Goal: Task Accomplishment & Management: Manage account settings

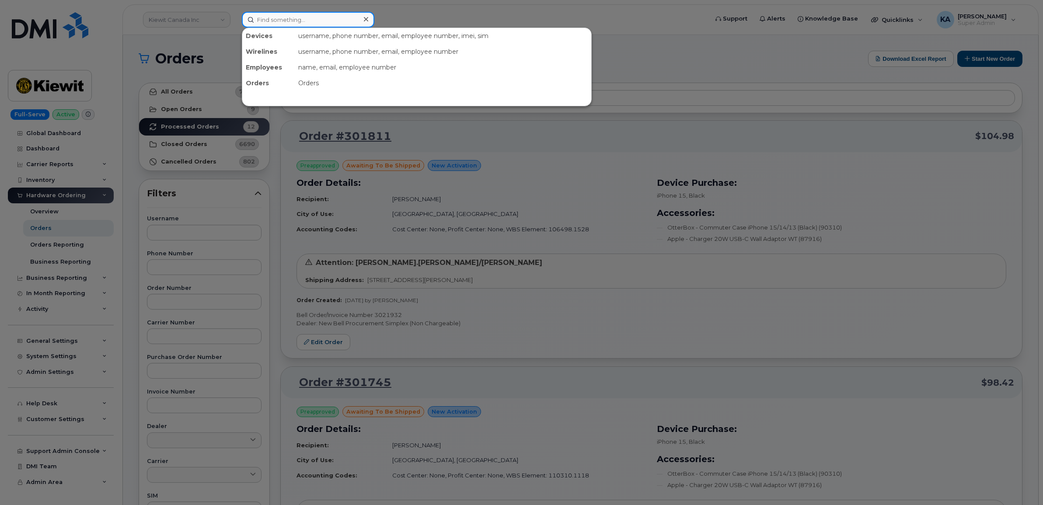
click at [269, 19] on input at bounding box center [308, 20] width 133 height 16
paste input "5064786491"
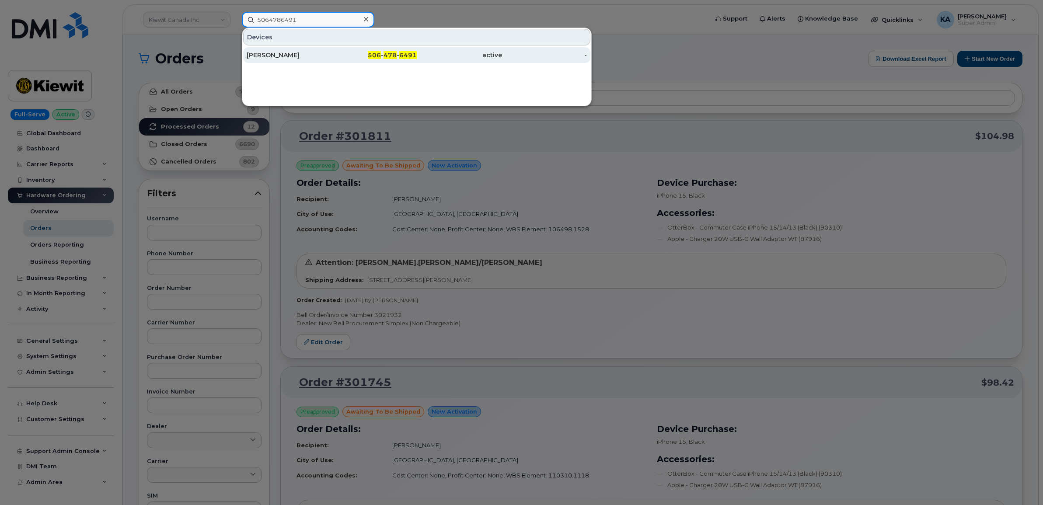
type input "5064786491"
click at [292, 50] on div "[PERSON_NAME]" at bounding box center [289, 55] width 85 height 16
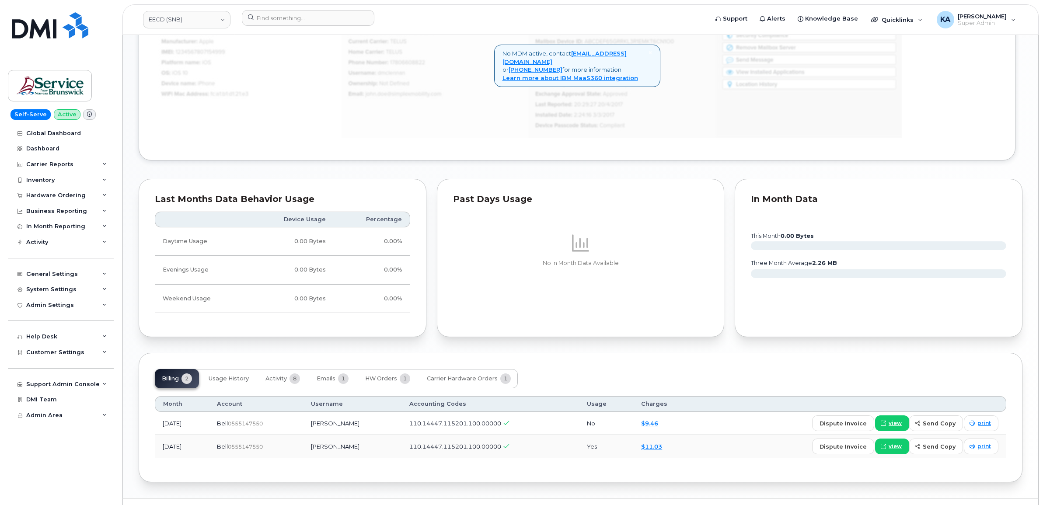
scroll to position [704, 0]
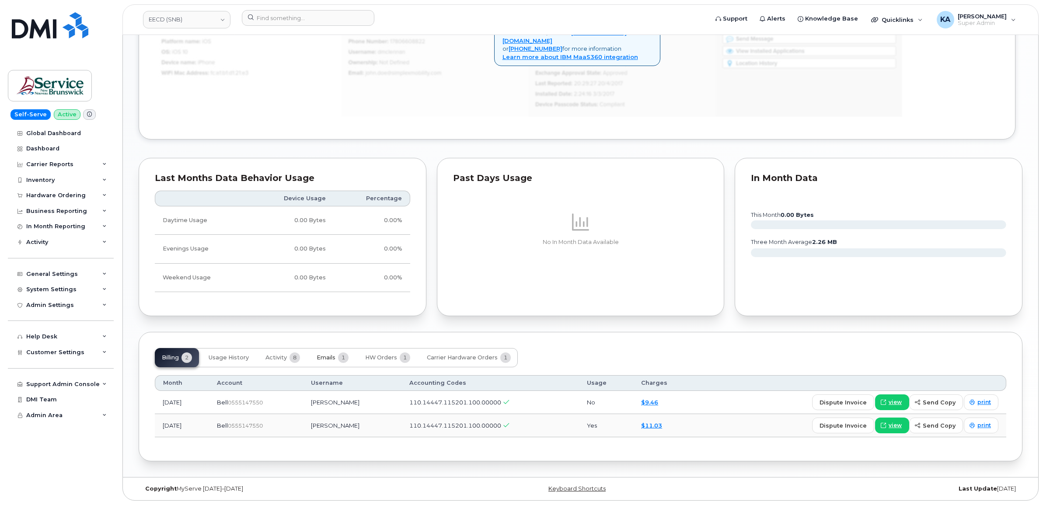
click at [326, 357] on span "Emails" at bounding box center [326, 357] width 19 height 7
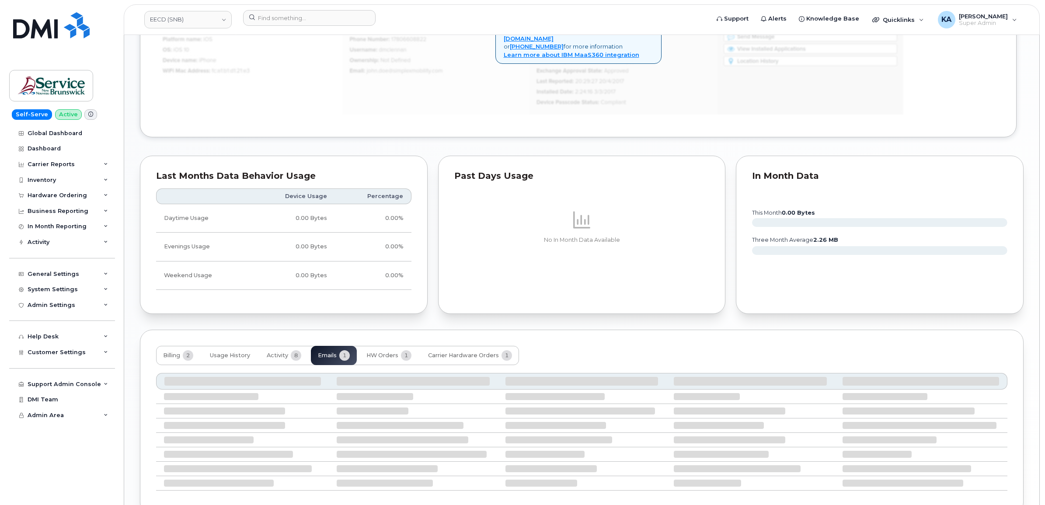
scroll to position [674, 0]
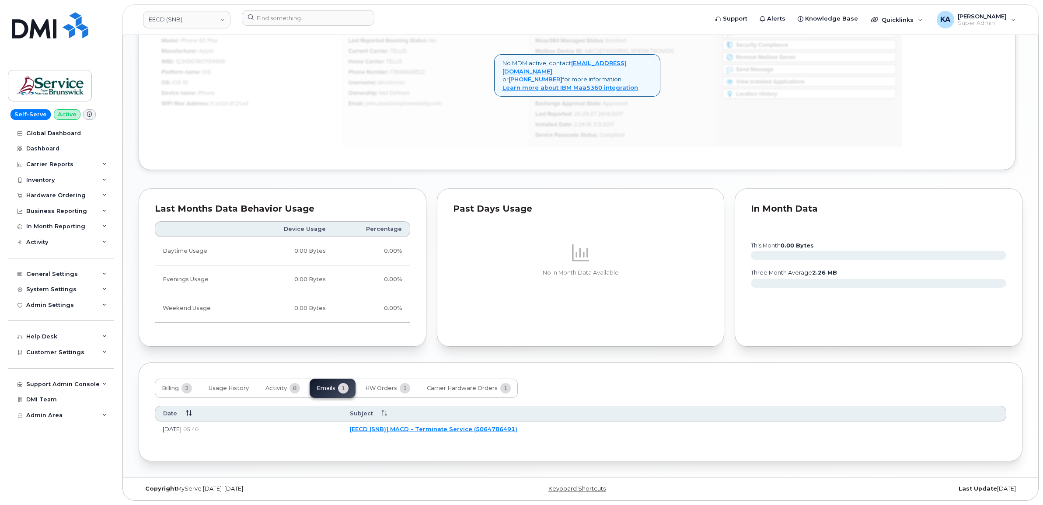
click at [440, 427] on link "[EECD (SNB)] MACD - Terminate Service (5064786491)" at bounding box center [434, 429] width 168 height 7
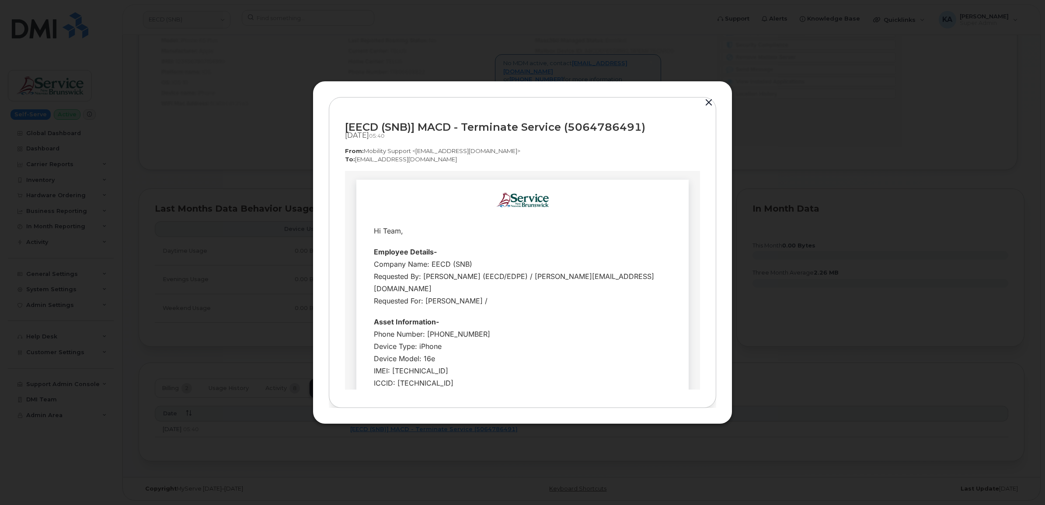
scroll to position [0, 0]
drag, startPoint x: 348, startPoint y: 128, endPoint x: 642, endPoint y: 131, distance: 293.9
click at [642, 131] on div "[EECD (SNB)] MACD - Terminate Service (5064786491)" at bounding box center [522, 127] width 355 height 12
copy div "EECD (SNB)] MACD - Terminate Service (5064786491"
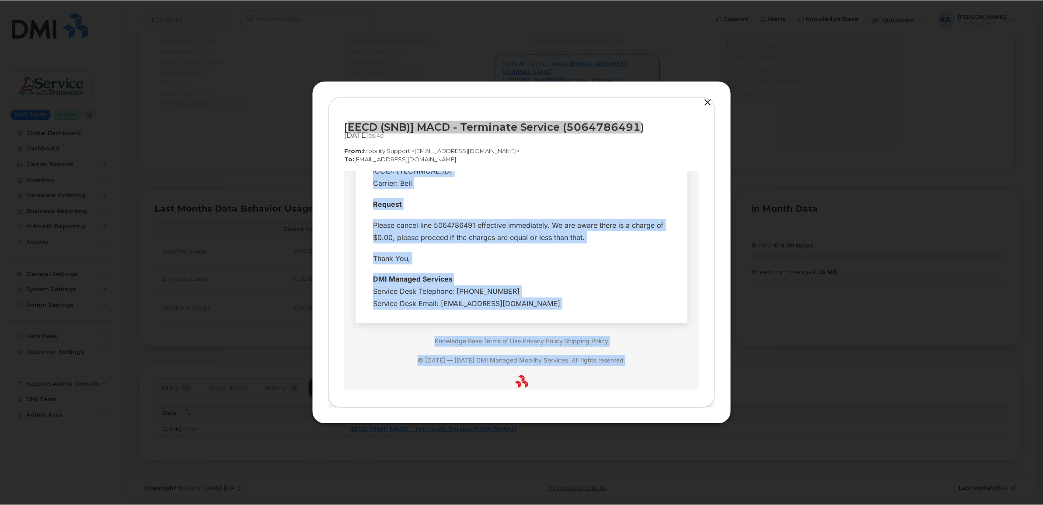
scroll to position [220, 0]
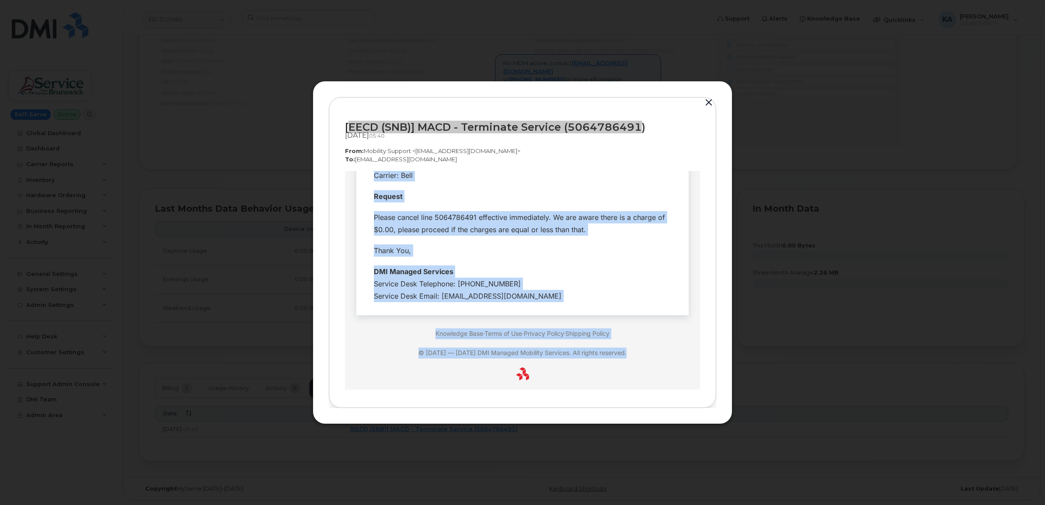
drag, startPoint x: 369, startPoint y: 230, endPoint x: 545, endPoint y: 292, distance: 187.3
click at [545, 292] on tbody "Hi Team, Employee Details- Company Name: EECD (SNB) Requested By: Lenentine, Ca…" at bounding box center [522, 153] width 319 height 306
copy tbody "Hi Team, Employee Details- Company Name: EECD (SNB) Requested By: Lenentine, Ca…"
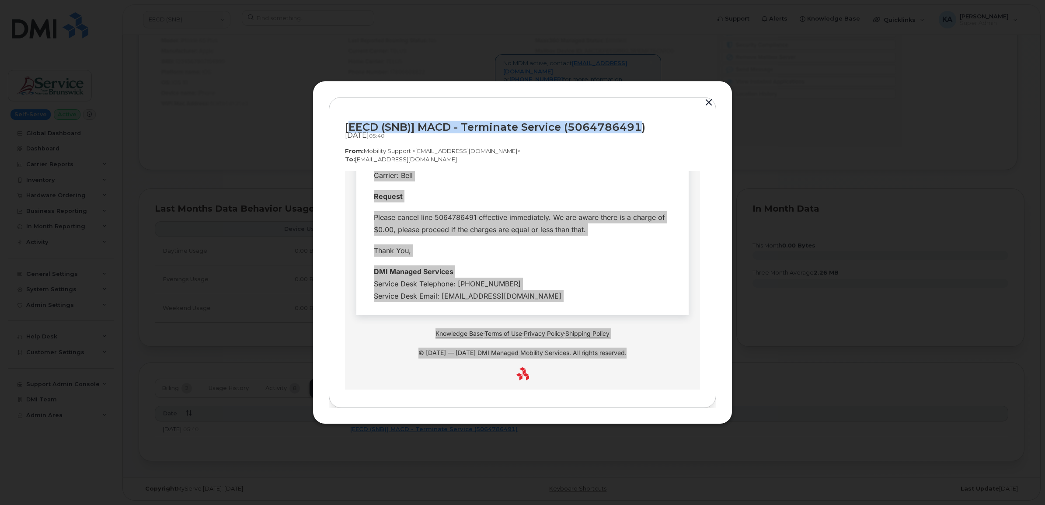
click at [709, 101] on button "button" at bounding box center [708, 103] width 13 height 12
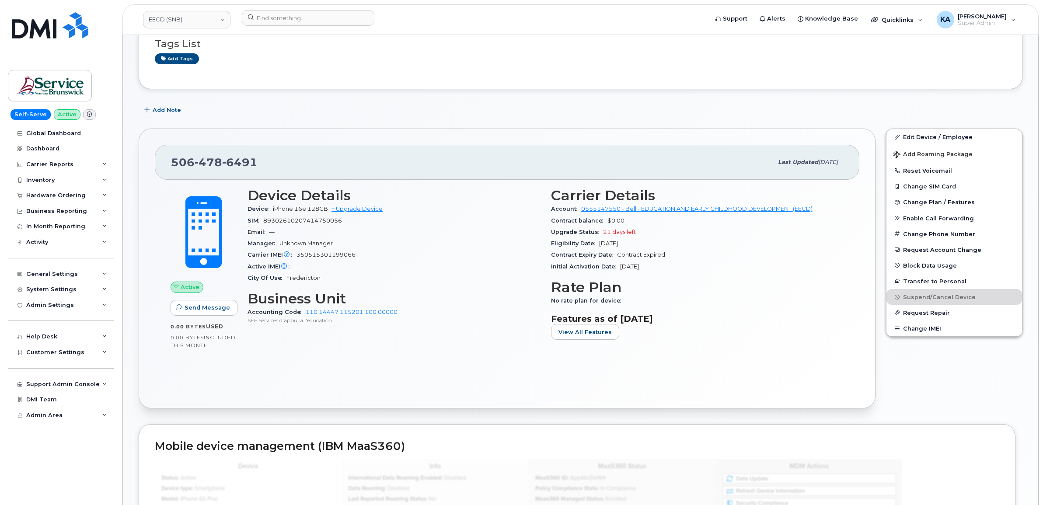
scroll to position [182, 0]
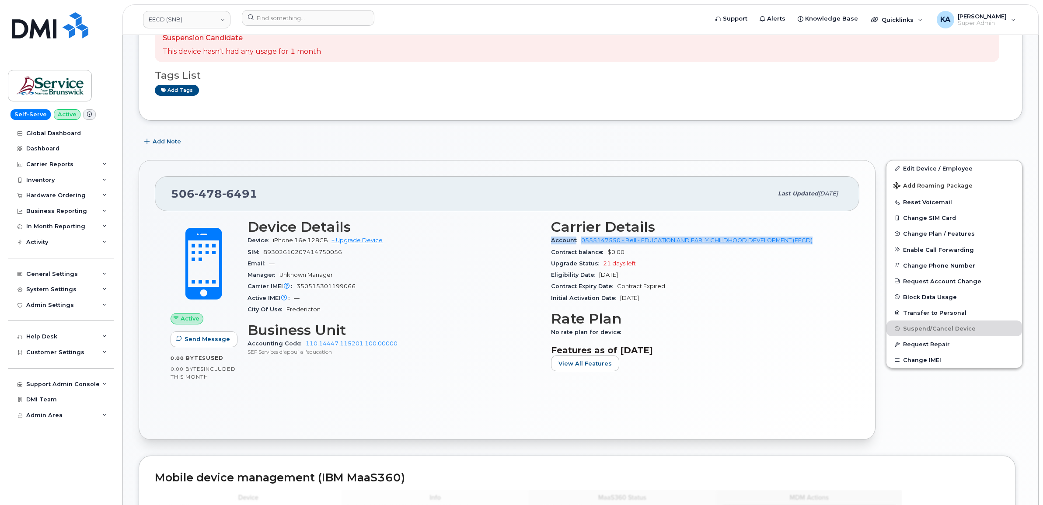
drag, startPoint x: 550, startPoint y: 242, endPoint x: 816, endPoint y: 243, distance: 266.4
click at [816, 243] on div "Carrier Details Account 0555147550 - Bell - EDUCATION AND EARLY CHILDHOOD DEVEL…" at bounding box center [698, 299] width 304 height 170
copy div "Account 0555147550 - Bell - EDUCATION AND EARLY CHILDHOOD DEVELOPMENT (EECD)"
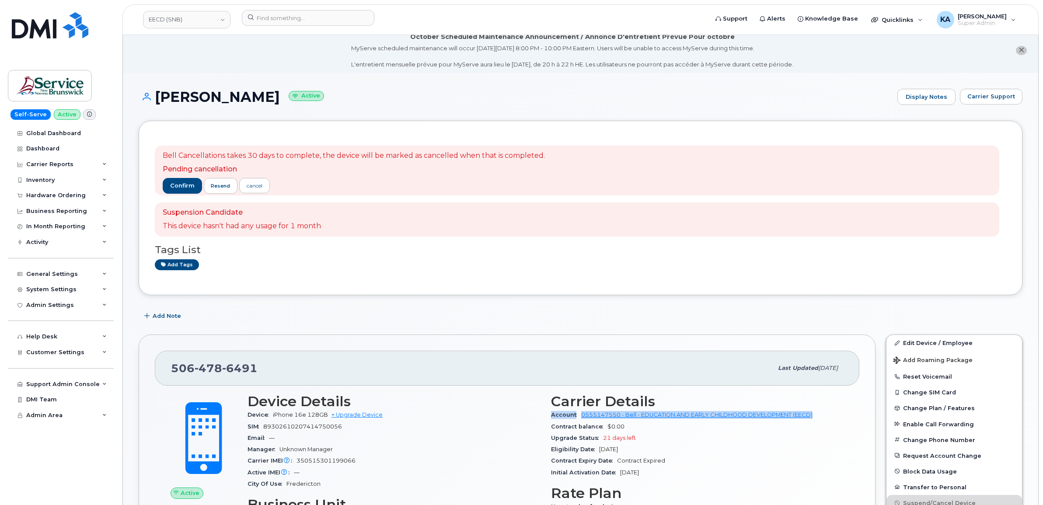
scroll to position [0, 0]
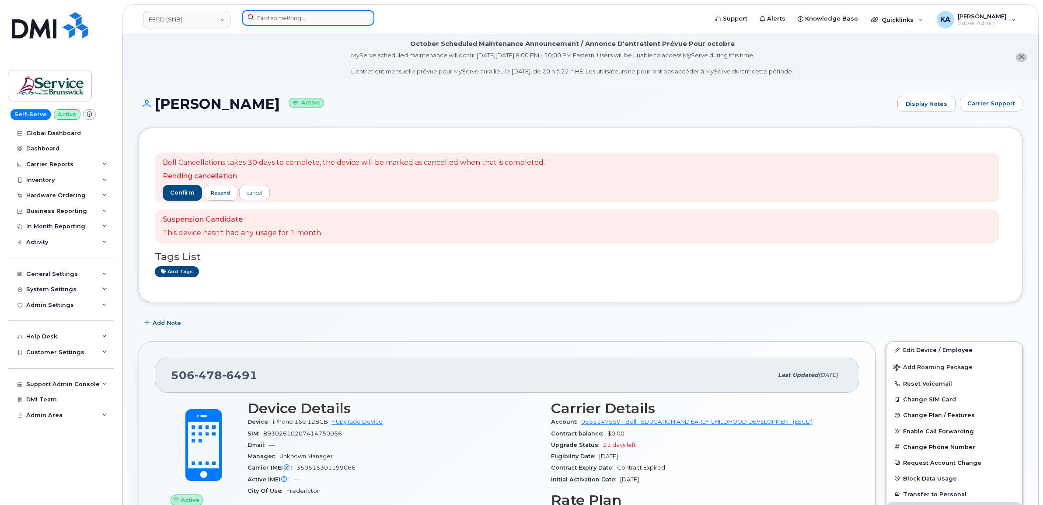
click at [319, 16] on input at bounding box center [308, 18] width 133 height 16
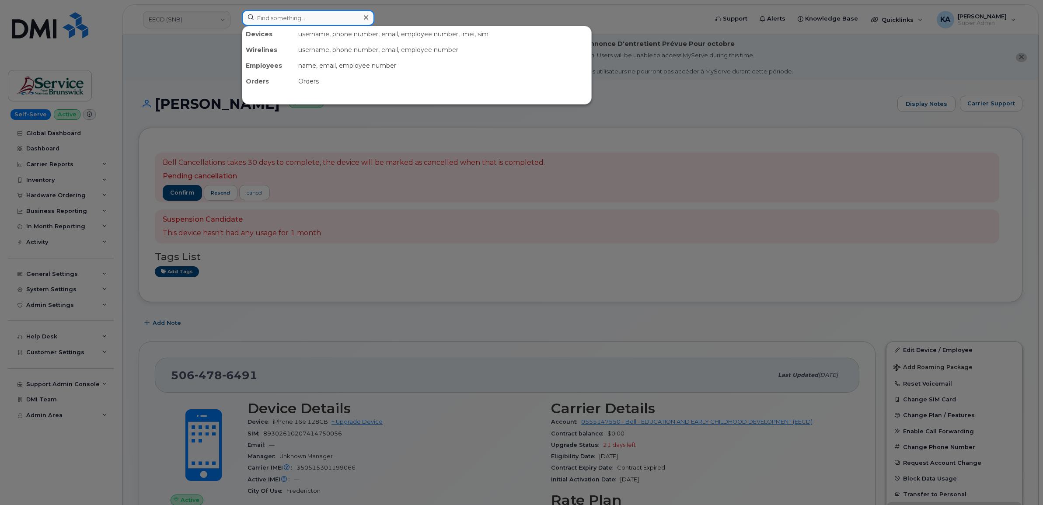
paste input "5063948830"
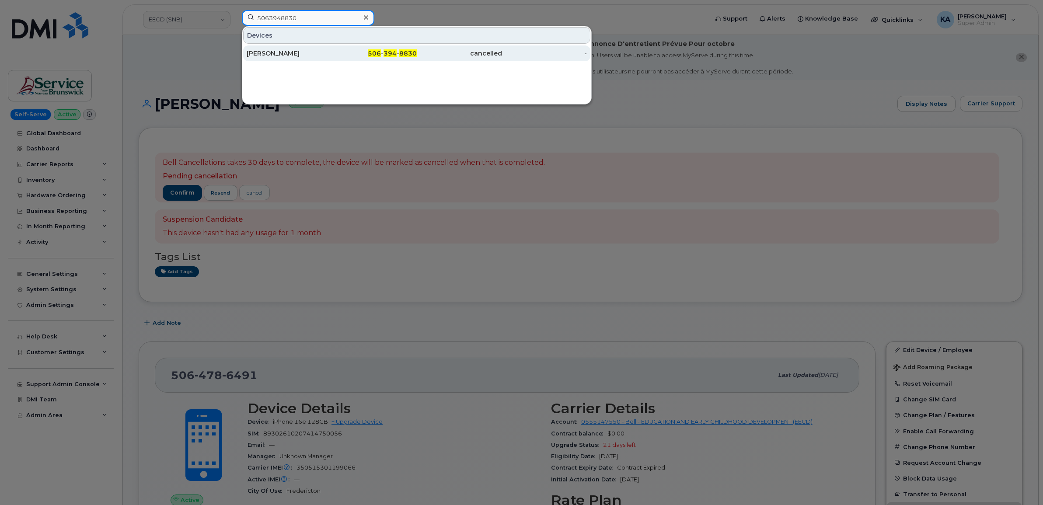
type input "5063948830"
click at [279, 51] on div "Sylvie Desjardins" at bounding box center [289, 53] width 85 height 9
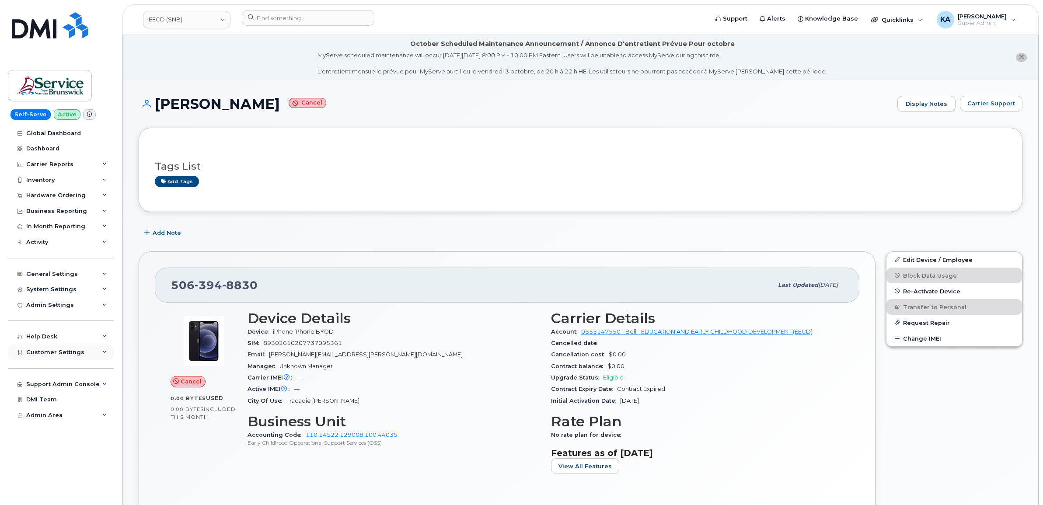
click at [42, 356] on span "Customer Settings" at bounding box center [55, 352] width 58 height 7
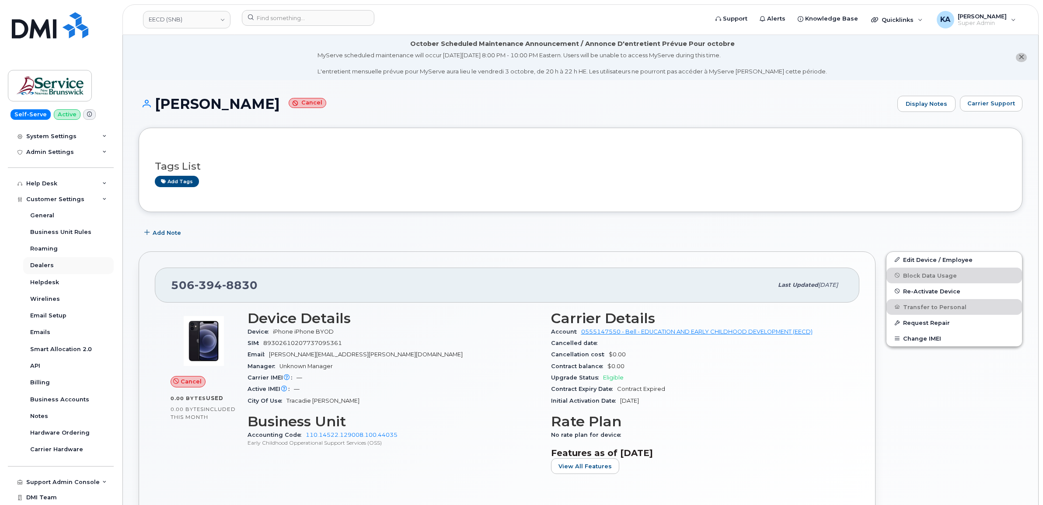
scroll to position [164, 0]
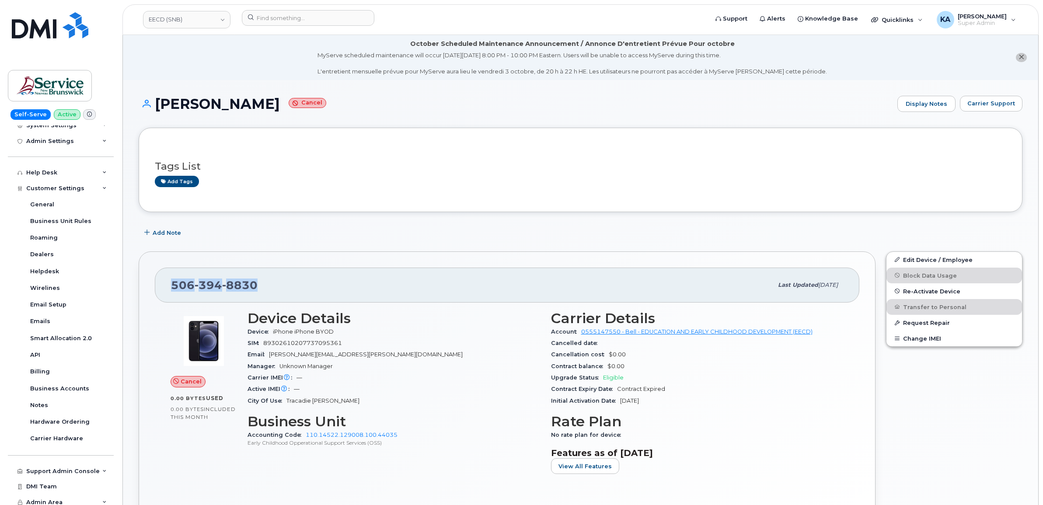
drag, startPoint x: 259, startPoint y: 285, endPoint x: 165, endPoint y: 289, distance: 93.7
click at [165, 289] on div "506 394 8830 Last updated Sep 16, 2025" at bounding box center [507, 285] width 705 height 35
copy span "506 394 8830"
click at [341, 18] on input at bounding box center [308, 18] width 133 height 16
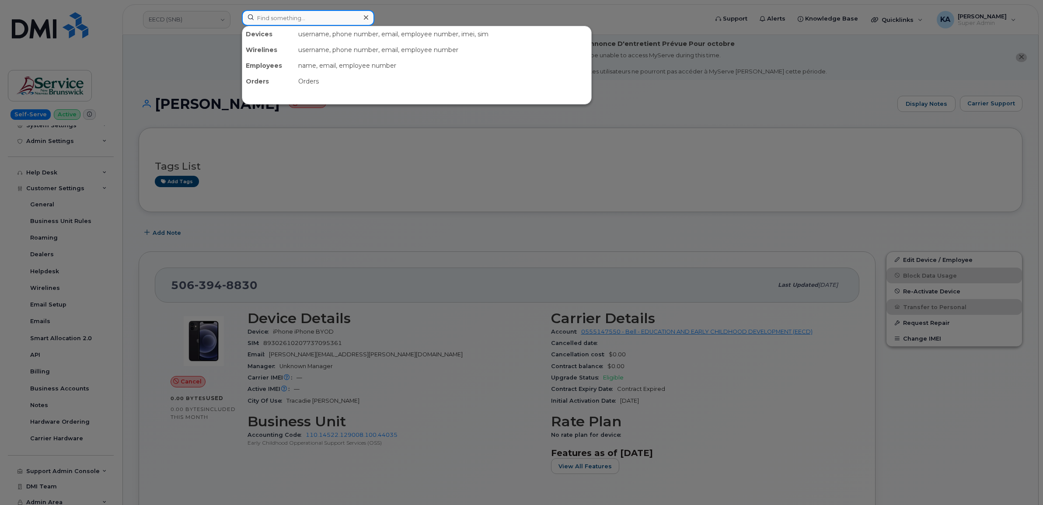
paste input "5062825163"
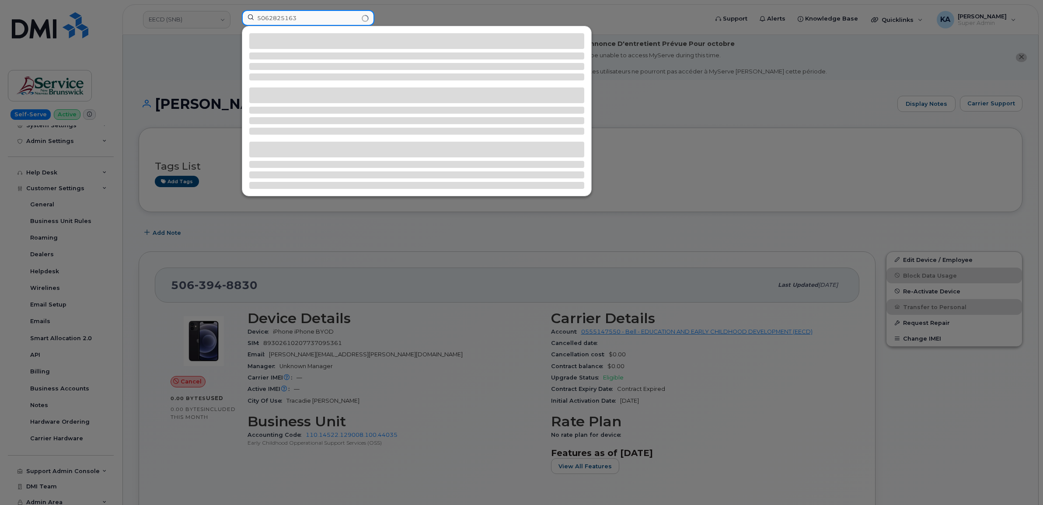
type input "5062825163"
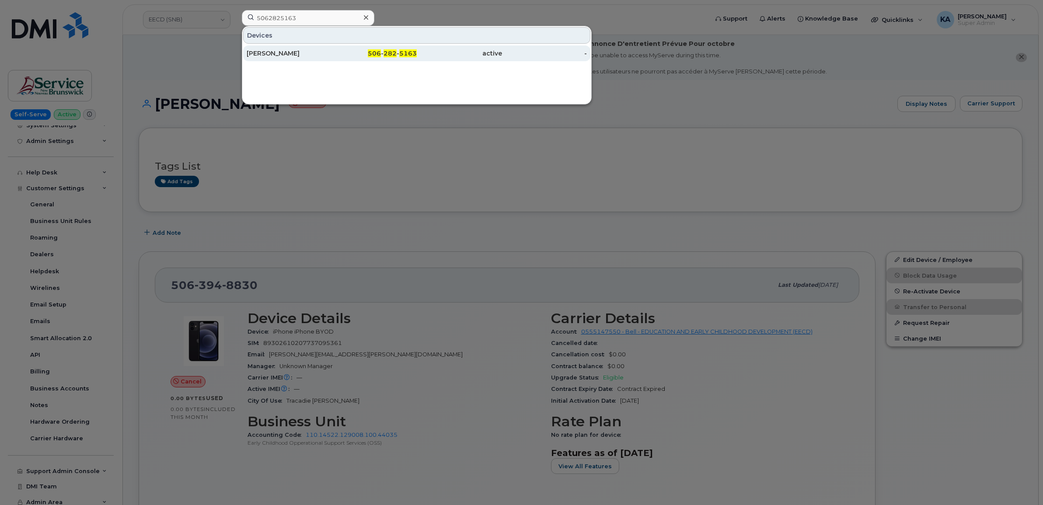
drag, startPoint x: 284, startPoint y: 52, endPoint x: 279, endPoint y: 50, distance: 5.8
click at [284, 52] on div "Mireille Comeau" at bounding box center [289, 53] width 85 height 9
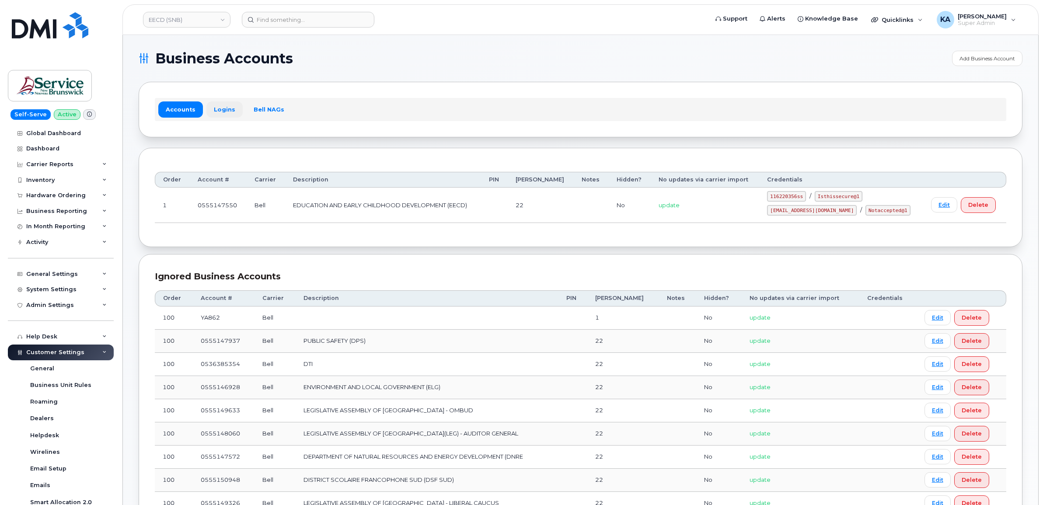
click at [223, 112] on link "Logins" at bounding box center [224, 109] width 36 height 16
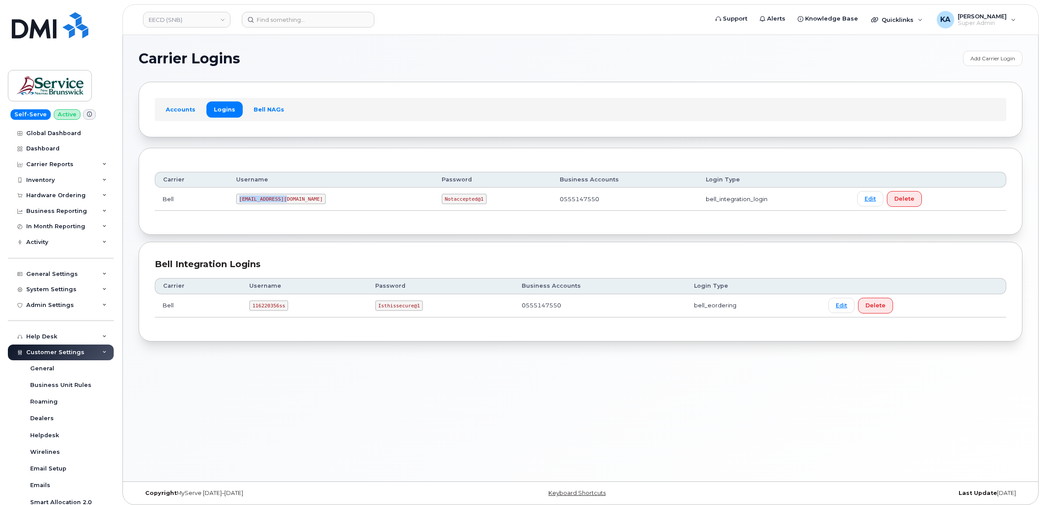
drag, startPoint x: 244, startPoint y: 200, endPoint x: 292, endPoint y: 202, distance: 47.7
click at [292, 202] on td "[EMAIL_ADDRESS][DOMAIN_NAME]" at bounding box center [331, 199] width 206 height 23
copy code "[EMAIL_ADDRESS][DOMAIN_NAME]"
drag, startPoint x: 388, startPoint y: 200, endPoint x: 460, endPoint y: 210, distance: 72.9
click at [460, 210] on td "Notaccepted@1" at bounding box center [493, 199] width 118 height 23
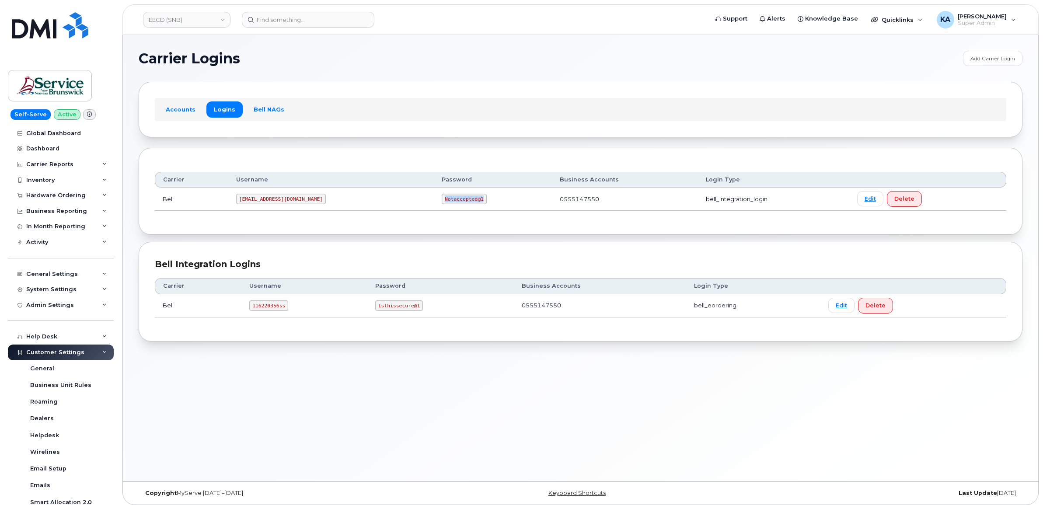
copy code "Notaccepted@1"
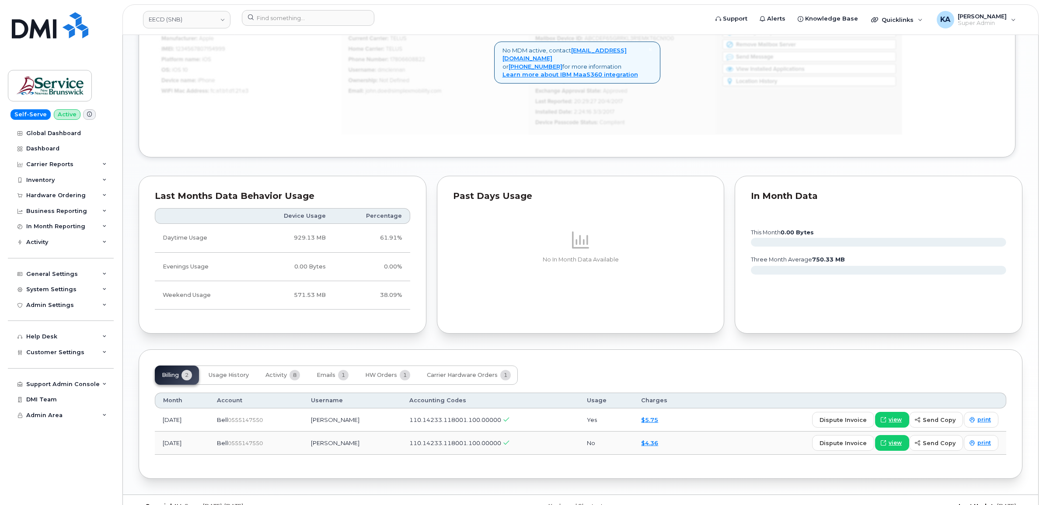
scroll to position [644, 0]
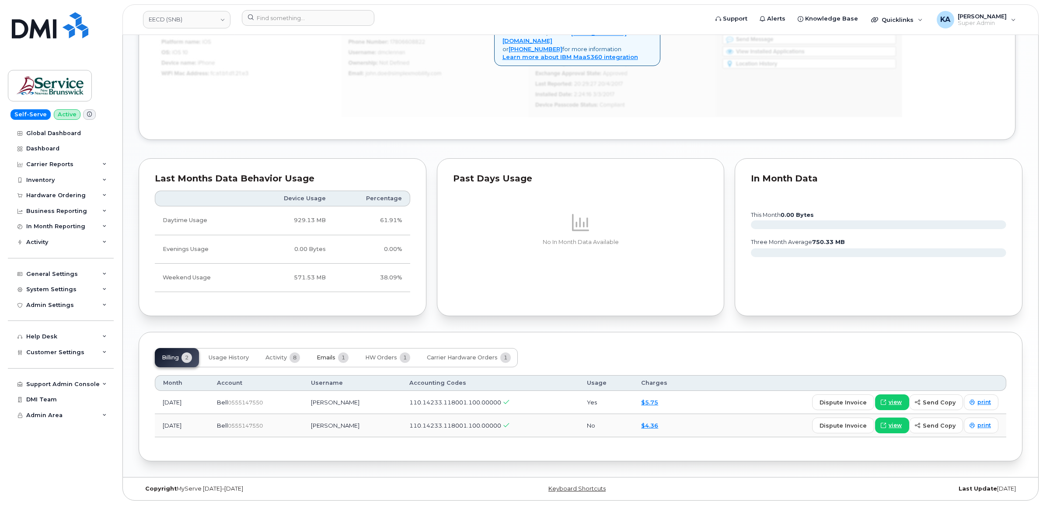
click at [325, 351] on button "Emails 1" at bounding box center [333, 357] width 46 height 19
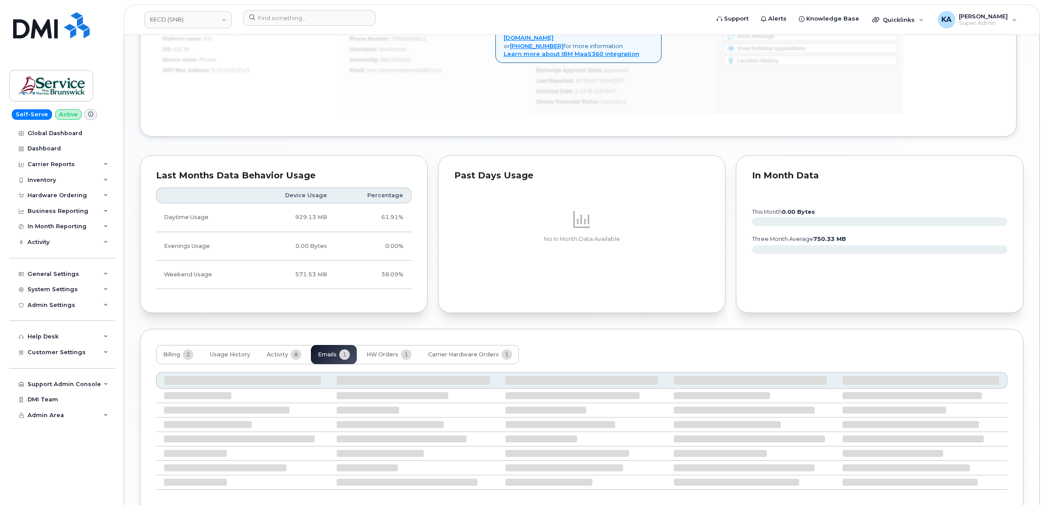
scroll to position [613, 0]
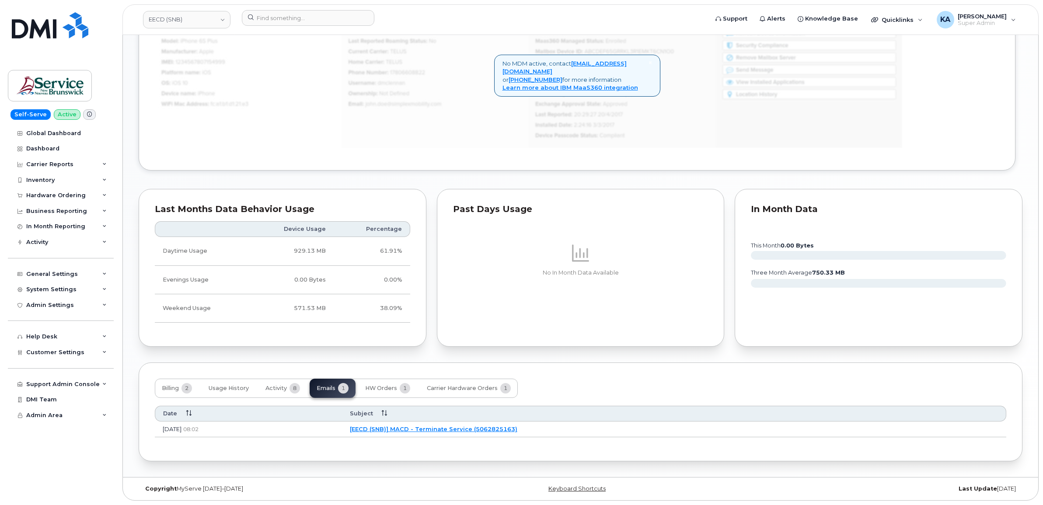
click at [468, 428] on link "[EECD (SNB)] MACD - Terminate Service (5062825163)" at bounding box center [434, 429] width 168 height 7
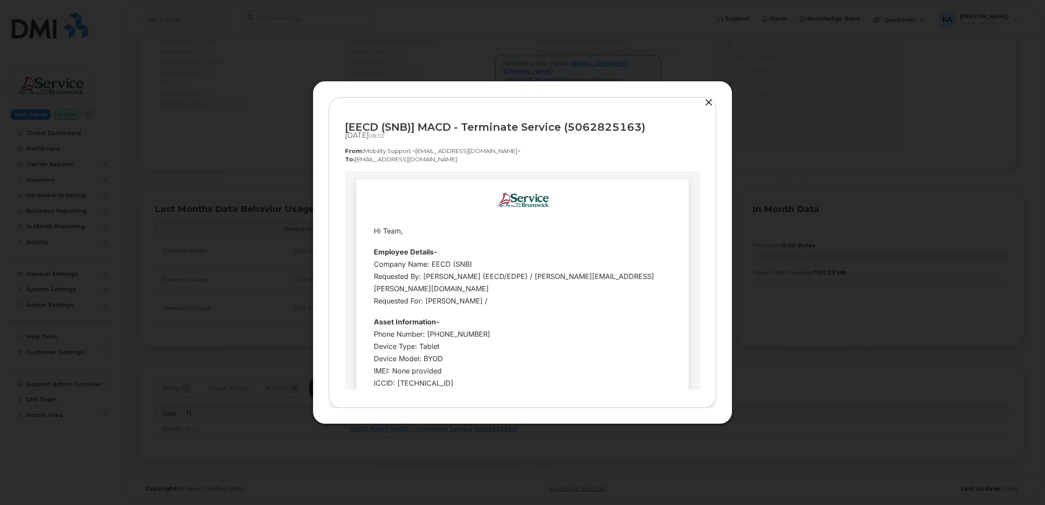
scroll to position [0, 0]
drag, startPoint x: 344, startPoint y: 123, endPoint x: 645, endPoint y: 130, distance: 301.0
click at [645, 130] on div "[EECD (SNB)] MACD - Terminate Service (5062825163) Sep 12, 2025  08:02 From:  M…" at bounding box center [523, 252] width 388 height 311
copy div "[EECD (SNB)] MACD - Terminate Service (5062825163)"
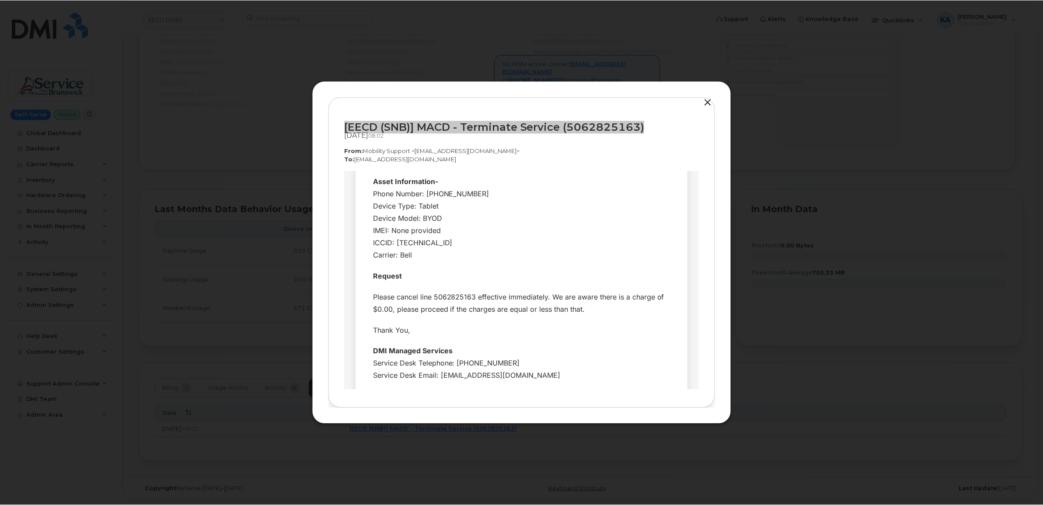
scroll to position [150, 0]
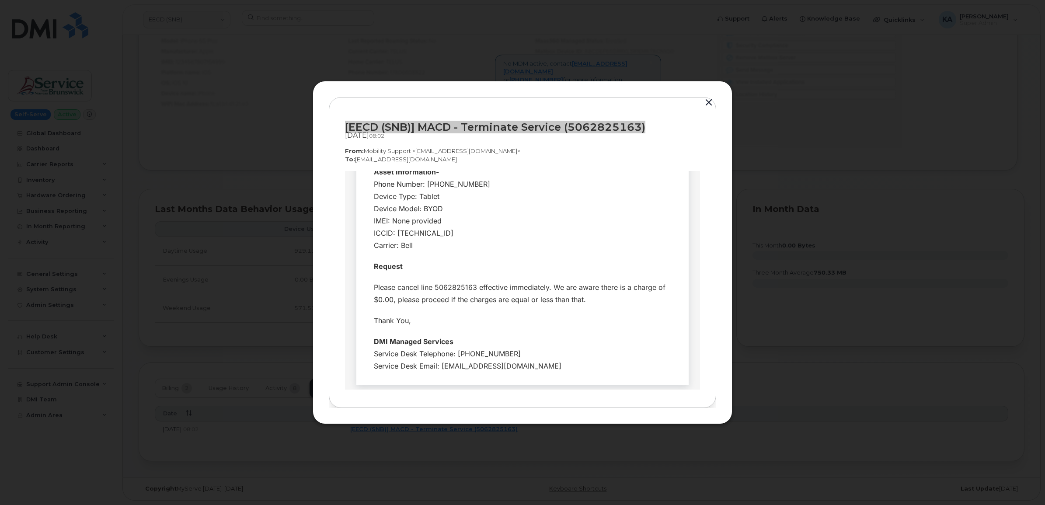
drag, startPoint x: 367, startPoint y: 228, endPoint x: 541, endPoint y: 358, distance: 217.2
click at [541, 358] on tbody "Hi Team, Employee Details- Company Name: EECD (SNB) Requested By: Lenentine, Ca…" at bounding box center [522, 223] width 319 height 306
copy tbody "Hi Team, Employee Details- Company Name: EECD (SNB) Requested By: Lenentine, Ca…"
click at [710, 102] on button "button" at bounding box center [708, 103] width 13 height 12
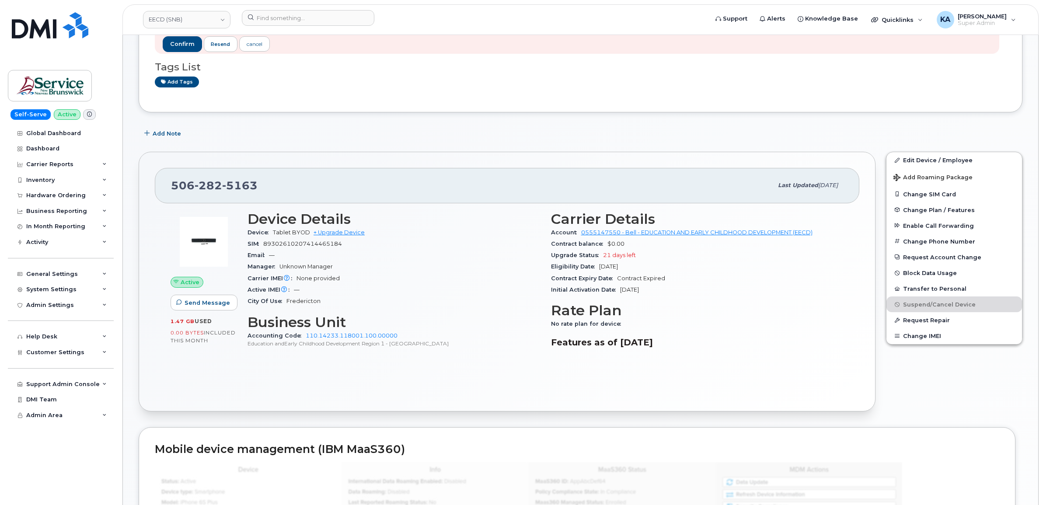
scroll to position [121, 0]
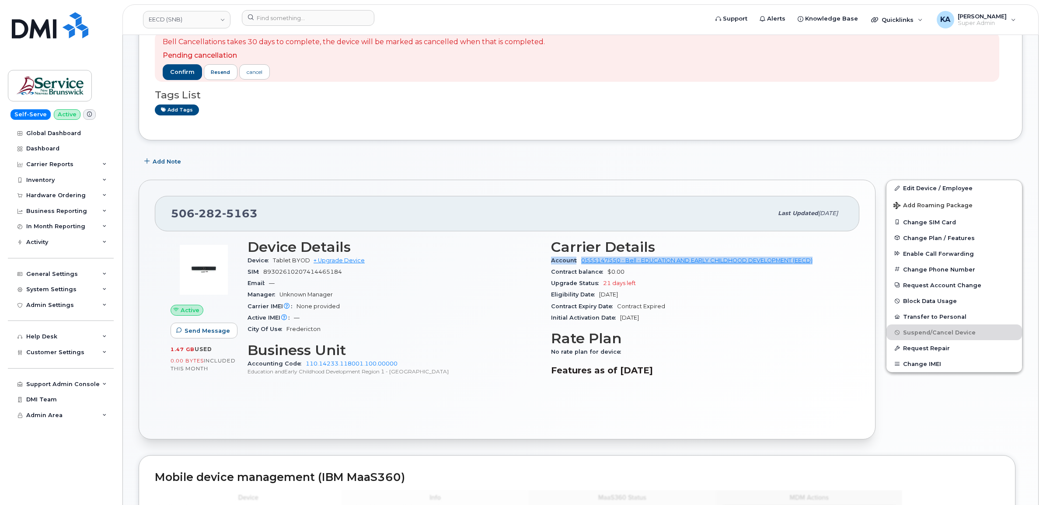
drag, startPoint x: 547, startPoint y: 262, endPoint x: 816, endPoint y: 265, distance: 269.0
click at [816, 265] on div "Carrier Details Account 0555147550 - Bell - EDUCATION AND EARLY CHILDHOOD DEVEL…" at bounding box center [698, 311] width 304 height 155
copy div "Account 0555147550 - Bell - EDUCATION AND EARLY CHILDHOOD DEVELOPMENT (EECD)"
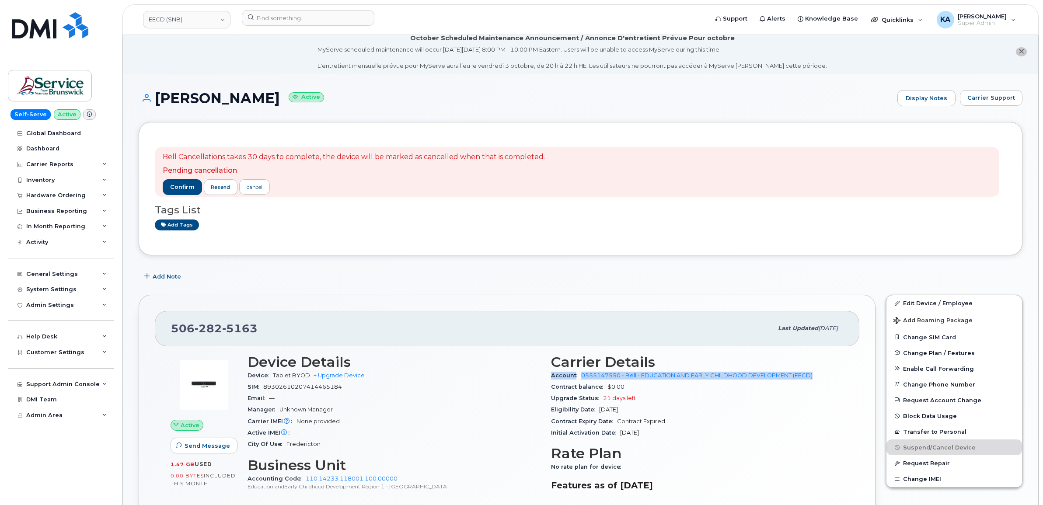
scroll to position [0, 0]
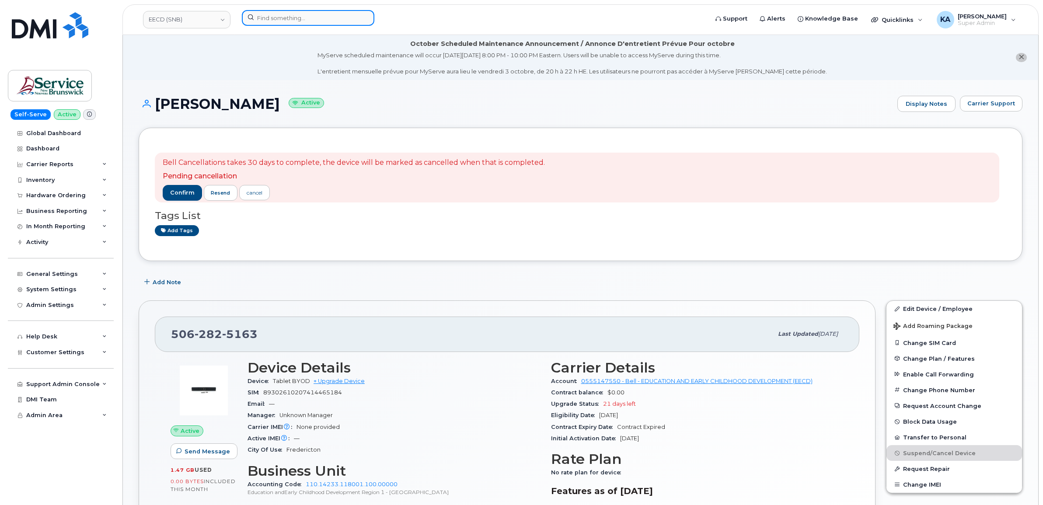
click at [323, 17] on input at bounding box center [308, 18] width 133 height 16
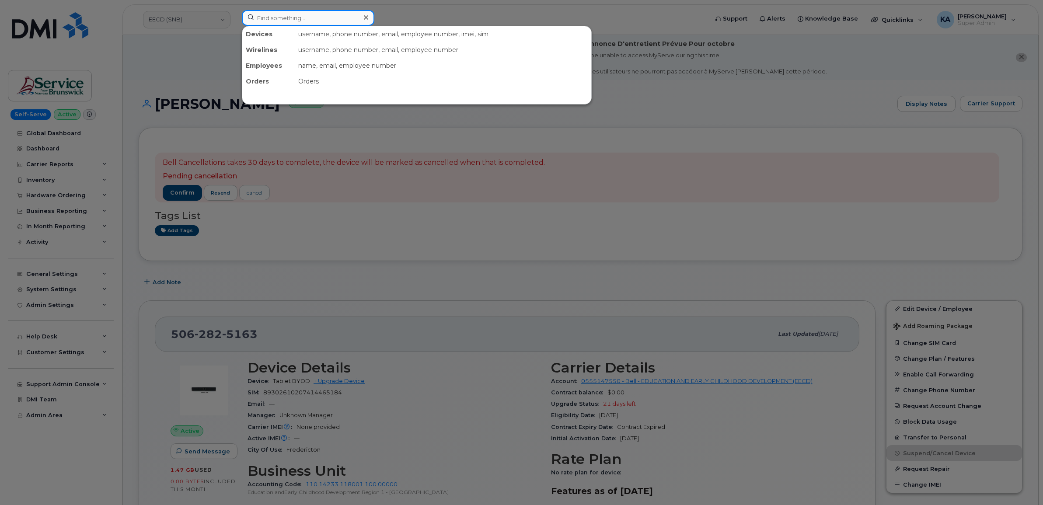
paste input "5062534021"
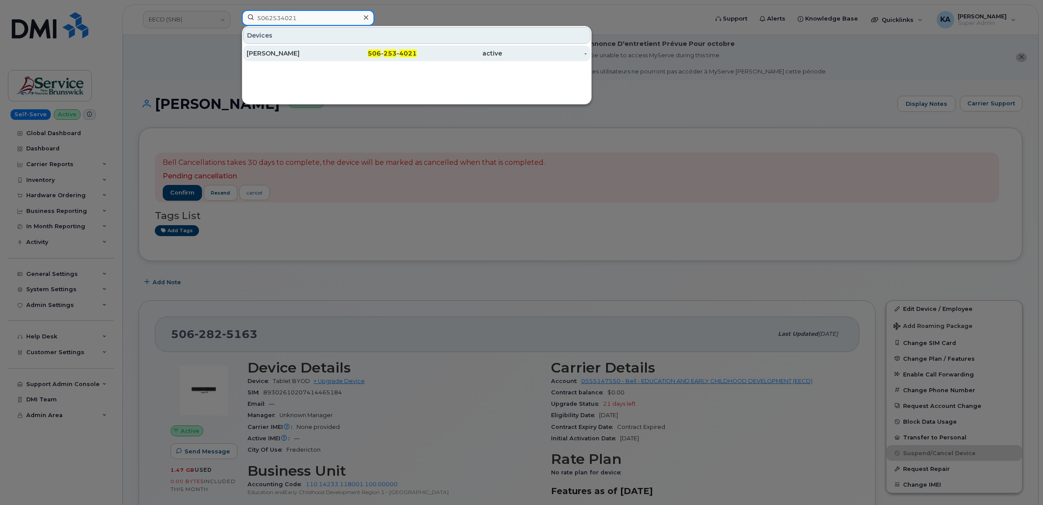
type input "5062534021"
click at [286, 50] on div "Michèle O'connell" at bounding box center [289, 53] width 85 height 9
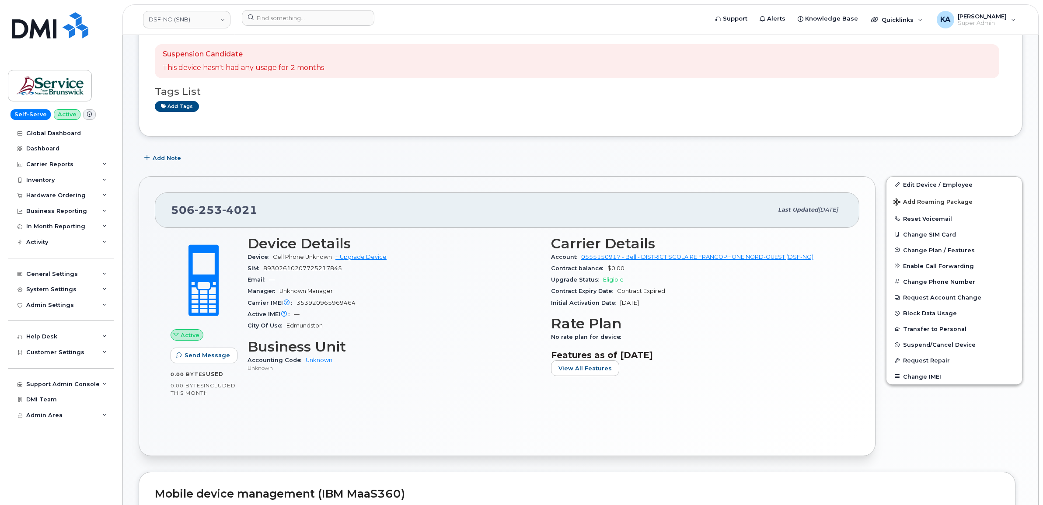
scroll to position [109, 0]
drag, startPoint x: 549, startPoint y: 256, endPoint x: 821, endPoint y: 262, distance: 271.7
click at [821, 262] on div "Carrier Details Account 0555150917 - Bell - DISTRICT SCOLAIRE FRANCOPHONE NORD-…" at bounding box center [698, 309] width 304 height 158
copy div "Account 0555150917 - Bell - DISTRICT SCOLAIRE FRANCOPHONE NORD-OUEST (DSF-NO)"
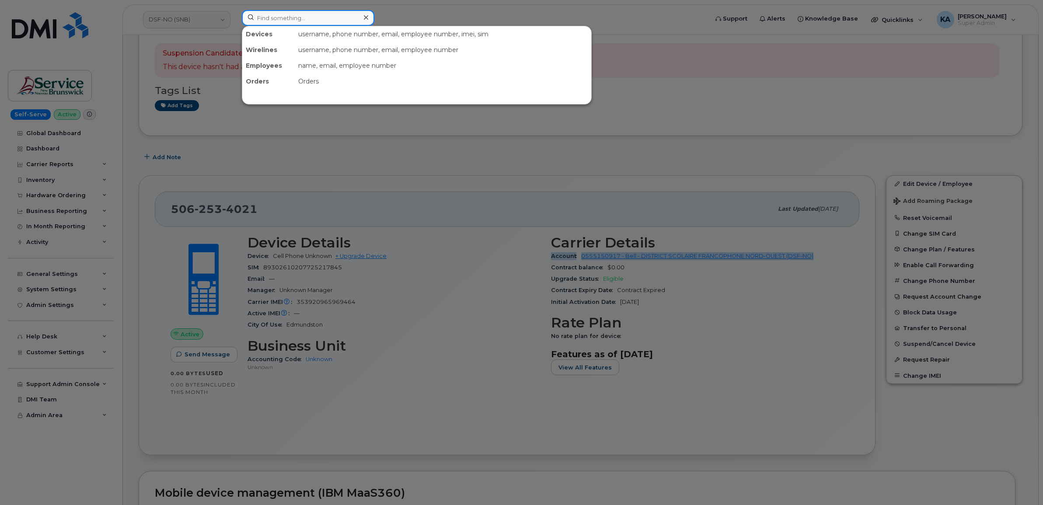
click at [278, 17] on input at bounding box center [308, 18] width 133 height 16
paste input "4167072439"
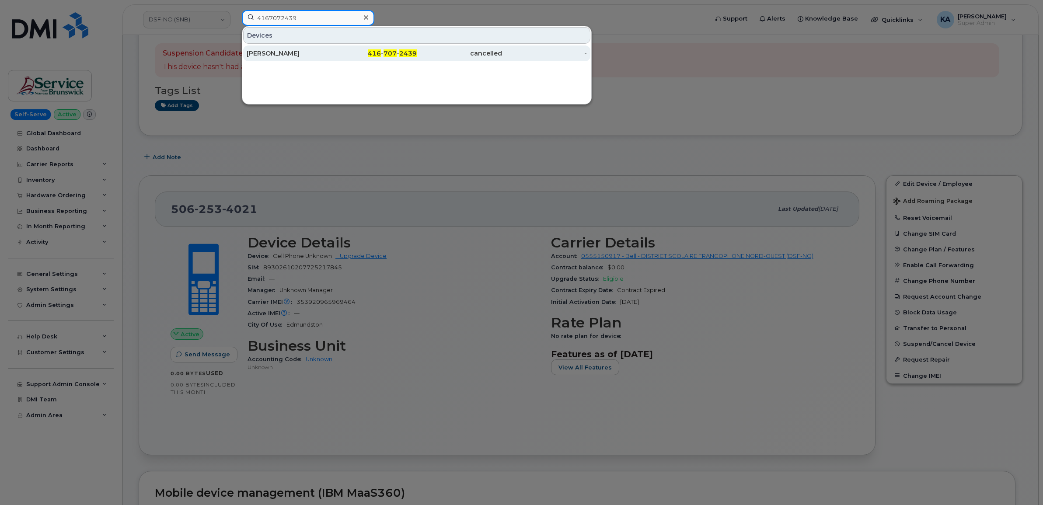
type input "4167072439"
click at [285, 52] on div "[PERSON_NAME]" at bounding box center [289, 53] width 85 height 9
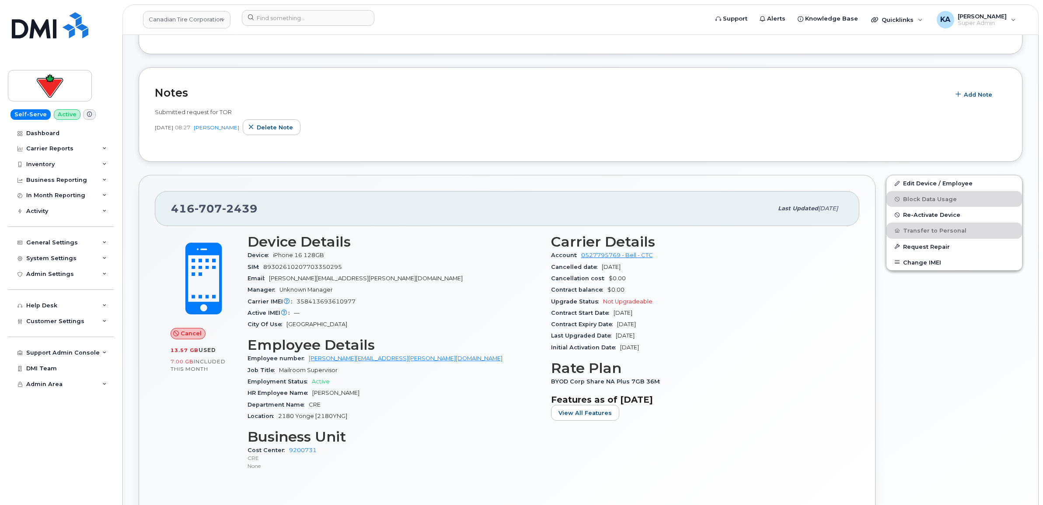
scroll to position [164, 0]
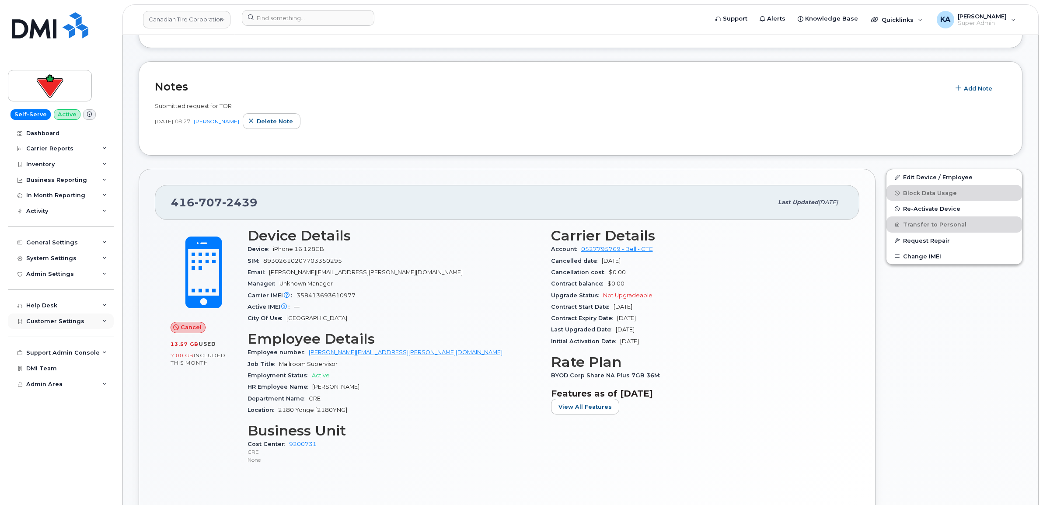
click at [43, 321] on span "Customer Settings" at bounding box center [55, 321] width 58 height 7
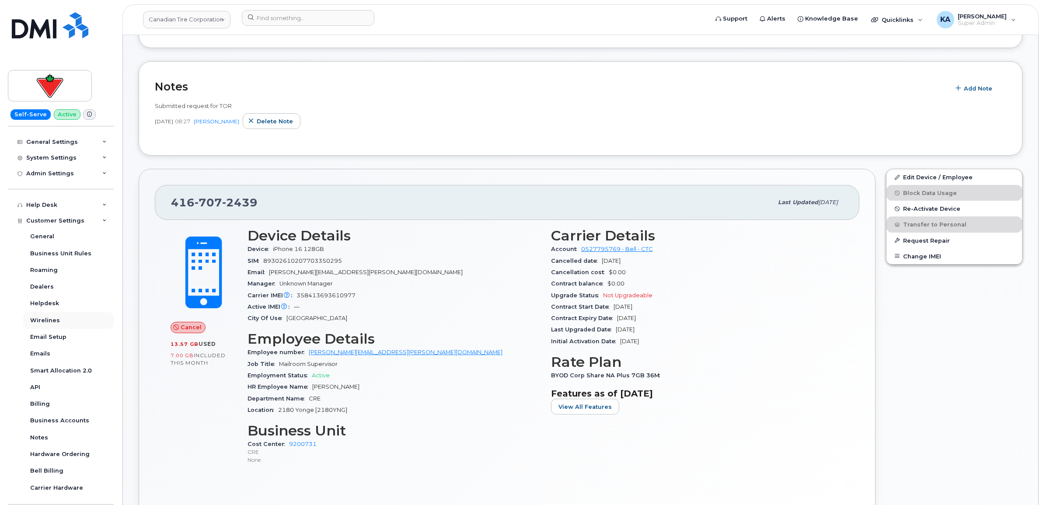
scroll to position [109, 0]
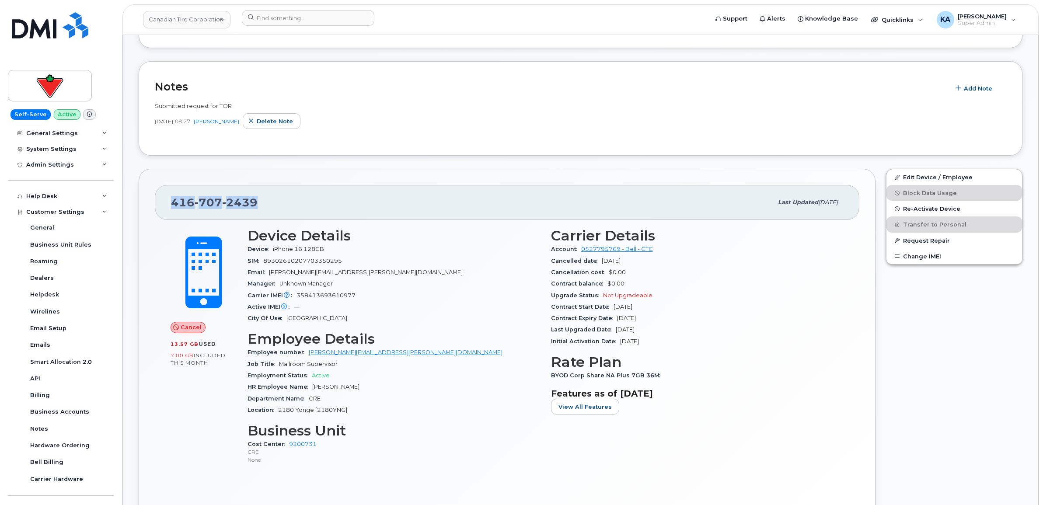
drag, startPoint x: 255, startPoint y: 204, endPoint x: 174, endPoint y: 201, distance: 81.0
click at [174, 201] on span "416 707 2439" at bounding box center [214, 202] width 87 height 13
copy span "416 707 2439"
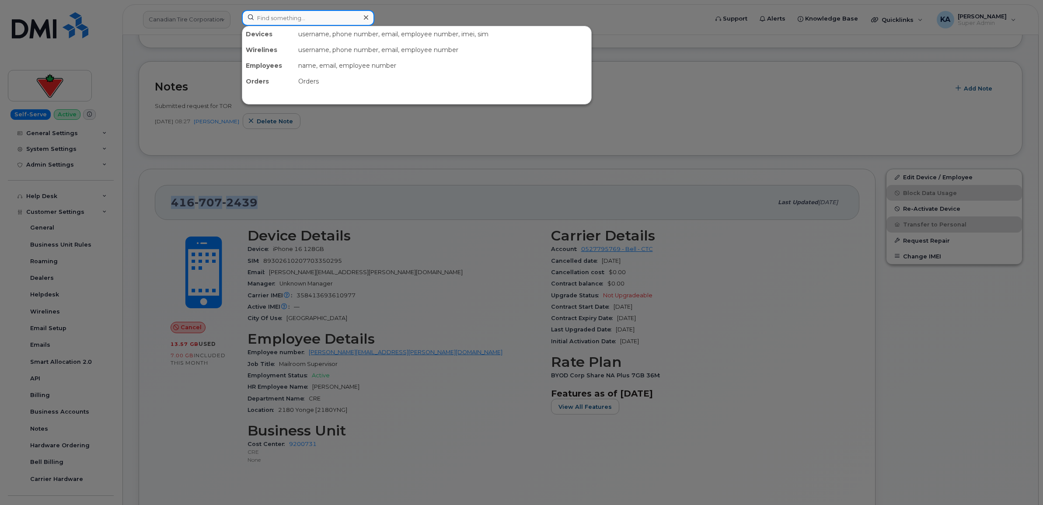
click at [309, 17] on input at bounding box center [308, 18] width 133 height 16
paste input "4165265411"
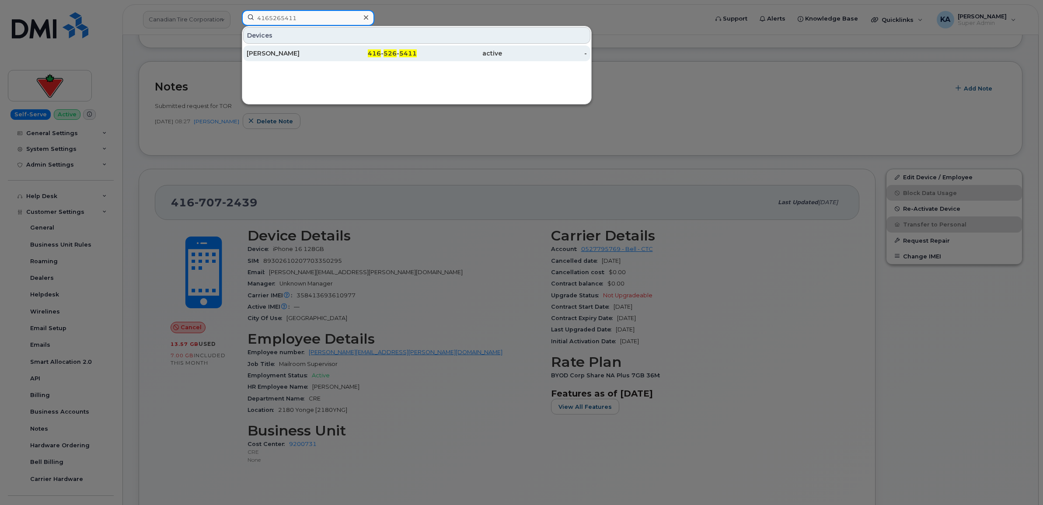
type input "4165265411"
click at [273, 54] on div "Steven Pickett" at bounding box center [289, 53] width 85 height 9
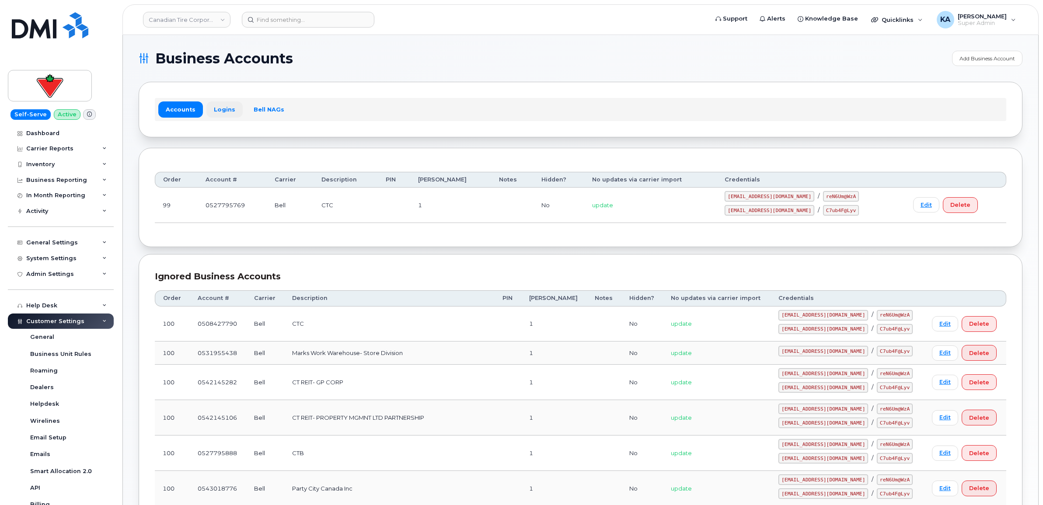
click at [215, 105] on link "Logins" at bounding box center [224, 109] width 36 height 16
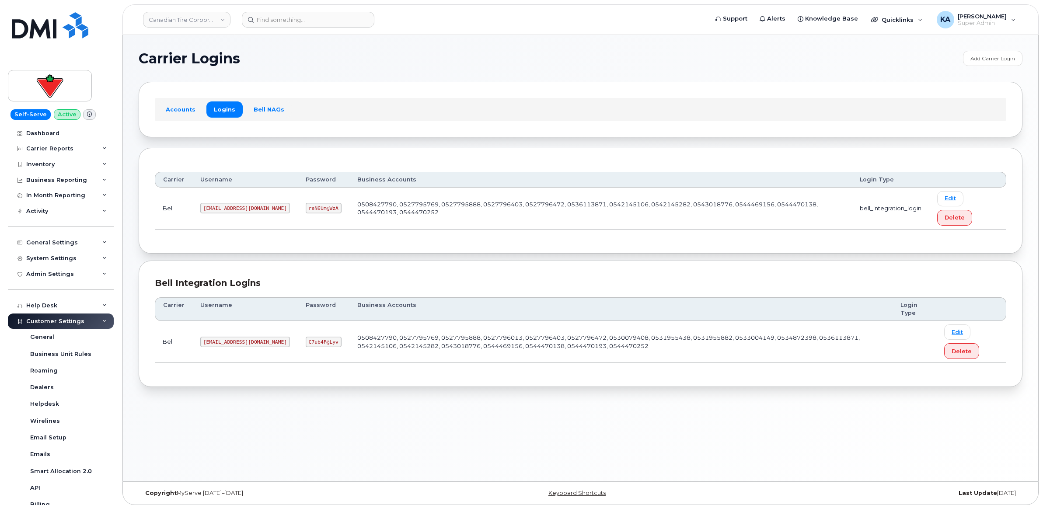
drag, startPoint x: 200, startPoint y: 209, endPoint x: 292, endPoint y: 215, distance: 92.1
click at [292, 215] on td "[EMAIL_ADDRESS][DOMAIN_NAME]" at bounding box center [244, 209] width 105 height 42
copy code "[EMAIL_ADDRESS][DOMAIN_NAME]"
drag, startPoint x: 318, startPoint y: 208, endPoint x: 353, endPoint y: 214, distance: 36.0
click at [349, 214] on td "reN6Um@WzA" at bounding box center [324, 209] width 52 height 42
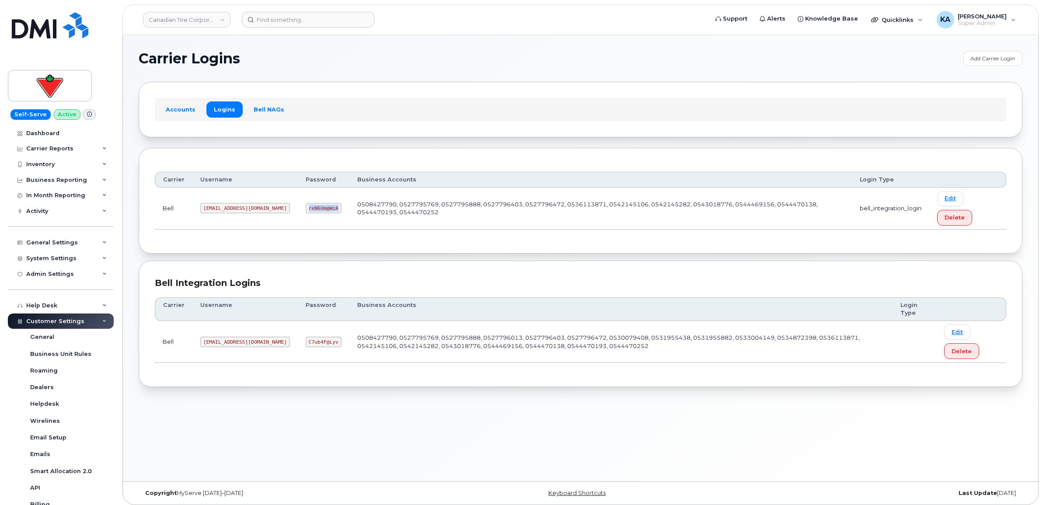
copy code "reN6Um@WzA"
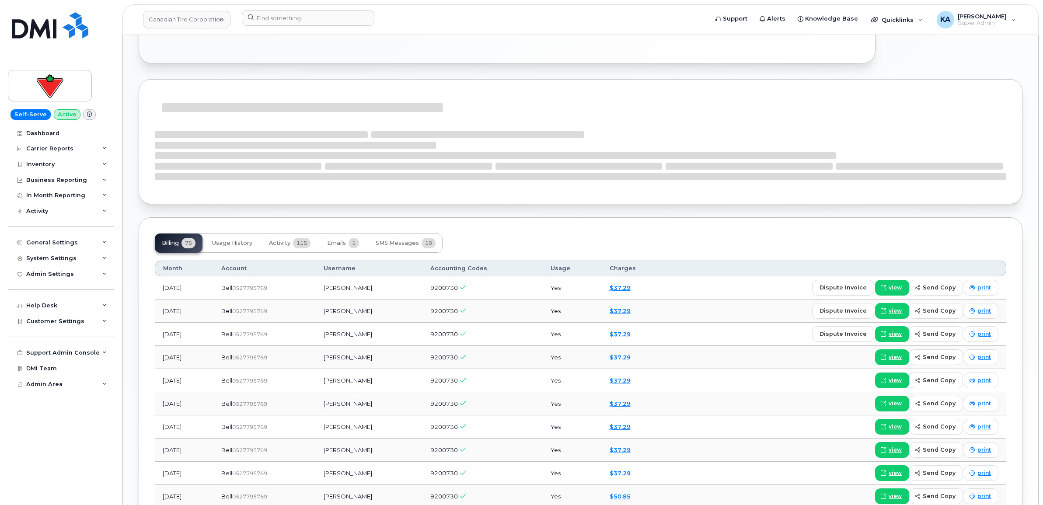
scroll to position [765, 0]
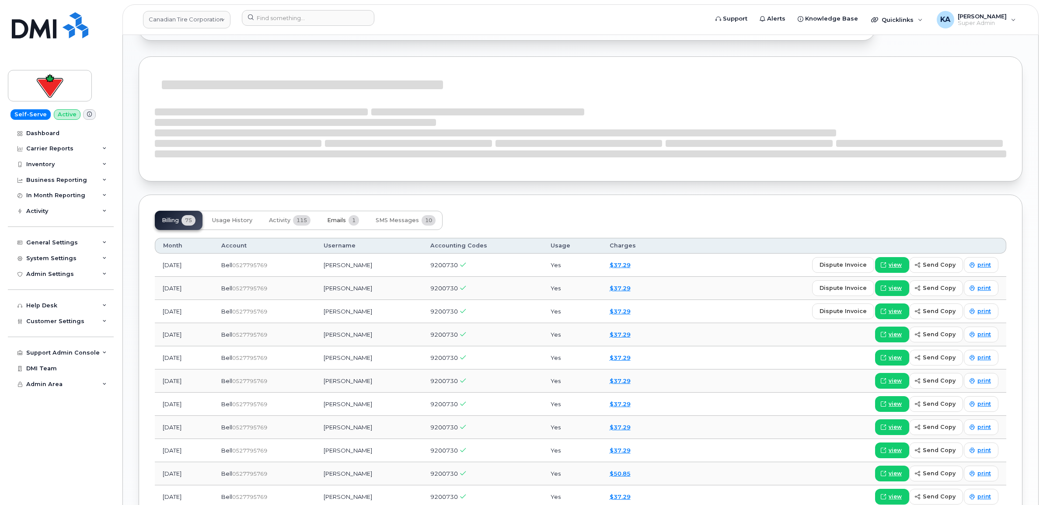
click at [338, 223] on span "Emails" at bounding box center [336, 220] width 19 height 7
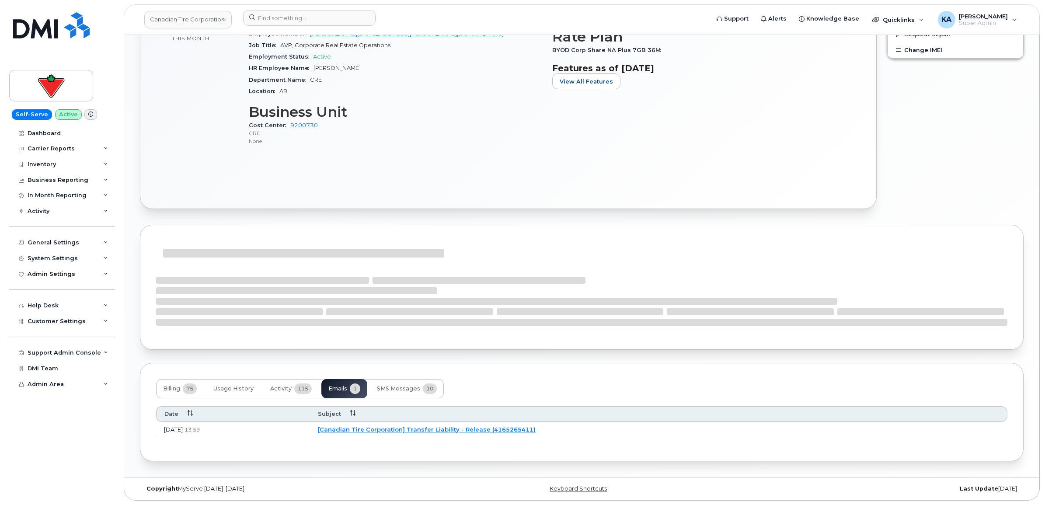
scroll to position [635, 0]
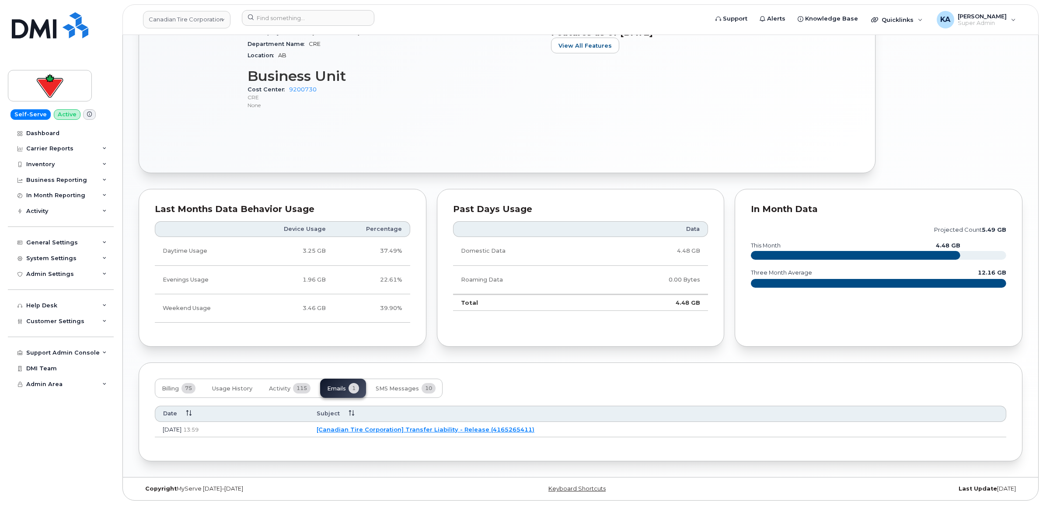
click at [412, 427] on link "[Canadian Tire Corporation] Transfer Liability - Release (4165265411)" at bounding box center [426, 429] width 218 height 7
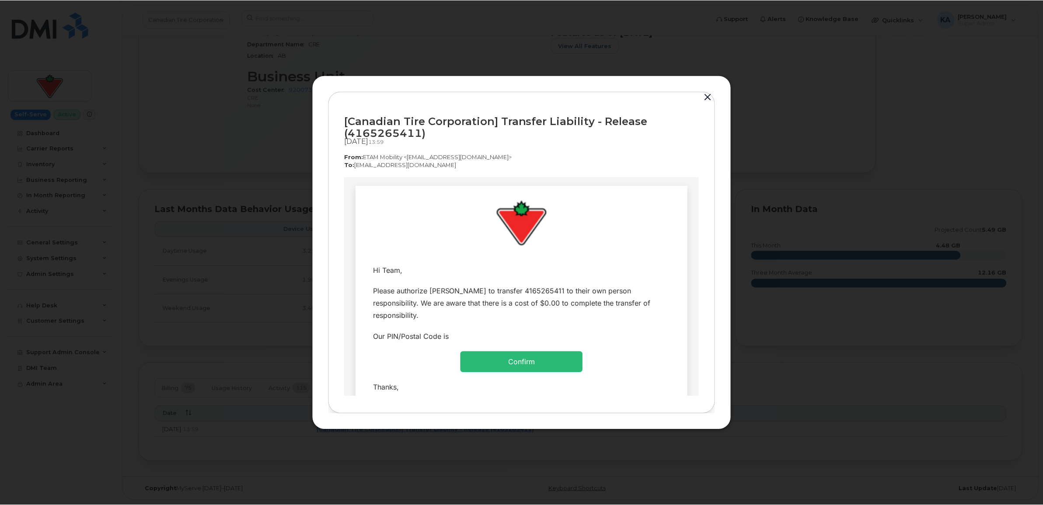
scroll to position [0, 0]
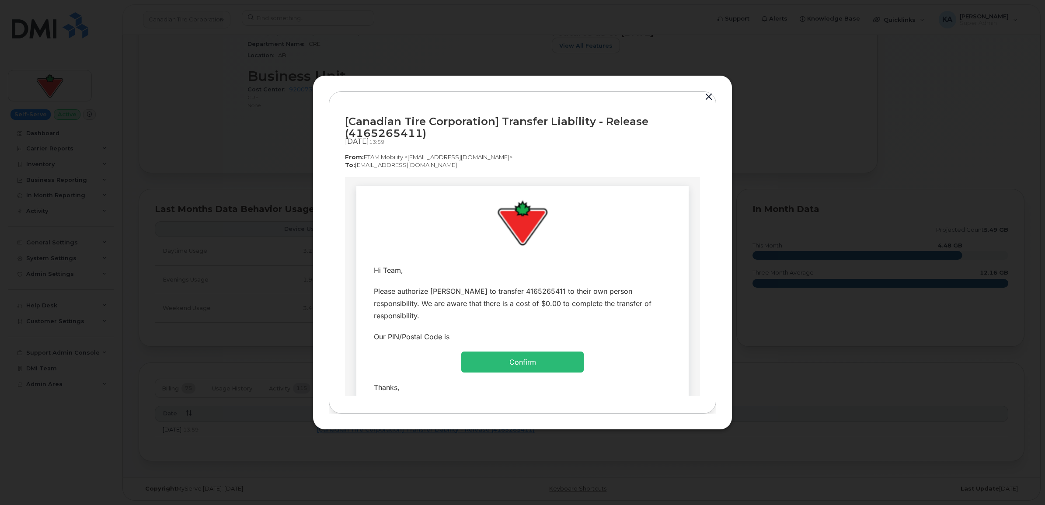
click at [710, 95] on button "button" at bounding box center [708, 97] width 13 height 12
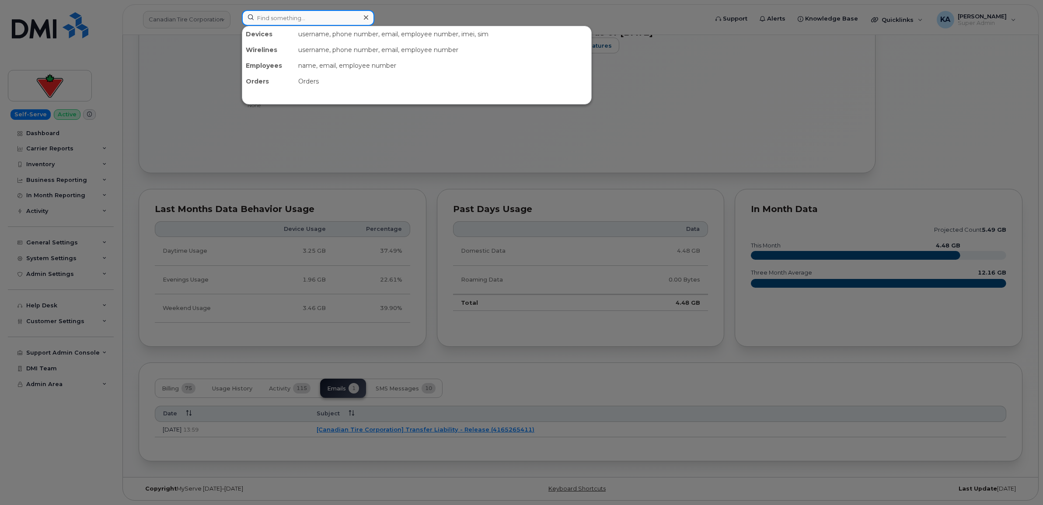
click at [283, 17] on input at bounding box center [308, 18] width 133 height 16
paste input "7802333634"
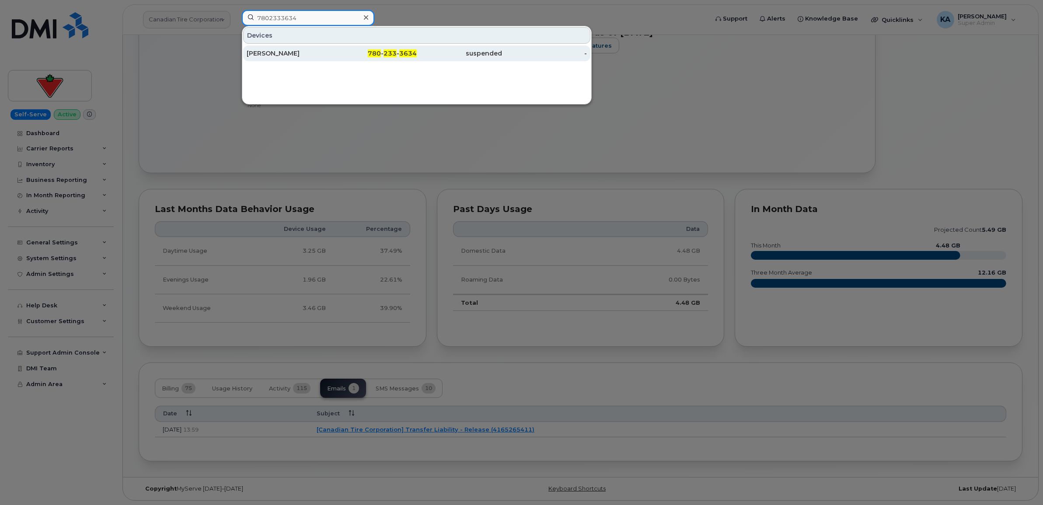
type input "7802333634"
click at [275, 53] on div "Dodi Zuczek" at bounding box center [289, 53] width 85 height 9
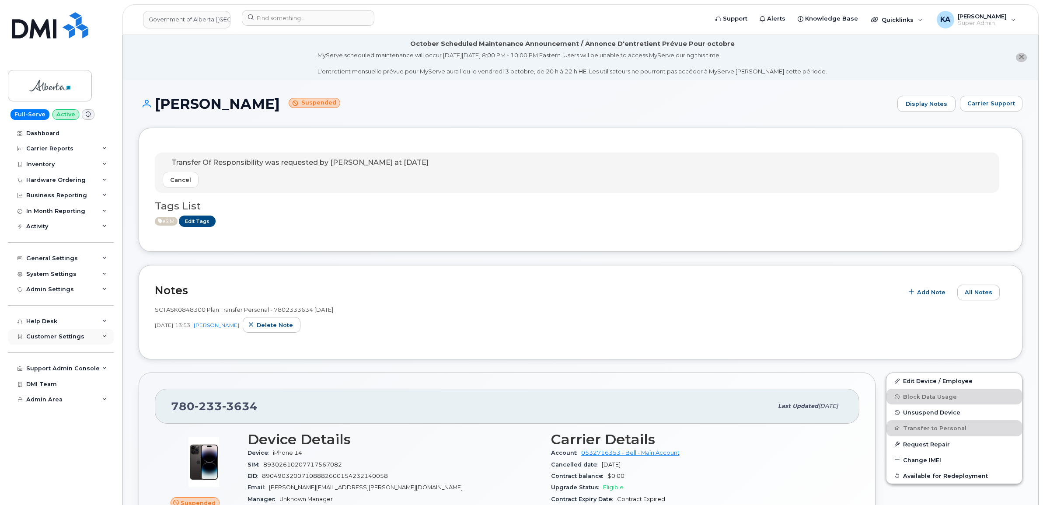
click at [57, 340] on span "Customer Settings" at bounding box center [55, 336] width 58 height 7
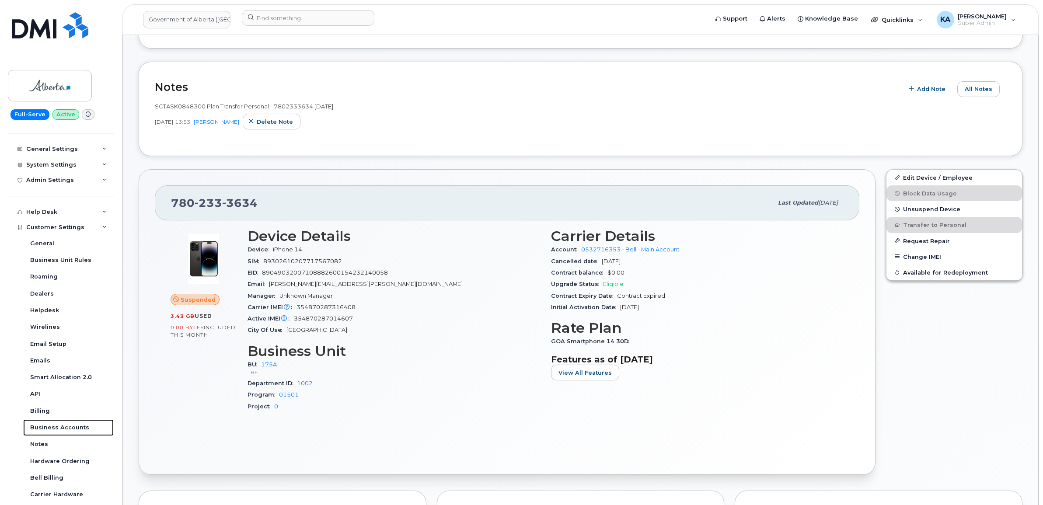
scroll to position [219, 0]
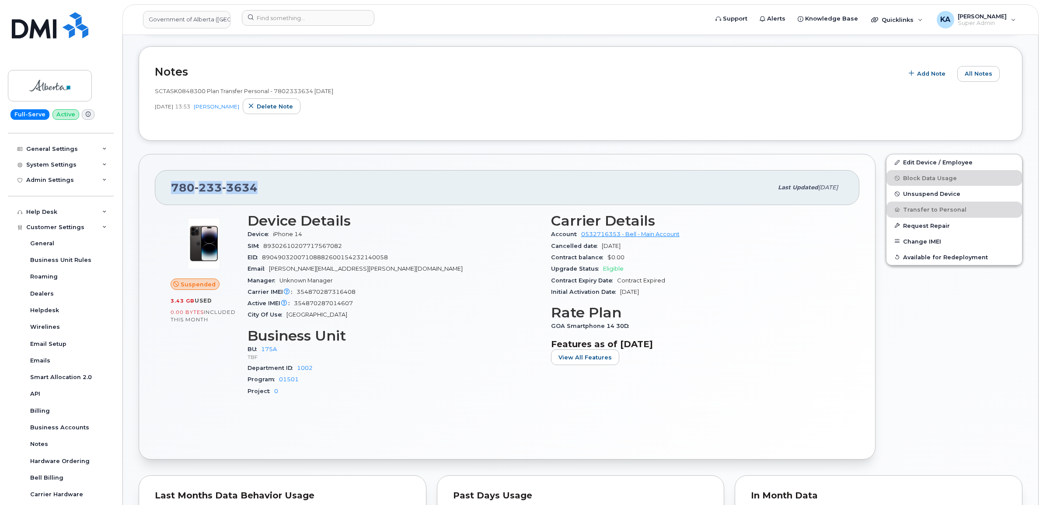
drag, startPoint x: 267, startPoint y: 191, endPoint x: 149, endPoint y: 194, distance: 118.1
click at [149, 194] on div "780 233 3634 Last updated Sep 12, 2025 Suspended 3.43 GB  used 0.00 Bytes  incl…" at bounding box center [507, 307] width 737 height 306
copy span "780 233 3634"
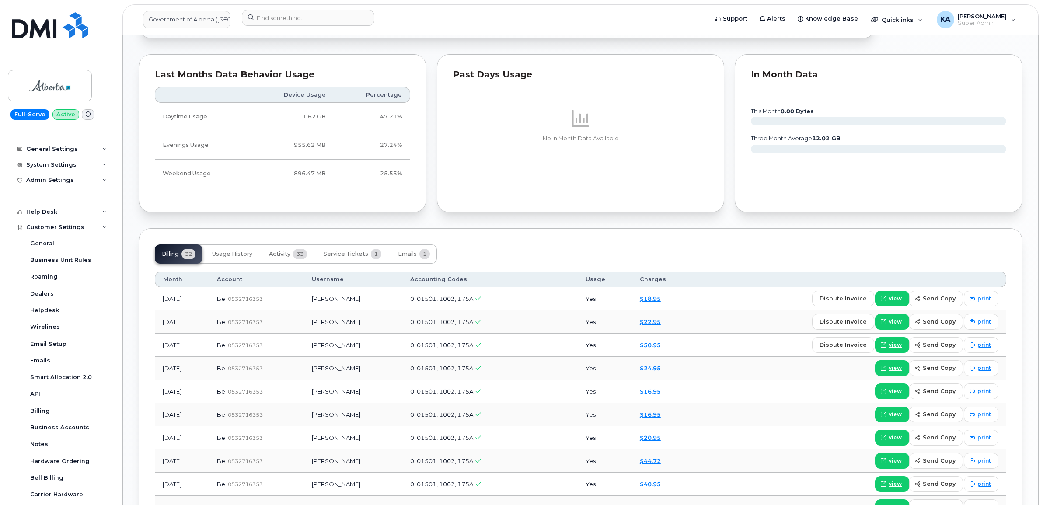
scroll to position [656, 0]
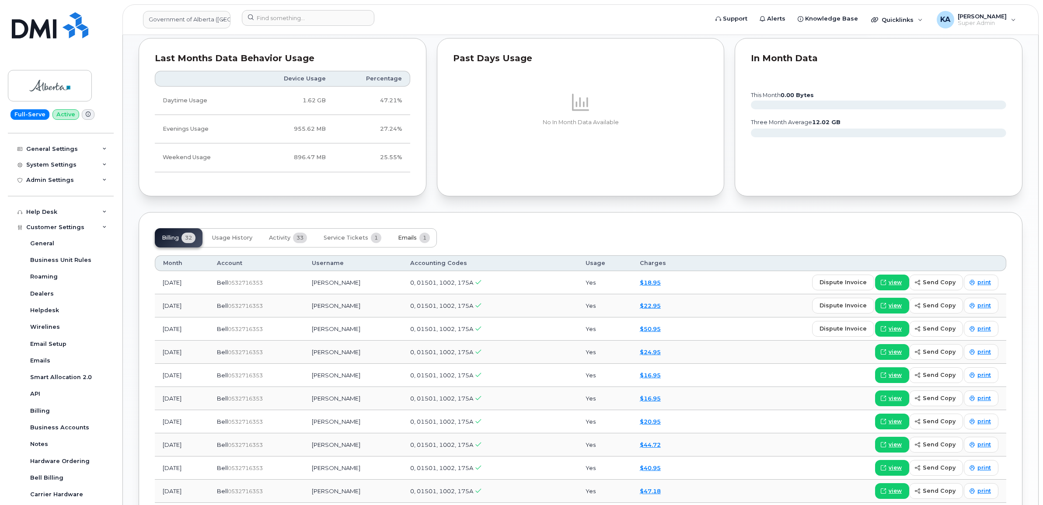
click at [408, 238] on span "Emails" at bounding box center [407, 237] width 19 height 7
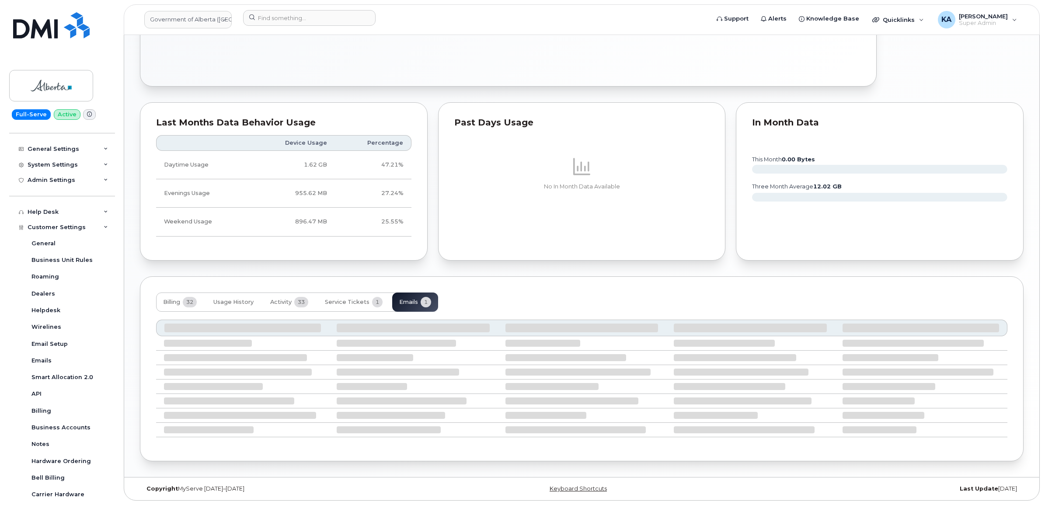
scroll to position [508, 0]
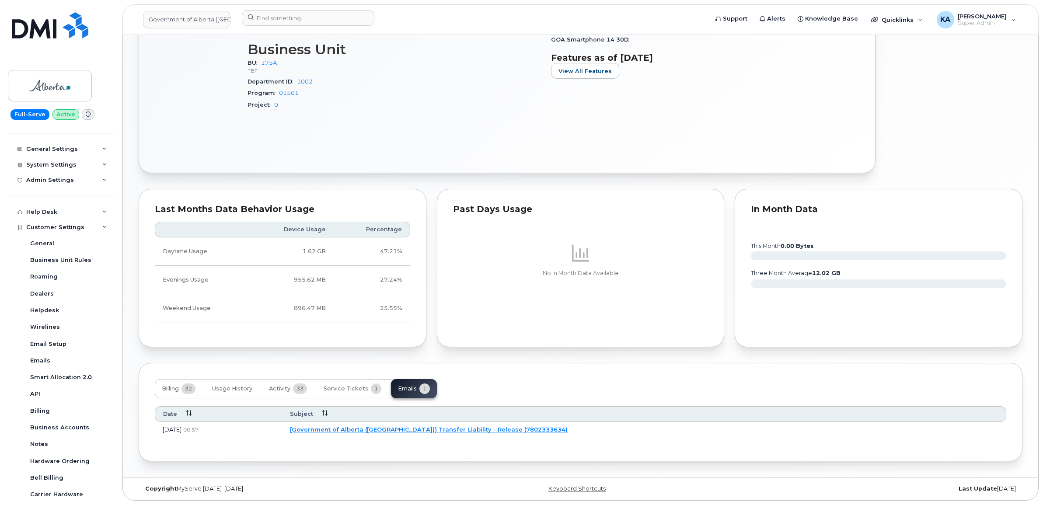
click at [419, 426] on link "[Government of Alberta (GOA)] Transfer Liability - Release (7802333634)" at bounding box center [429, 429] width 278 height 7
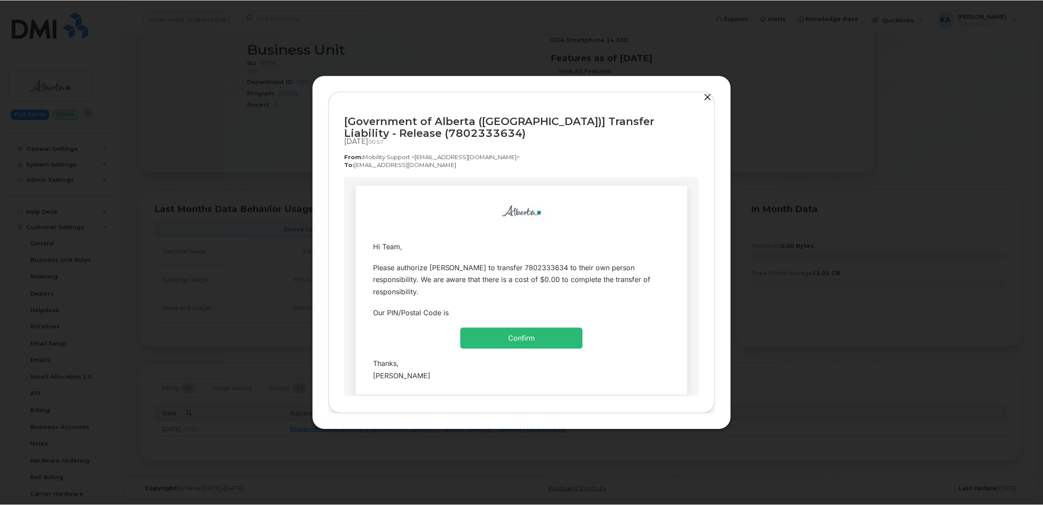
scroll to position [0, 0]
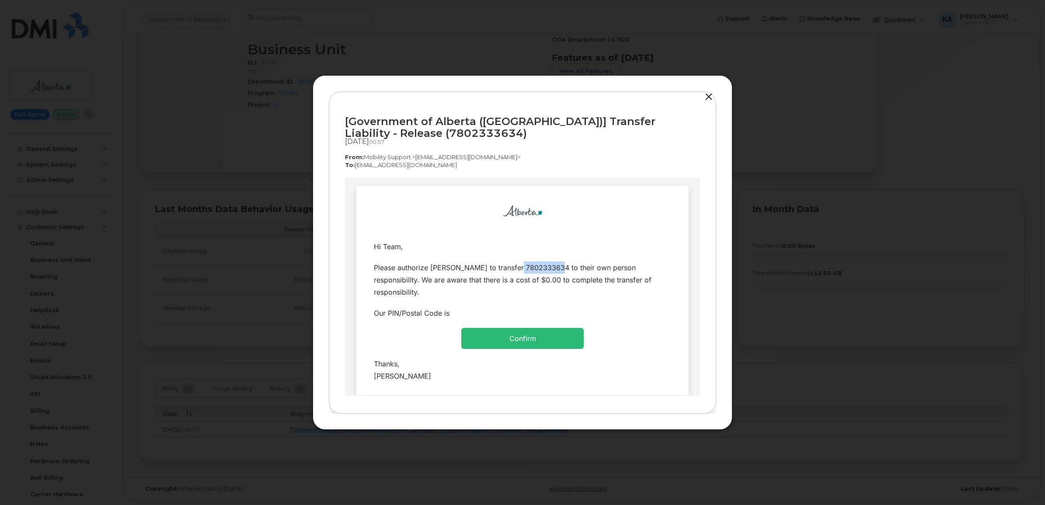
drag, startPoint x: 548, startPoint y: 268, endPoint x: 507, endPoint y: 269, distance: 40.7
click at [507, 269] on div "Please authorize Dodi Zuczek to transfer 7802333634 to their own person respons…" at bounding box center [522, 279] width 297 height 37
copy div "7802333634"
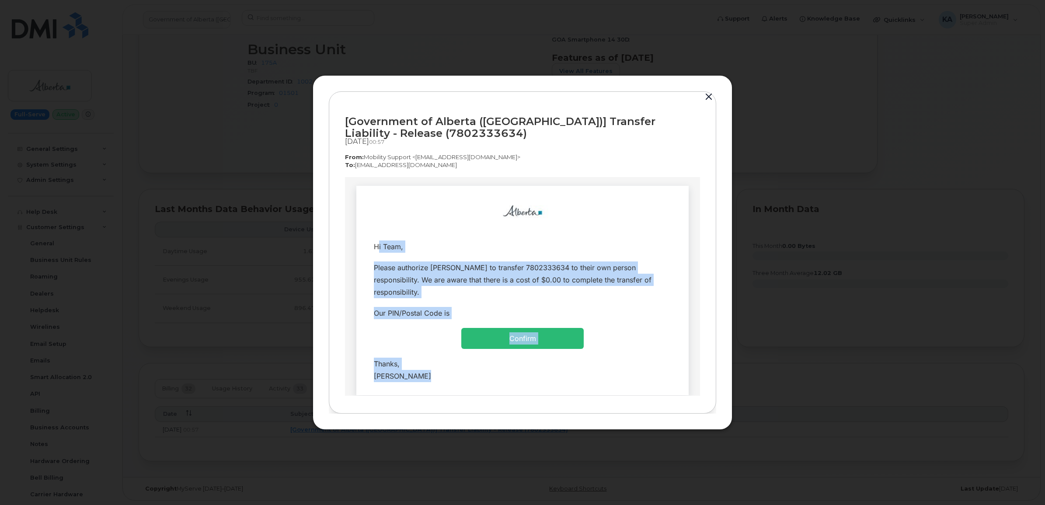
drag, startPoint x: 367, startPoint y: 246, endPoint x: 451, endPoint y: 365, distance: 145.9
click at [451, 365] on tbody "Hi Team, Please authorize Dodi Zuczek to transfer 7802333634 to their own perso…" at bounding box center [522, 311] width 319 height 150
copy tbody "Hi Team, Please authorize Dodi Zuczek to transfer 7802333634 to their own perso…"
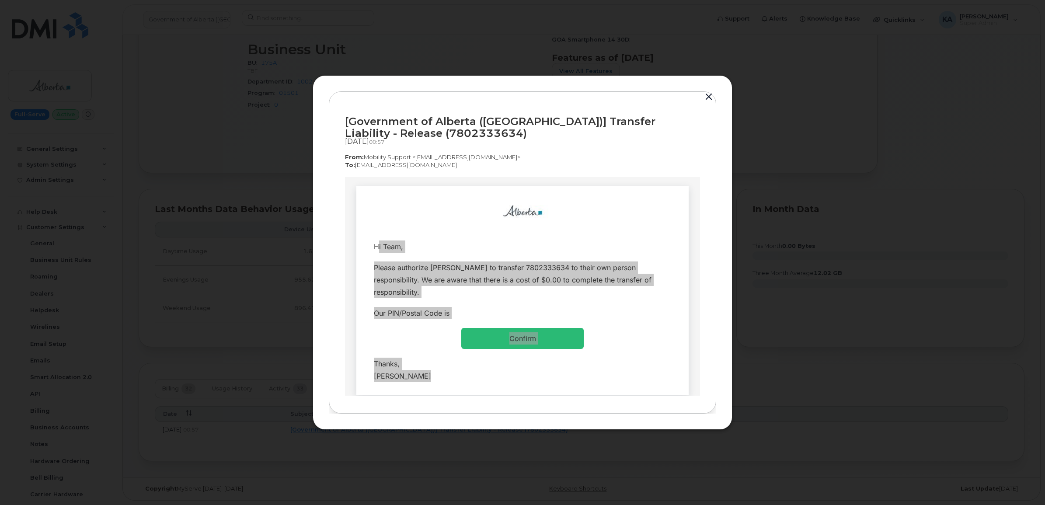
drag, startPoint x: 343, startPoint y: 121, endPoint x: 433, endPoint y: 138, distance: 91.7
click at [433, 138] on div "[Government of Alberta (GOA)] Transfer Liability - Release (7802333634) Sep 11,…" at bounding box center [523, 252] width 388 height 323
copy div "[Government of Alberta (GOA)] Transfer Liability - Release (7802333634) Sep 11,…"
click at [705, 93] on button "button" at bounding box center [708, 97] width 13 height 12
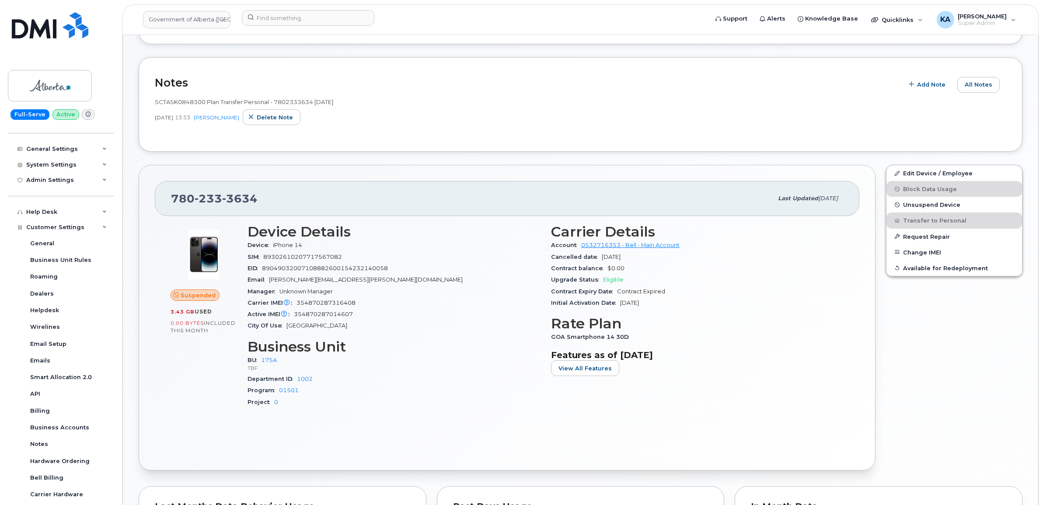
scroll to position [180, 0]
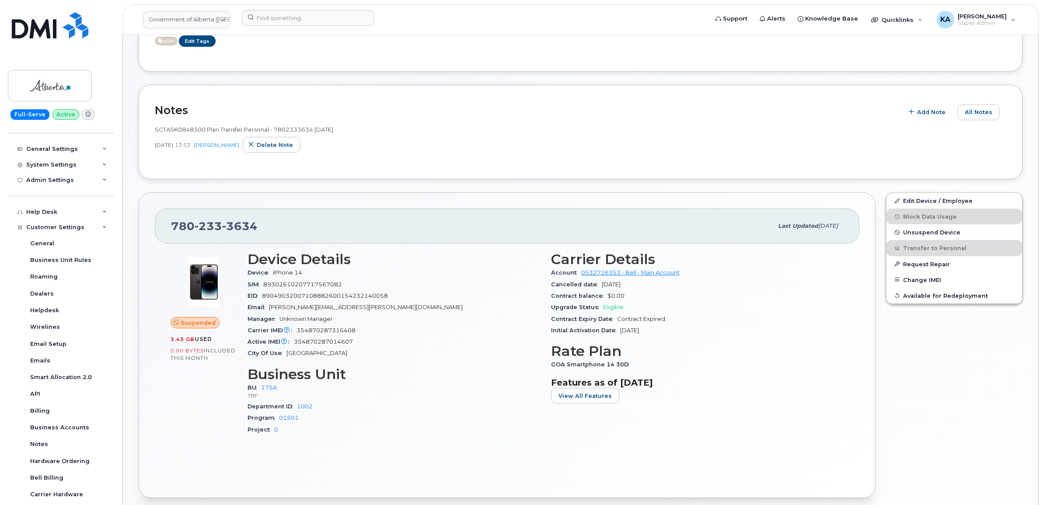
drag, startPoint x: 543, startPoint y: 273, endPoint x: 618, endPoint y: 278, distance: 74.5
click at [618, 278] on div "Device Details Device iPhone 14 SIM 89302610207717567082 EID 890490320071088826…" at bounding box center [545, 347] width 607 height 202
drag, startPoint x: 618, startPoint y: 278, endPoint x: 668, endPoint y: 299, distance: 54.5
click at [668, 299] on div "Contract balance $0.00" at bounding box center [697, 295] width 293 height 11
drag, startPoint x: 548, startPoint y: 274, endPoint x: 681, endPoint y: 278, distance: 132.6
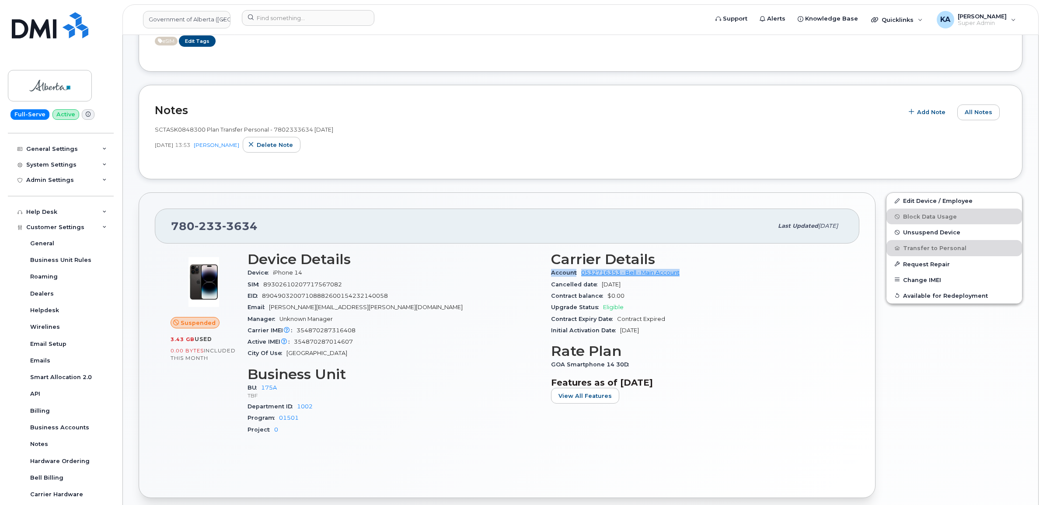
click at [681, 278] on div "Carrier Details Account 0532716353 - Bell - Main Account Cancelled date Oct 09,…" at bounding box center [698, 347] width 304 height 202
copy div "Account 0532716353 - Bell - Main Account"
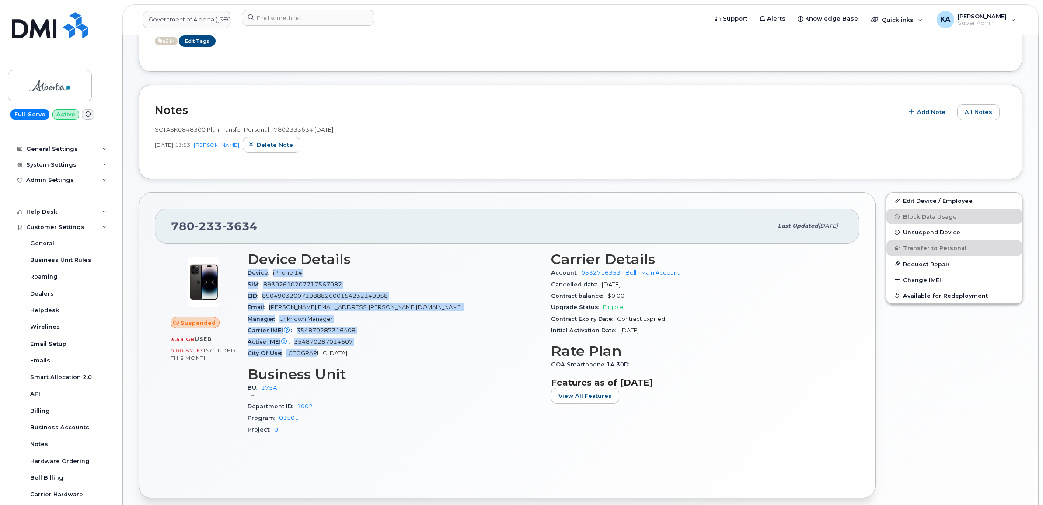
drag, startPoint x: 247, startPoint y: 275, endPoint x: 363, endPoint y: 353, distance: 140.1
click at [363, 353] on div "Device Details Device iPhone 14 SIM 89302610207717567082 EID 890490320071088826…" at bounding box center [394, 347] width 304 height 202
copy section "Device iPhone 14 SIM 89302610207717567082 EID 89049032007108882600154232140058 …"
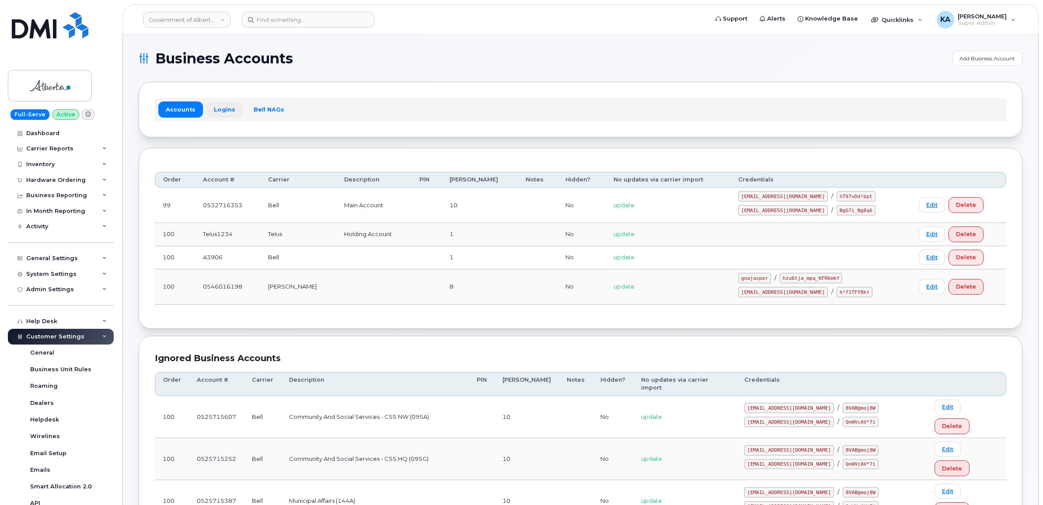
click at [221, 112] on link "Logins" at bounding box center [224, 109] width 36 height 16
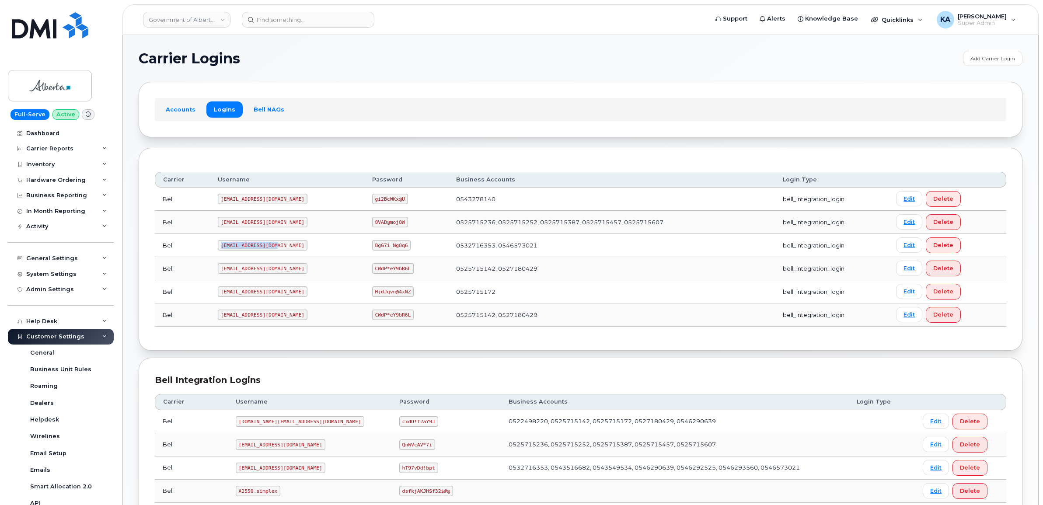
drag, startPoint x: 220, startPoint y: 248, endPoint x: 265, endPoint y: 253, distance: 46.1
click at [265, 253] on td "[EMAIL_ADDRESS][DOMAIN_NAME]" at bounding box center [287, 245] width 154 height 23
copy code "[EMAIL_ADDRESS][DOMAIN_NAME]"
drag, startPoint x: 343, startPoint y: 247, endPoint x: 380, endPoint y: 248, distance: 36.3
click at [380, 248] on td "BgG7i_Ng8q6" at bounding box center [406, 245] width 84 height 23
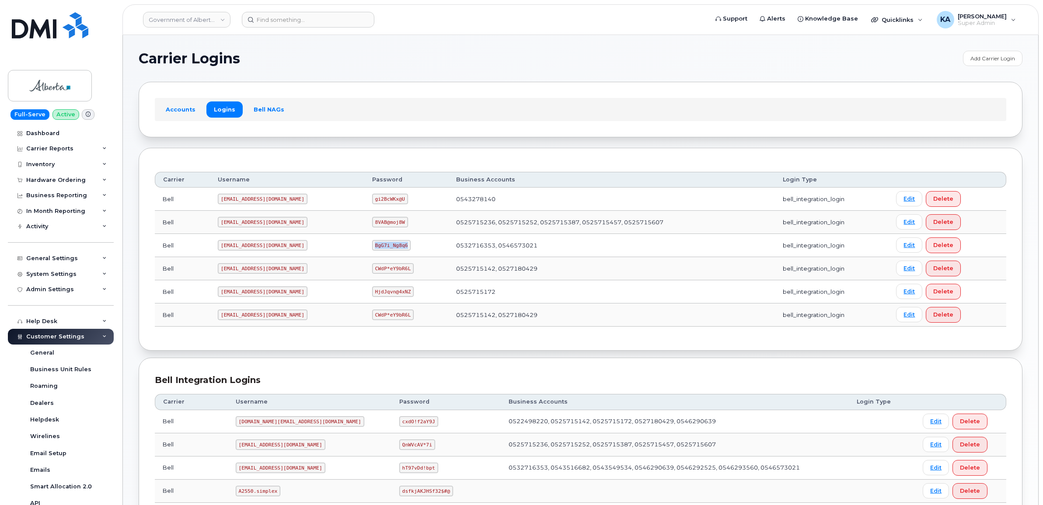
copy code "BgG7i_Ng8q6"
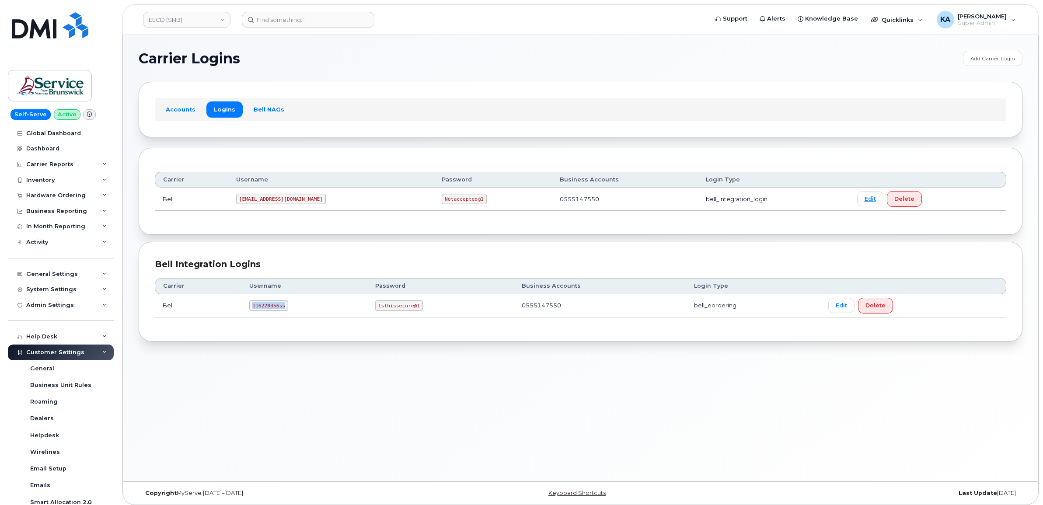
drag, startPoint x: 251, startPoint y: 302, endPoint x: 286, endPoint y: 310, distance: 34.9
click at [286, 310] on td "116220356ss" at bounding box center [304, 305] width 126 height 23
copy code "116220356ss"
drag, startPoint x: 375, startPoint y: 307, endPoint x: 423, endPoint y: 313, distance: 48.9
click at [423, 313] on td "Isthissecure@1" at bounding box center [440, 305] width 147 height 23
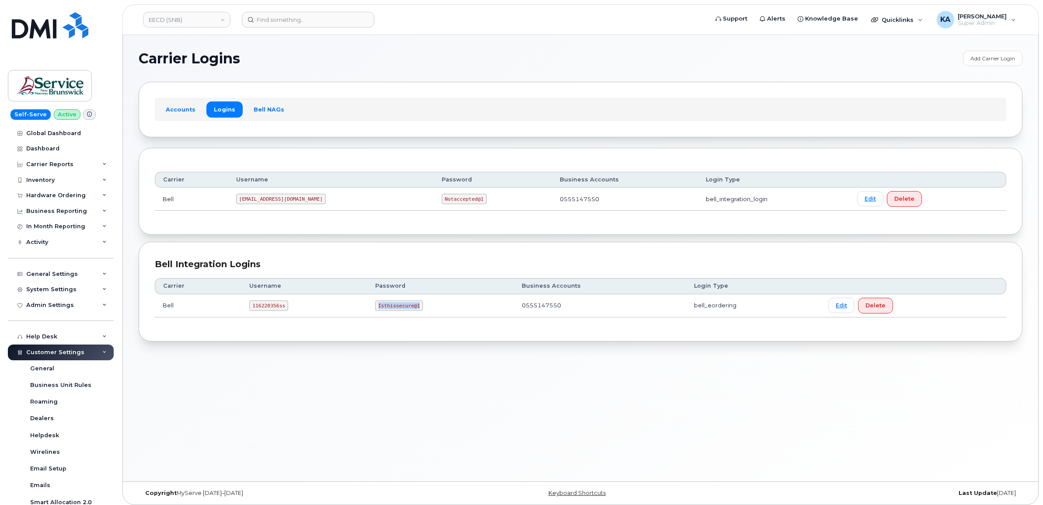
copy code "Isthissecure@1"
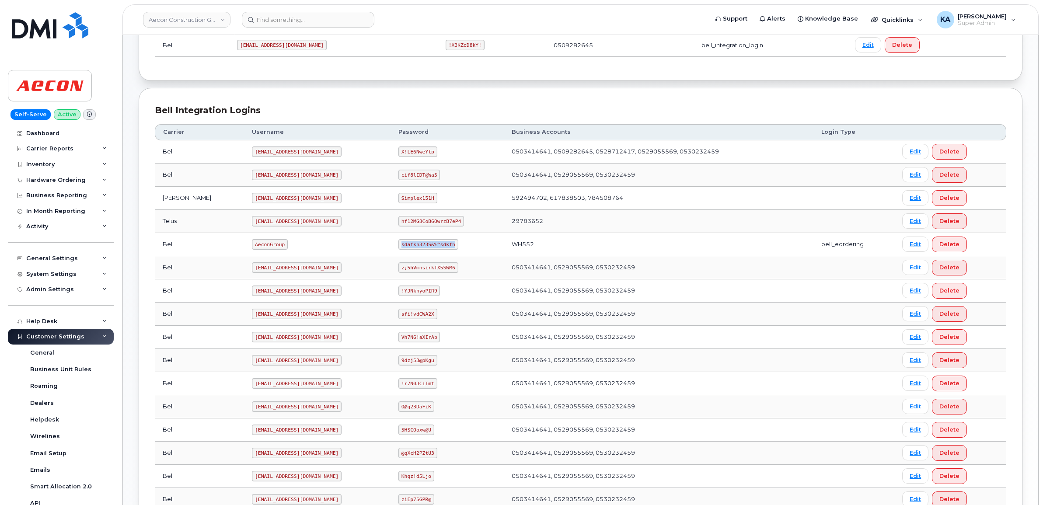
scroll to position [219, 0]
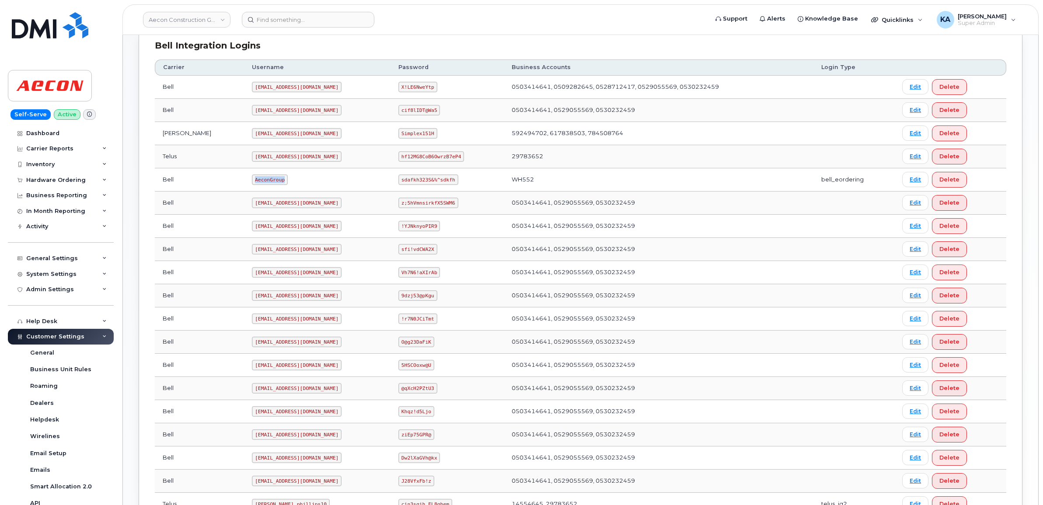
drag, startPoint x: 216, startPoint y: 182, endPoint x: 252, endPoint y: 184, distance: 36.4
click at [252, 184] on td "AeconGroup" at bounding box center [317, 179] width 147 height 23
copy code "AeconGroup"
drag, startPoint x: 384, startPoint y: 182, endPoint x: 442, endPoint y: 189, distance: 58.2
click at [442, 189] on td "sdafkh323S&%^sdkfh" at bounding box center [447, 179] width 113 height 23
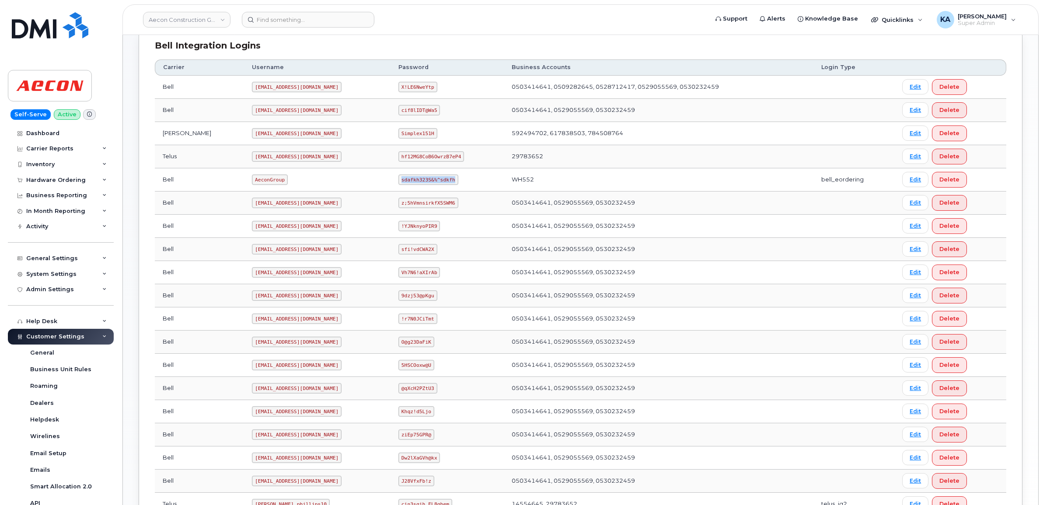
copy code "sdafkh323S&%^sdkfh"
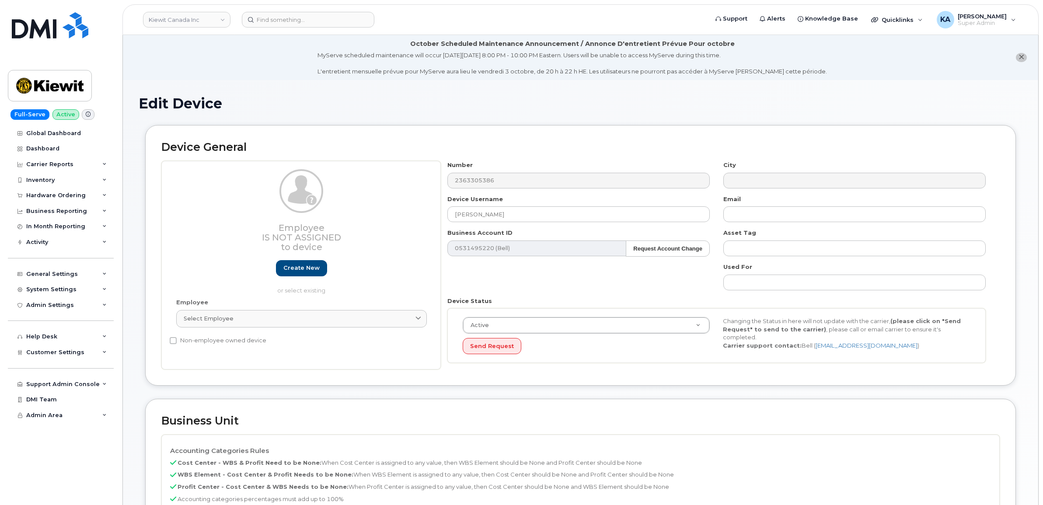
select select "14059"
click at [54, 354] on span "Customer Settings" at bounding box center [55, 352] width 58 height 7
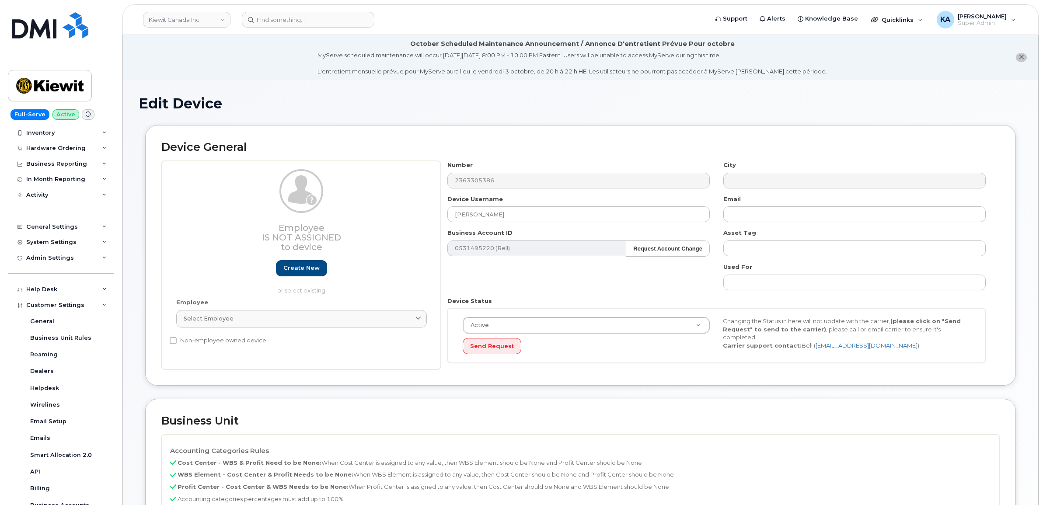
scroll to position [164, 0]
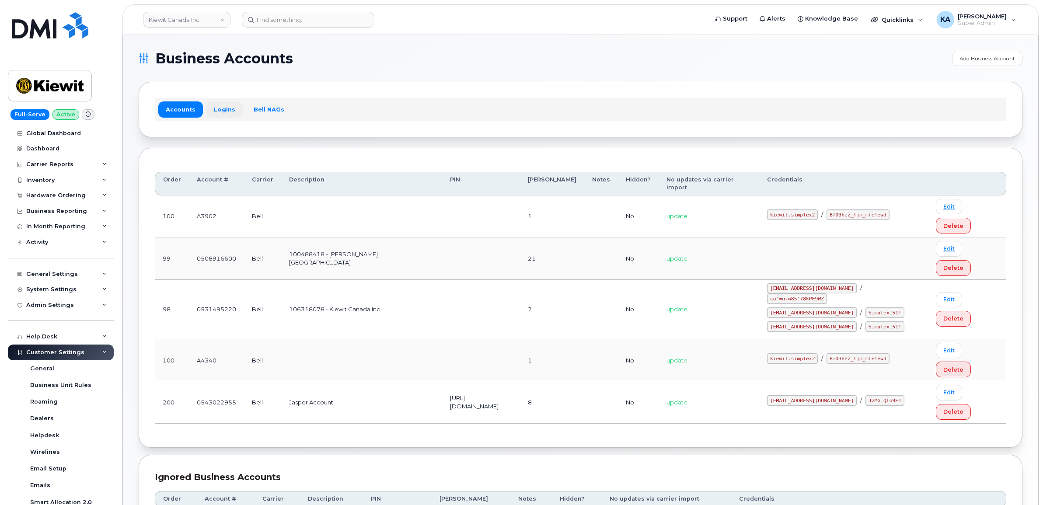
click at [225, 110] on link "Logins" at bounding box center [224, 109] width 36 height 16
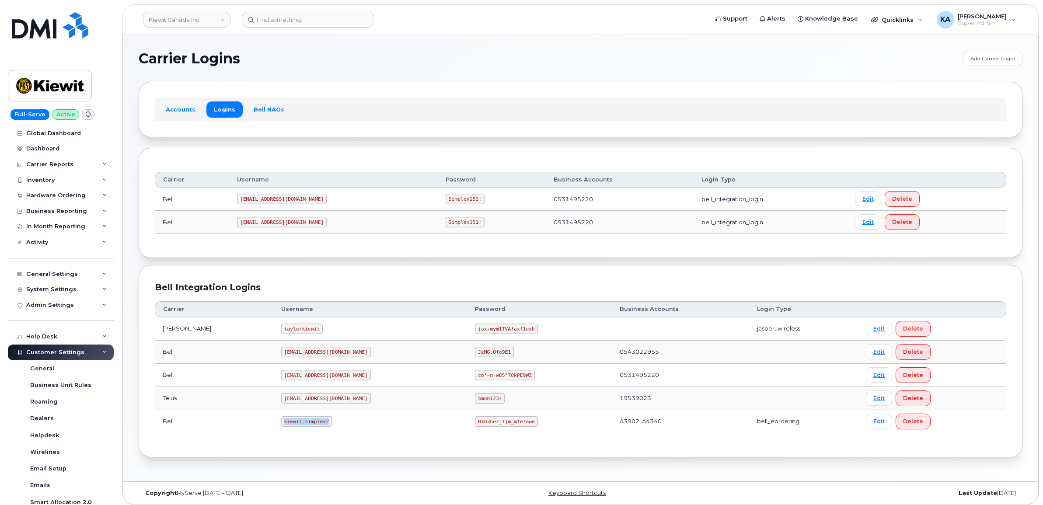
drag, startPoint x: 261, startPoint y: 424, endPoint x: 311, endPoint y: 431, distance: 50.3
click at [311, 431] on td "kiewit.simplex2" at bounding box center [370, 421] width 194 height 23
copy code "kiewit.simplex2"
drag, startPoint x: 436, startPoint y: 423, endPoint x: 502, endPoint y: 432, distance: 65.8
click at [502, 432] on td "BTD3hez_fjm_mfe!ewd" at bounding box center [539, 421] width 144 height 23
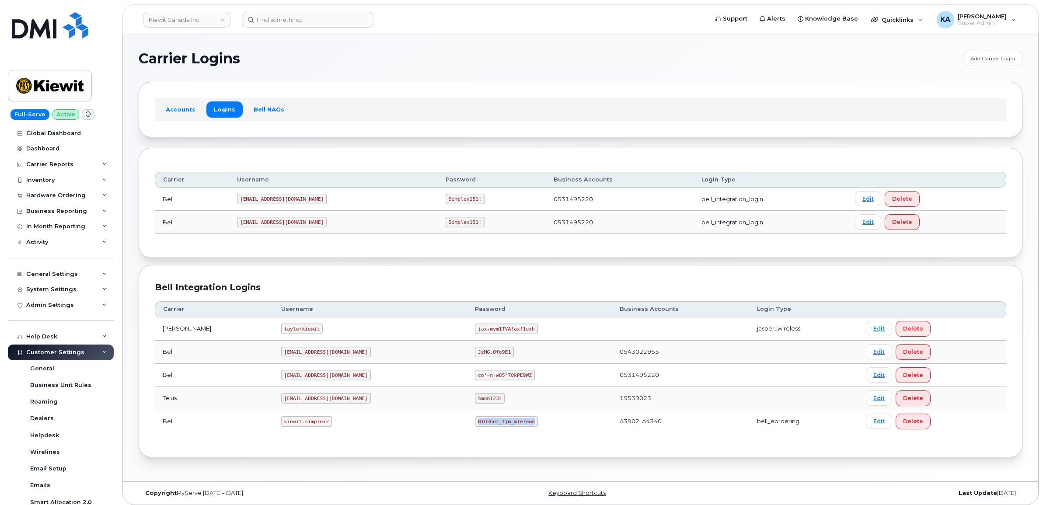
copy code "BTD3hez_fjm_mfe!ewd"
click at [75, 194] on div "Hardware Ordering" at bounding box center [55, 195] width 59 height 7
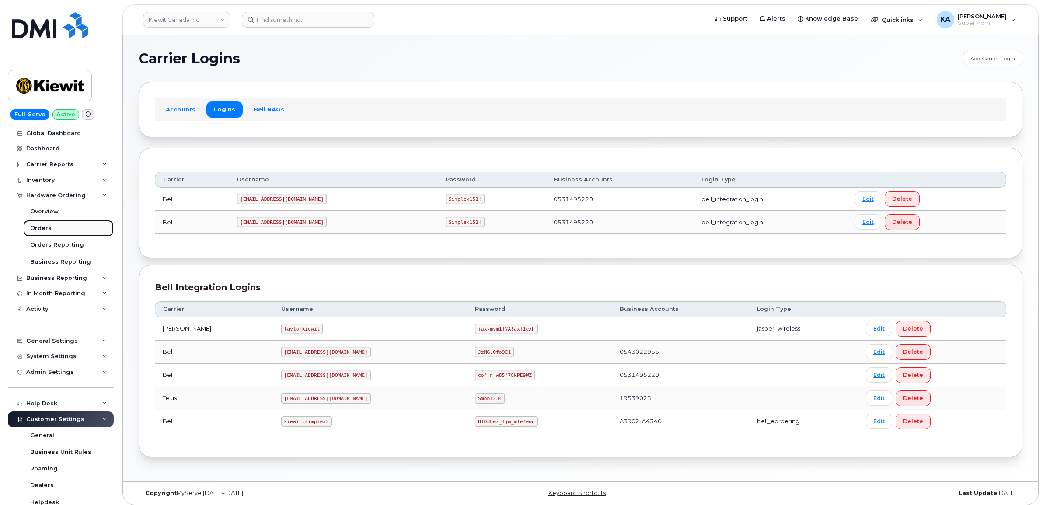
click at [40, 228] on div "Orders" at bounding box center [40, 228] width 21 height 8
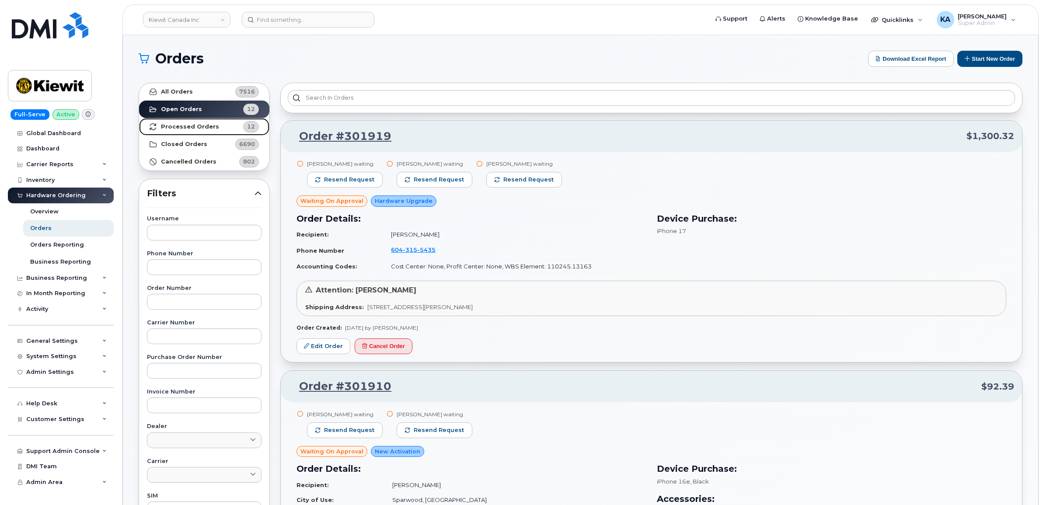
click at [211, 126] on strong "Processed Orders" at bounding box center [190, 126] width 58 height 7
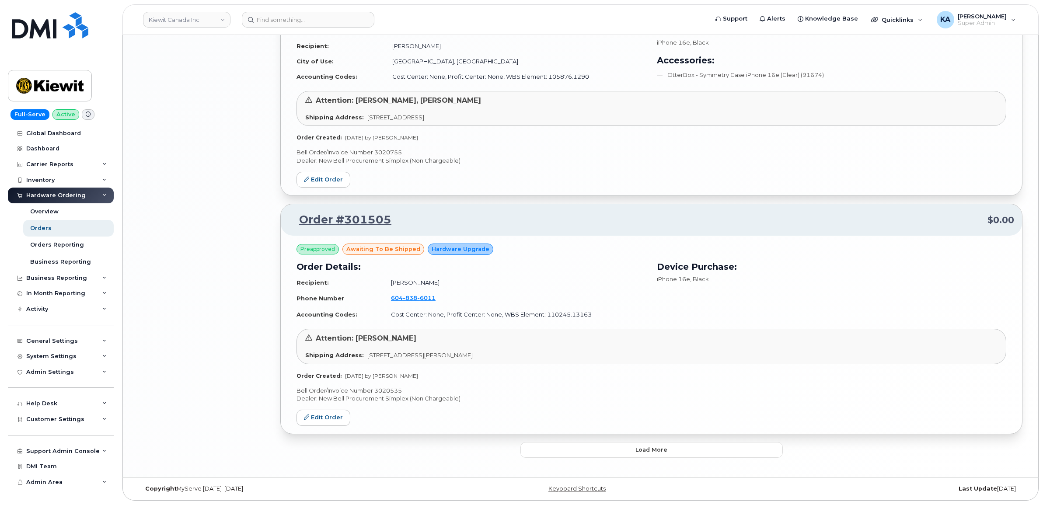
scroll to position [1683, 0]
click at [583, 450] on button "Load more" at bounding box center [651, 450] width 262 height 16
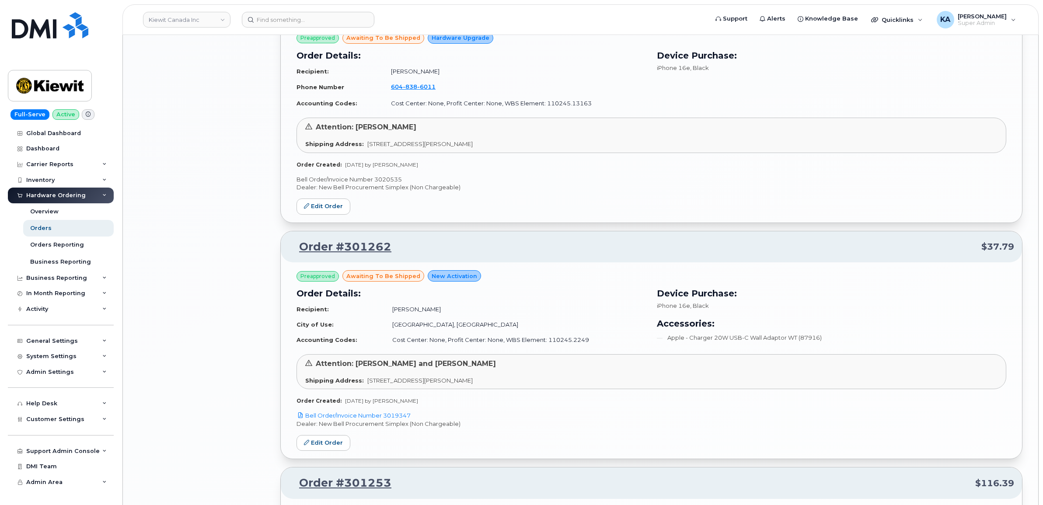
scroll to position [1890, 0]
click at [321, 447] on link "Edit Order" at bounding box center [324, 444] width 54 height 16
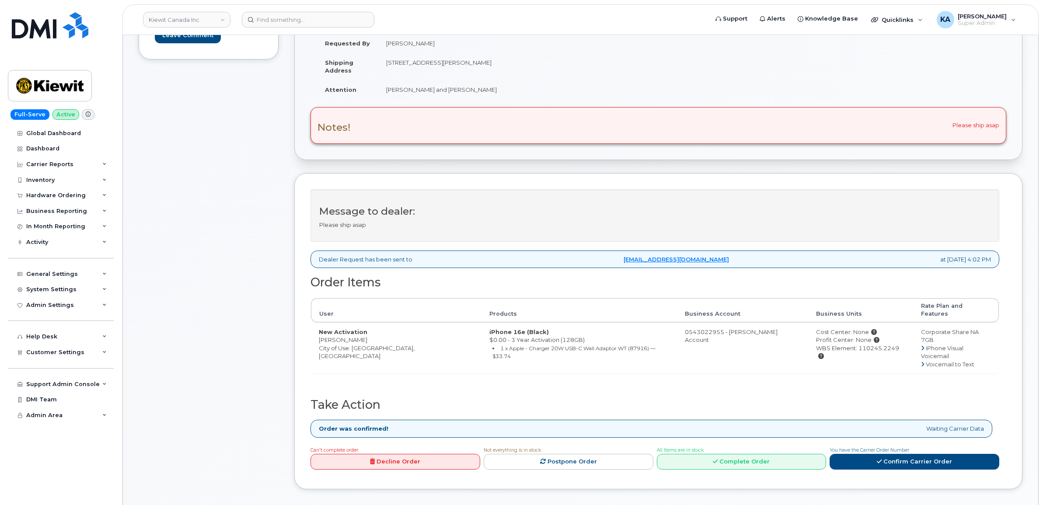
scroll to position [219, 0]
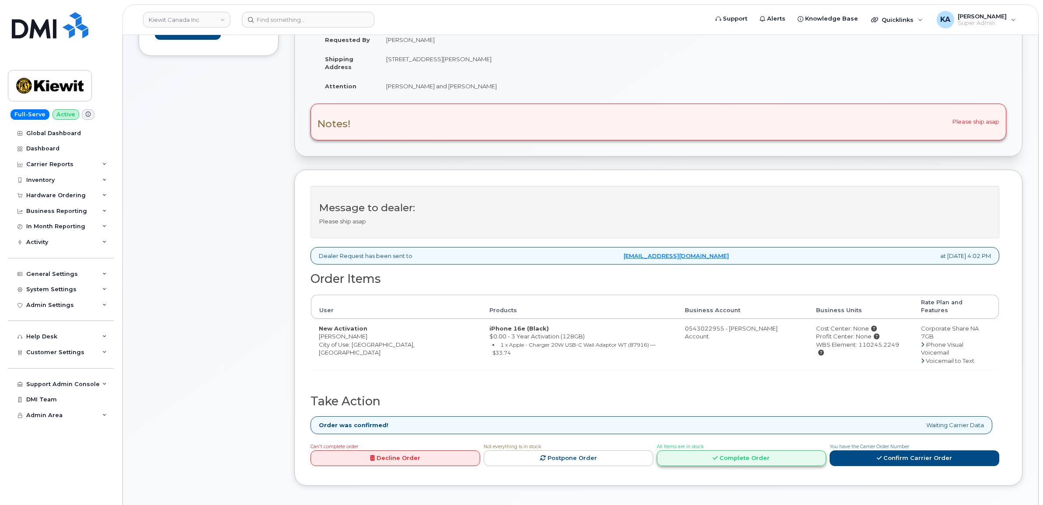
click at [764, 450] on link "Complete Order" at bounding box center [742, 458] width 170 height 16
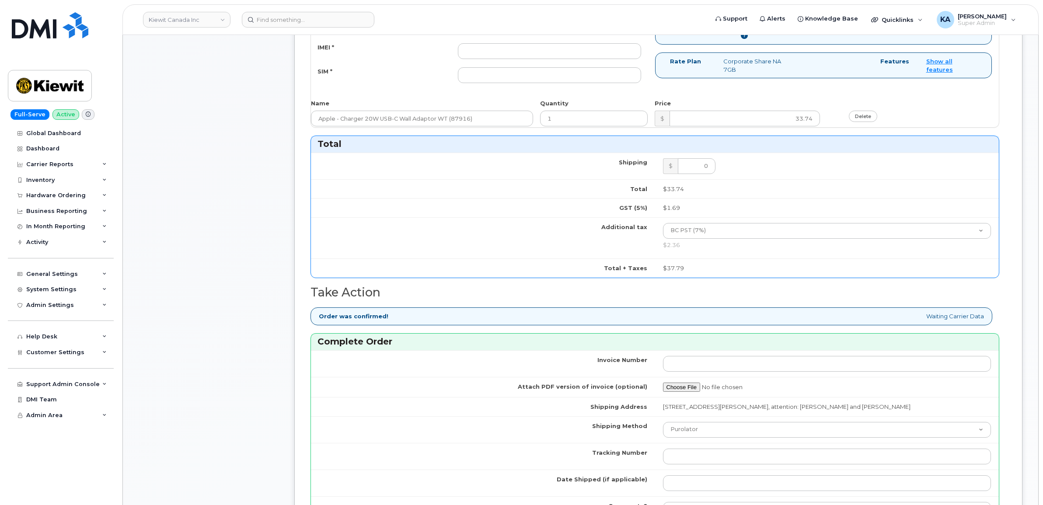
scroll to position [656, 0]
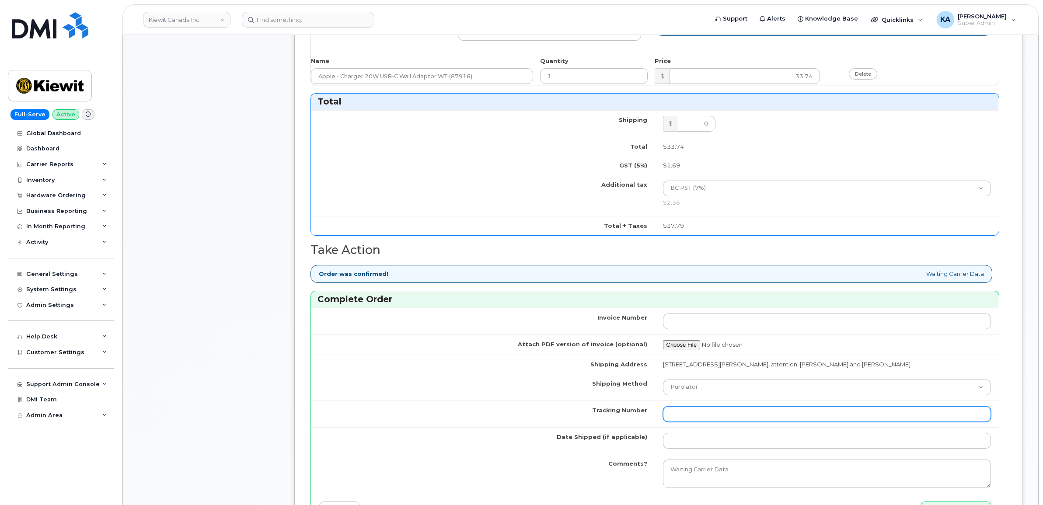
click at [723, 420] on input "Tracking Number" at bounding box center [827, 414] width 328 height 16
paste input "475744953017"
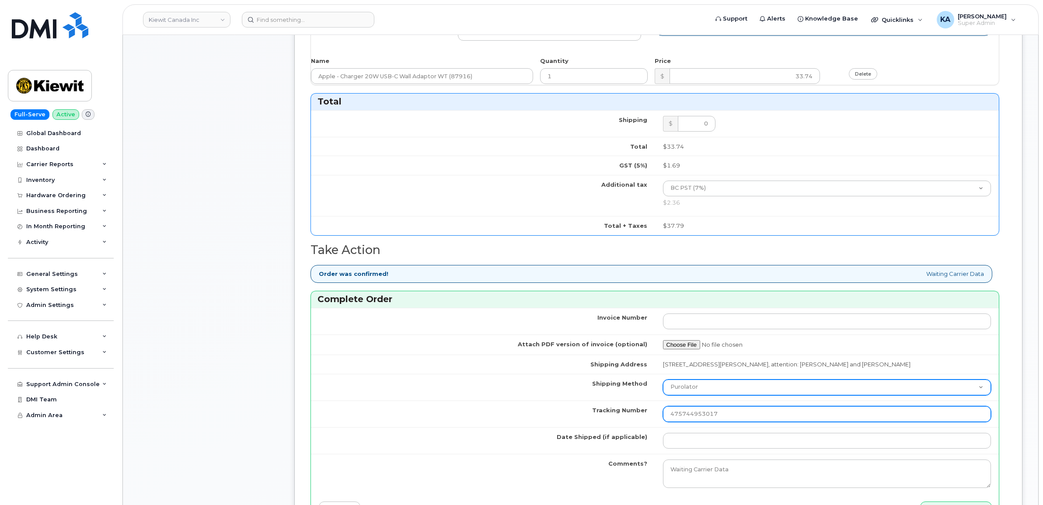
type input "475744953017"
click at [718, 391] on select "Purolator UPS FedEx Canada Post Courier Other Drop Off Pick Up" at bounding box center [827, 388] width 328 height 16
select select "FedEx"
click at [663, 382] on select "Purolator UPS FedEx Canada Post Courier Other Drop Off Pick Up" at bounding box center [827, 388] width 328 height 16
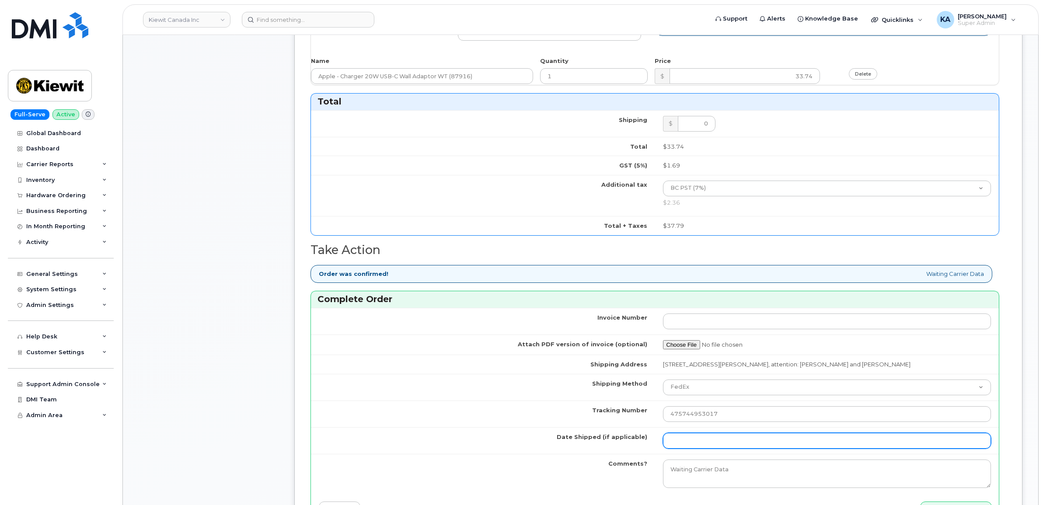
click at [705, 445] on input "Date Shipped (if applicable)" at bounding box center [827, 441] width 328 height 16
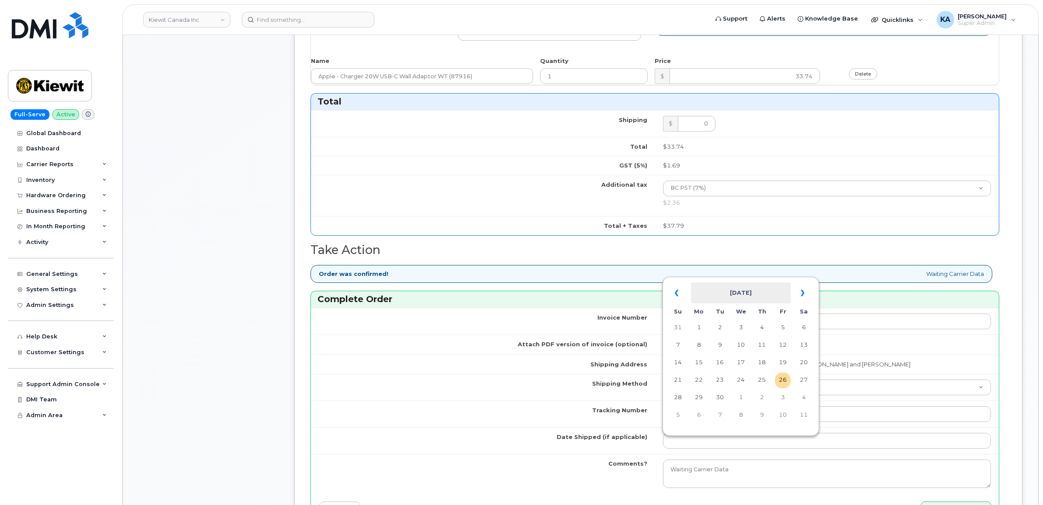
click at [750, 283] on th "September 2025" at bounding box center [741, 293] width 100 height 21
click at [679, 414] on span "Sep" at bounding box center [678, 418] width 20 height 24
click at [719, 381] on td "23" at bounding box center [720, 381] width 16 height 16
type input "2025-09-23"
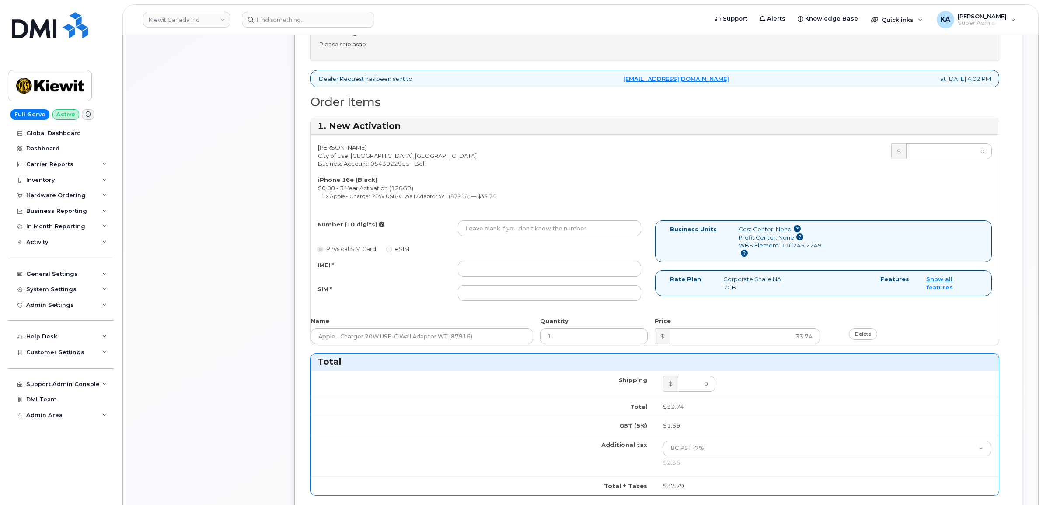
scroll to position [383, 0]
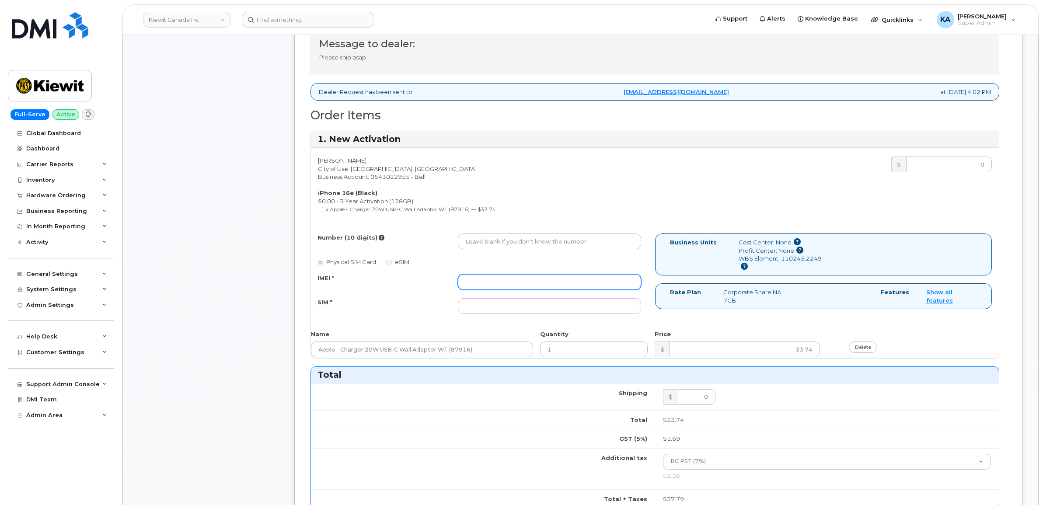
click at [498, 285] on input "IMEI *" at bounding box center [549, 282] width 183 height 16
paste input "354216331593321"
type input "354216331593321"
click at [531, 309] on input "SIM *" at bounding box center [549, 306] width 183 height 16
paste input "89302610207732985517"
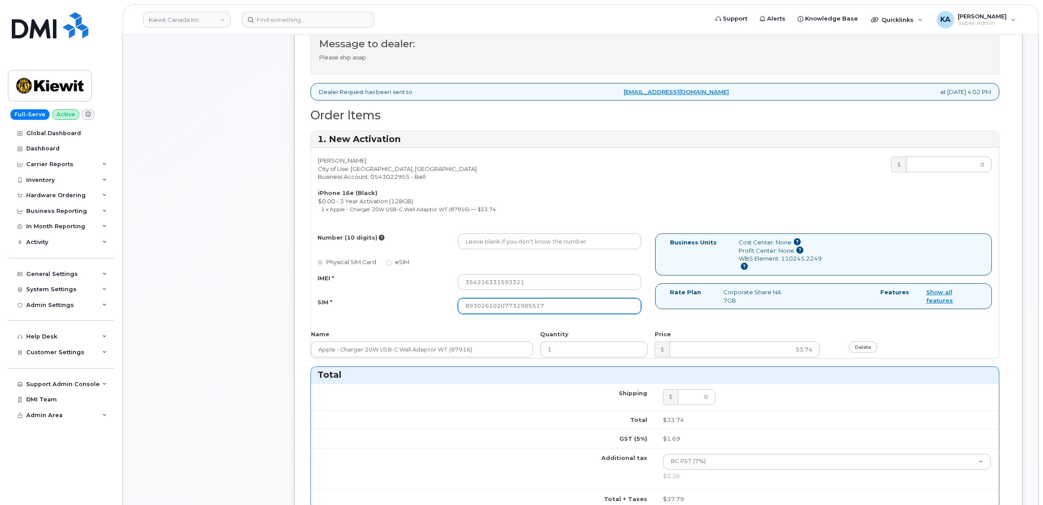
type input "89302610207732985517"
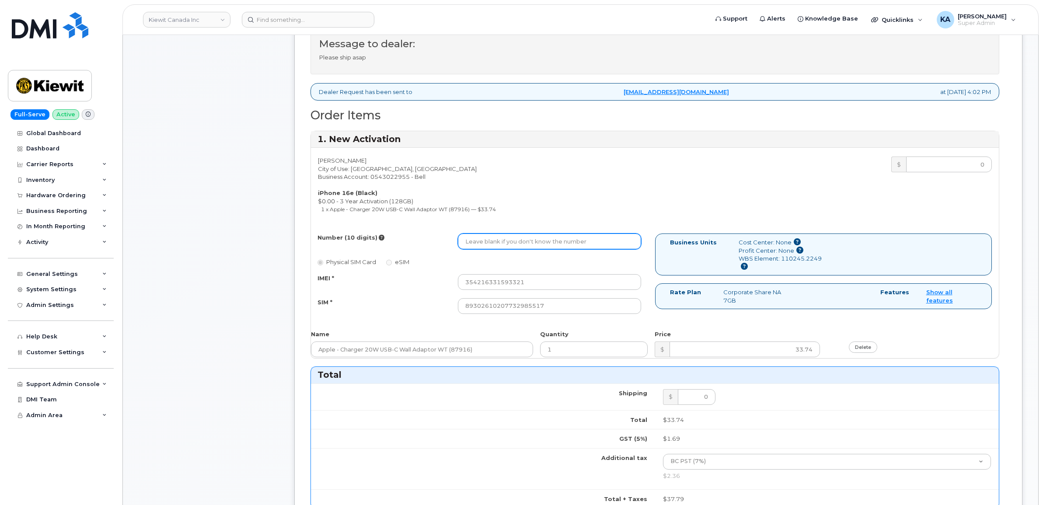
click at [552, 246] on input "Number (10 digits)" at bounding box center [549, 242] width 183 height 16
paste input "2363305386"
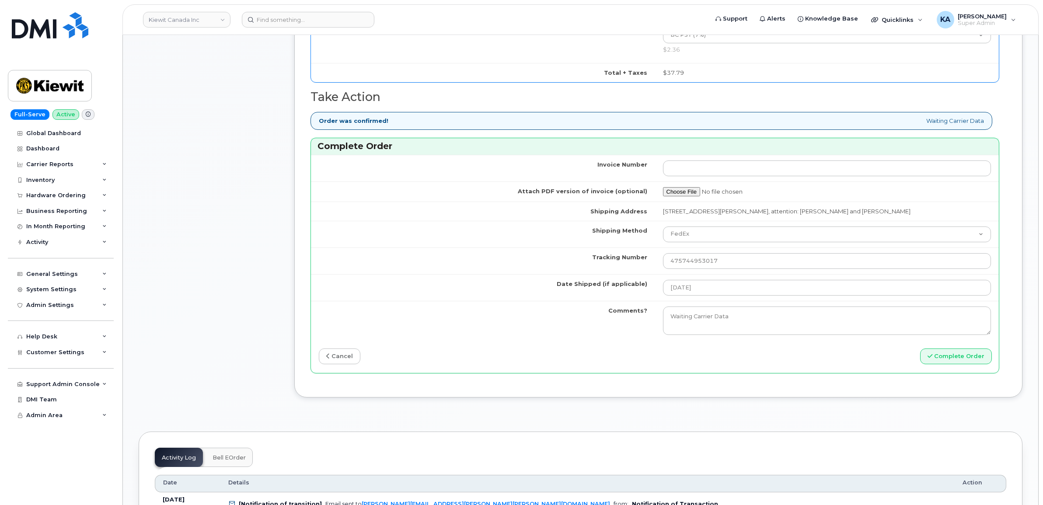
scroll to position [820, 0]
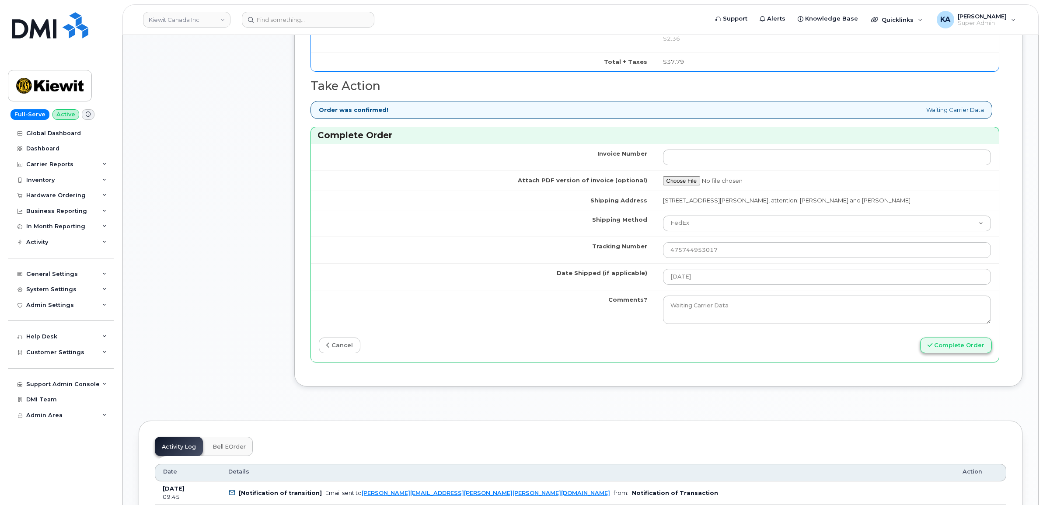
type input "2363305386"
click at [960, 351] on button "Complete Order" at bounding box center [956, 346] width 72 height 16
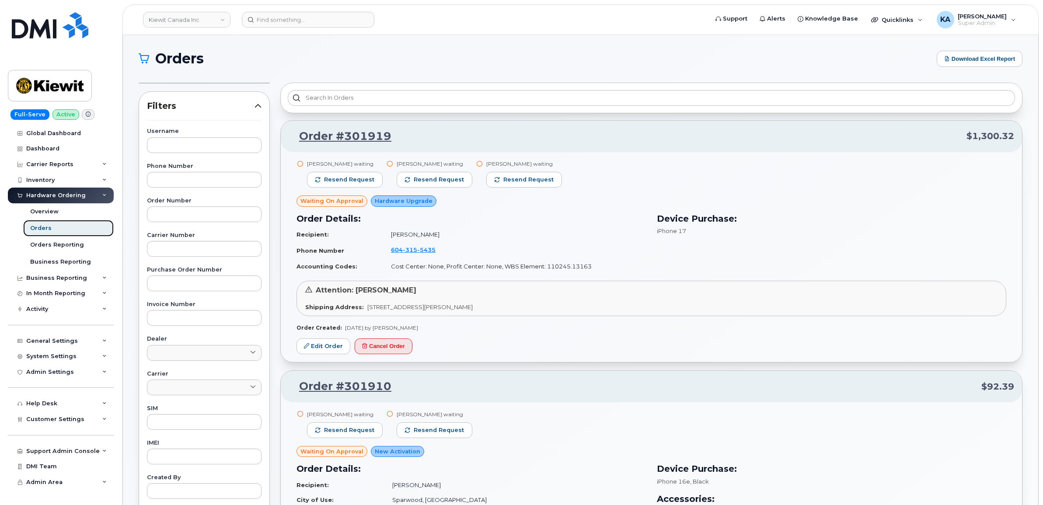
click at [40, 230] on div "Orders" at bounding box center [40, 228] width 21 height 8
click at [40, 162] on div "Carrier Reports" at bounding box center [49, 164] width 47 height 7
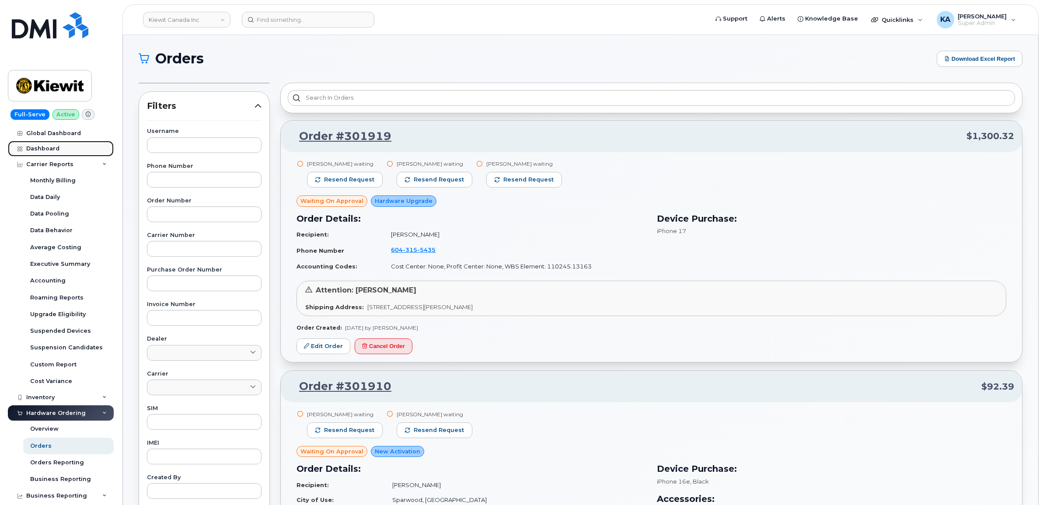
click at [34, 145] on div "Dashboard" at bounding box center [42, 148] width 33 height 7
click at [38, 132] on div "Global Dashboard" at bounding box center [53, 133] width 55 height 7
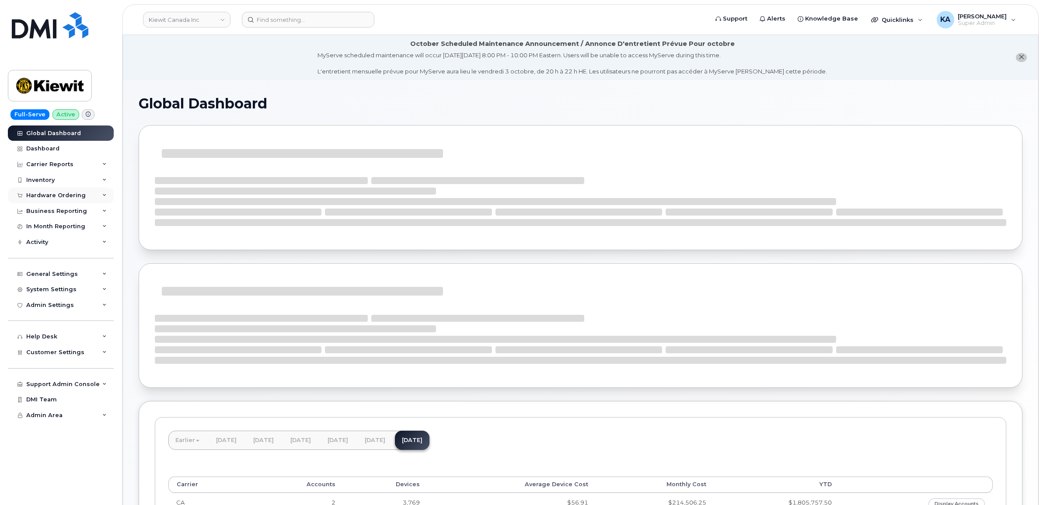
click at [51, 196] on div "Hardware Ordering" at bounding box center [55, 195] width 59 height 7
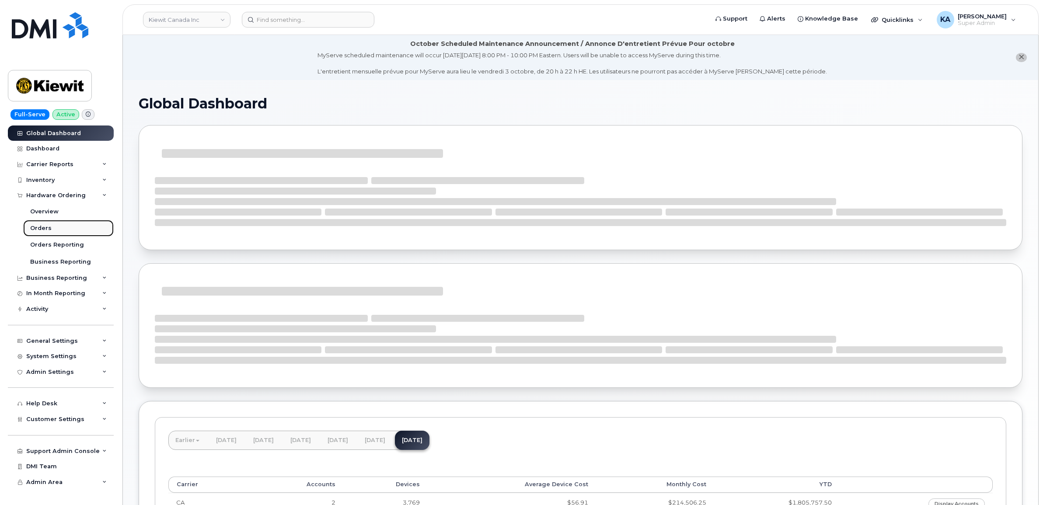
click at [29, 228] on link "Orders" at bounding box center [68, 228] width 91 height 17
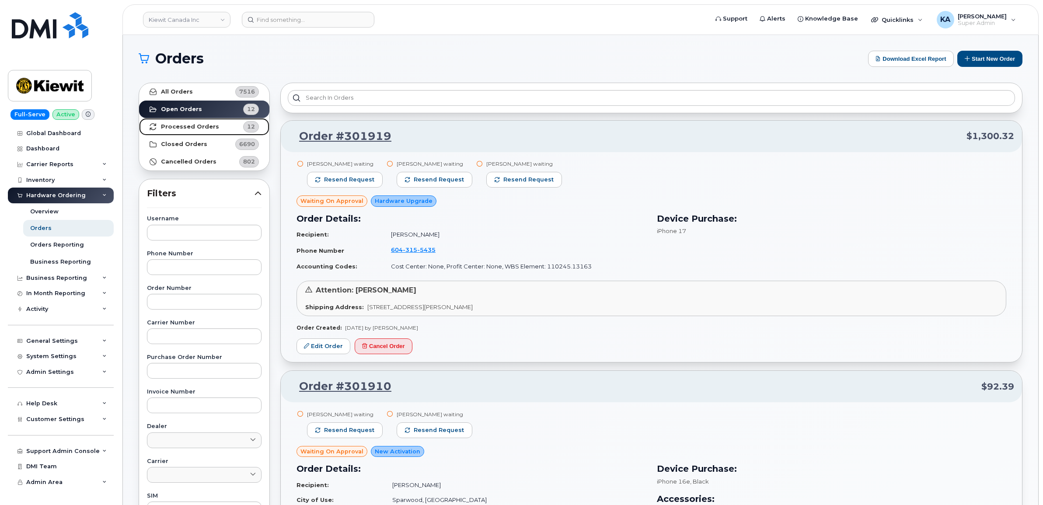
click at [174, 126] on strong "Processed Orders" at bounding box center [190, 126] width 58 height 7
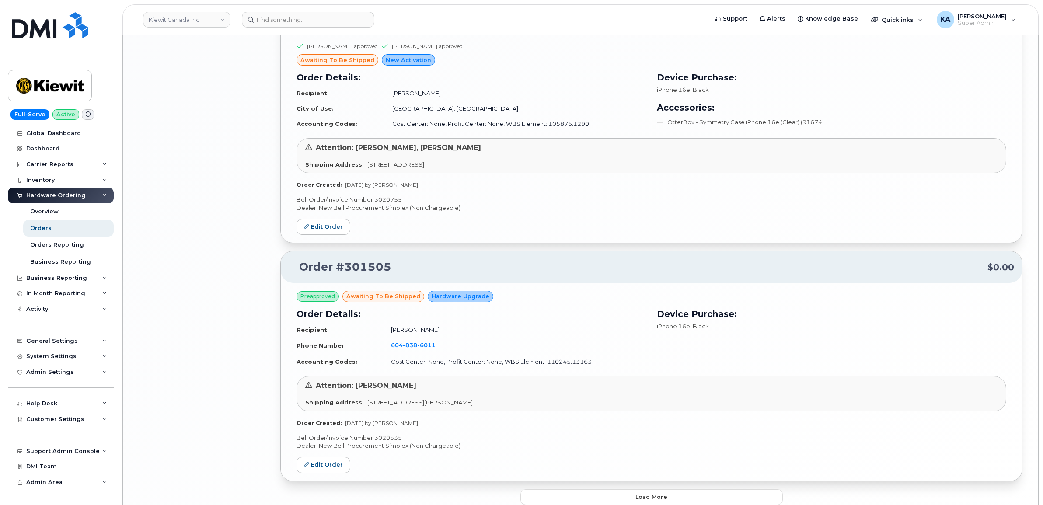
scroll to position [1683, 0]
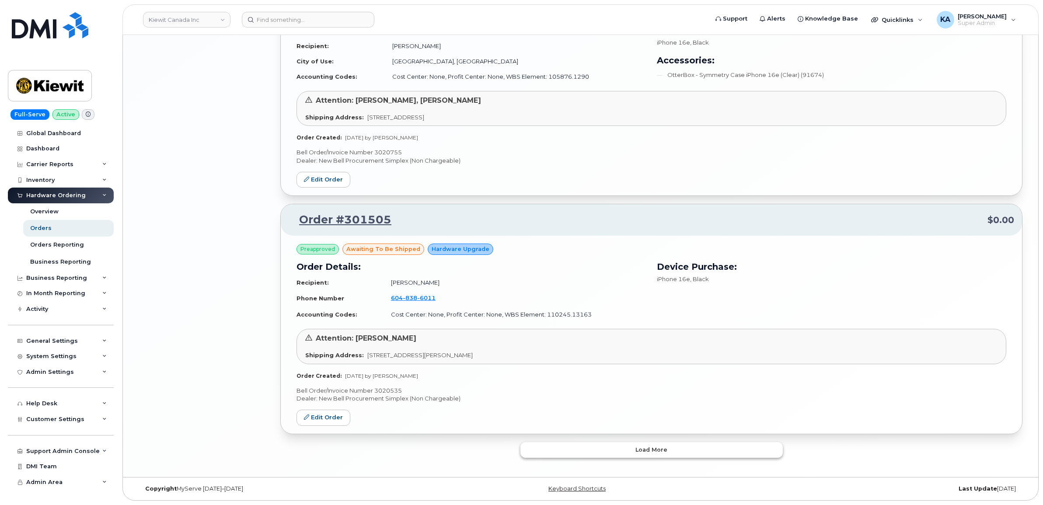
click at [549, 445] on button "Load more" at bounding box center [651, 450] width 262 height 16
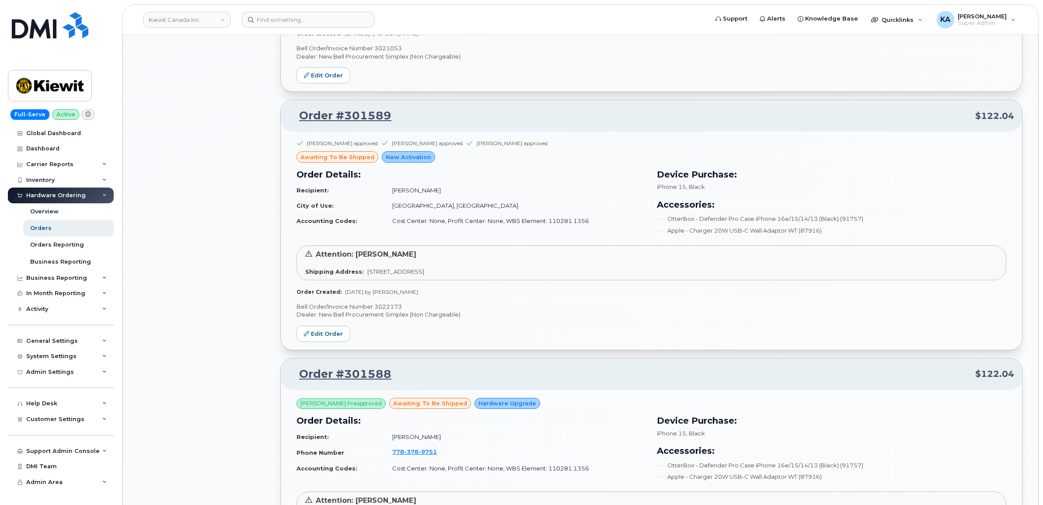
scroll to position [1039, 0]
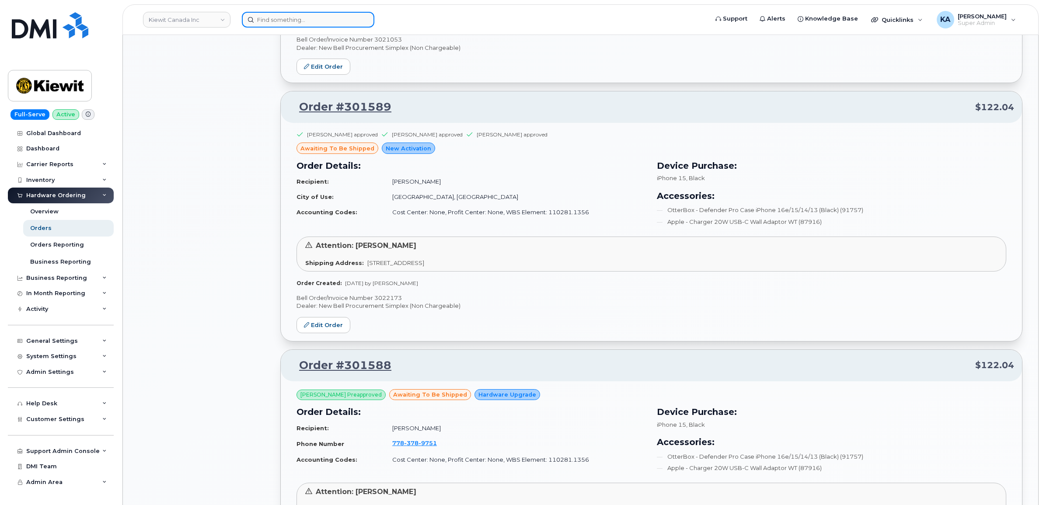
click at [297, 18] on input at bounding box center [308, 20] width 133 height 16
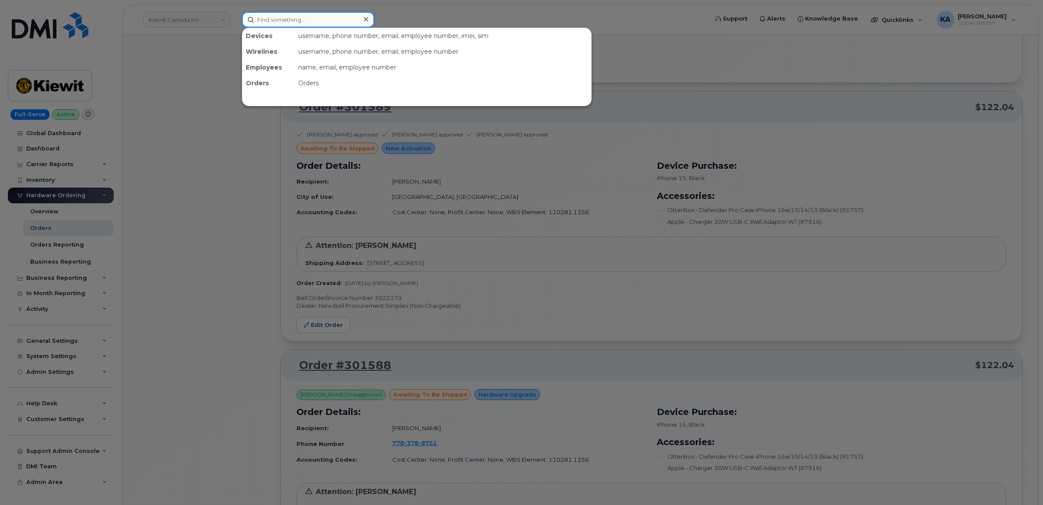
paste input "4185712193"
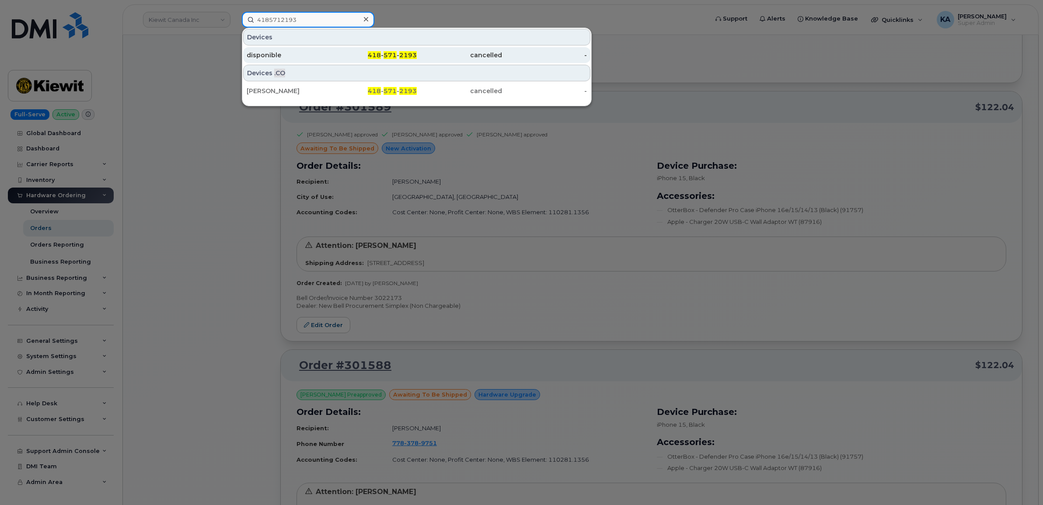
type input "4185712193"
click at [267, 52] on div "disponible" at bounding box center [289, 55] width 85 height 9
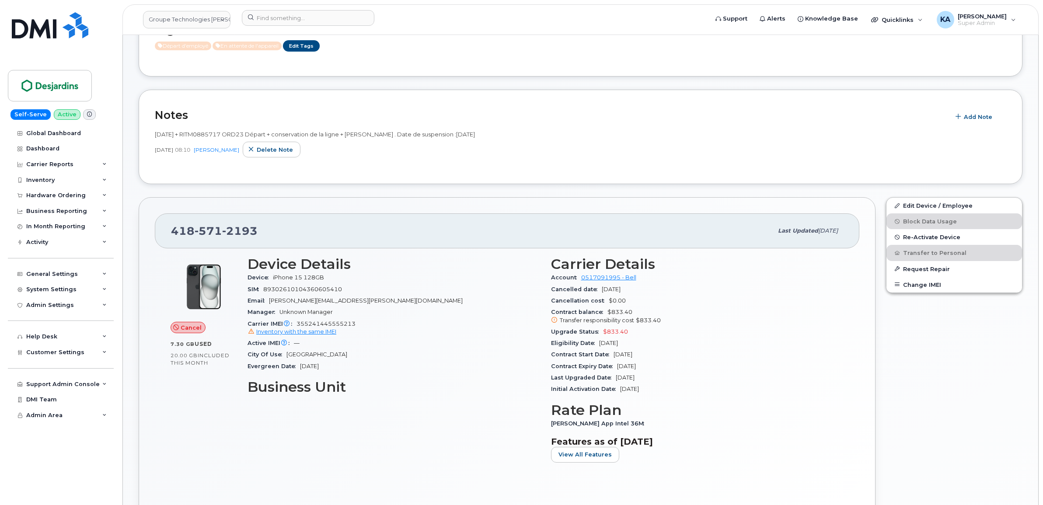
scroll to position [219, 0]
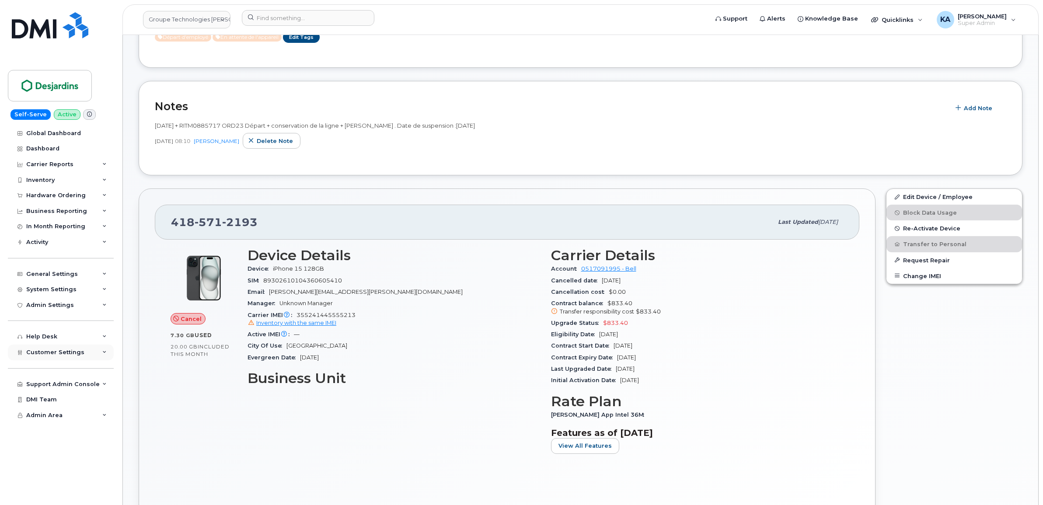
click at [50, 354] on span "Customer Settings" at bounding box center [55, 352] width 58 height 7
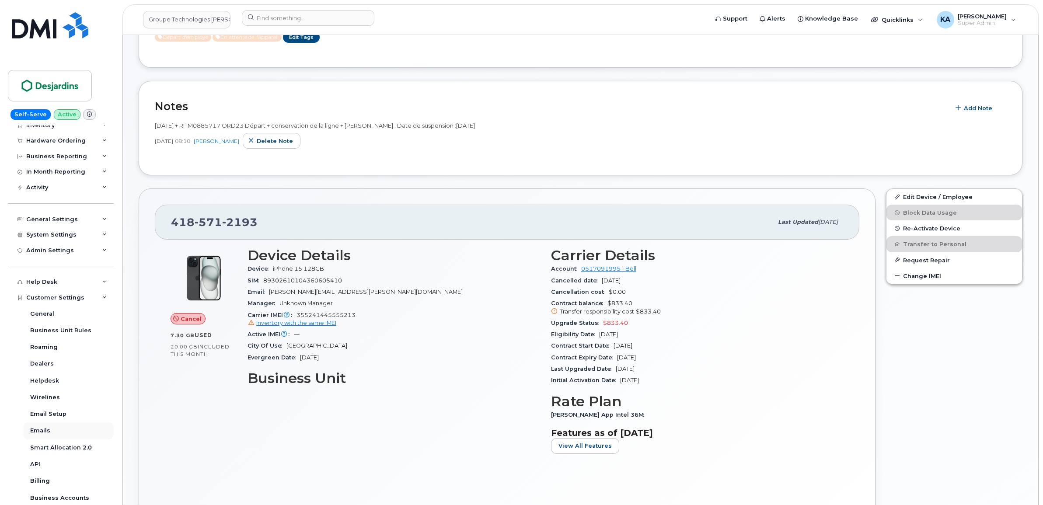
scroll to position [109, 0]
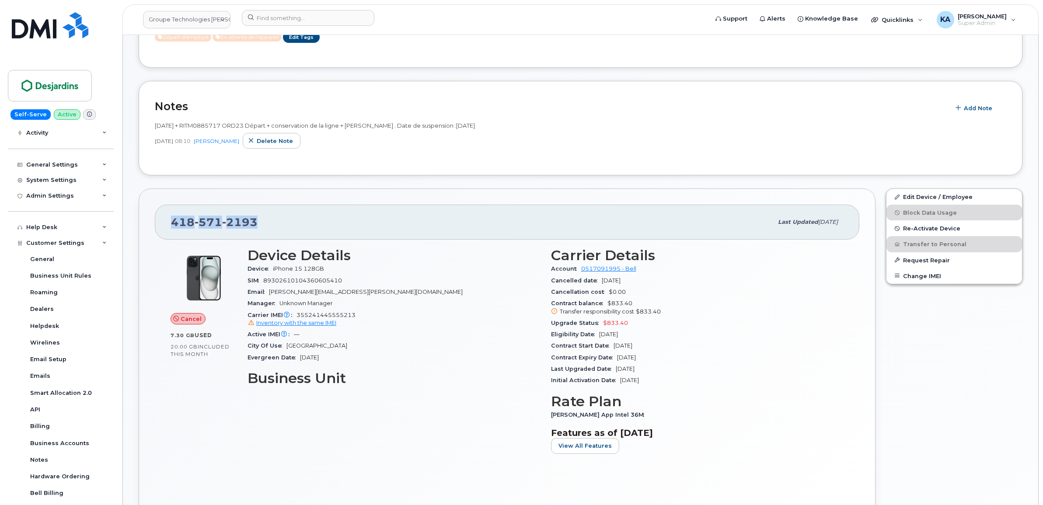
drag, startPoint x: 261, startPoint y: 223, endPoint x: 173, endPoint y: 223, distance: 88.3
click at [173, 223] on div "[PHONE_NUMBER]" at bounding box center [472, 222] width 602 height 18
copy span "[PHONE_NUMBER]"
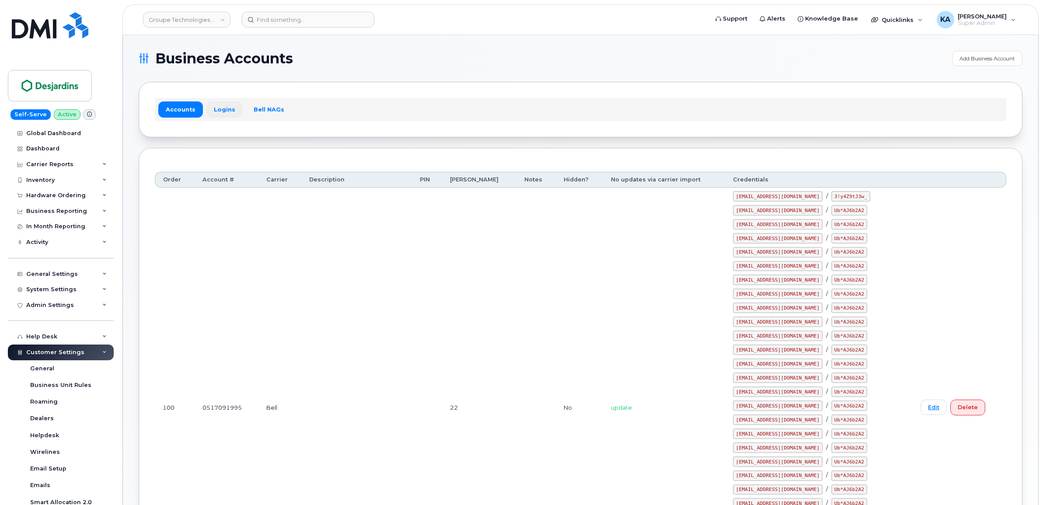
click at [223, 105] on link "Logins" at bounding box center [224, 109] width 36 height 16
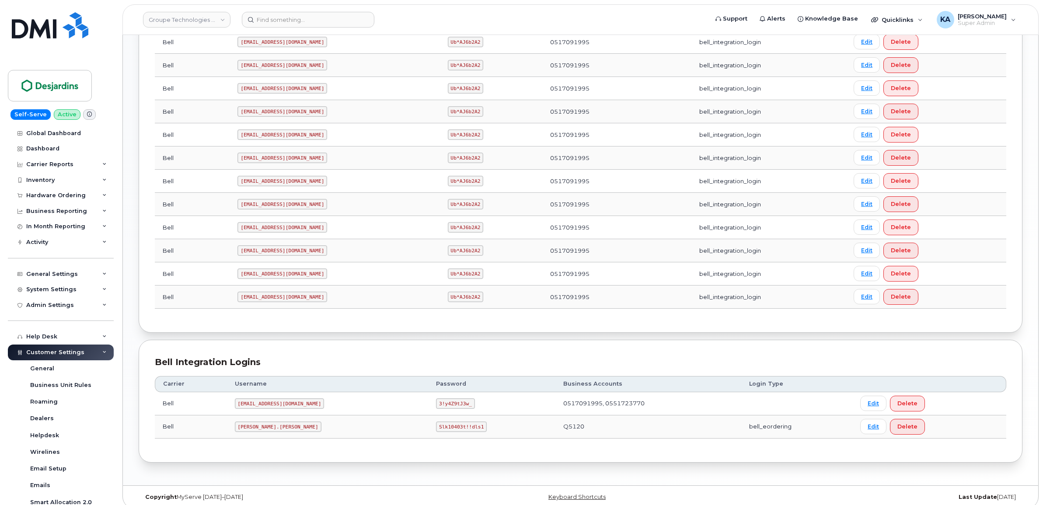
scroll to position [587, 0]
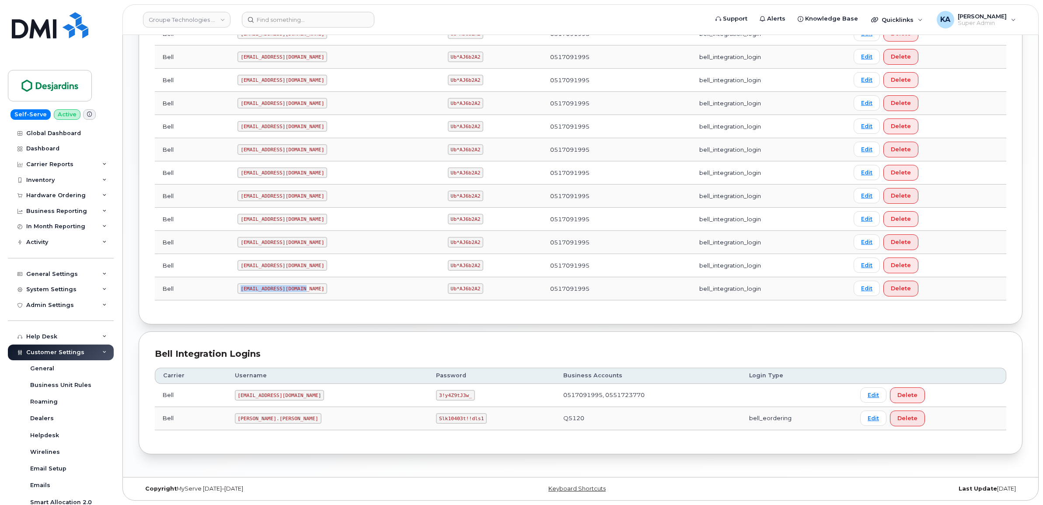
drag, startPoint x: 242, startPoint y: 289, endPoint x: 313, endPoint y: 291, distance: 71.3
click at [313, 291] on td "[EMAIL_ADDRESS][DOMAIN_NAME]" at bounding box center [335, 288] width 210 height 23
copy code "[EMAIL_ADDRESS][DOMAIN_NAME]"
drag, startPoint x: 427, startPoint y: 287, endPoint x: 462, endPoint y: 289, distance: 35.5
click at [462, 289] on td "Ub*AJ6b2A2" at bounding box center [491, 288] width 103 height 23
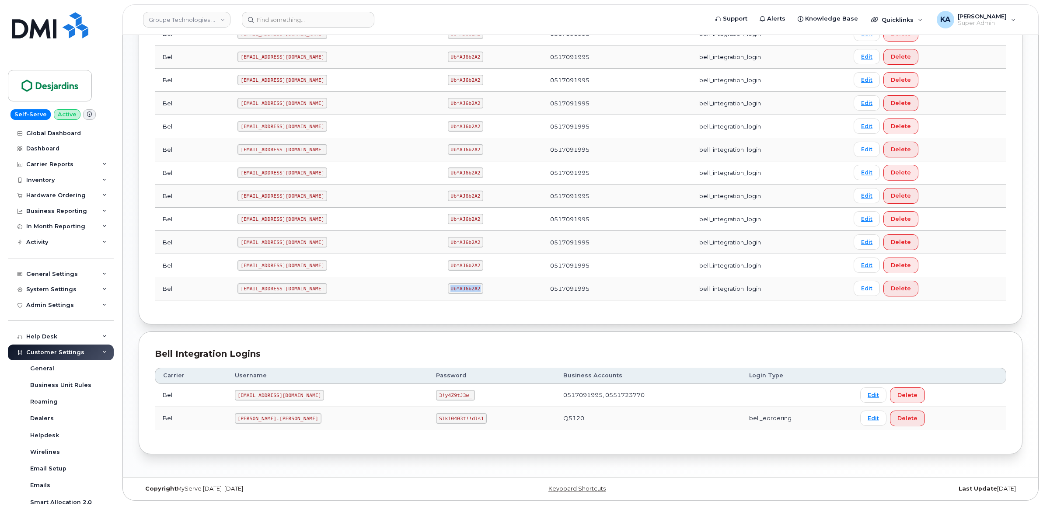
copy code "Ub*AJ6b2A2"
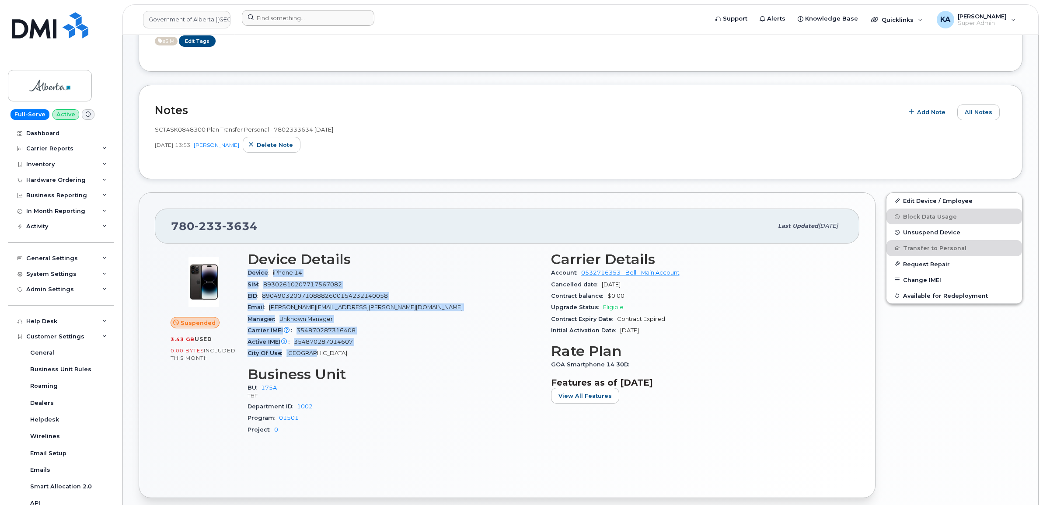
scroll to position [109, 0]
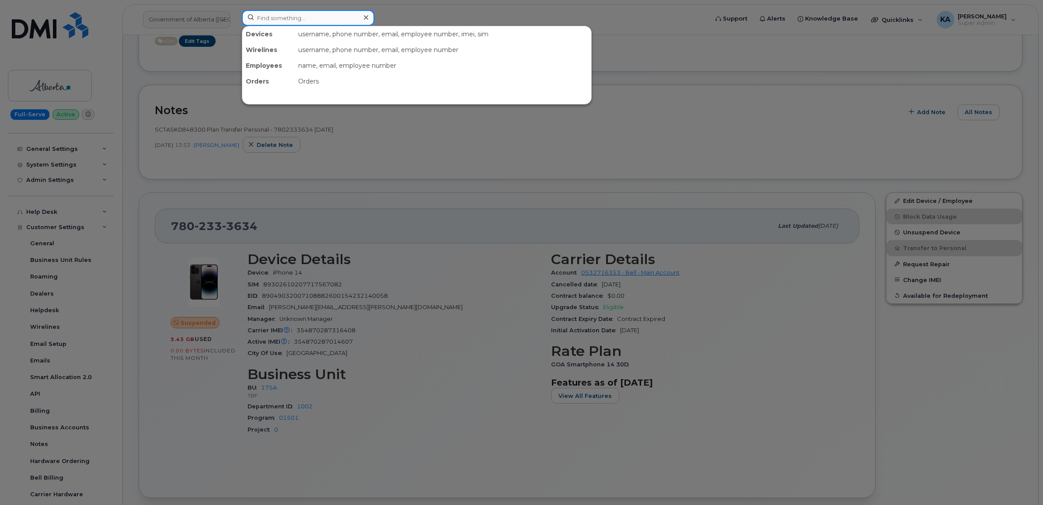
click at [262, 18] on input at bounding box center [308, 18] width 133 height 16
paste input "5142404674"
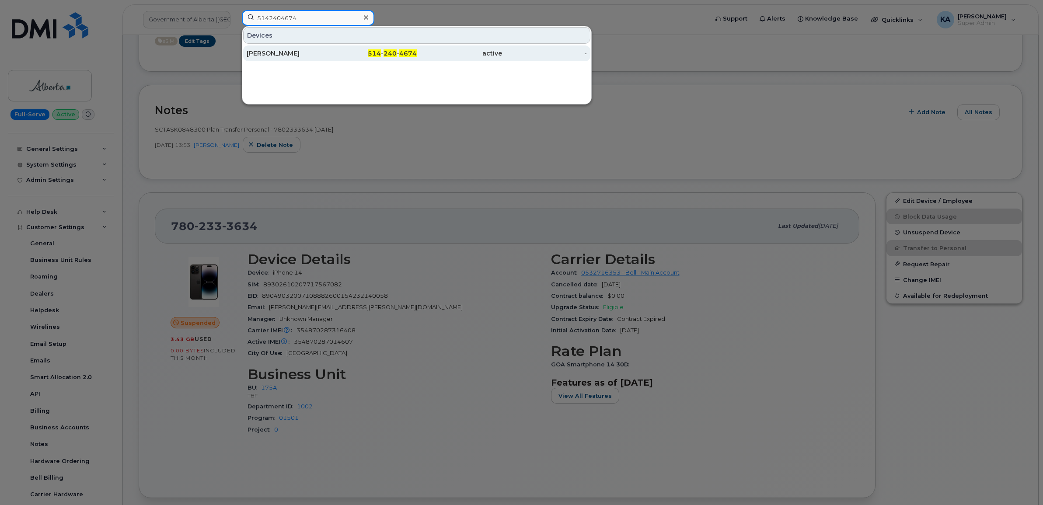
type input "5142404674"
click at [266, 53] on div "[PERSON_NAME]" at bounding box center [289, 53] width 85 height 9
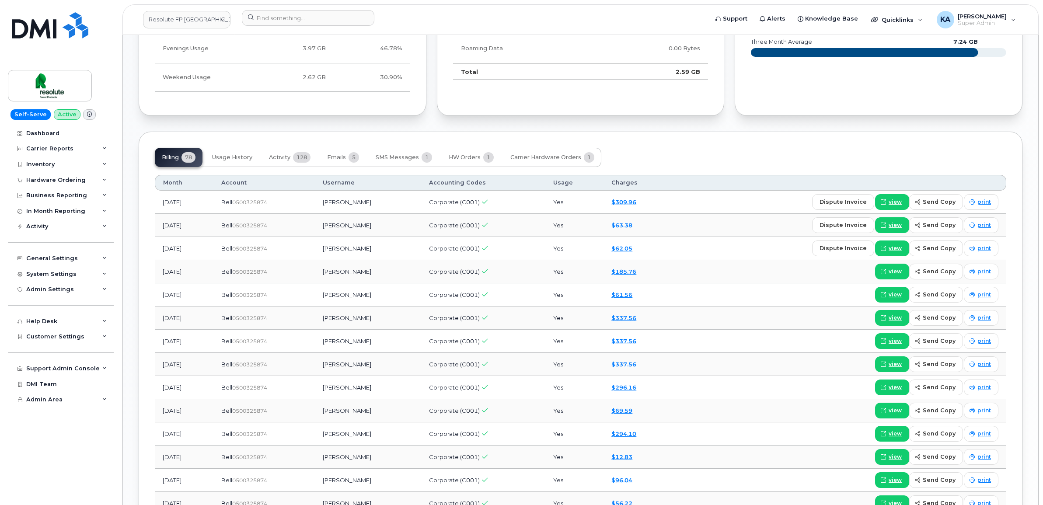
scroll to position [656, 0]
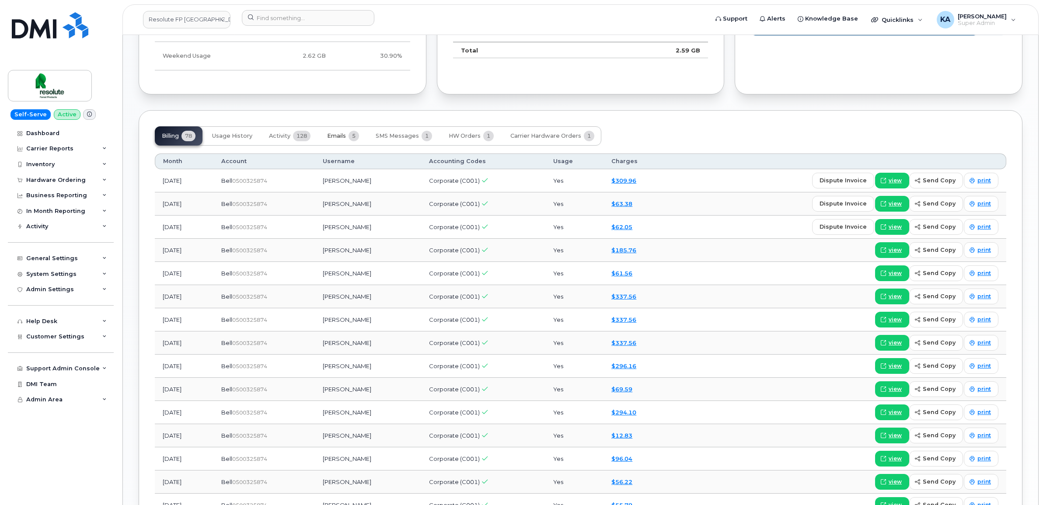
click at [344, 133] on button "Emails 5" at bounding box center [343, 135] width 46 height 19
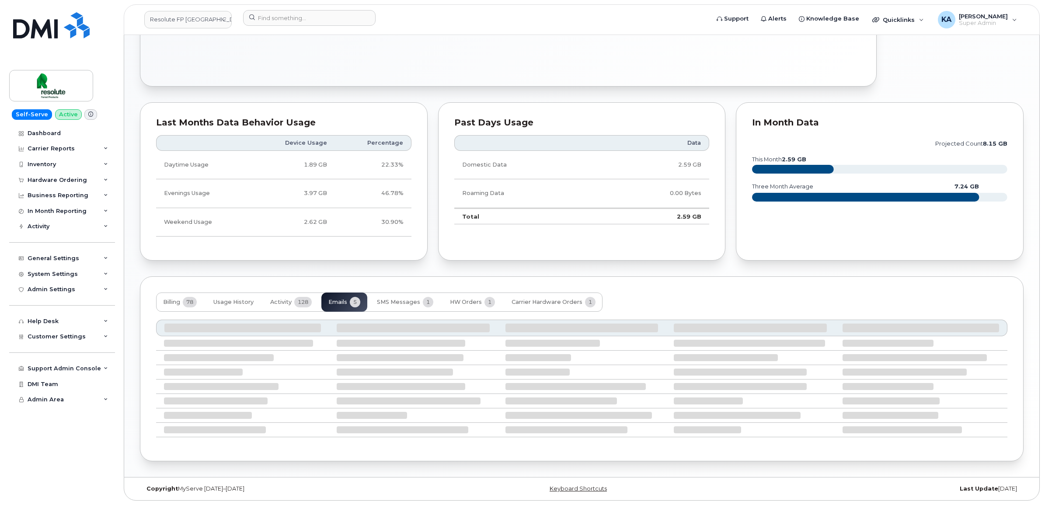
scroll to position [468, 0]
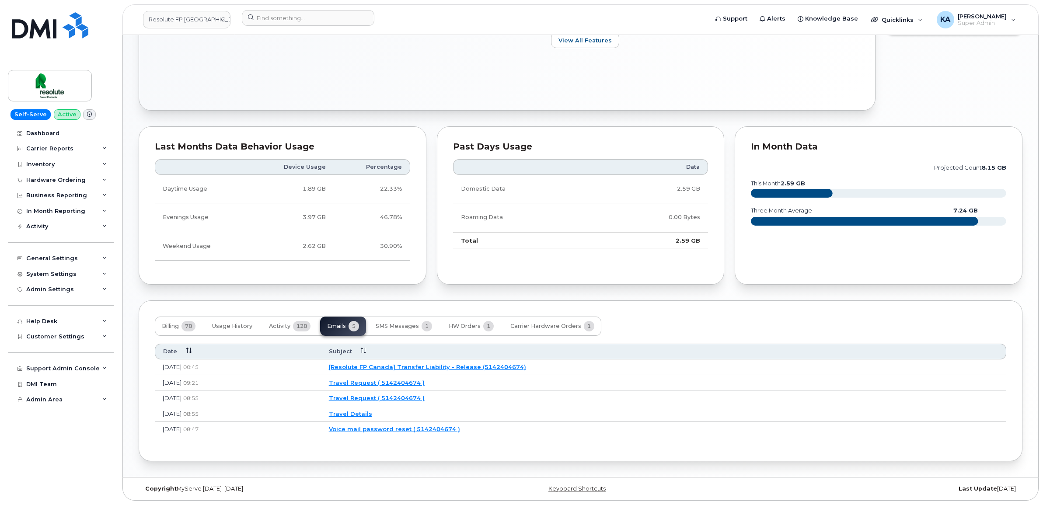
click at [429, 366] on link "[Resolute FP Canada] Transfer Liability - Release (5142404674)" at bounding box center [427, 366] width 197 height 7
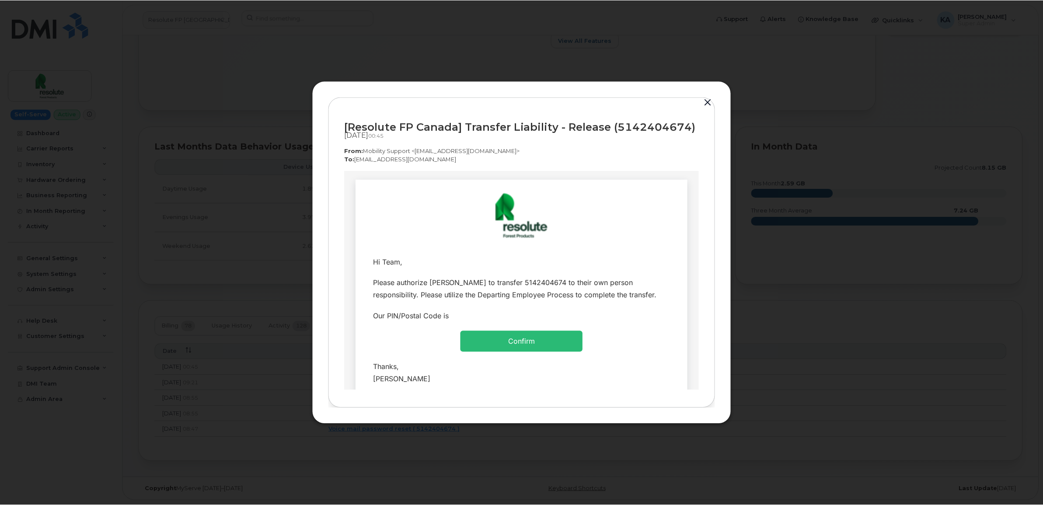
scroll to position [0, 0]
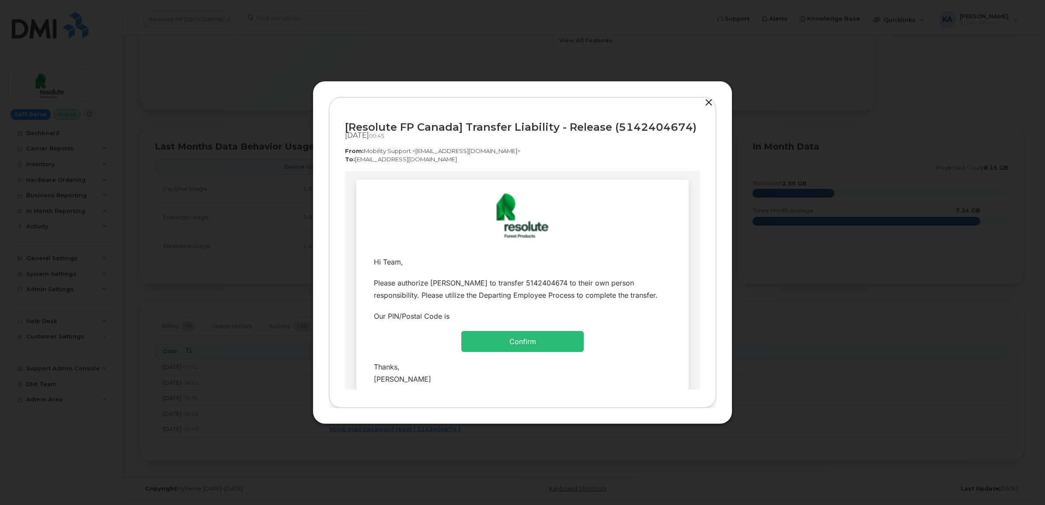
click at [707, 101] on button "button" at bounding box center [708, 103] width 13 height 12
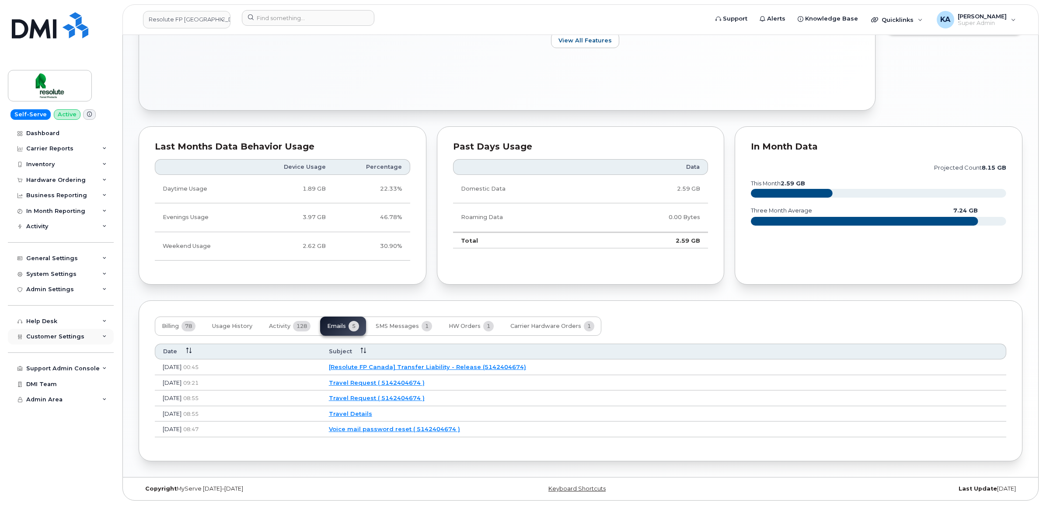
click at [42, 339] on span "Customer Settings" at bounding box center [55, 336] width 58 height 7
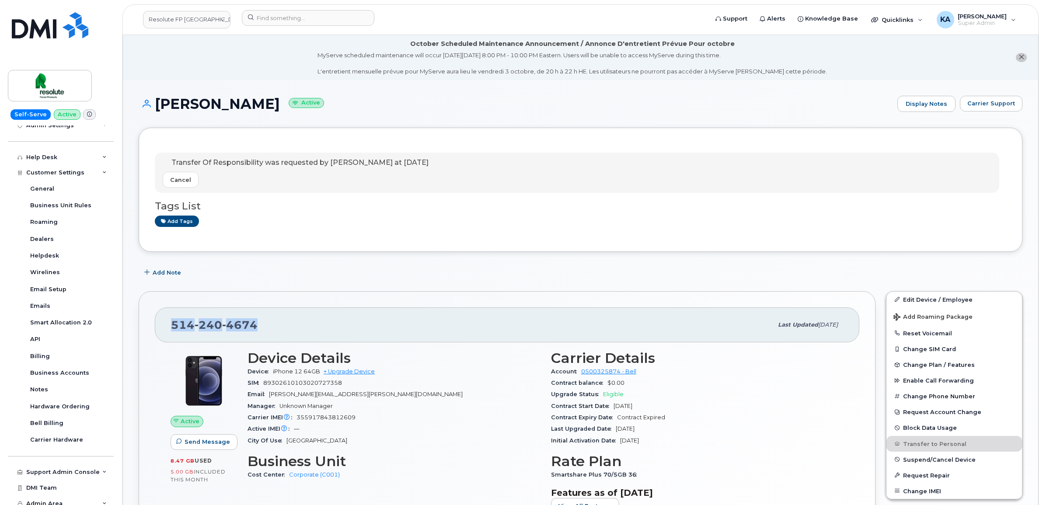
drag, startPoint x: 260, startPoint y: 324, endPoint x: 171, endPoint y: 324, distance: 89.7
click at [171, 324] on div "514 240 4674 Last updated Jun 03, 2025" at bounding box center [507, 324] width 705 height 35
copy span "514 240 4674"
click at [287, 19] on input at bounding box center [308, 18] width 133 height 16
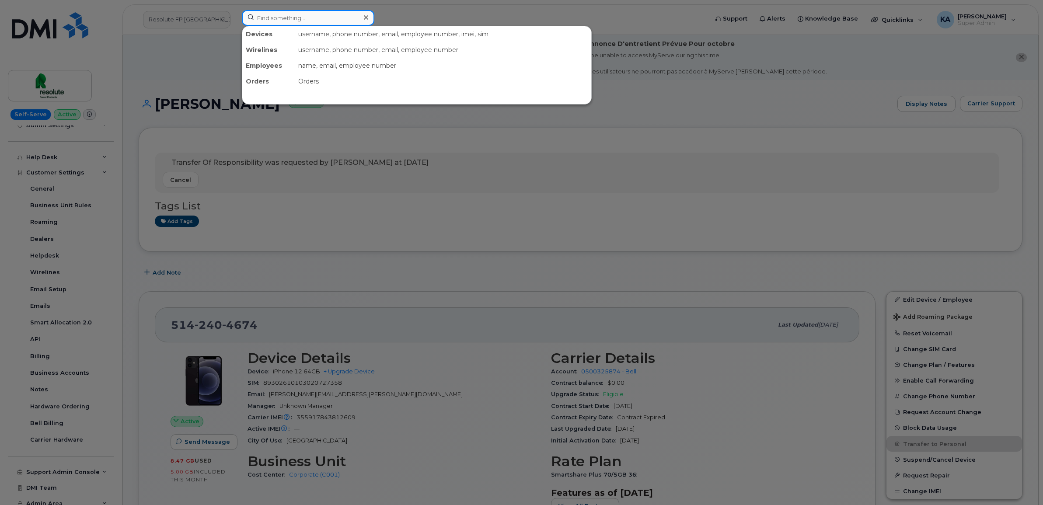
paste input "7809963127"
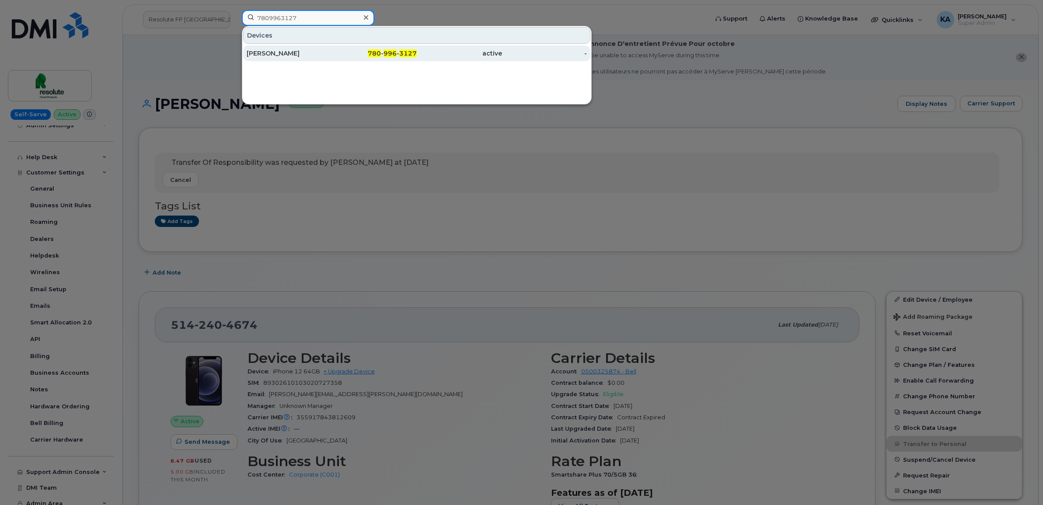
type input "7809963127"
click at [272, 53] on div "Michael Lakusta" at bounding box center [289, 53] width 85 height 9
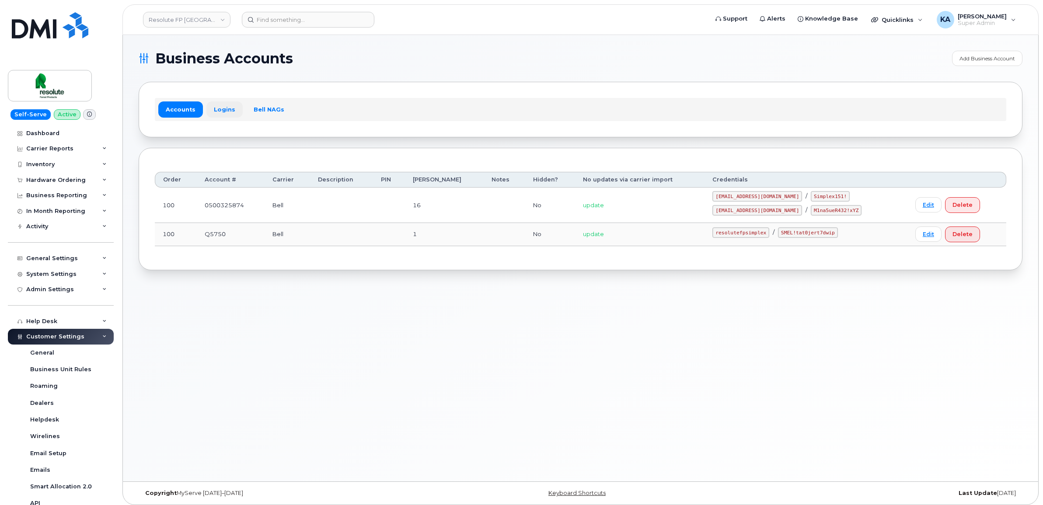
click at [217, 106] on link "Logins" at bounding box center [224, 109] width 36 height 16
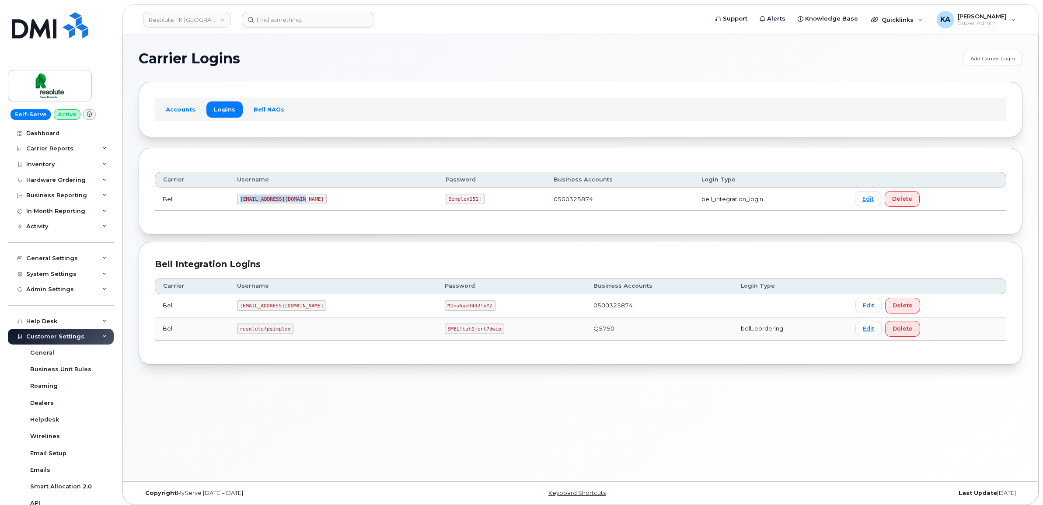
drag, startPoint x: 243, startPoint y: 202, endPoint x: 300, endPoint y: 206, distance: 57.9
click at [300, 206] on td "[EMAIL_ADDRESS][DOMAIN_NAME]" at bounding box center [333, 199] width 209 height 23
copy code "[EMAIL_ADDRESS][DOMAIN_NAME]"
drag, startPoint x: 418, startPoint y: 199, endPoint x: 457, endPoint y: 205, distance: 40.1
click at [457, 205] on td "Simplex151!" at bounding box center [492, 199] width 108 height 23
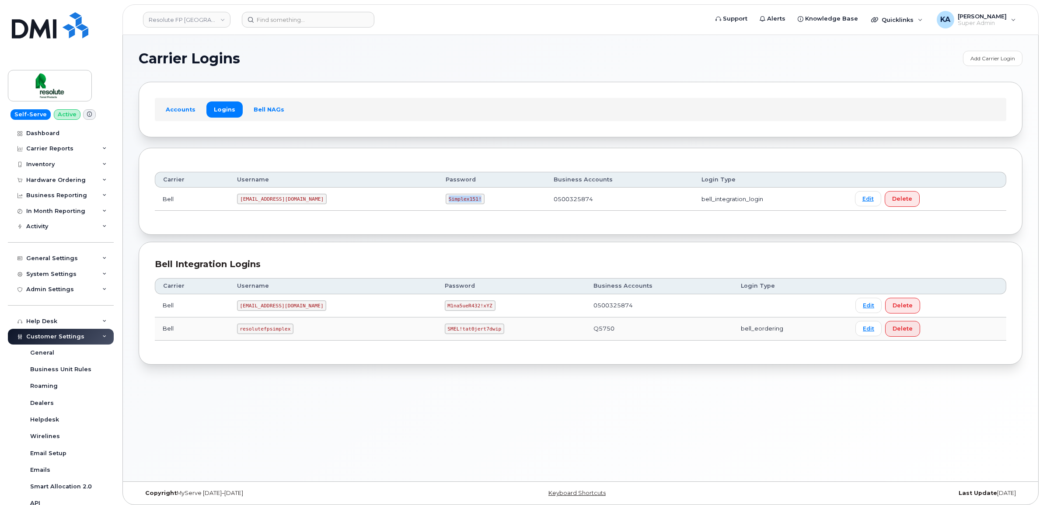
copy code "Simplex151!"
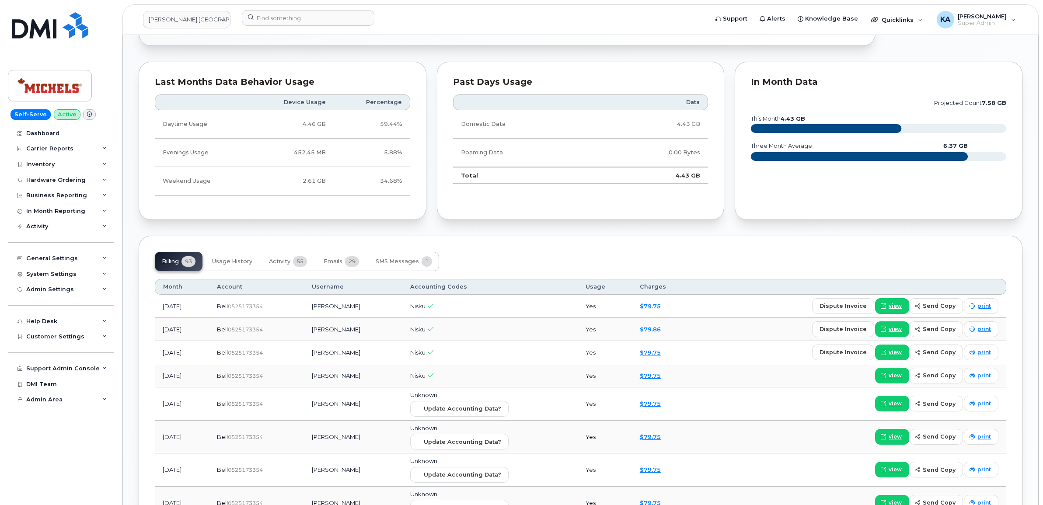
scroll to position [875, 0]
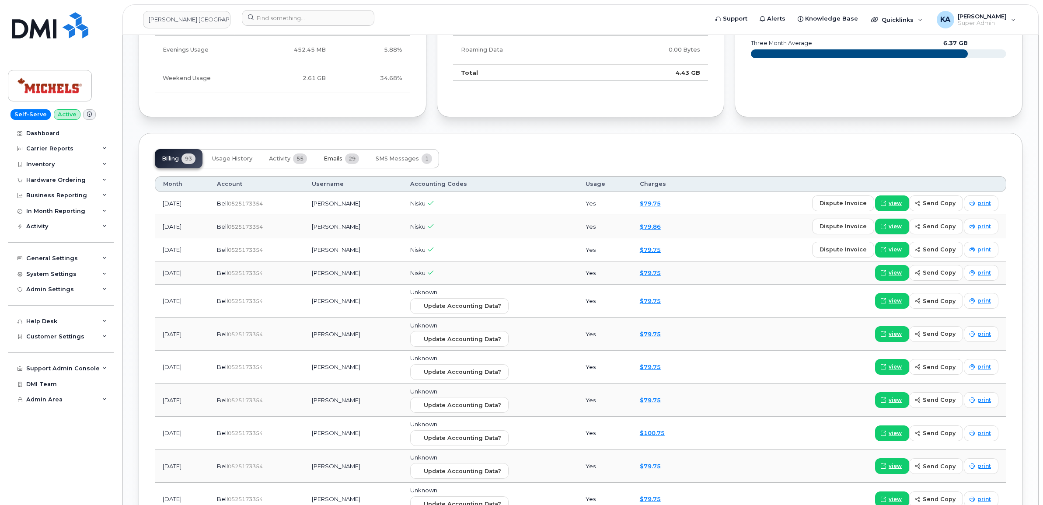
click at [332, 160] on span "Emails" at bounding box center [333, 158] width 19 height 7
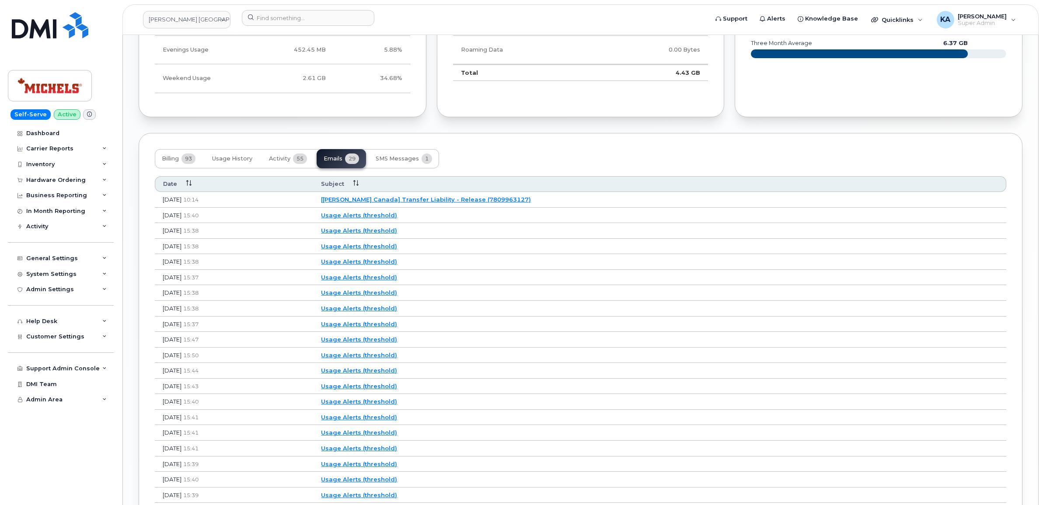
click at [436, 201] on link "[Michels Canada] Transfer Liability - Release (7809963127)" at bounding box center [426, 199] width 210 height 7
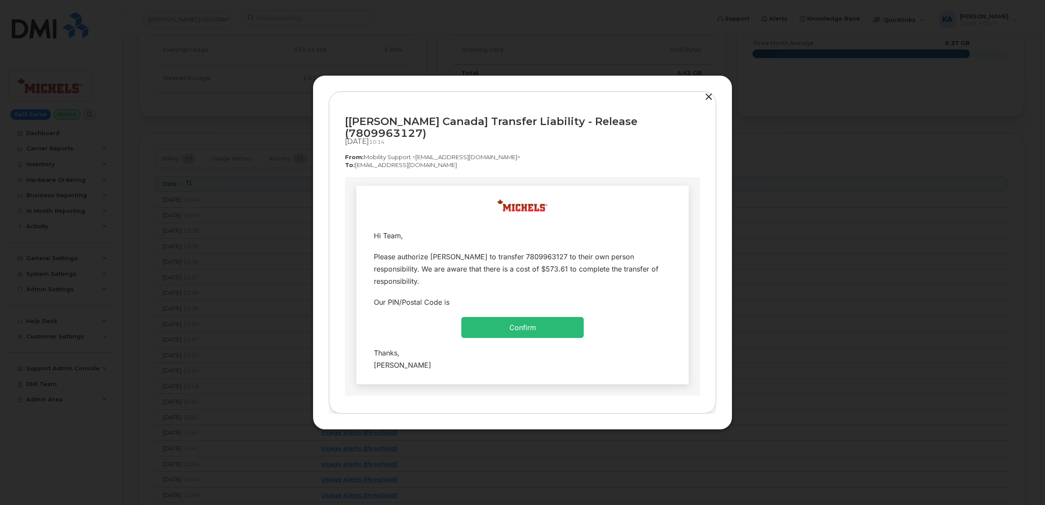
scroll to position [0, 0]
click at [709, 98] on button "button" at bounding box center [708, 97] width 13 height 12
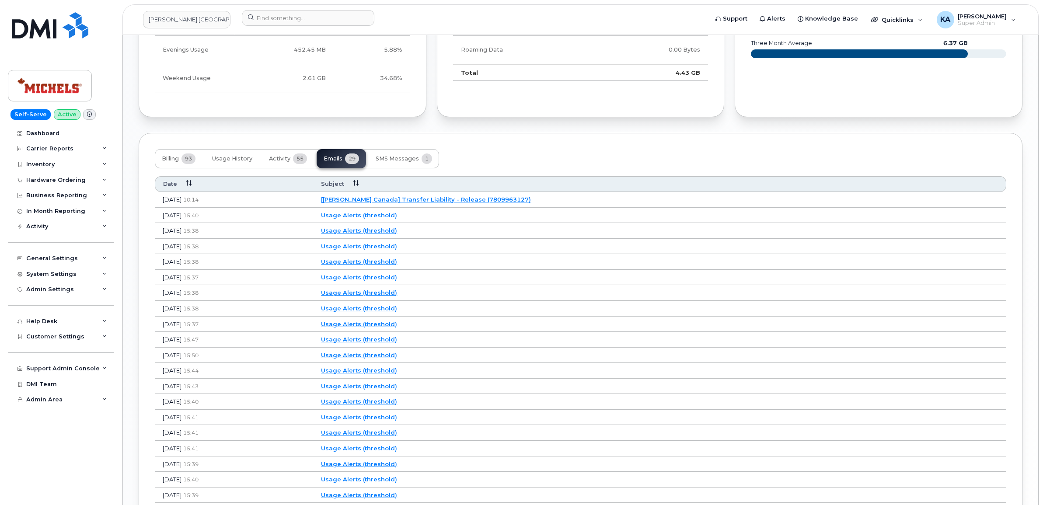
click at [412, 202] on link "[Michels Canada] Transfer Liability - Release (7809963127)" at bounding box center [426, 199] width 210 height 7
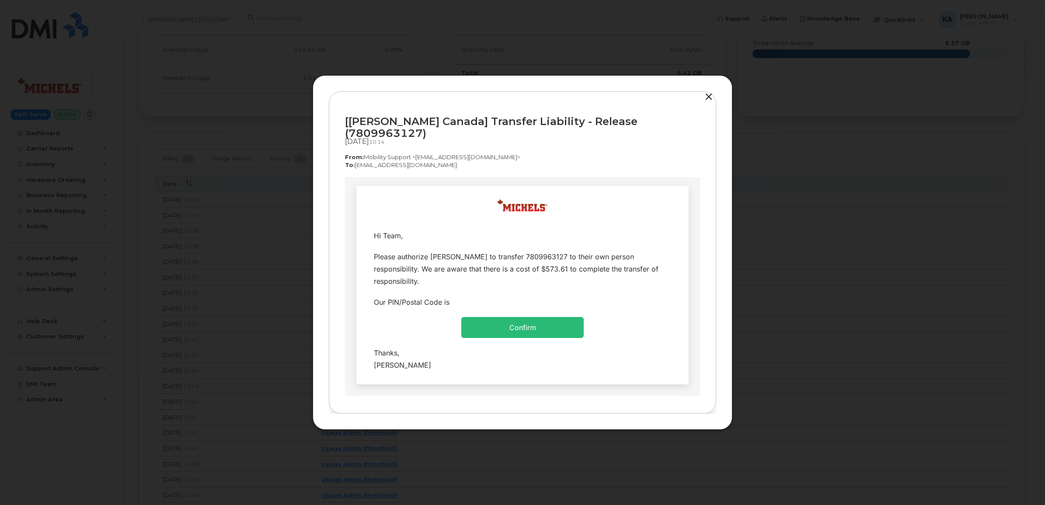
click at [704, 101] on button "button" at bounding box center [708, 97] width 13 height 12
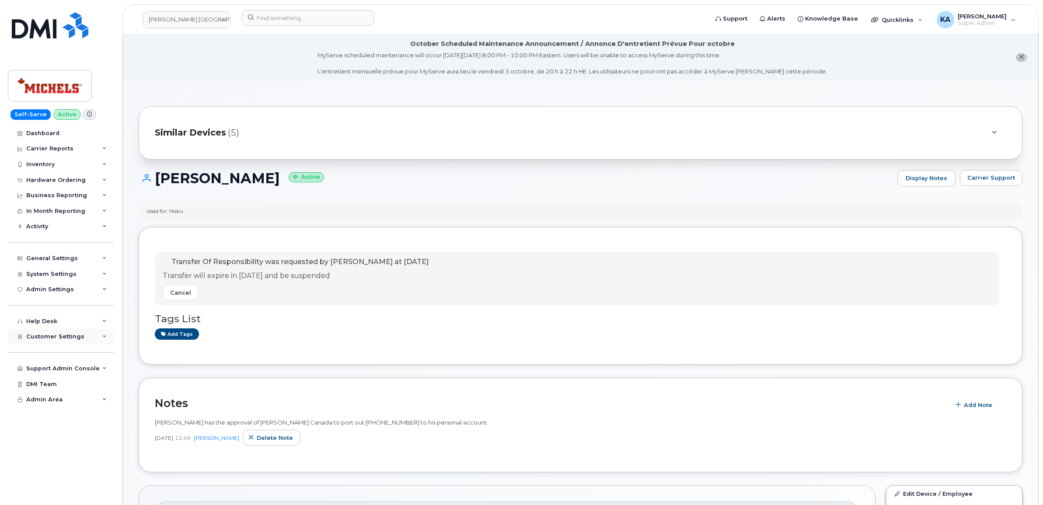
click at [49, 338] on span "Customer Settings" at bounding box center [55, 336] width 58 height 7
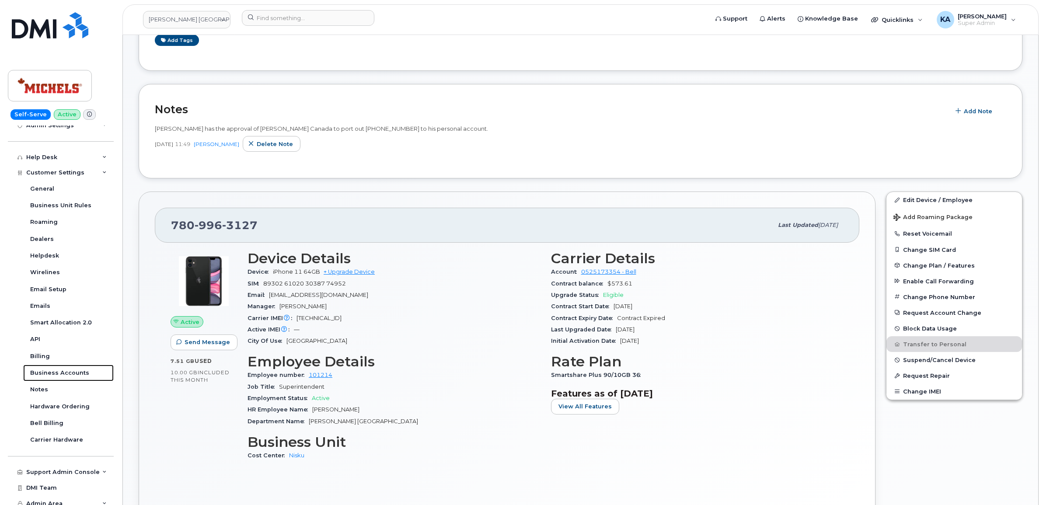
scroll to position [328, 0]
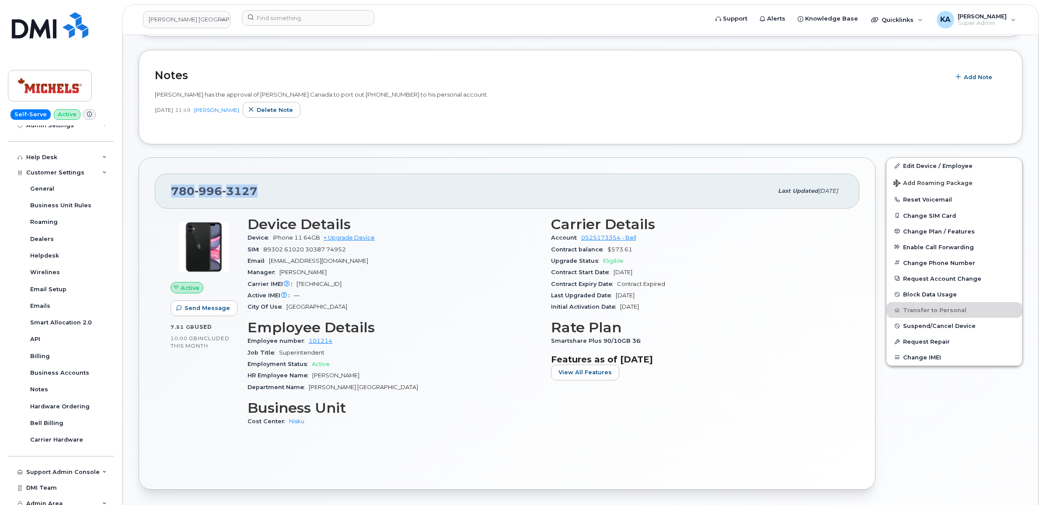
drag, startPoint x: 261, startPoint y: 192, endPoint x: 166, endPoint y: 192, distance: 94.9
click at [166, 192] on div "780 996 3127 Last updated Sep 18, 2025" at bounding box center [507, 191] width 705 height 35
copy span "780 996 3127"
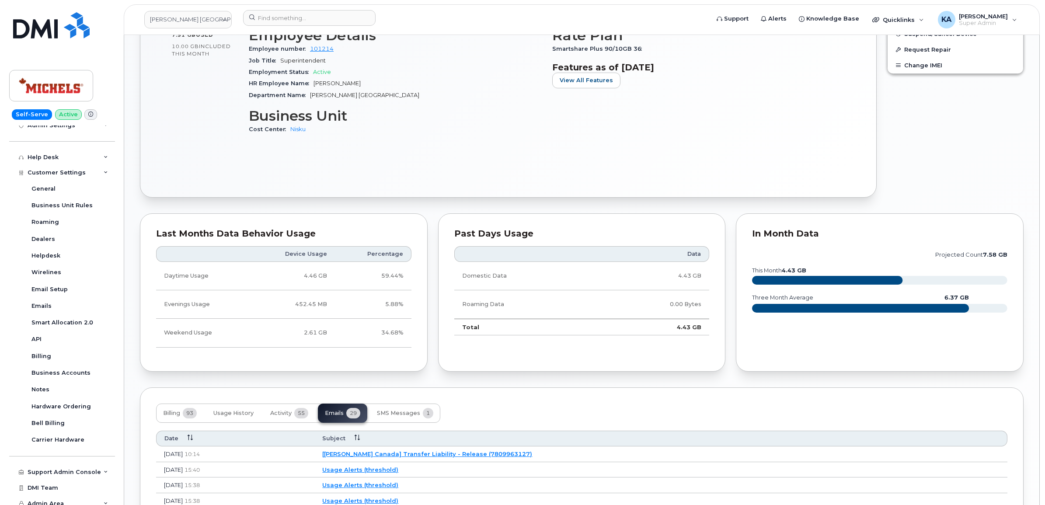
scroll to position [765, 0]
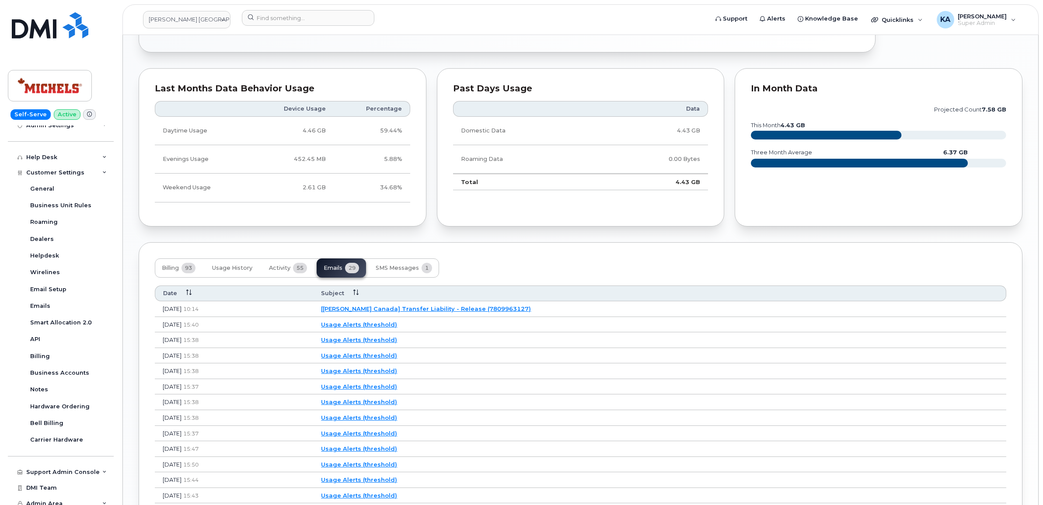
click at [420, 311] on link "[Michels Canada] Transfer Liability - Release (7809963127)" at bounding box center [426, 308] width 210 height 7
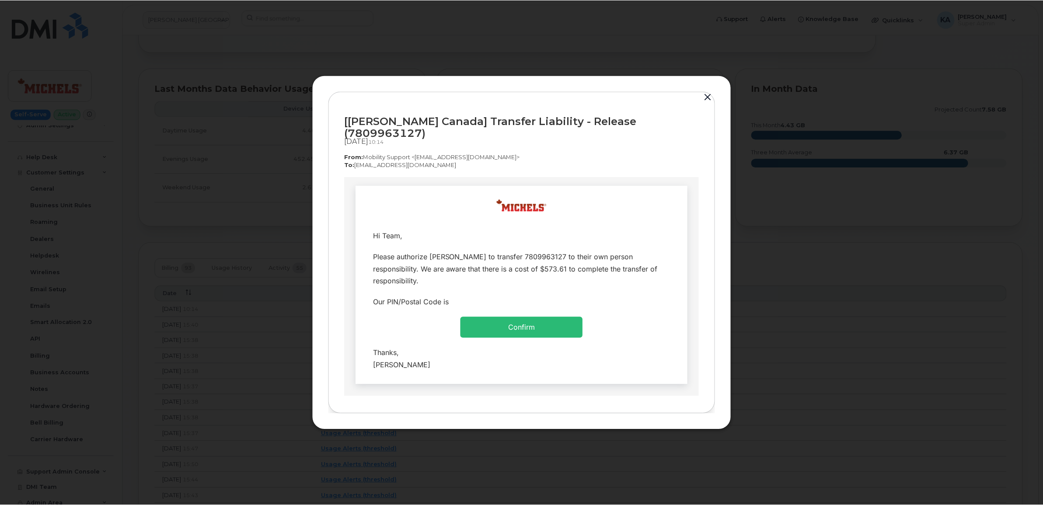
scroll to position [0, 0]
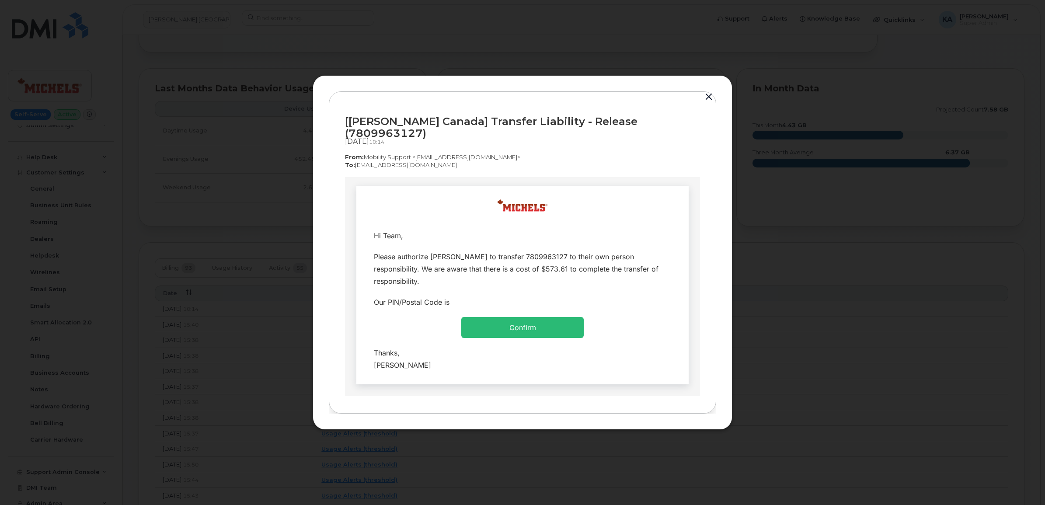
click at [709, 99] on button "button" at bounding box center [708, 97] width 13 height 12
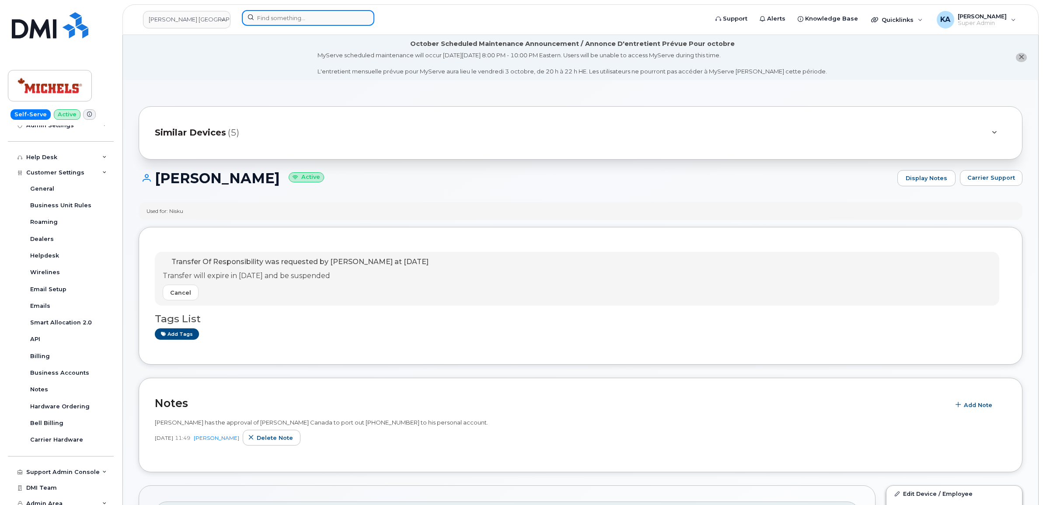
click at [267, 17] on input at bounding box center [308, 18] width 133 height 16
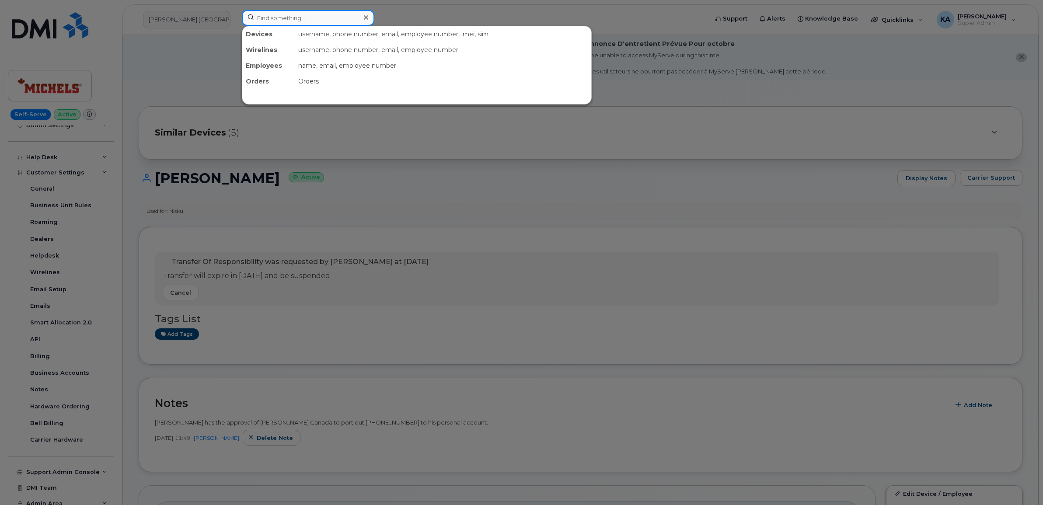
paste input "5148121276"
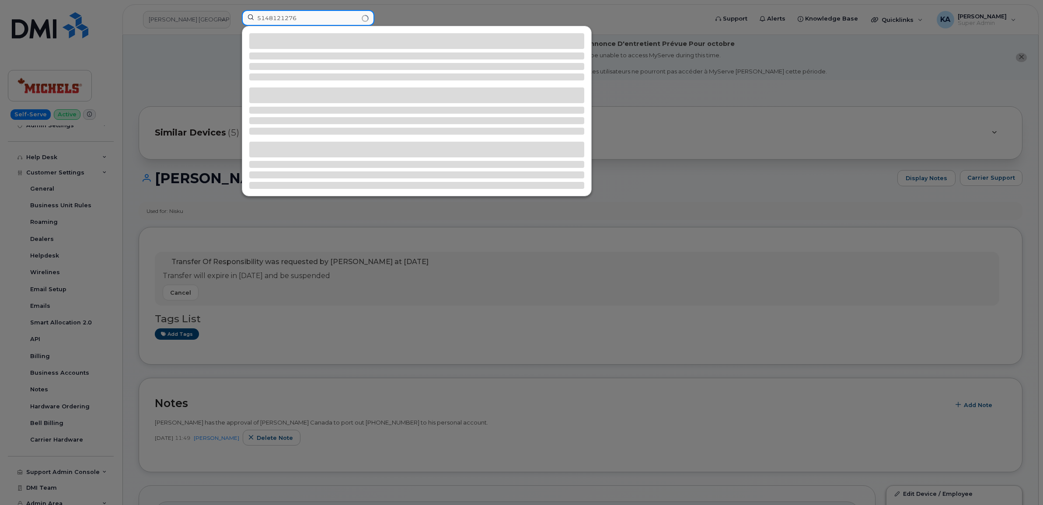
type input "5148121276"
click at [481, 30] on div at bounding box center [416, 111] width 349 height 170
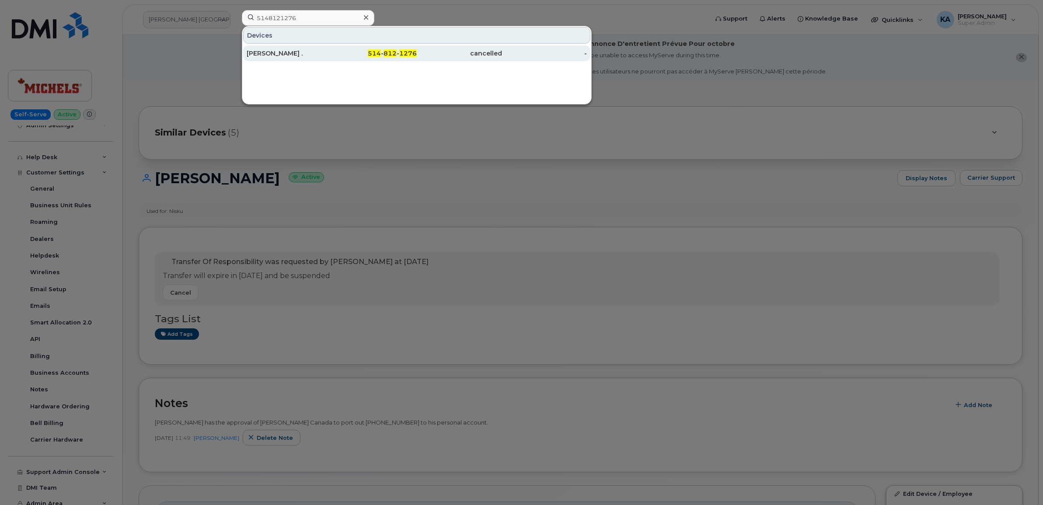
click at [282, 50] on div "[PERSON_NAME] ." at bounding box center [289, 53] width 85 height 9
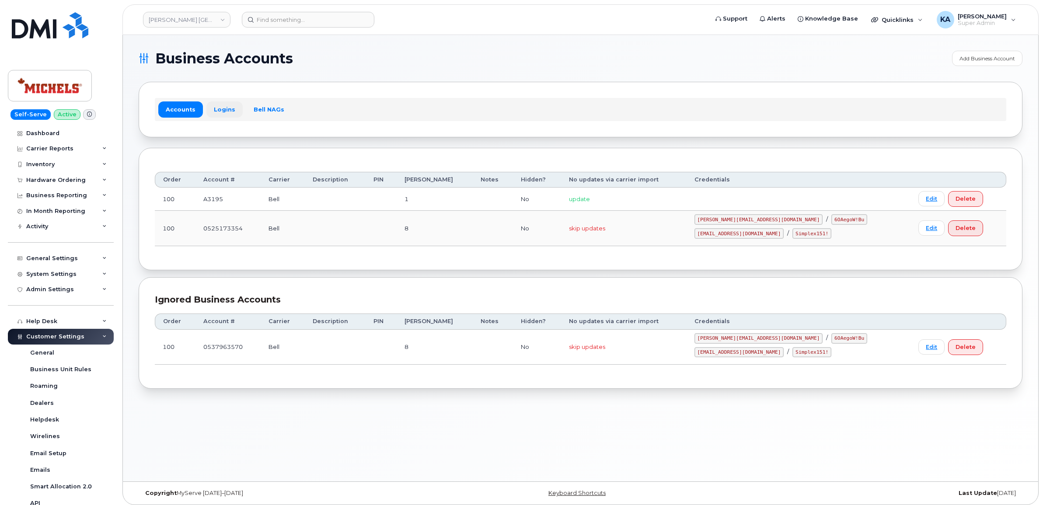
click at [219, 109] on link "Logins" at bounding box center [224, 109] width 36 height 16
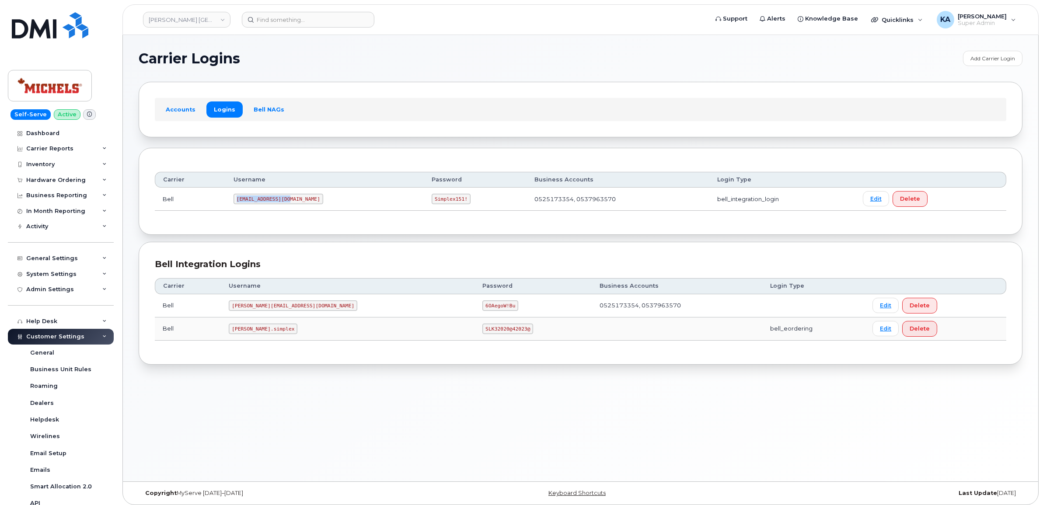
drag, startPoint x: 239, startPoint y: 199, endPoint x: 294, endPoint y: 201, distance: 54.7
click at [294, 201] on td "[EMAIL_ADDRESS][DOMAIN_NAME]" at bounding box center [325, 199] width 198 height 23
copy code "[EMAIL_ADDRESS][DOMAIN_NAME]"
drag, startPoint x: 381, startPoint y: 199, endPoint x: 425, endPoint y: 207, distance: 44.0
click at [425, 207] on td "Simplex151!" at bounding box center [475, 199] width 103 height 23
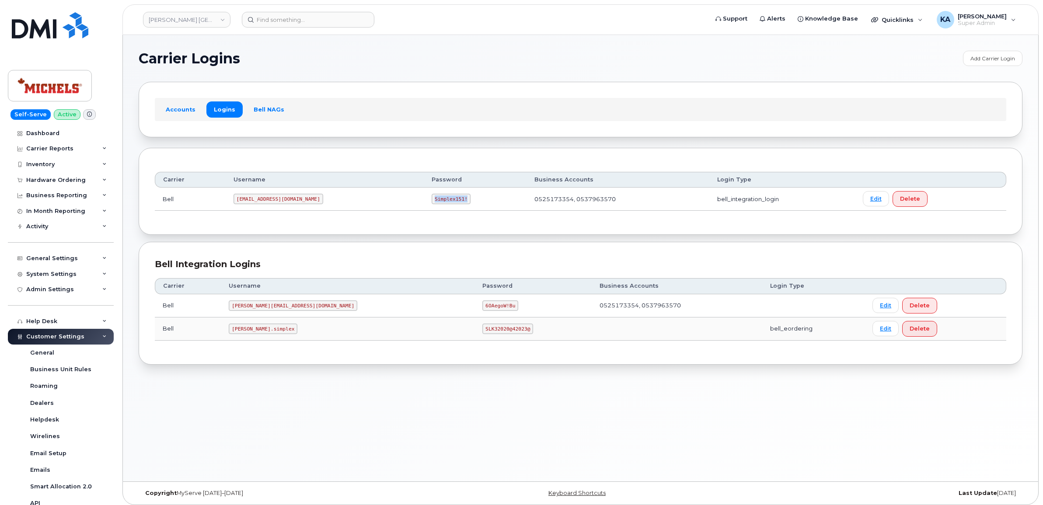
copy code "Simplex151!"
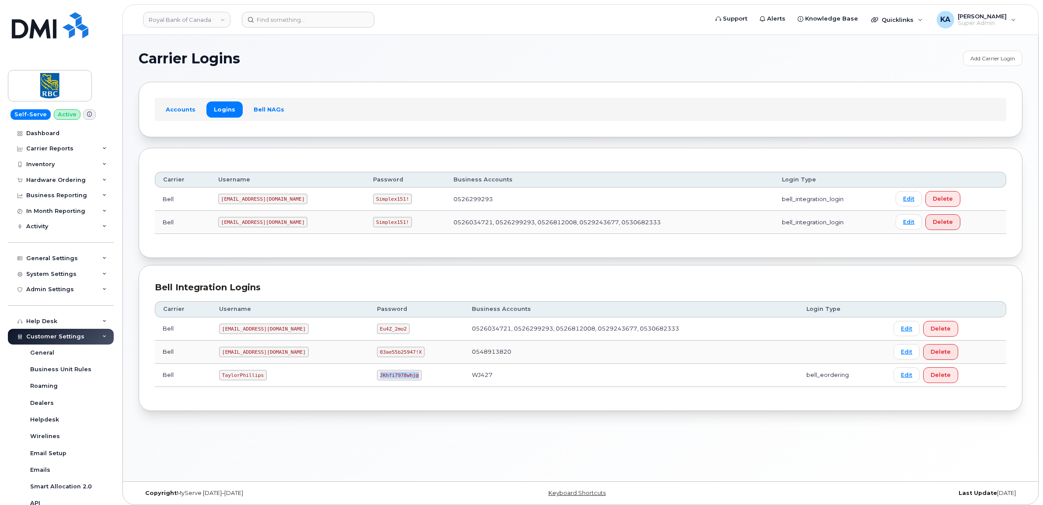
scroll to position [174, 0]
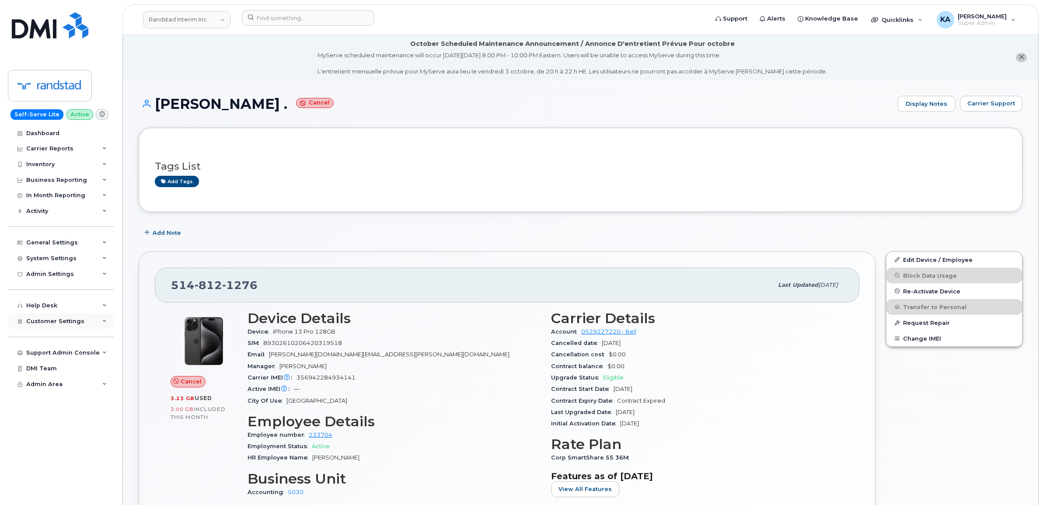
click at [49, 324] on span "Customer Settings" at bounding box center [55, 321] width 58 height 7
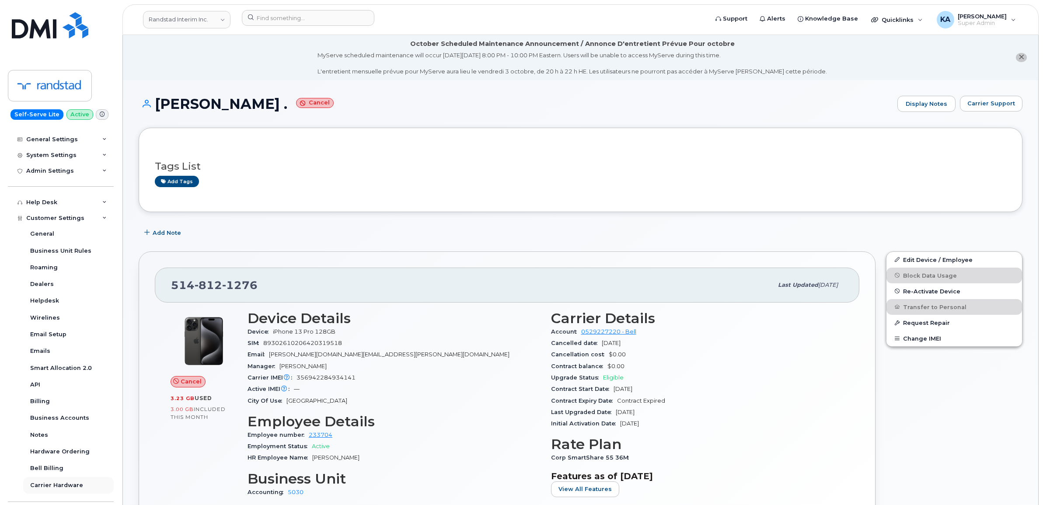
scroll to position [158, 0]
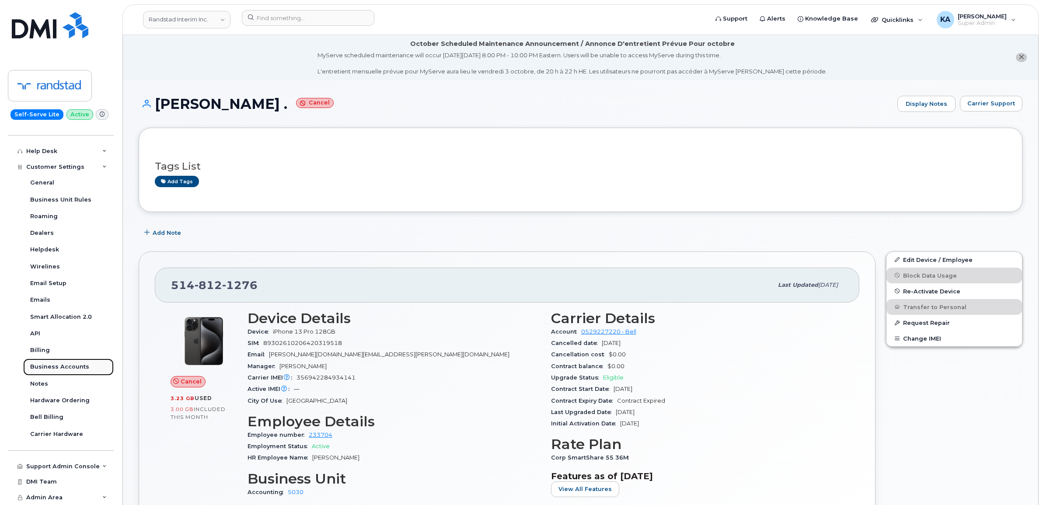
drag, startPoint x: 44, startPoint y: 366, endPoint x: 42, endPoint y: 370, distance: 4.5
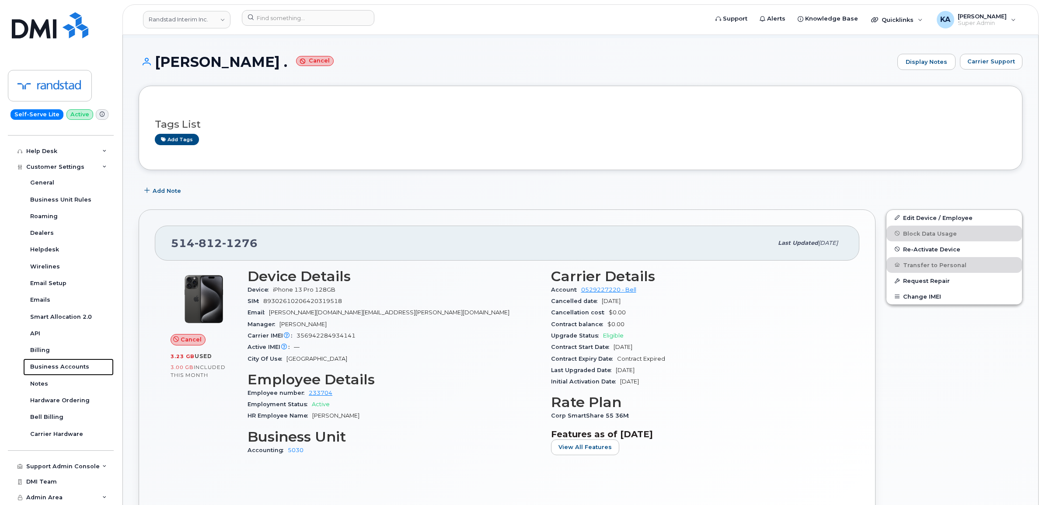
scroll to position [55, 0]
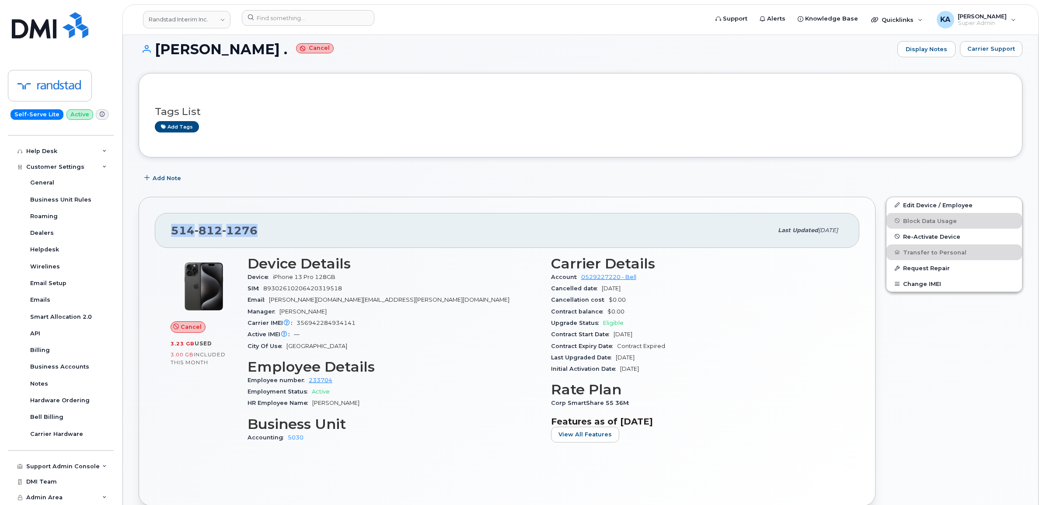
drag, startPoint x: 255, startPoint y: 228, endPoint x: 158, endPoint y: 227, distance: 97.1
click at [158, 227] on div "[PHONE_NUMBER] Last updated [DATE]" at bounding box center [507, 230] width 705 height 35
copy span "514 812 1276"
click at [271, 14] on input at bounding box center [308, 18] width 133 height 16
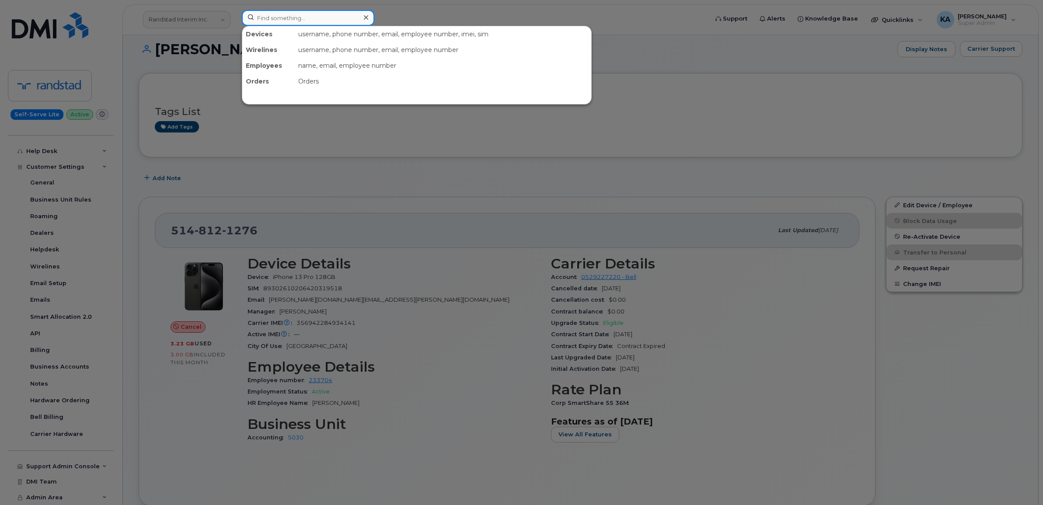
paste input "6139134843"
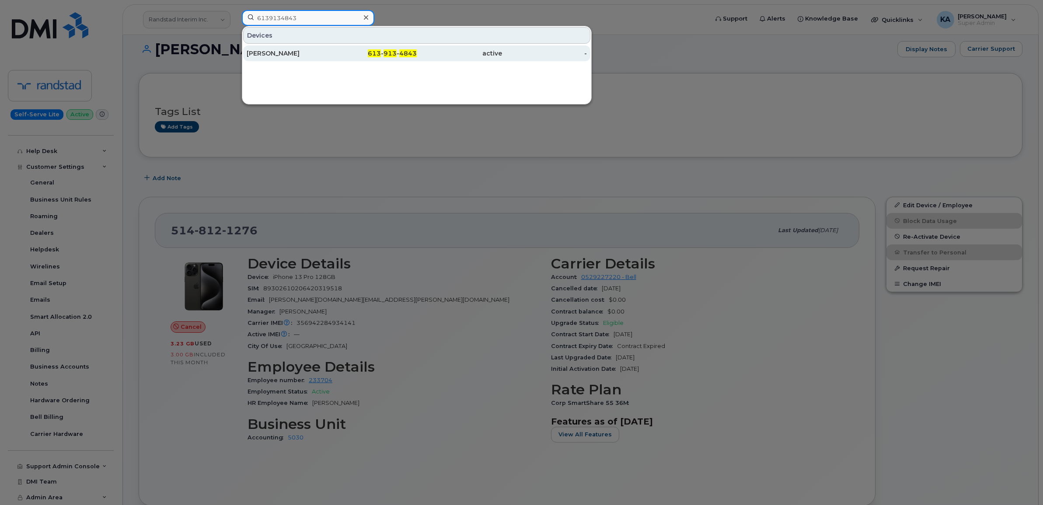
type input "6139134843"
click at [261, 50] on div "Stephen Craske" at bounding box center [289, 53] width 85 height 9
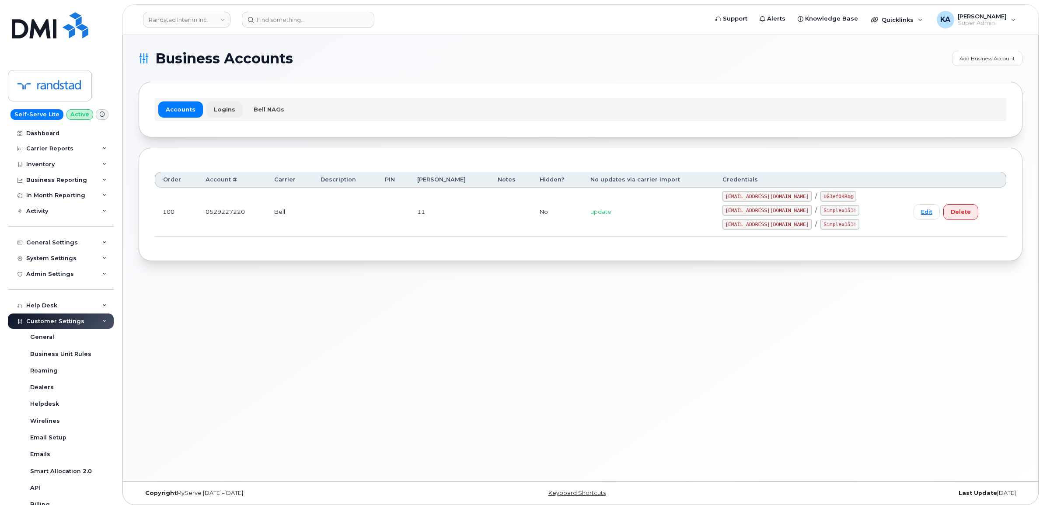
click at [214, 110] on link "Logins" at bounding box center [224, 109] width 36 height 16
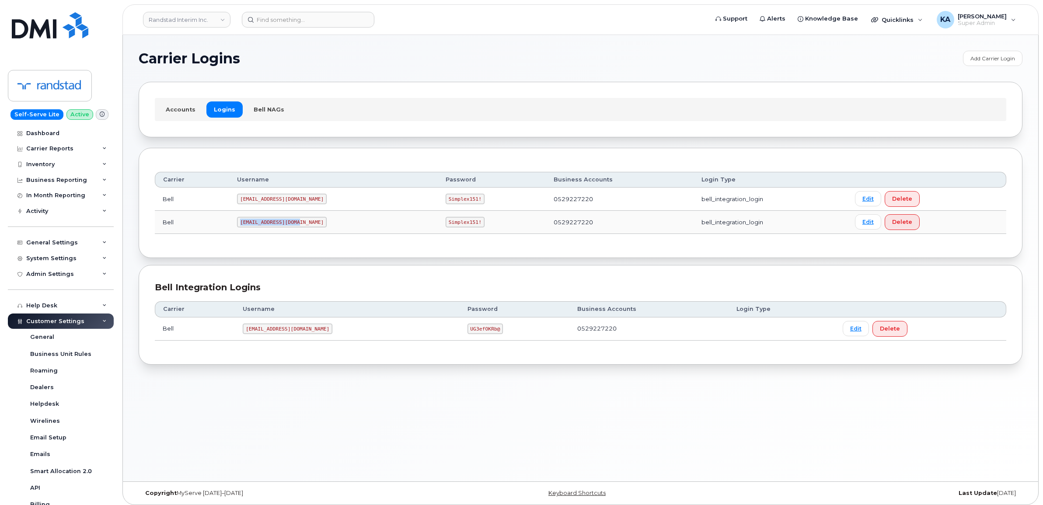
drag, startPoint x: 244, startPoint y: 224, endPoint x: 288, endPoint y: 230, distance: 44.5
click at [288, 230] on td "[EMAIL_ADDRESS][DOMAIN_NAME]" at bounding box center [333, 222] width 209 height 23
copy code "[EMAIL_ADDRESS][DOMAIN_NAME]"
drag, startPoint x: 408, startPoint y: 223, endPoint x: 449, endPoint y: 230, distance: 42.1
click at [449, 230] on td "Simplex151!" at bounding box center [492, 222] width 108 height 23
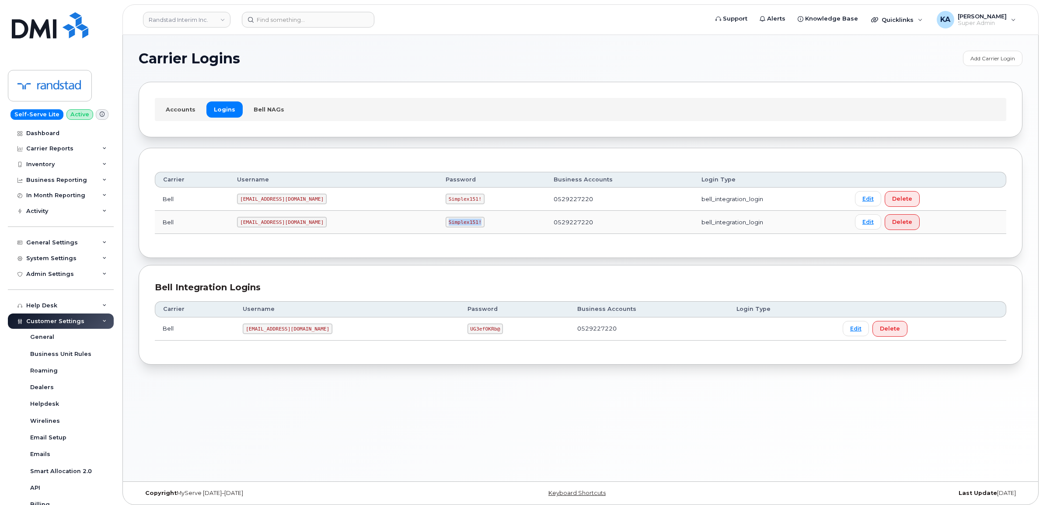
copy code "Simplex151!"
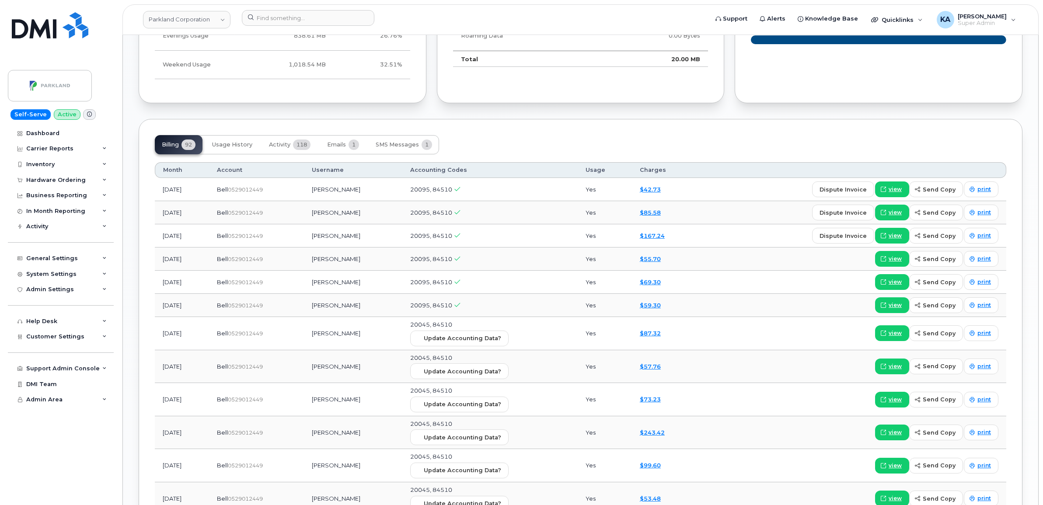
scroll to position [809, 0]
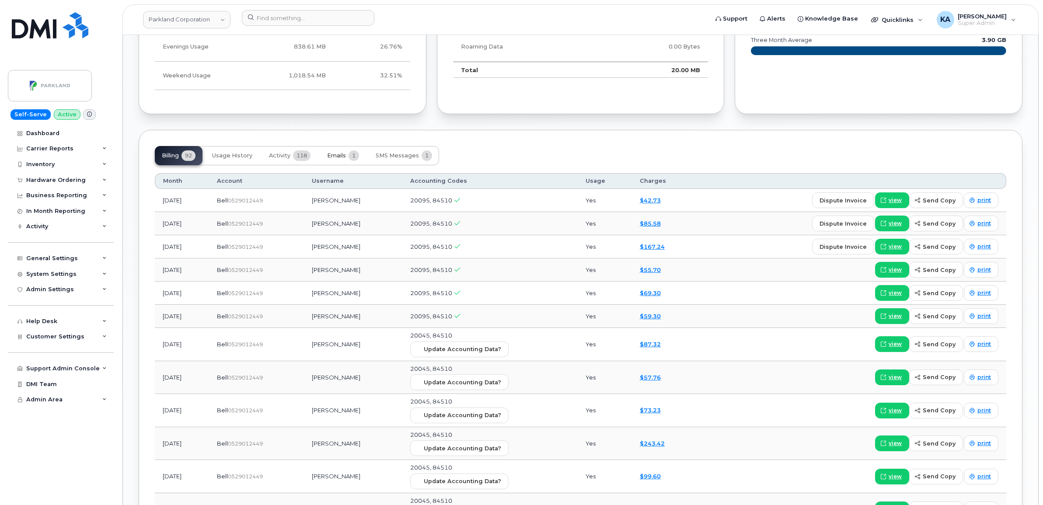
click at [331, 154] on span "Emails" at bounding box center [336, 155] width 19 height 7
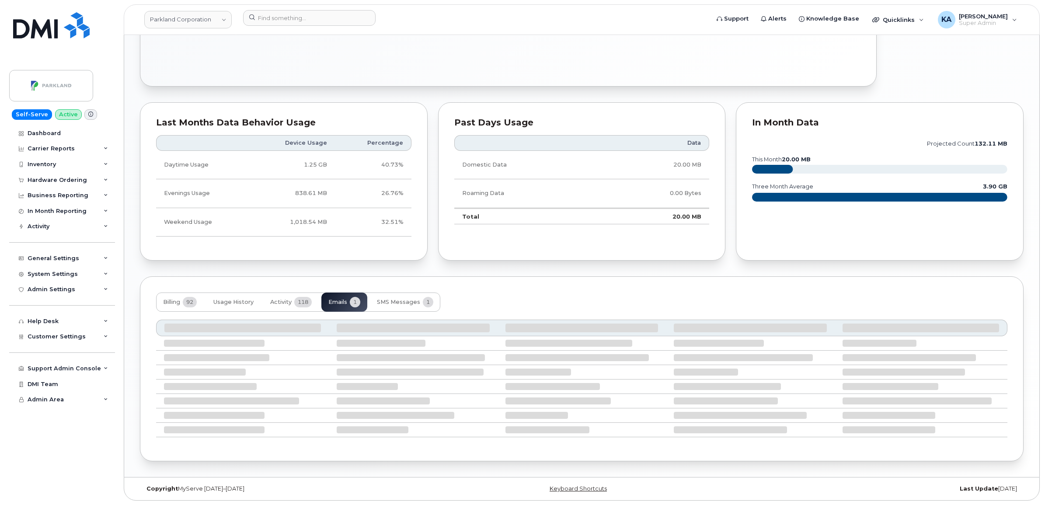
scroll to position [579, 0]
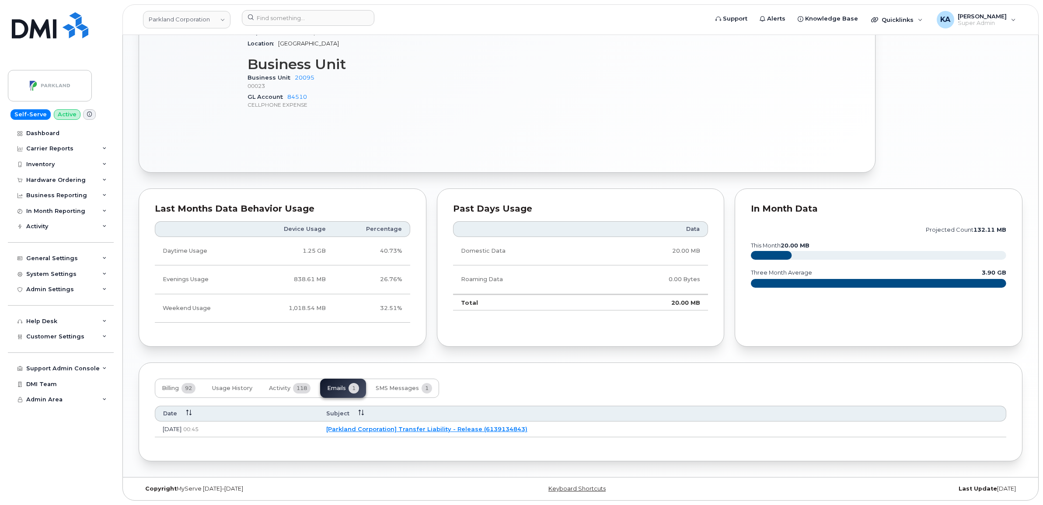
click at [412, 427] on link "[Parkland Corporation] Transfer Liability - Release (6139134843)" at bounding box center [426, 429] width 201 height 7
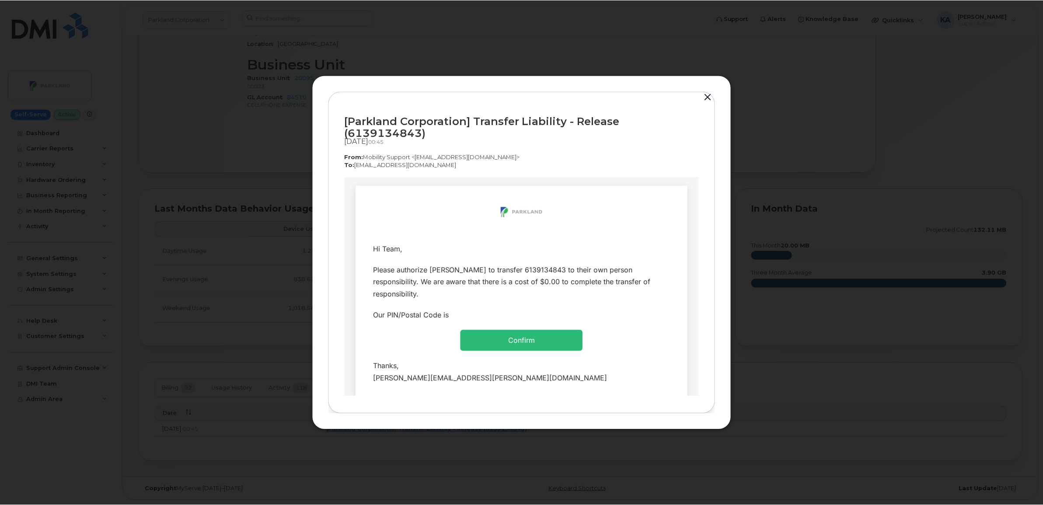
scroll to position [0, 0]
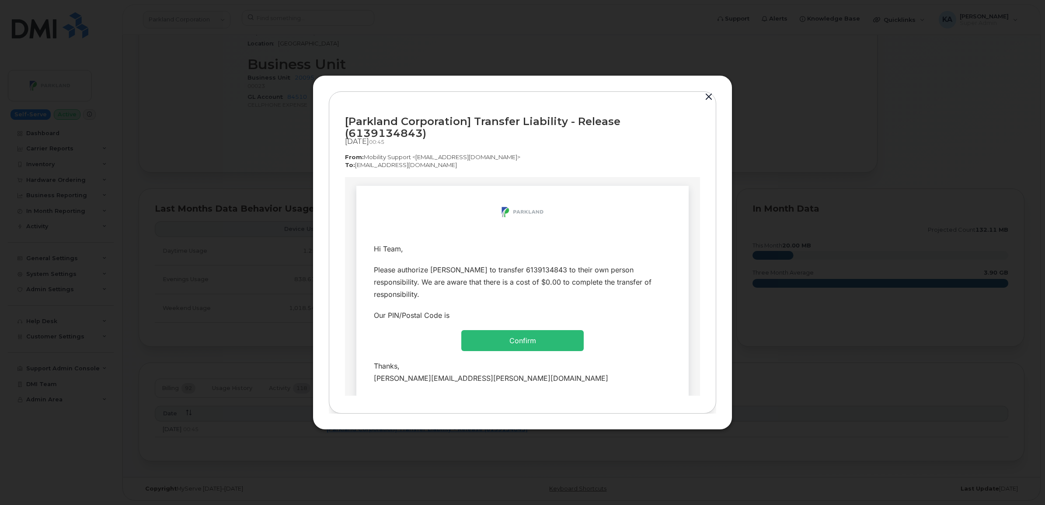
click at [708, 102] on button "button" at bounding box center [708, 97] width 13 height 12
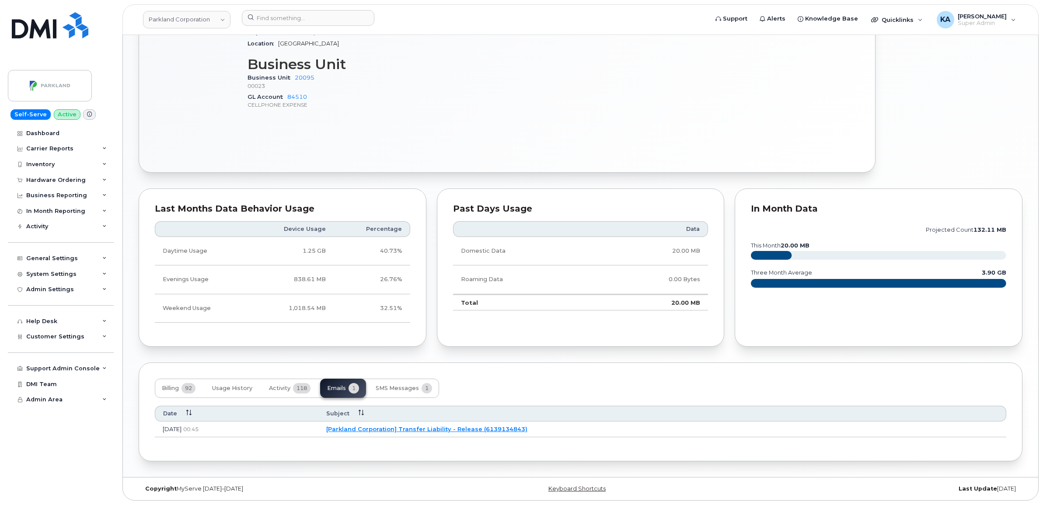
scroll to position [574, 0]
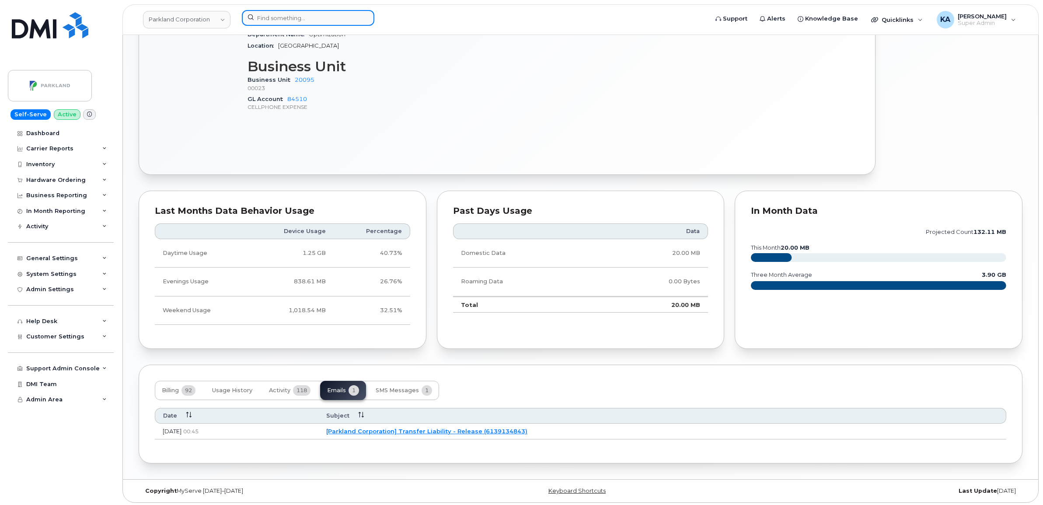
click at [267, 20] on input at bounding box center [308, 18] width 133 height 16
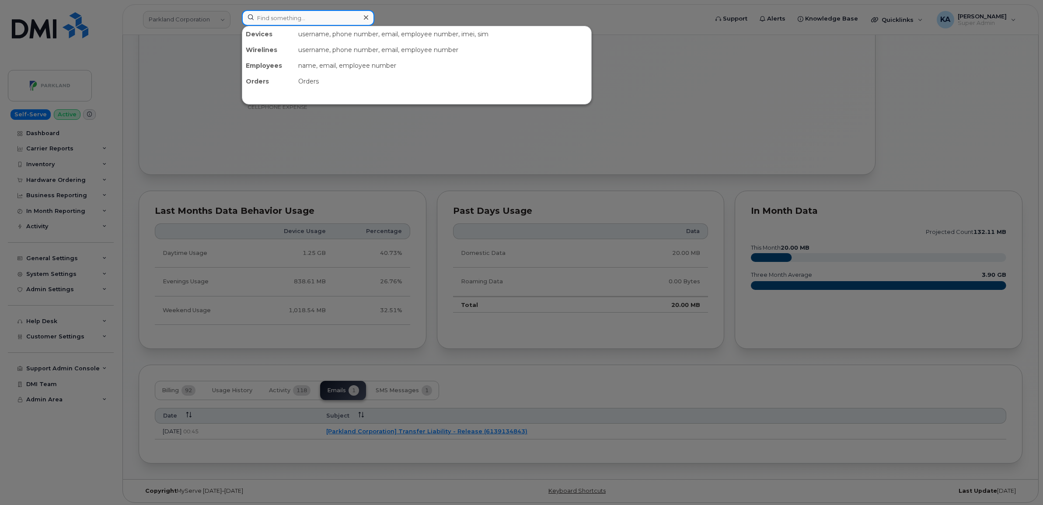
paste input "4165265411"
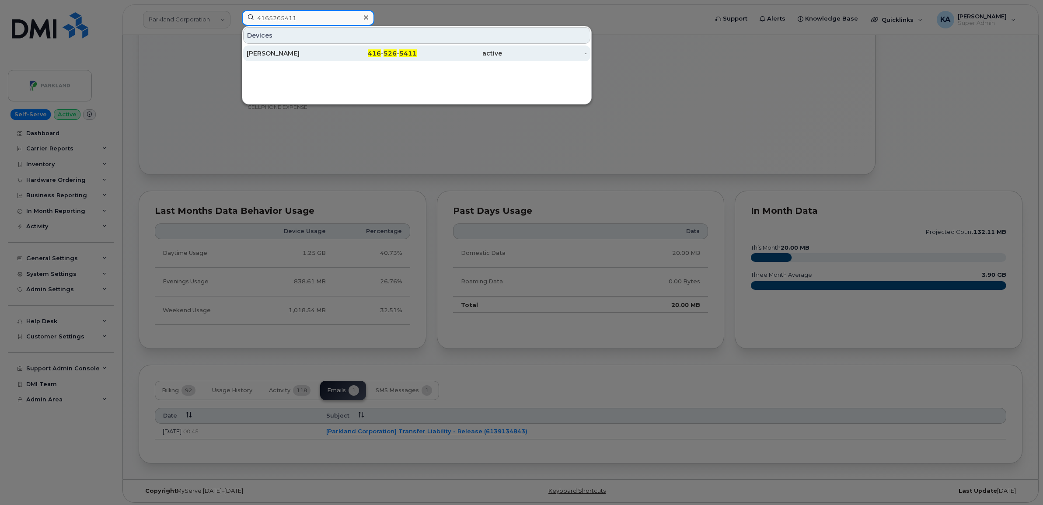
type input "4165265411"
click at [265, 49] on div "[PERSON_NAME]" at bounding box center [289, 53] width 85 height 9
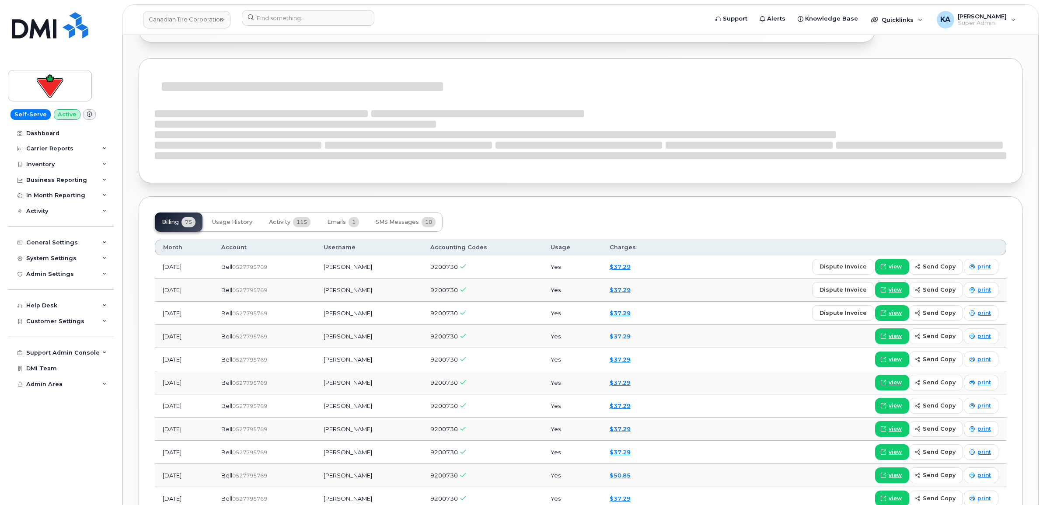
scroll to position [765, 0]
click at [339, 221] on span "Emails" at bounding box center [336, 220] width 19 height 7
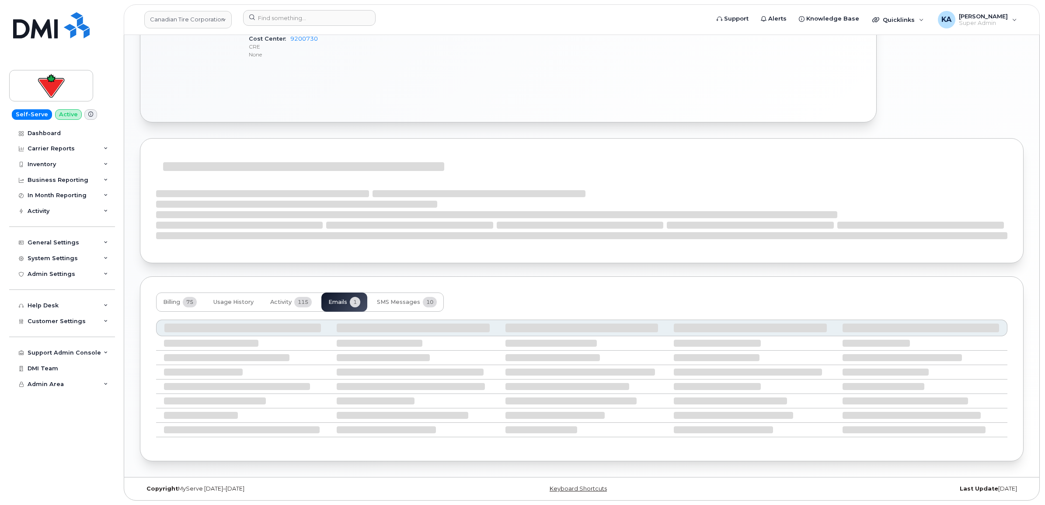
scroll to position [600, 0]
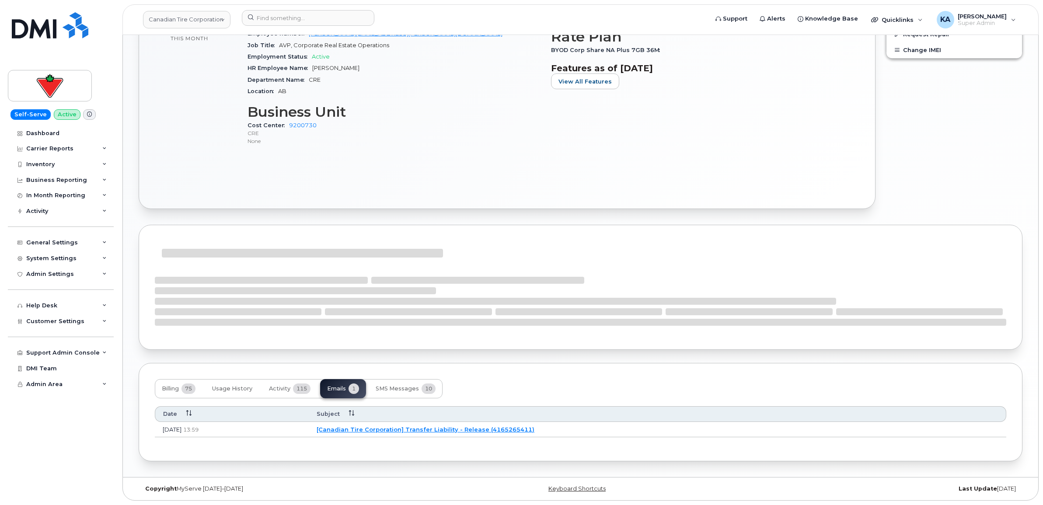
click at [416, 427] on link "[Canadian Tire Corporation] Transfer Liability - Release (4165265411)" at bounding box center [426, 429] width 218 height 7
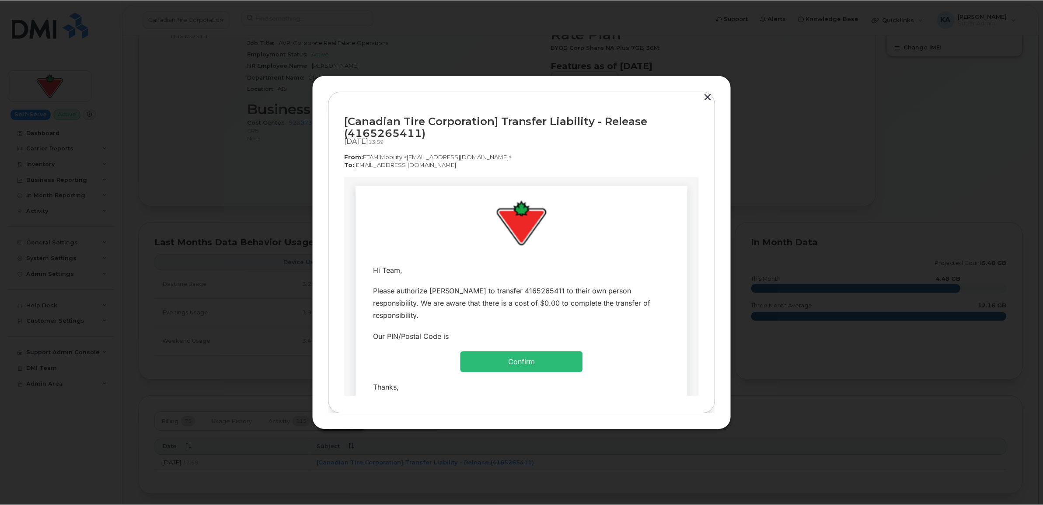
scroll to position [0, 0]
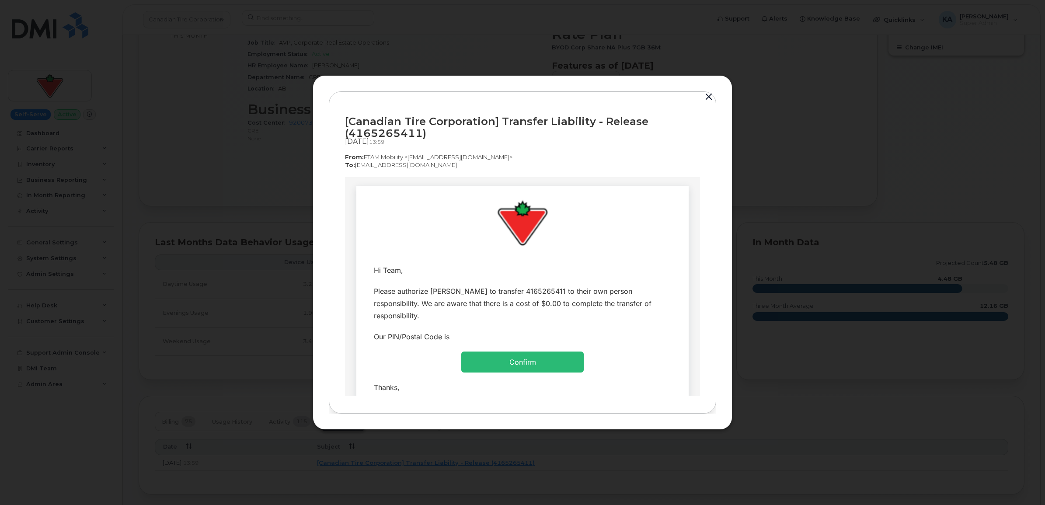
click at [707, 93] on button "button" at bounding box center [708, 97] width 13 height 12
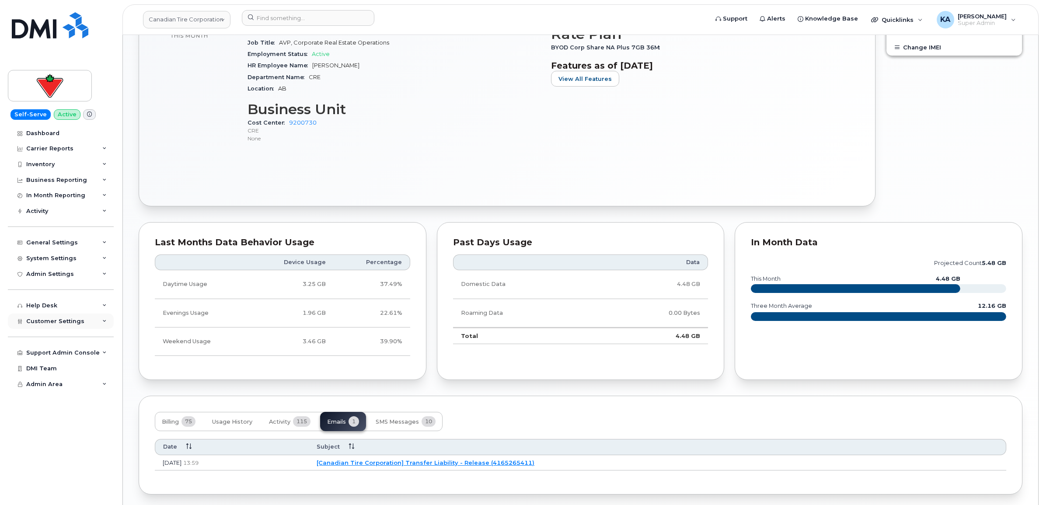
click at [42, 323] on span "Customer Settings" at bounding box center [55, 321] width 58 height 7
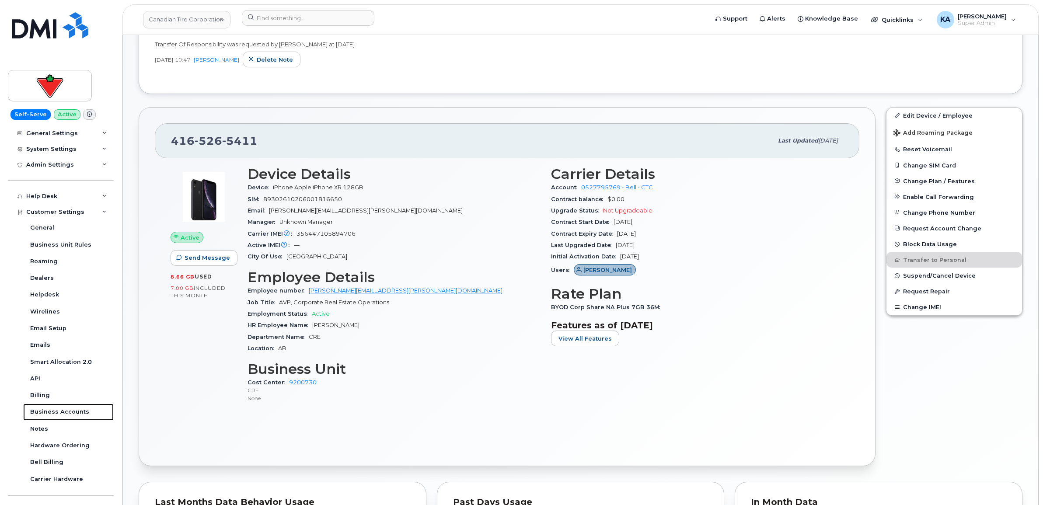
scroll to position [272, 0]
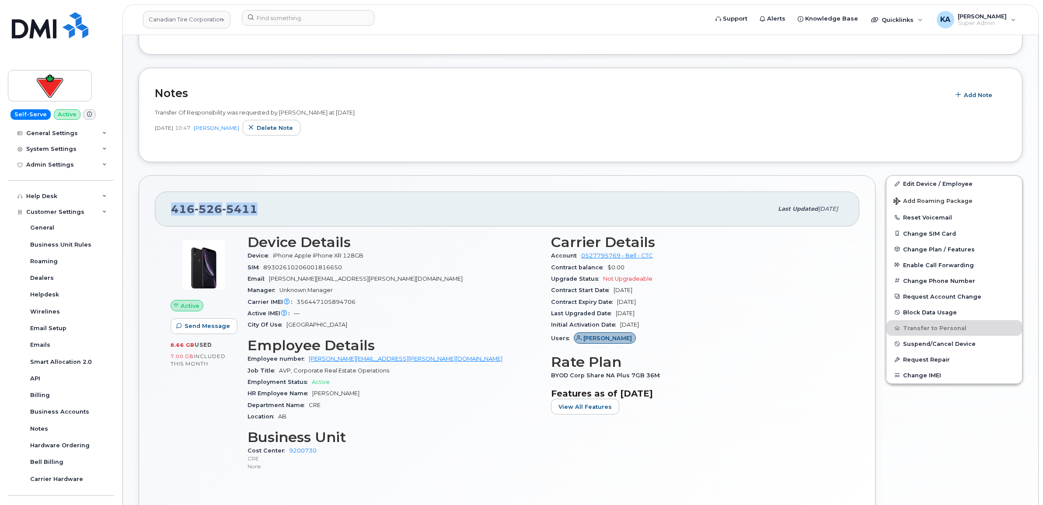
drag, startPoint x: 258, startPoint y: 207, endPoint x: 174, endPoint y: 210, distance: 84.5
click at [174, 210] on div "[PHONE_NUMBER]" at bounding box center [472, 209] width 602 height 18
copy span "[PHONE_NUMBER]"
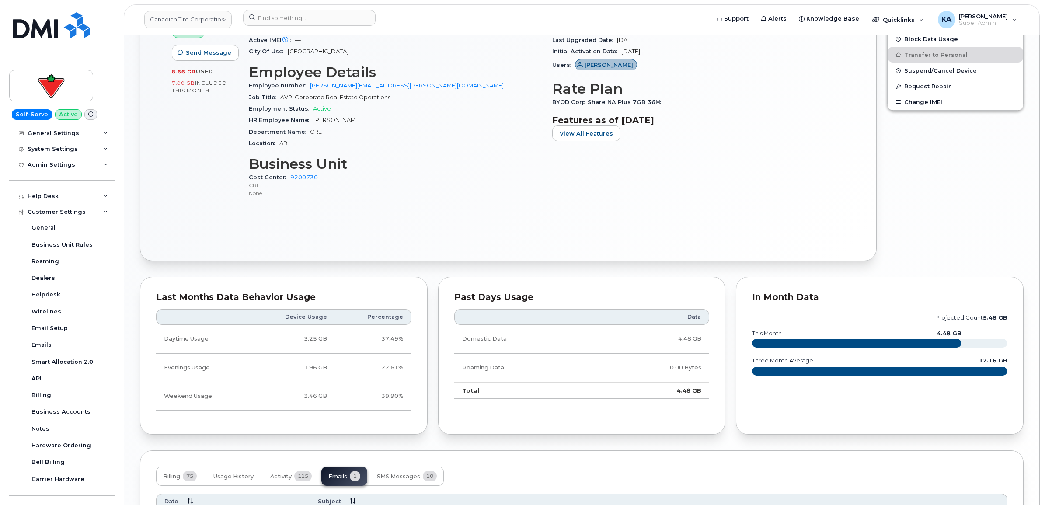
scroll to position [635, 0]
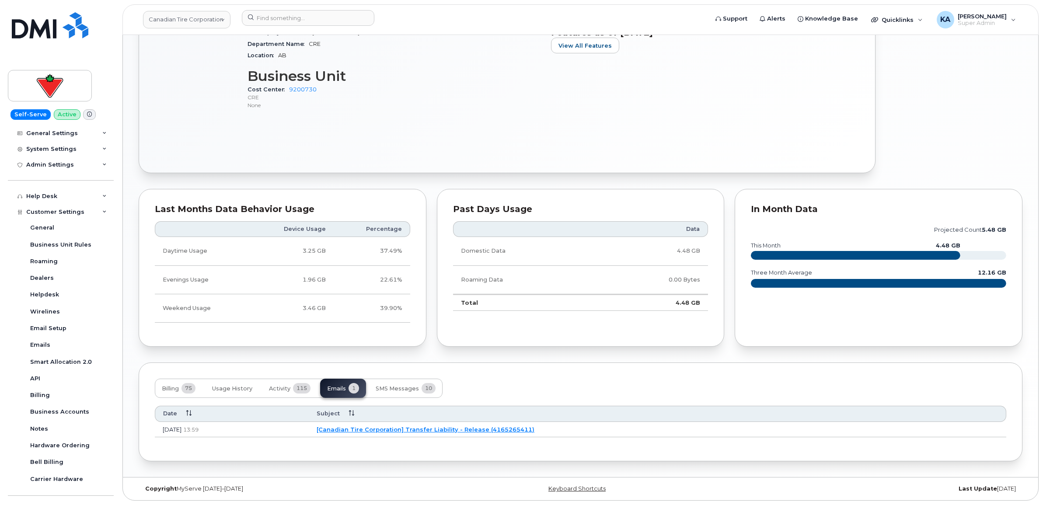
click at [438, 429] on link "[Canadian Tire Corporation] Transfer Liability - Release (4165265411)" at bounding box center [426, 429] width 218 height 7
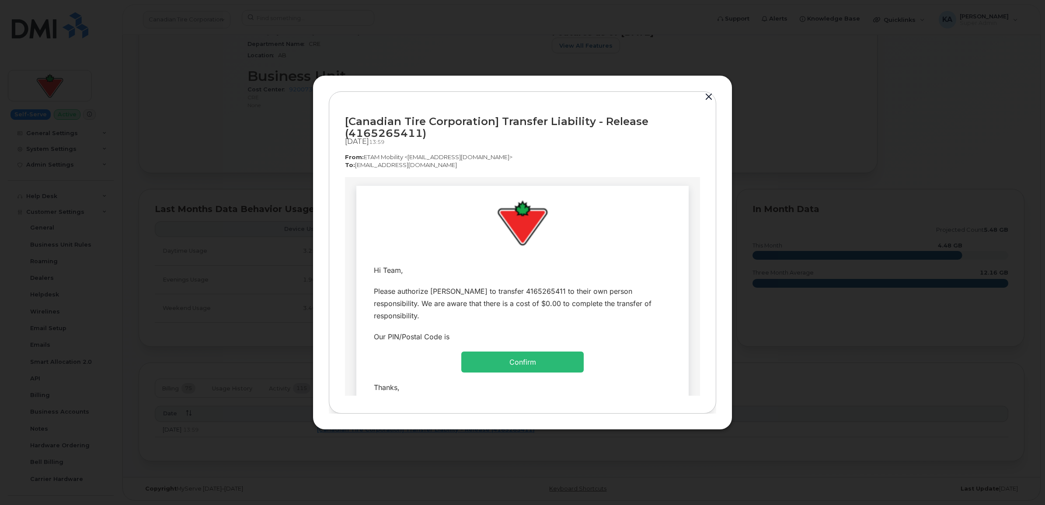
scroll to position [0, 0]
drag, startPoint x: 348, startPoint y: 124, endPoint x: 419, endPoint y: 135, distance: 71.7
click at [419, 135] on div "[Canadian Tire Corporation] Transfer Liability - Release (4165265411)" at bounding box center [522, 127] width 355 height 24
copy div "Canadian Tire Corporation] Transfer Liability - Release (4165265411"
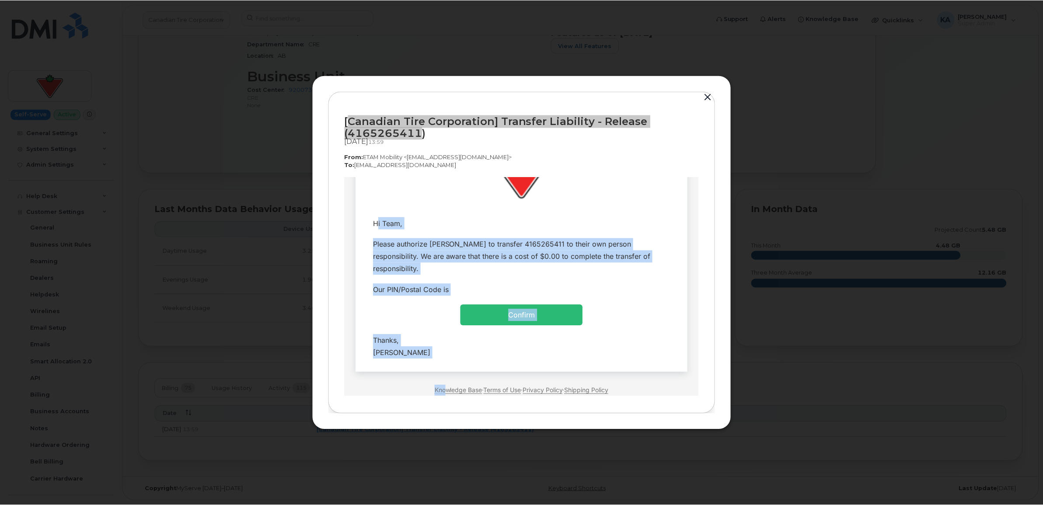
scroll to position [76, 0]
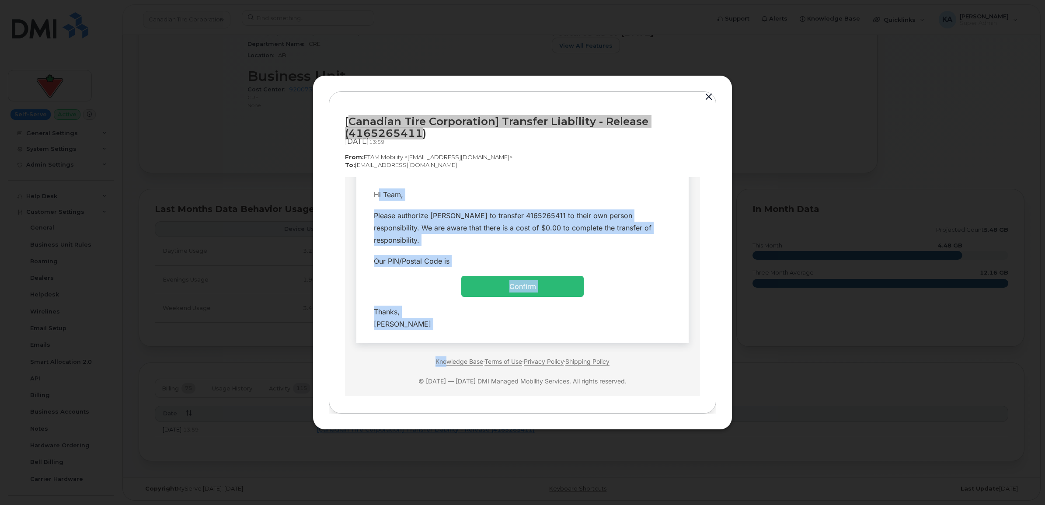
drag, startPoint x: 369, startPoint y: 268, endPoint x: 446, endPoint y: 313, distance: 89.4
click at [446, 313] on tbody "Hi Team, Please authorize [PERSON_NAME] to transfer 4165265411 to their own per…" at bounding box center [522, 259] width 319 height 150
copy tbody "Hi Team, Please authorize [PERSON_NAME] to transfer 4165265411 to their own per…"
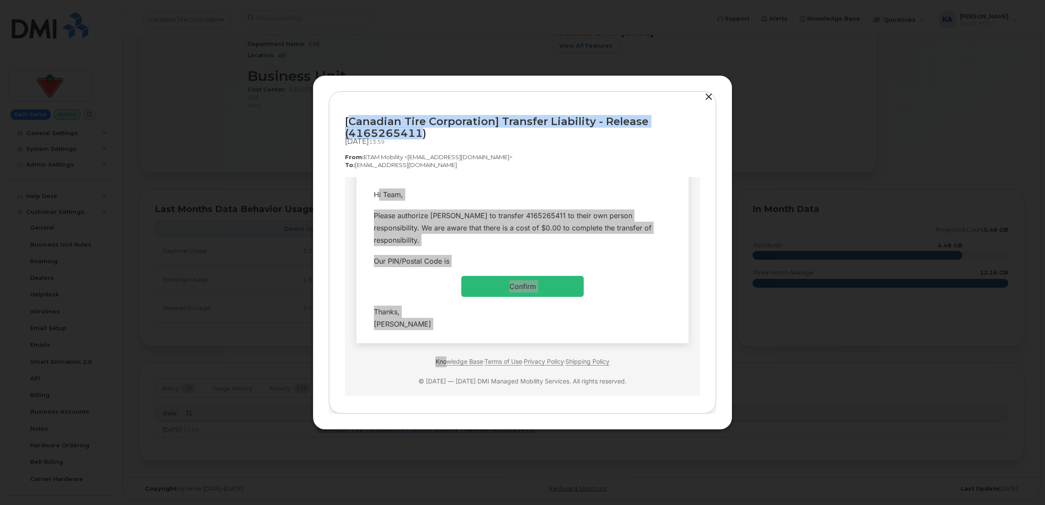
click at [709, 98] on button "button" at bounding box center [708, 97] width 13 height 12
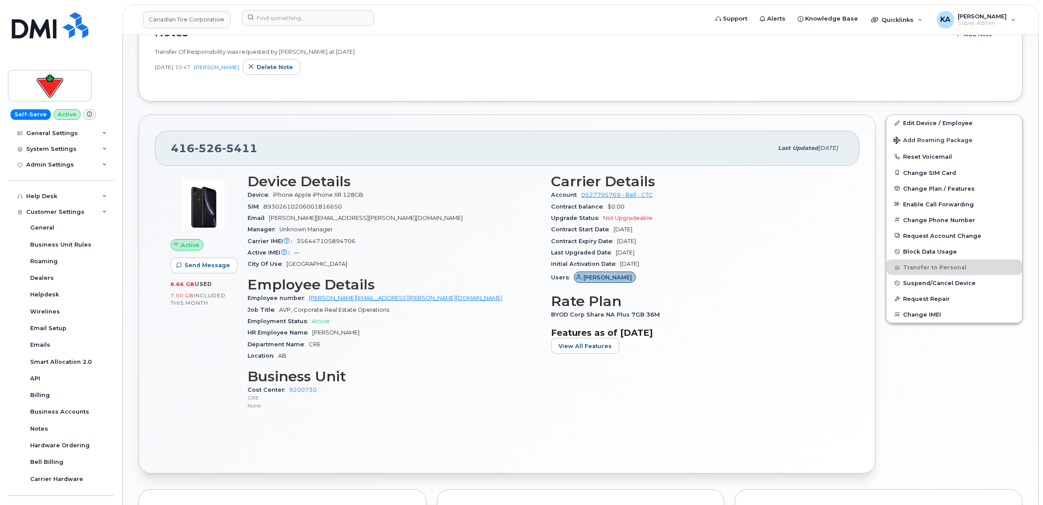
scroll to position [307, 0]
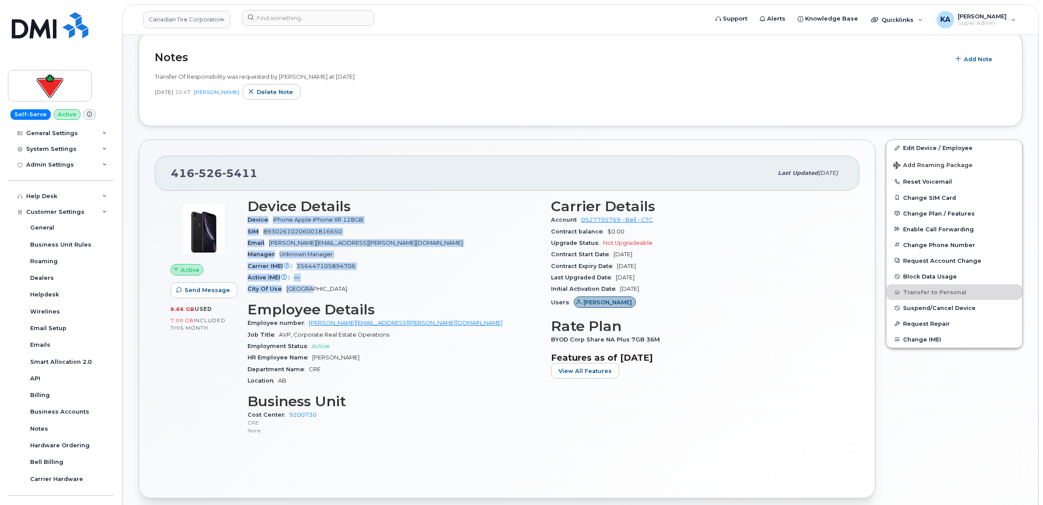
drag, startPoint x: 246, startPoint y: 222, endPoint x: 327, endPoint y: 287, distance: 104.2
click at [327, 287] on div "Device Details Device iPhone Apple iPhone XR 128GB SIM [TECHNICAL_ID] Email [PE…" at bounding box center [394, 320] width 304 height 255
copy section "Device iPhone Apple iPhone XR 128GB SIM [TECHNICAL_ID] Email [PERSON_NAME][EMAI…"
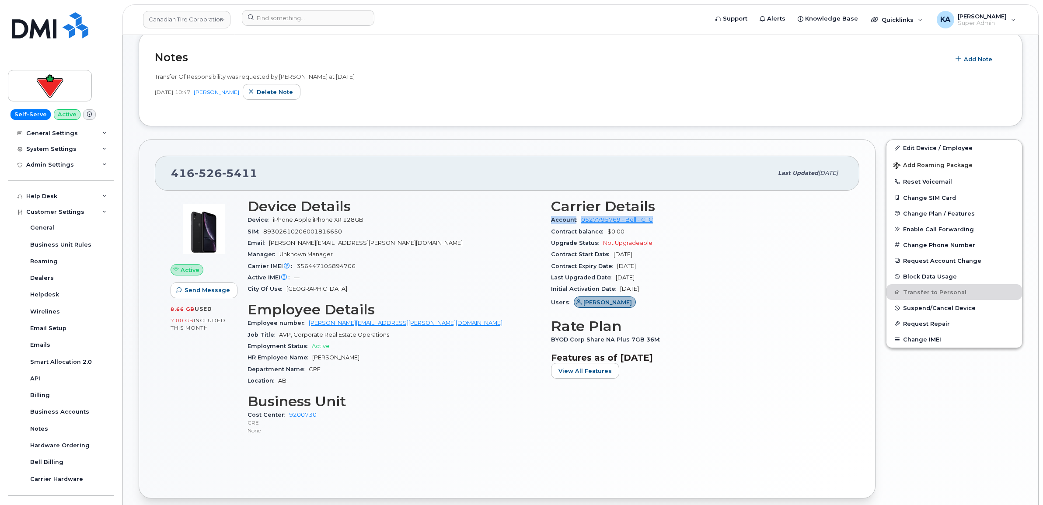
drag, startPoint x: 549, startPoint y: 222, endPoint x: 655, endPoint y: 220, distance: 105.9
click at [655, 220] on div "Carrier Details Account 0527795769 - Bell - CTC Contract balance $0.00 Upgrade …" at bounding box center [698, 320] width 304 height 255
copy div "Account 0527795769 - Bell - CTC"
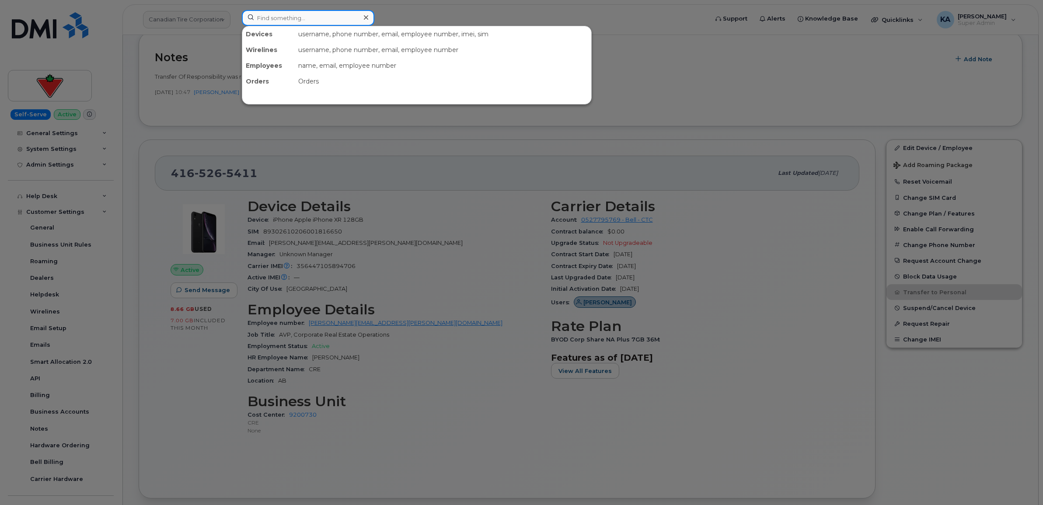
click at [304, 19] on input at bounding box center [308, 18] width 133 height 16
paste input "4162198374"
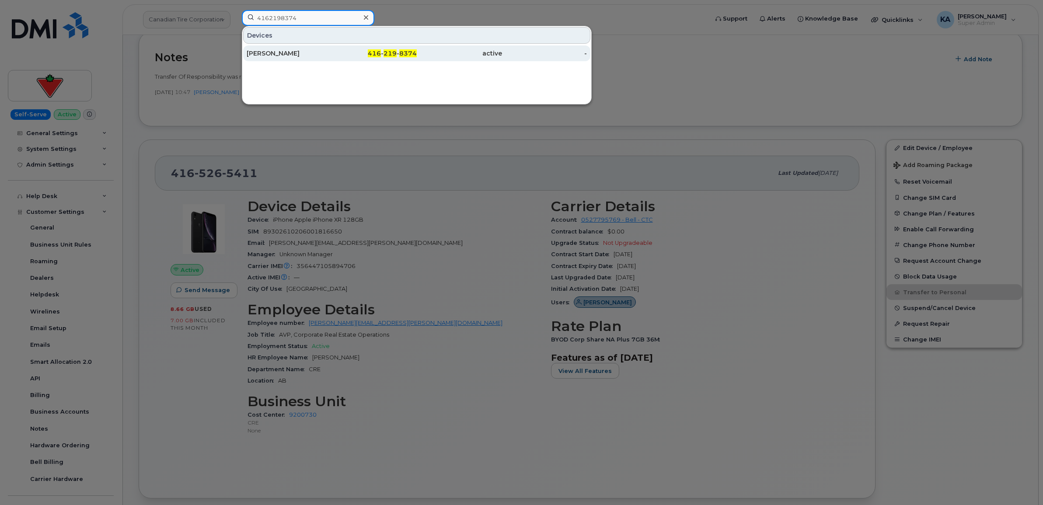
type input "4162198374"
click at [270, 51] on div "[PERSON_NAME]" at bounding box center [289, 53] width 85 height 9
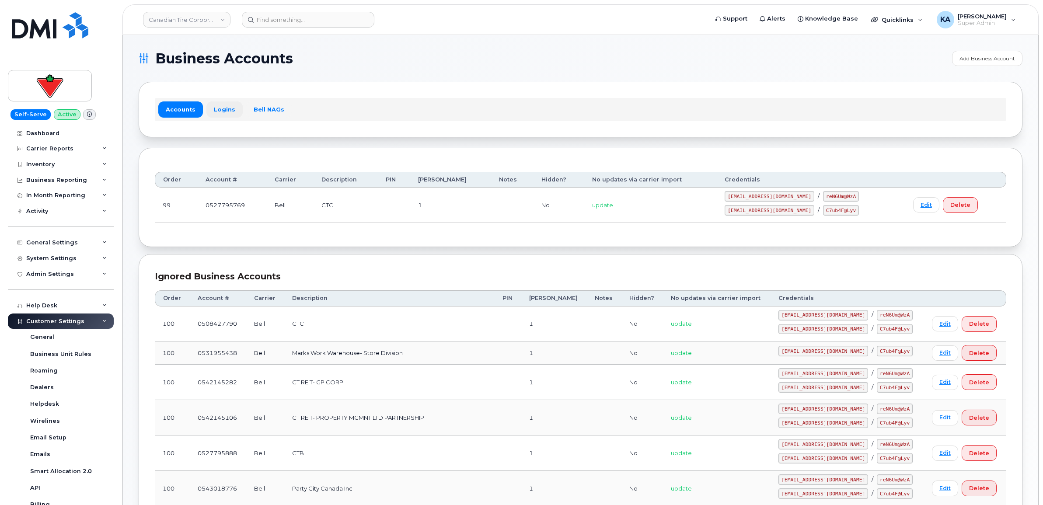
click at [216, 106] on link "Logins" at bounding box center [224, 109] width 36 height 16
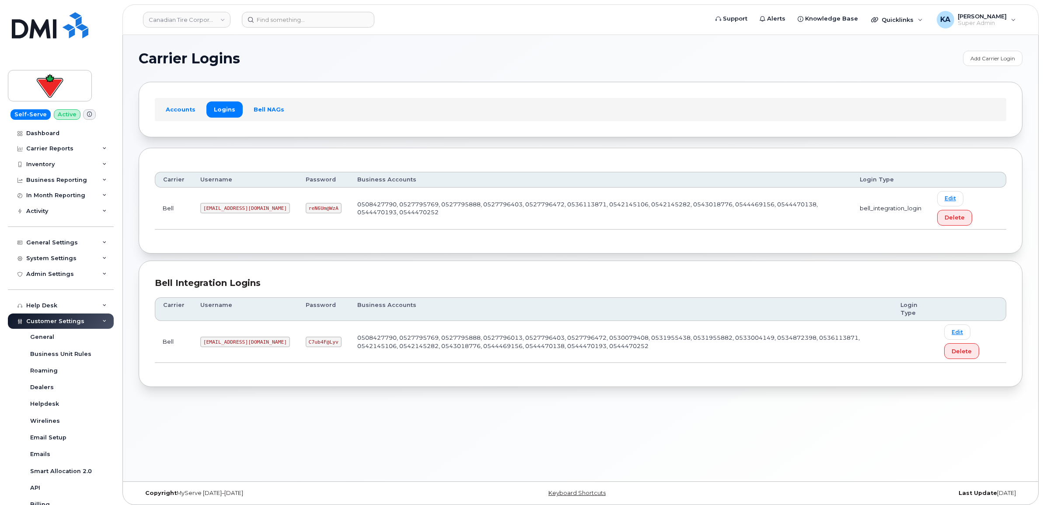
drag, startPoint x: 202, startPoint y: 210, endPoint x: 302, endPoint y: 213, distance: 100.2
click at [298, 213] on td "1CanadianTireCorporation@myserve.ca" at bounding box center [244, 209] width 105 height 42
copy code "1CanadianTireCorporation@myserve.ca"
drag, startPoint x: 318, startPoint y: 211, endPoint x: 350, endPoint y: 216, distance: 32.7
click at [349, 216] on td "reN6Um@WzA" at bounding box center [324, 209] width 52 height 42
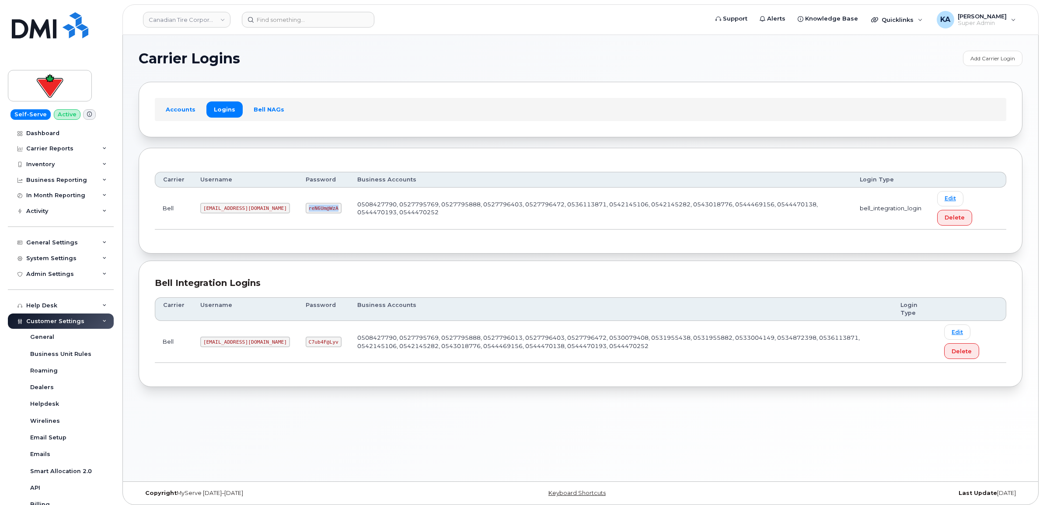
copy code "reN6Um@WzA"
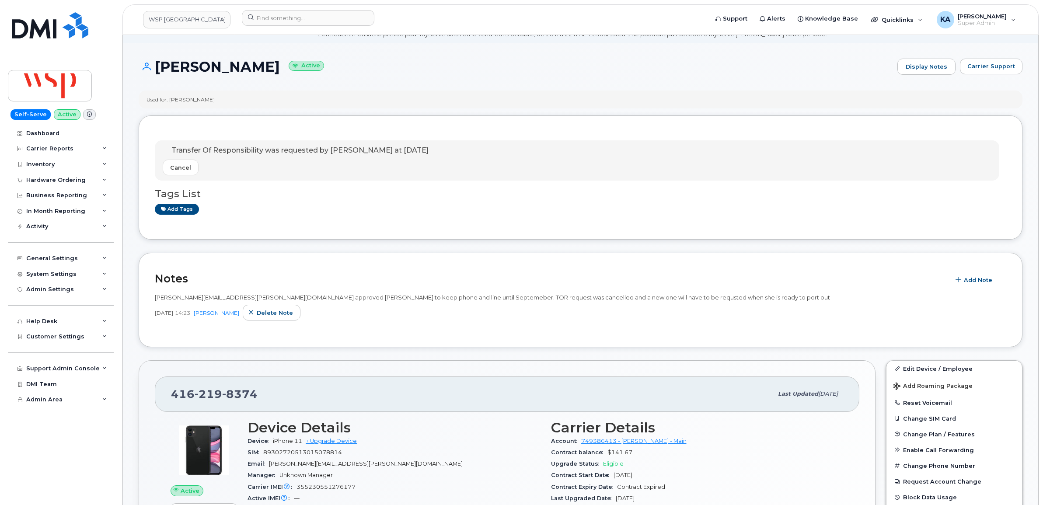
scroll to position [55, 0]
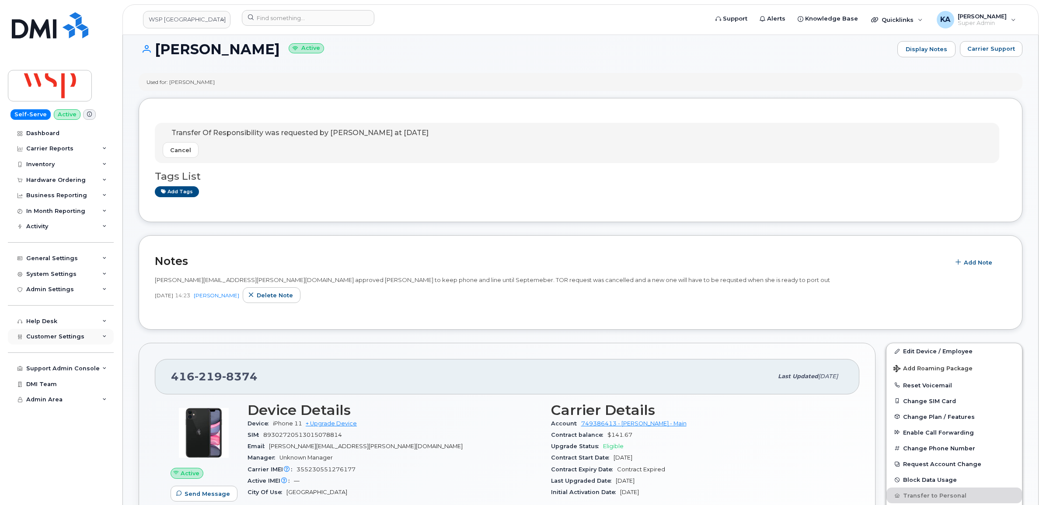
click at [41, 338] on span "Customer Settings" at bounding box center [55, 336] width 58 height 7
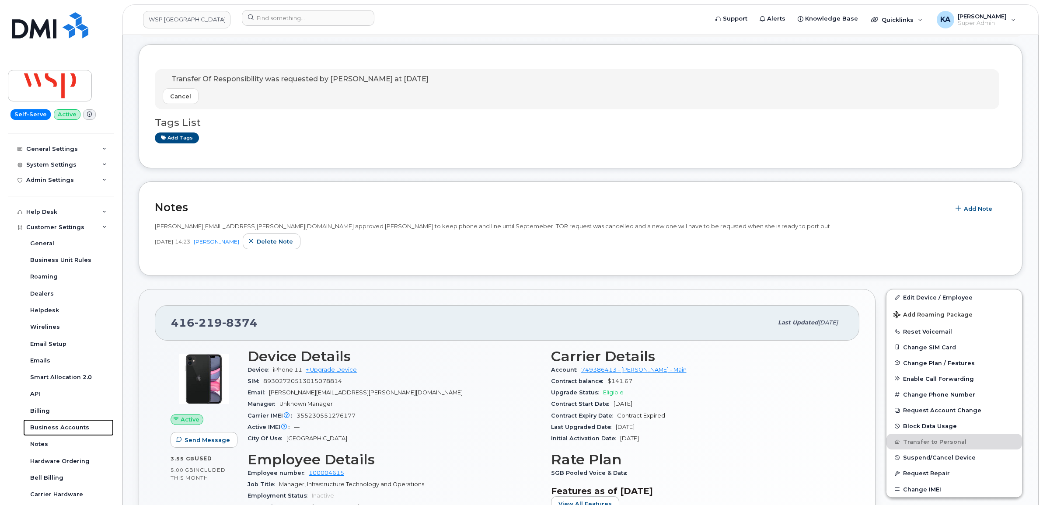
scroll to position [109, 0]
drag, startPoint x: 259, startPoint y: 324, endPoint x: 169, endPoint y: 321, distance: 89.7
click at [169, 321] on div "416 219 8374 Last updated Sep 17, 2025" at bounding box center [507, 321] width 705 height 35
copy span "416 219 8374"
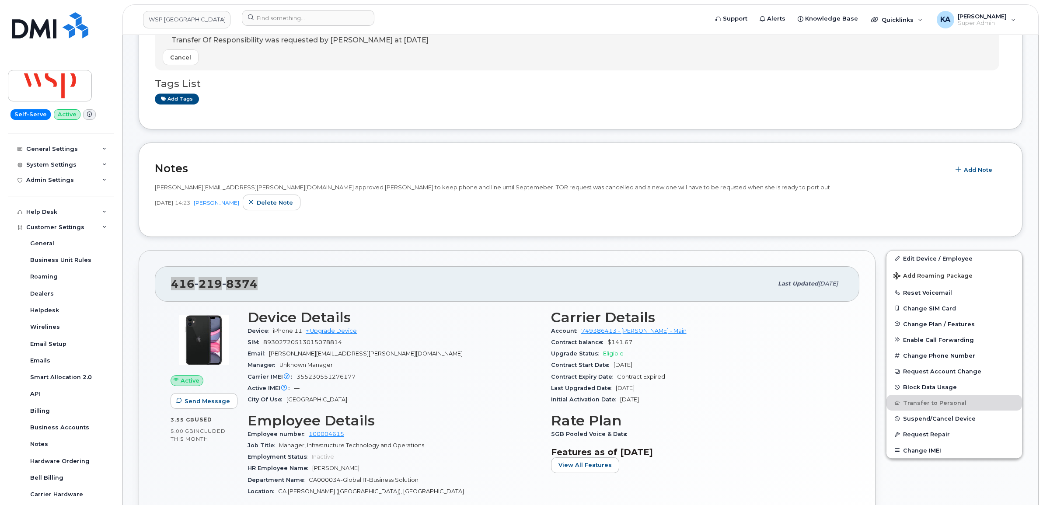
scroll to position [219, 0]
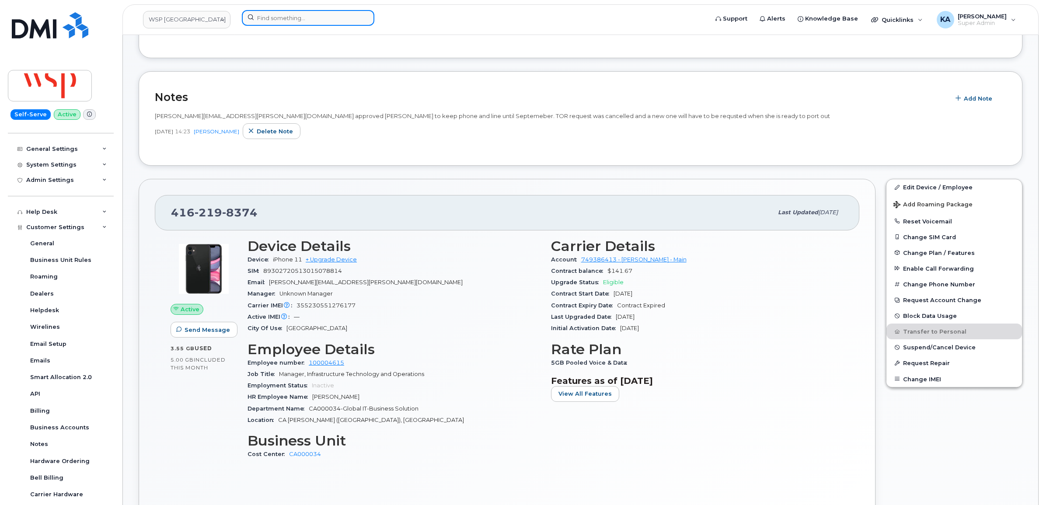
click at [303, 21] on input at bounding box center [308, 18] width 133 height 16
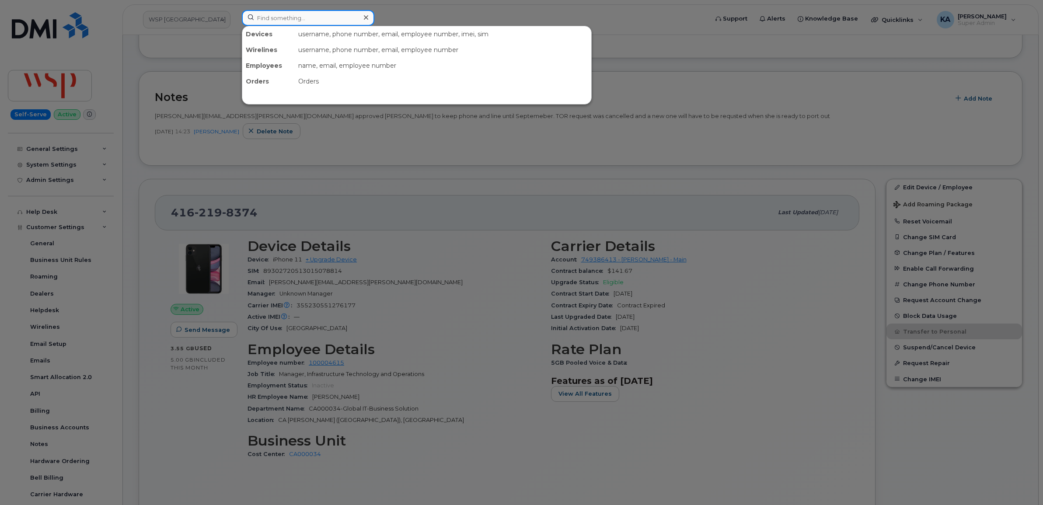
paste input "7806670686"
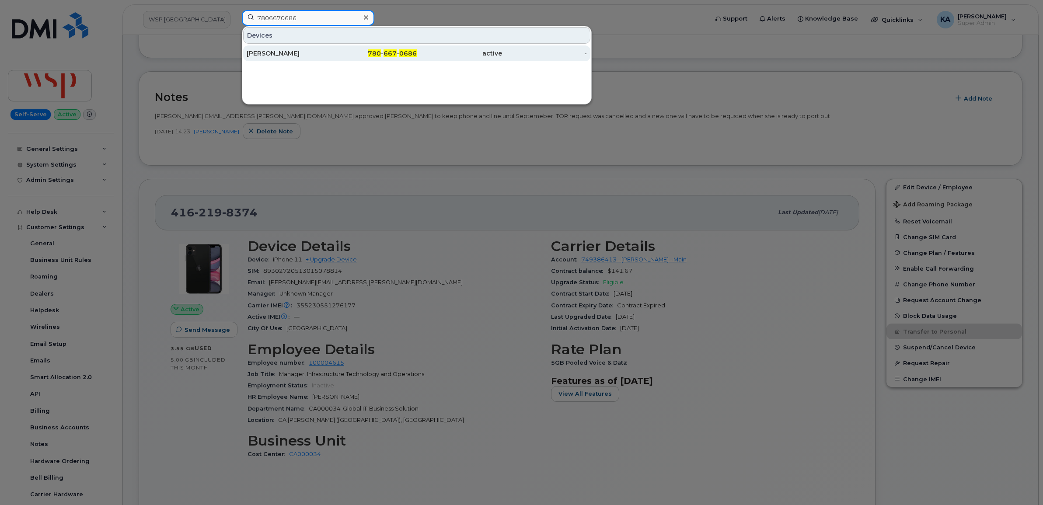
type input "7806670686"
click at [281, 49] on div "[PERSON_NAME]" at bounding box center [289, 53] width 85 height 9
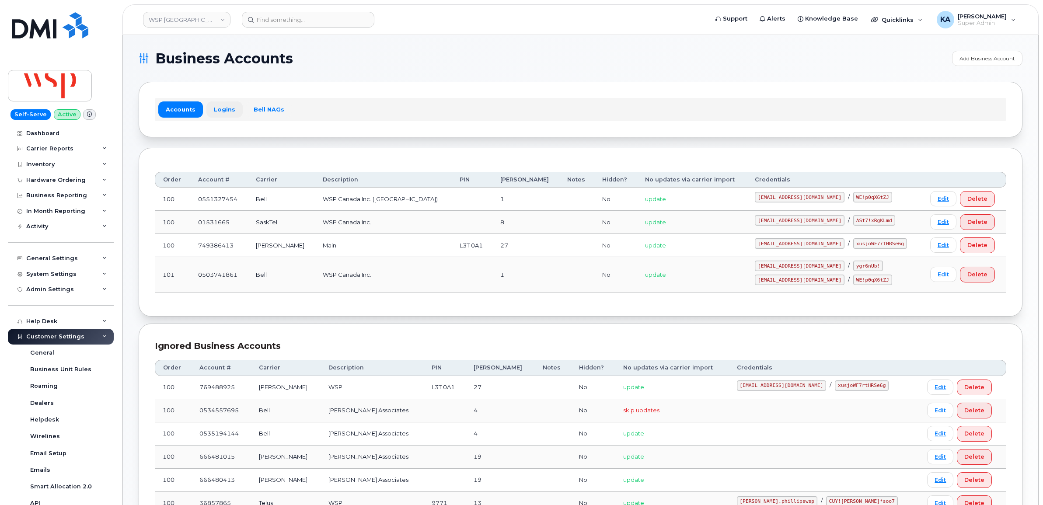
click at [217, 108] on link "Logins" at bounding box center [224, 109] width 36 height 16
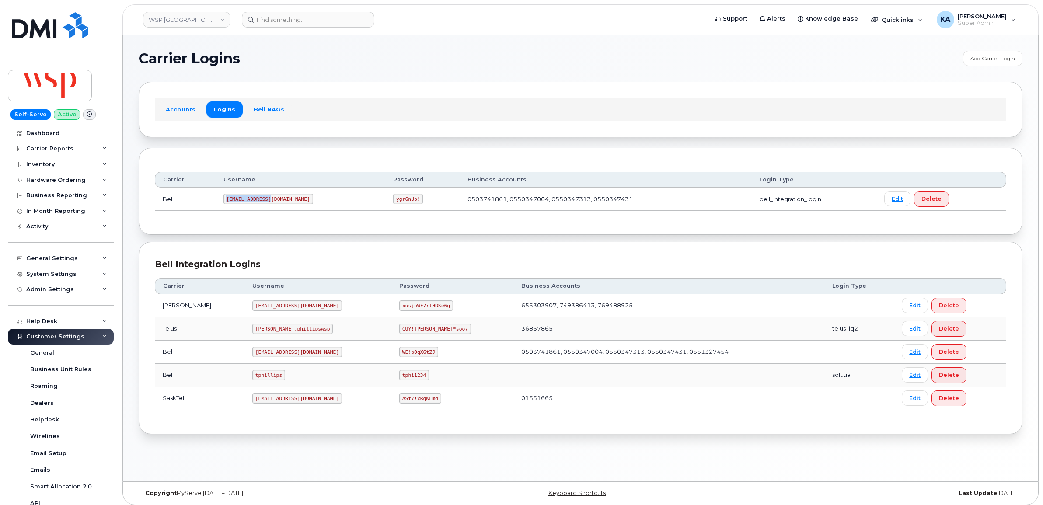
drag, startPoint x: 228, startPoint y: 201, endPoint x: 272, endPoint y: 206, distance: 44.8
click at [272, 206] on td "wsp2@myserve.ca" at bounding box center [301, 199] width 170 height 23
copy code "wsp2@myserve.ca"
drag, startPoint x: 339, startPoint y: 199, endPoint x: 368, endPoint y: 203, distance: 29.1
click at [385, 203] on td "ygr6nUb!" at bounding box center [422, 199] width 74 height 23
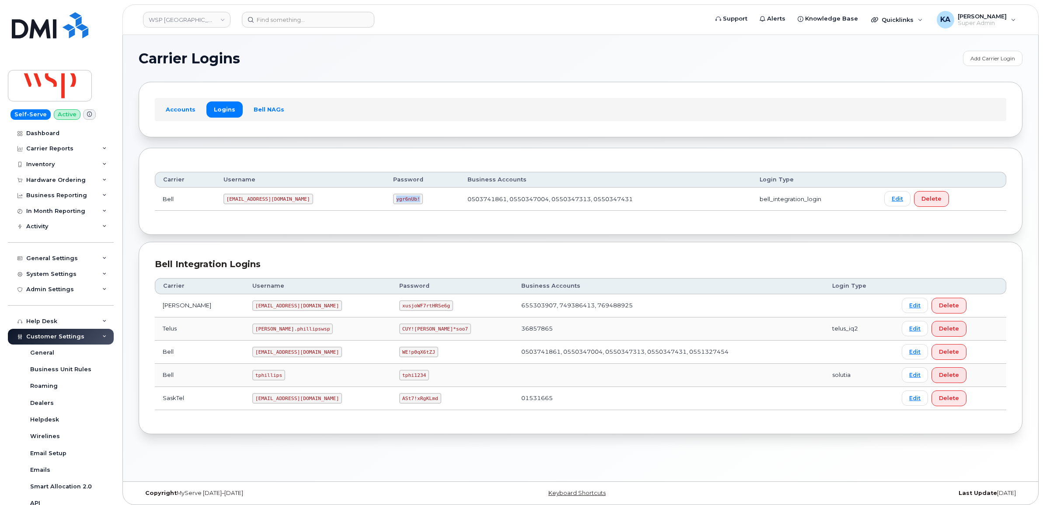
copy code "ygr6nUb!"
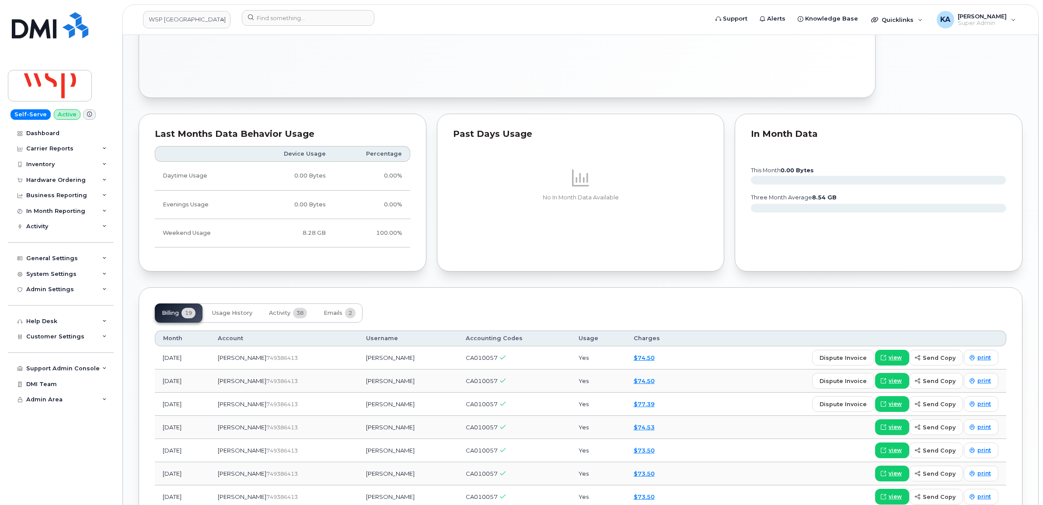
scroll to position [601, 0]
click at [337, 315] on span "Emails" at bounding box center [333, 311] width 19 height 7
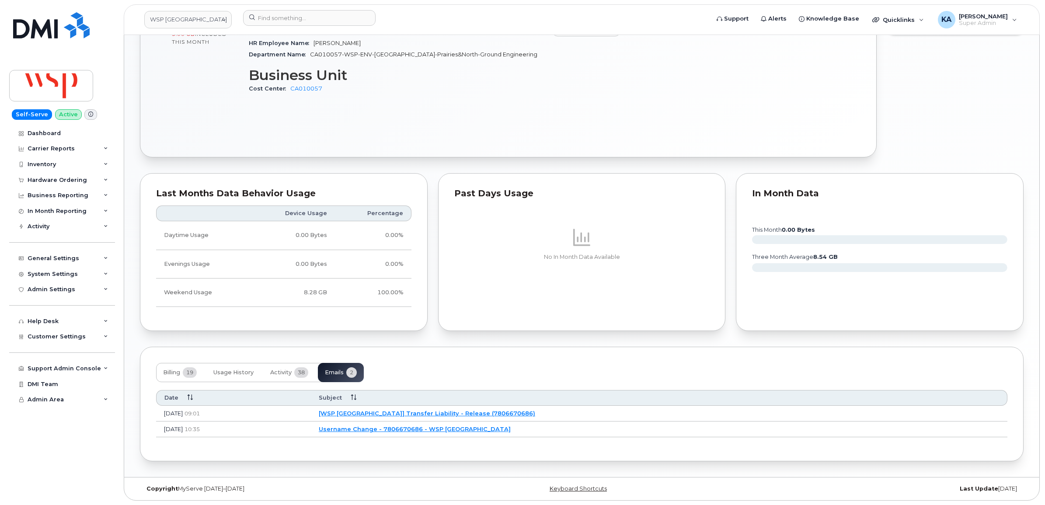
scroll to position [543, 0]
click at [443, 410] on link "[WSP [GEOGRAPHIC_DATA]] Transfer Liability - Release (7806670686)" at bounding box center [426, 413] width 216 height 7
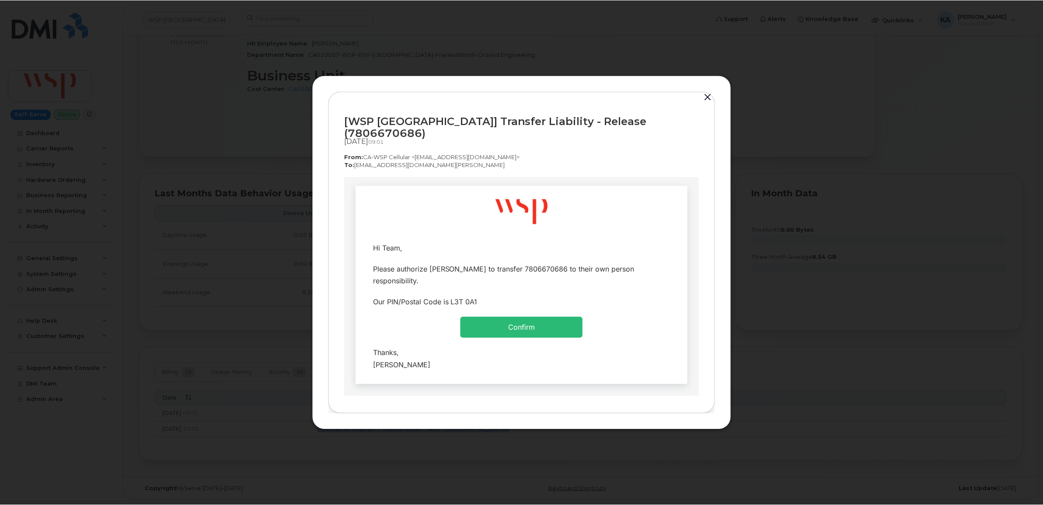
scroll to position [0, 0]
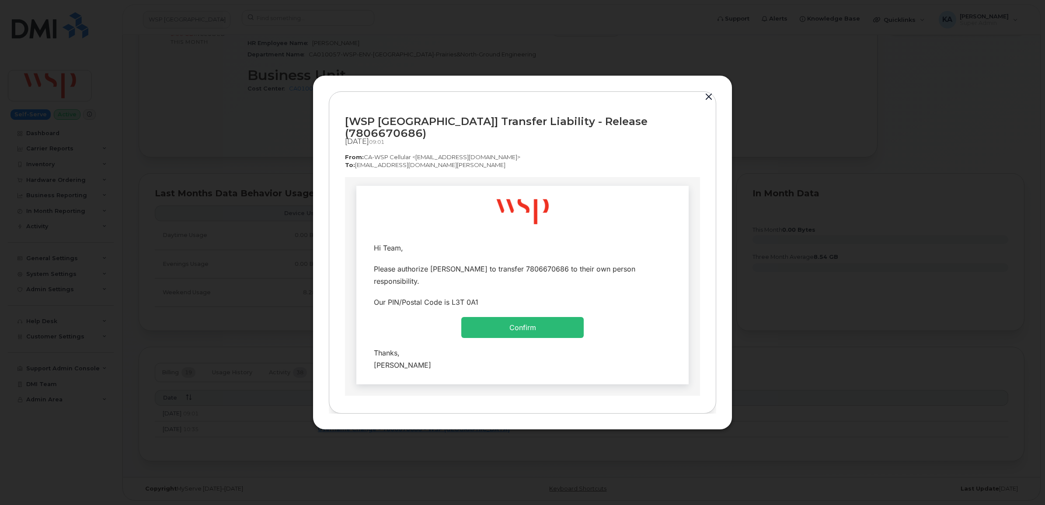
click at [708, 101] on button "button" at bounding box center [708, 97] width 13 height 12
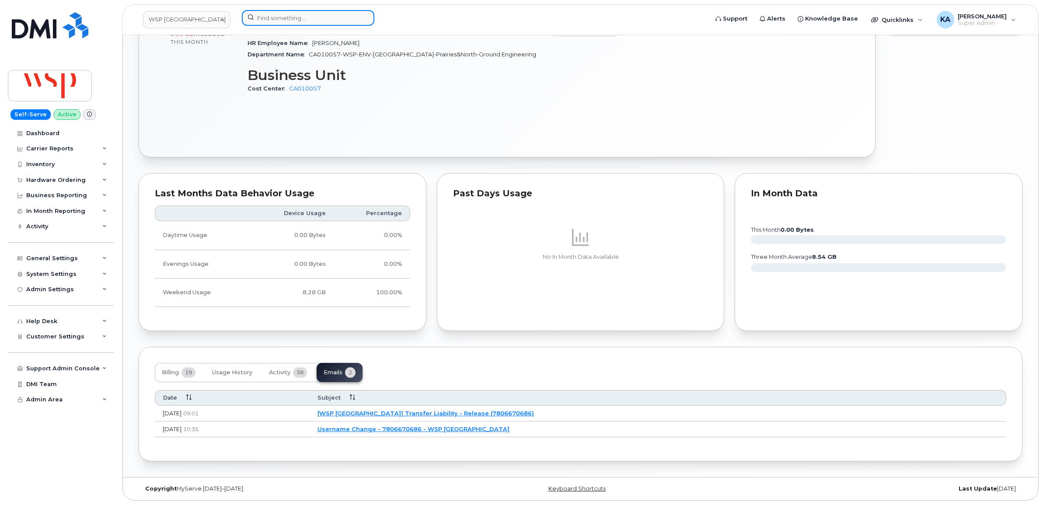
click at [272, 17] on input at bounding box center [308, 18] width 133 height 16
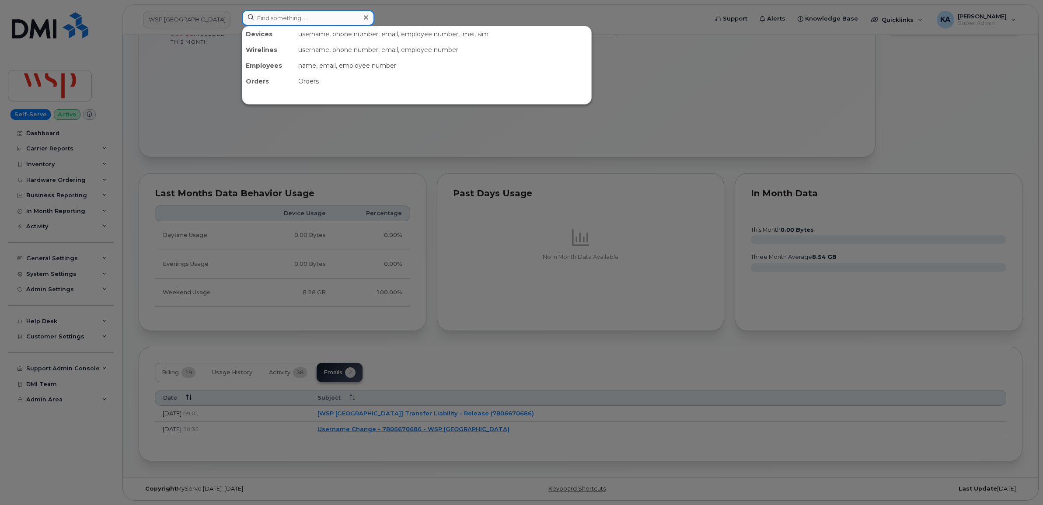
paste input "5064700854"
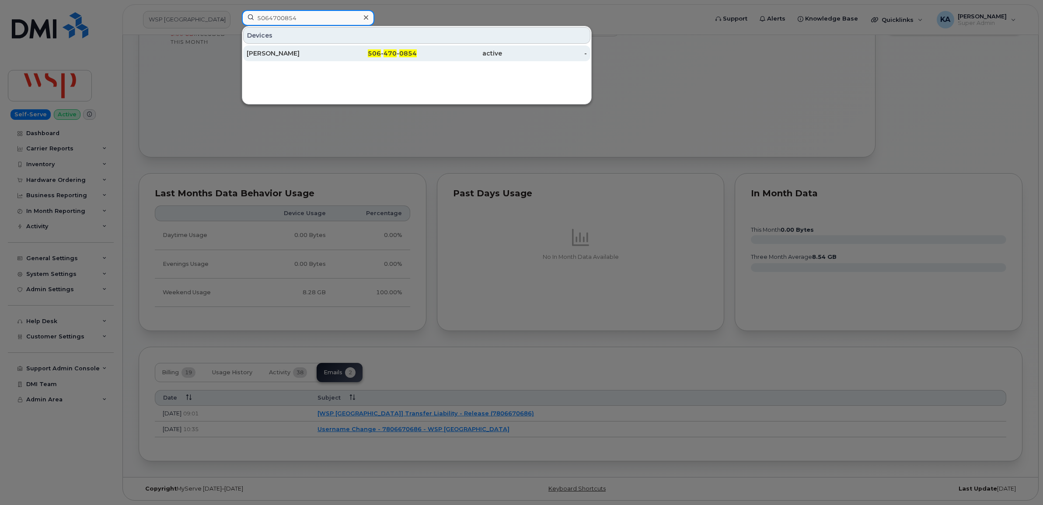
type input "5064700854"
click at [272, 53] on div "[PERSON_NAME]" at bounding box center [289, 53] width 85 height 9
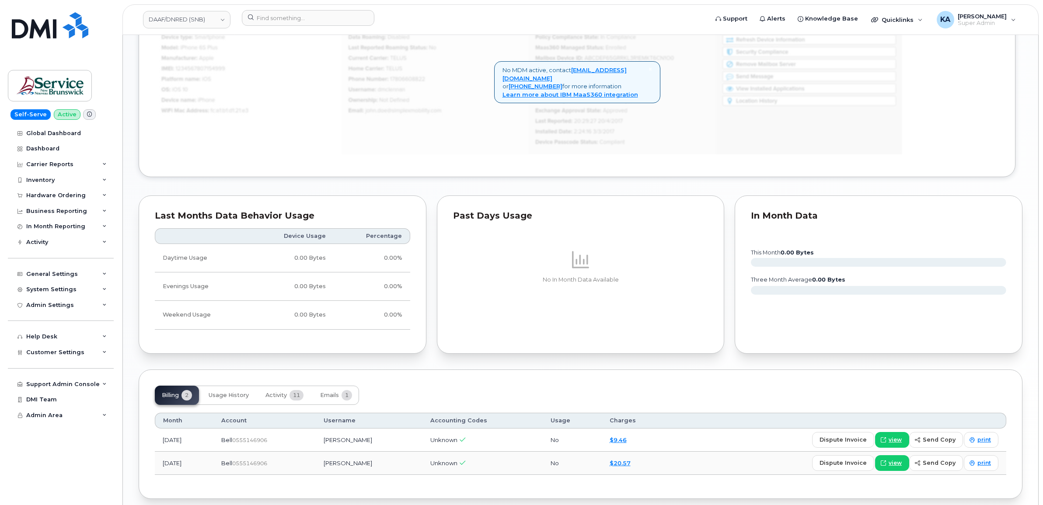
scroll to position [718, 0]
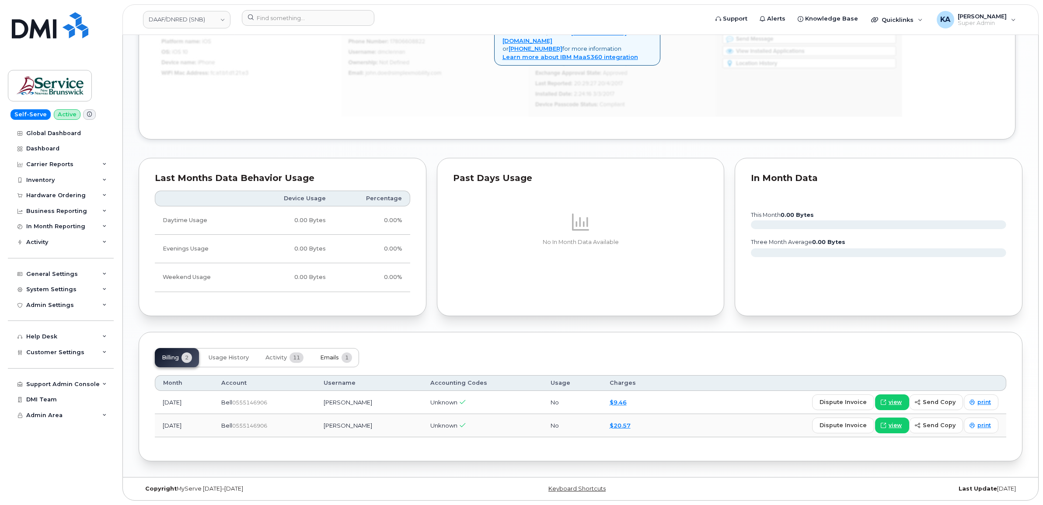
click at [337, 356] on span "Emails" at bounding box center [329, 357] width 19 height 7
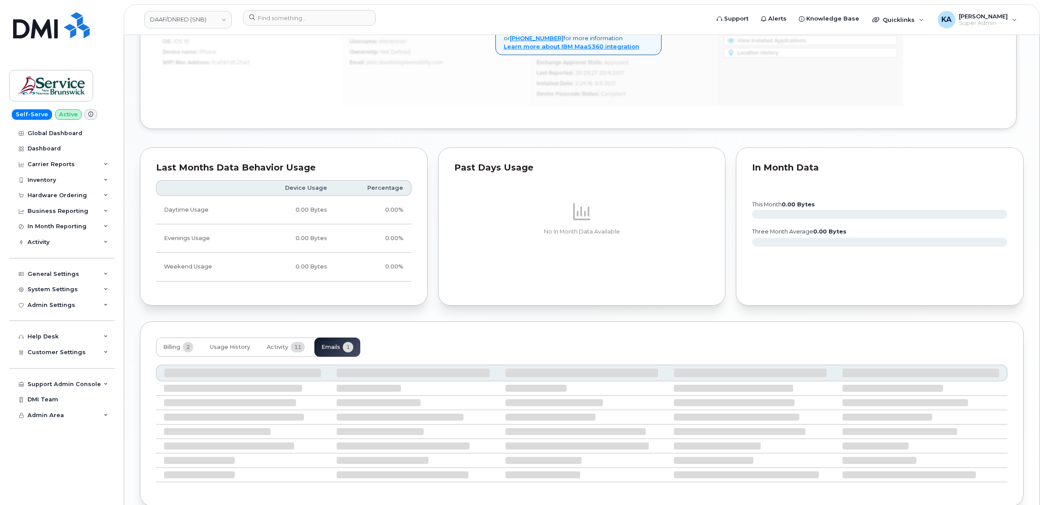
scroll to position [687, 0]
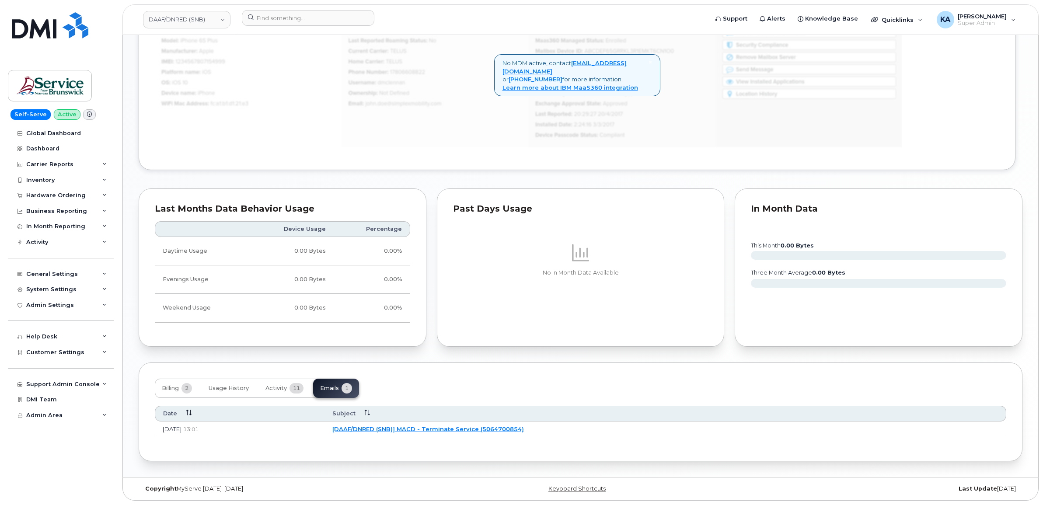
click at [414, 432] on td "[DAAF/DNRED (SNB)] MACD - Terminate Service (5064700854)" at bounding box center [666, 430] width 682 height 16
click at [412, 430] on link "[DAAF/DNRED (SNB)] MACD - Terminate Service (5064700854)" at bounding box center [428, 429] width 192 height 7
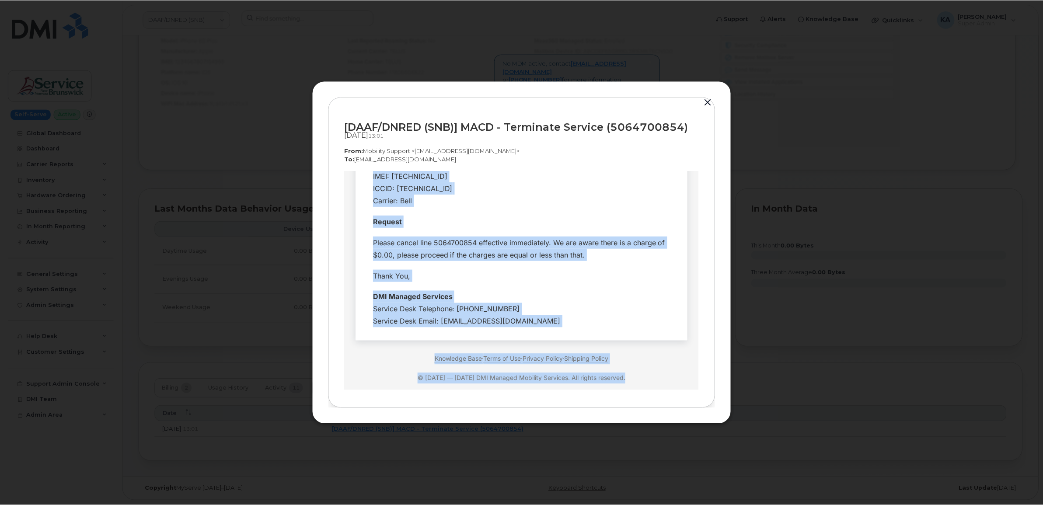
scroll to position [220, 0]
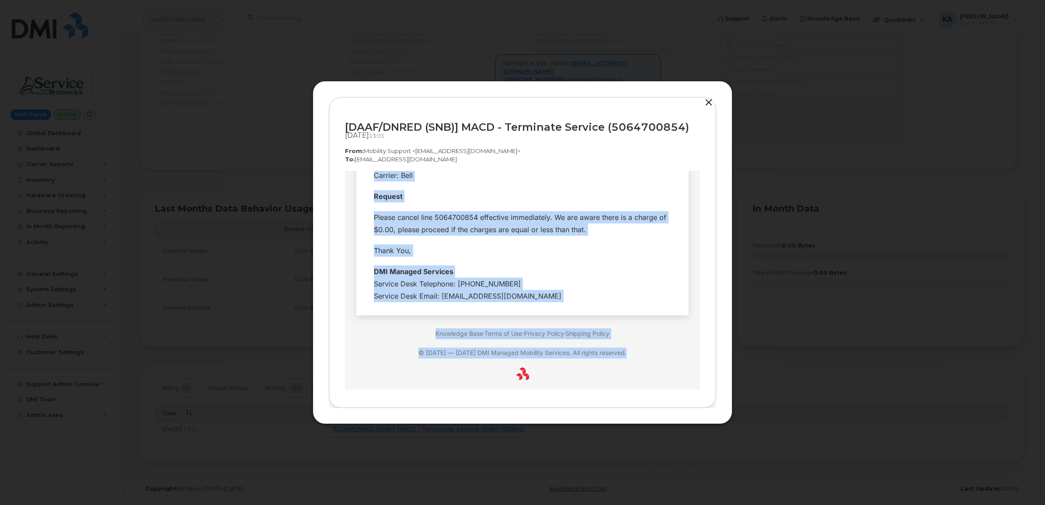
drag, startPoint x: 369, startPoint y: 229, endPoint x: 549, endPoint y: 293, distance: 191.2
click at [549, 293] on tbody "Hi Team, Employee Details- Company Name: DAAF/DNRED (SNB) Requested By: Oliveir…" at bounding box center [522, 153] width 319 height 306
copy tbody "Hi Team, Employee Details- Company Name: DAAF/DNRED (SNB) Requested By: Oliveir…"
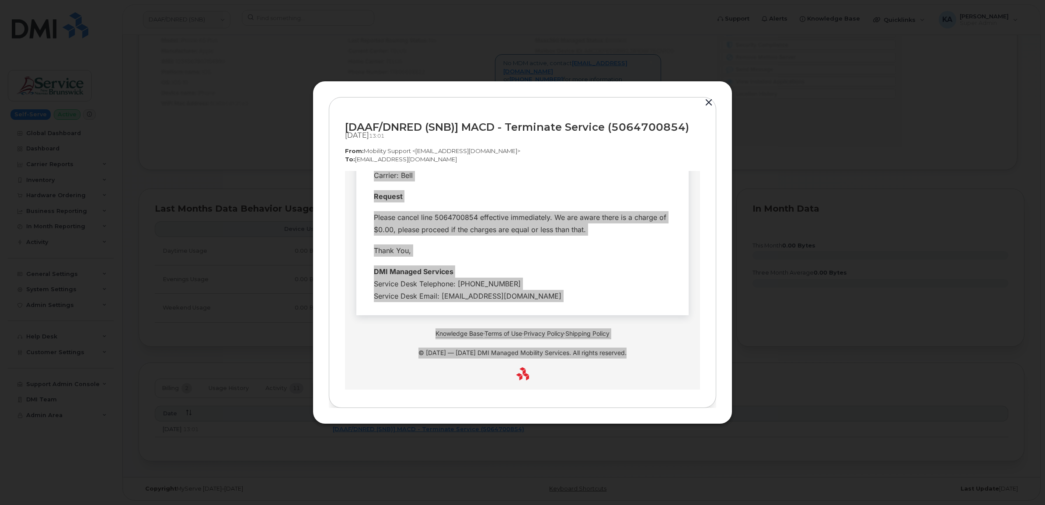
click at [705, 101] on button "button" at bounding box center [708, 103] width 13 height 12
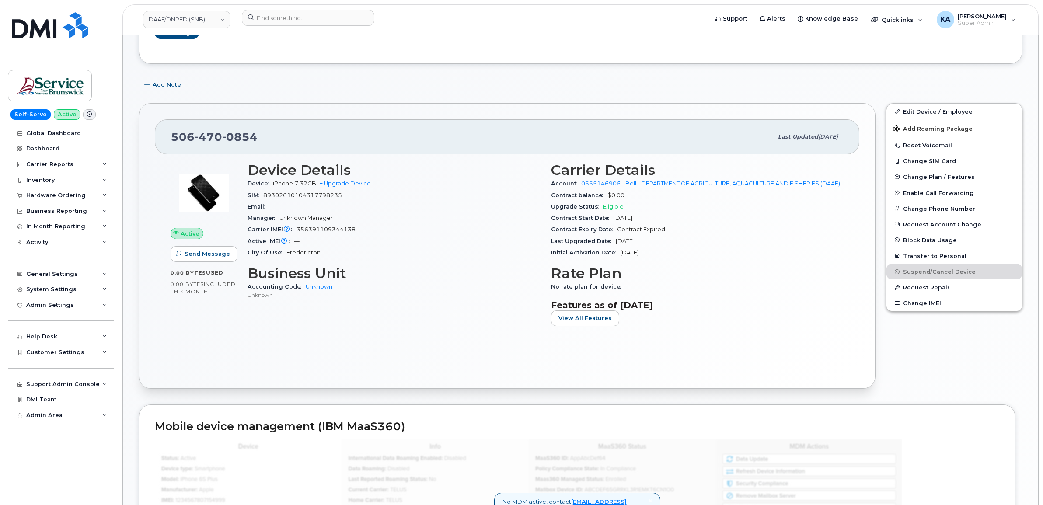
scroll to position [195, 0]
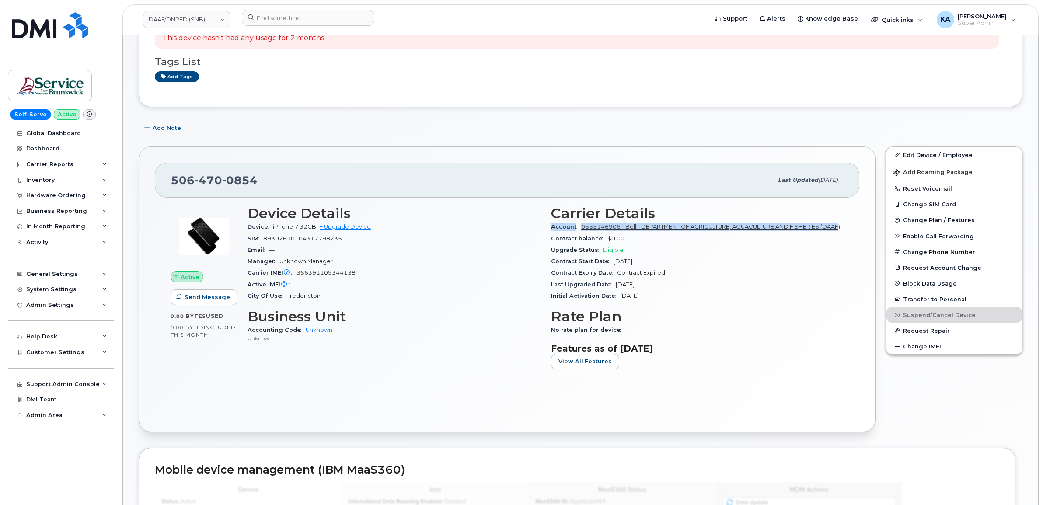
drag, startPoint x: 548, startPoint y: 228, endPoint x: 569, endPoint y: 237, distance: 23.3
click at [569, 237] on div "Carrier Details Account 0555146906 - Bell - DEPARTMENT OF AGRICULTURE, AQUACULT…" at bounding box center [698, 290] width 304 height 181
copy div "Account 0555146906 - Bell - DEPARTMENT OF AGRICULTURE, AQUACULTURE AND FISHERIE…"
click at [168, 19] on link "DAAF/DNRED (SNB)" at bounding box center [186, 19] width 87 height 17
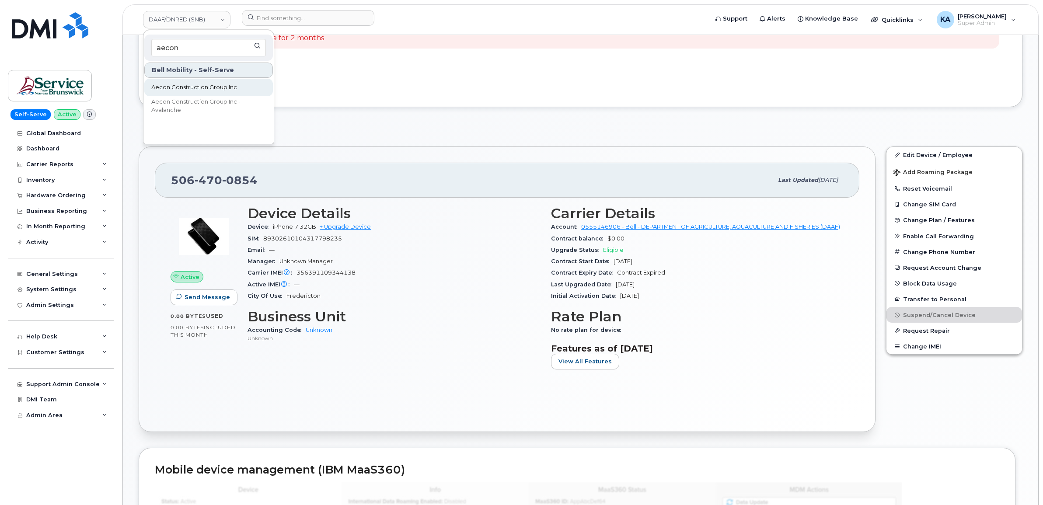
type input "aecon"
click at [185, 84] on span "Aecon Construction Group Inc" at bounding box center [194, 87] width 86 height 9
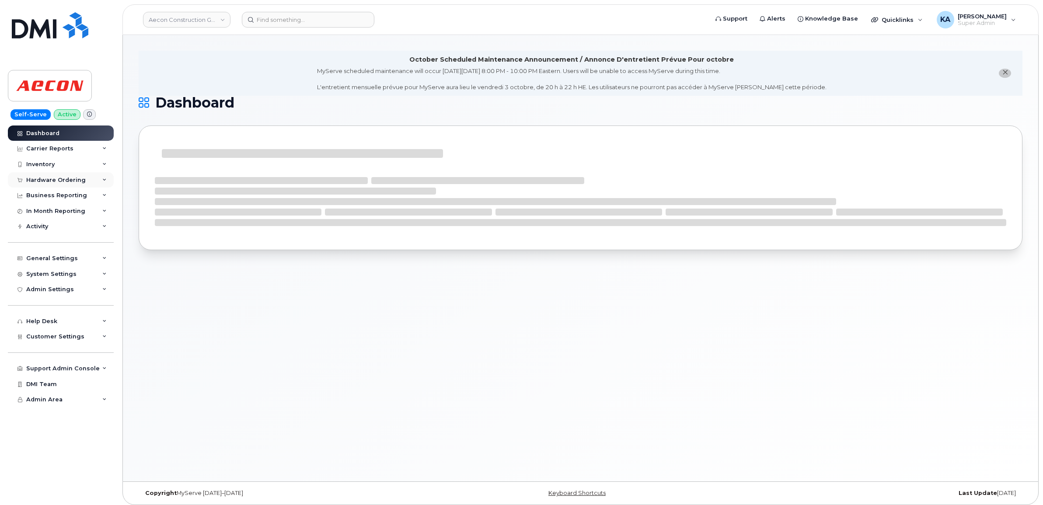
click at [46, 178] on div "Hardware Ordering" at bounding box center [55, 180] width 59 height 7
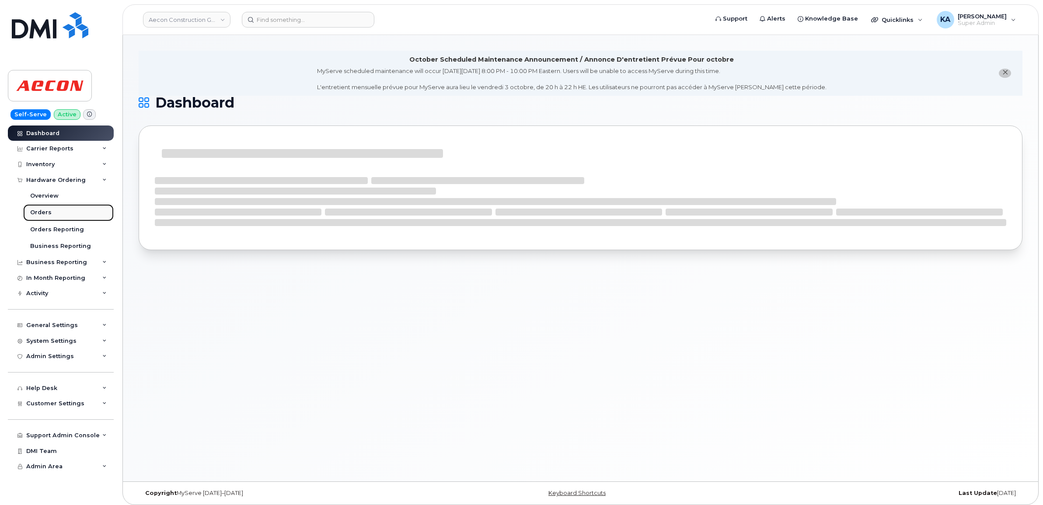
click at [38, 211] on div "Orders" at bounding box center [40, 213] width 21 height 8
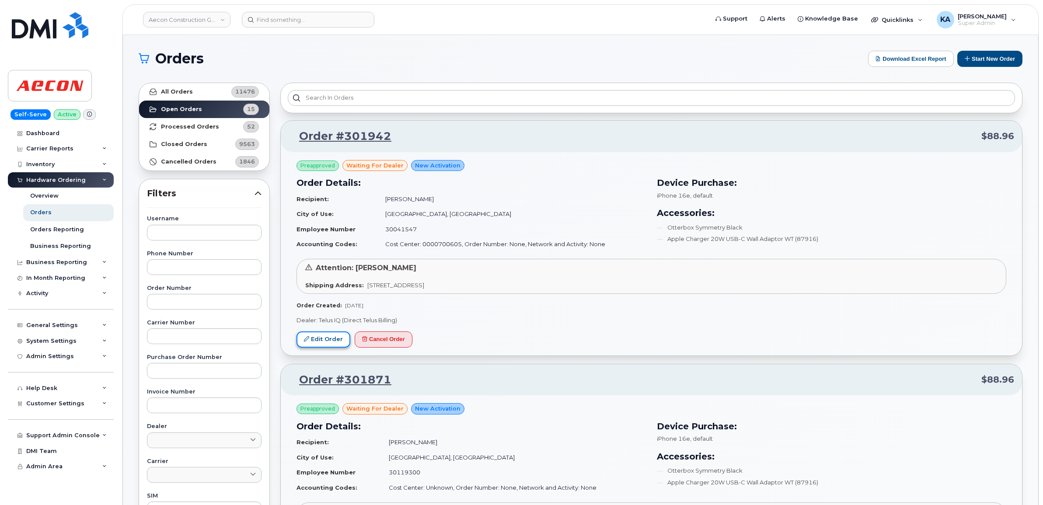
click at [320, 337] on link "Edit Order" at bounding box center [324, 340] width 54 height 16
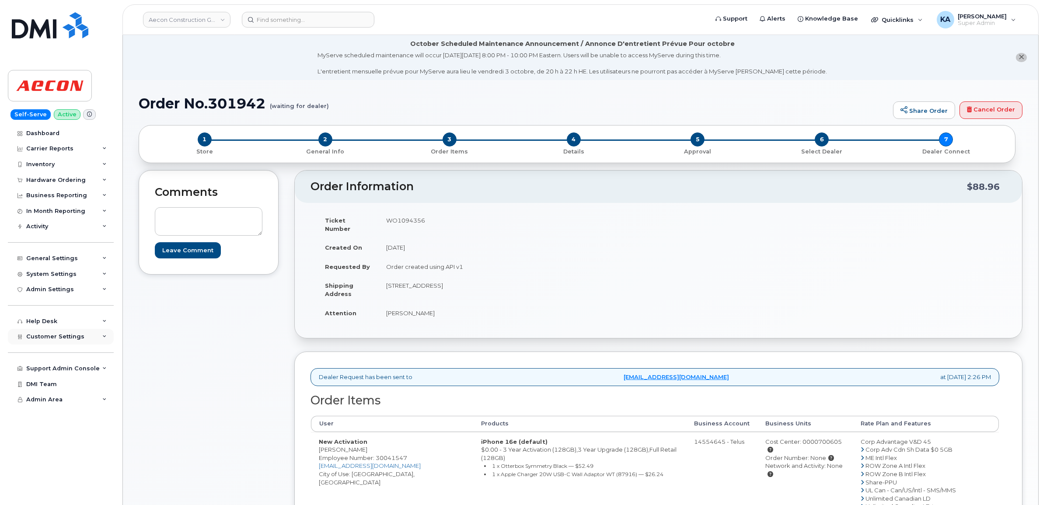
click at [49, 340] on span "Customer Settings" at bounding box center [55, 336] width 58 height 7
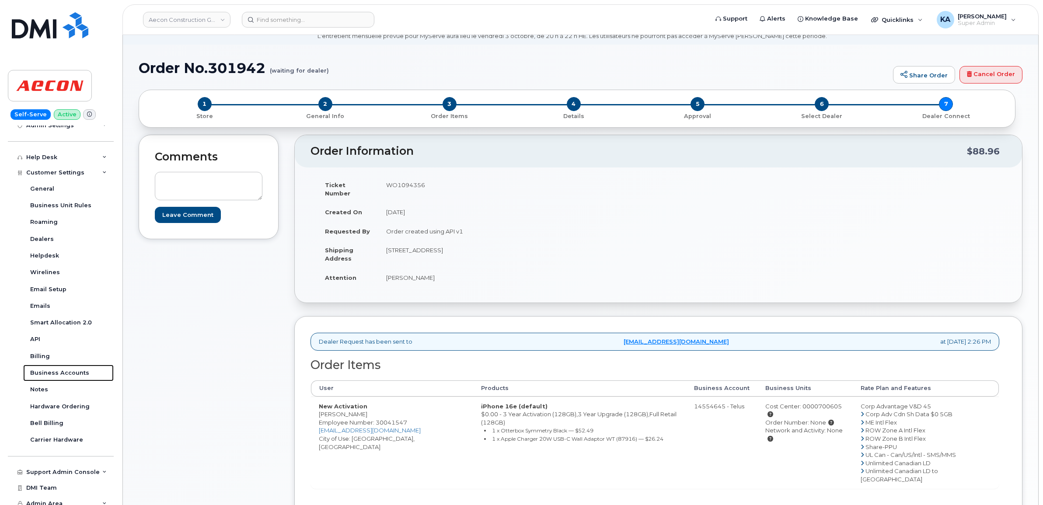
scroll to position [55, 0]
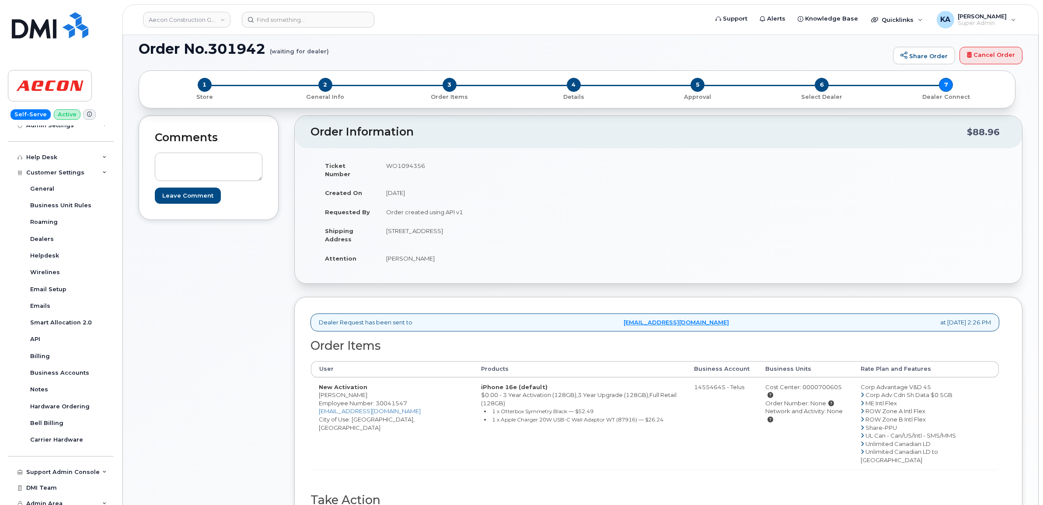
drag, startPoint x: 316, startPoint y: 388, endPoint x: 400, endPoint y: 390, distance: 84.5
click at [400, 390] on td "New Activation Rennilson Luiz Oliveira Silva Employee Number: 30041547 roliveir…" at bounding box center [392, 423] width 162 height 92
copy td "Rennilson Luiz Oliveira Silva"
drag, startPoint x: 412, startPoint y: 379, endPoint x: 401, endPoint y: 382, distance: 10.9
click at [412, 379] on td "New Activation Rennilson Luiz Oliveira Silva Employee Number: 30041547 roliveir…" at bounding box center [392, 423] width 162 height 92
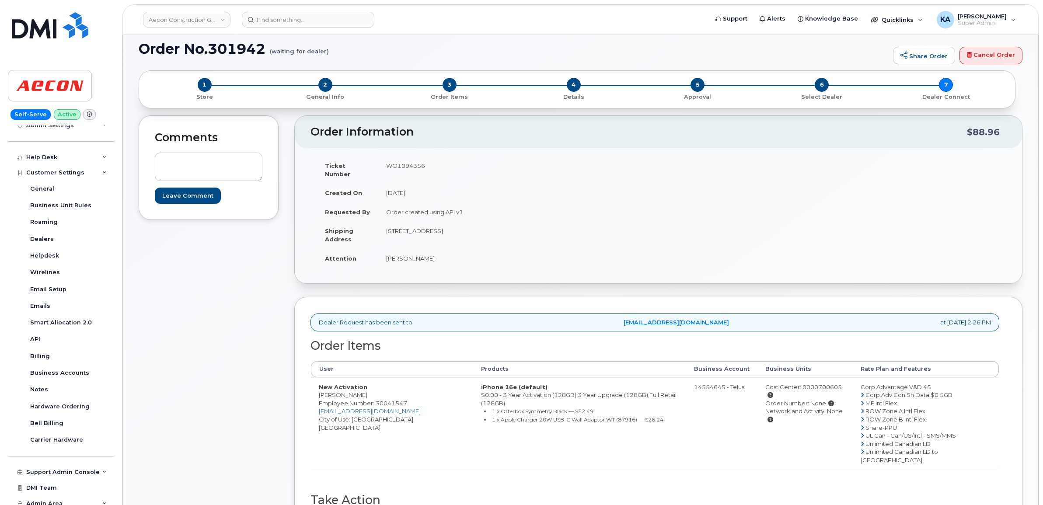
drag, startPoint x: 349, startPoint y: 388, endPoint x: 405, endPoint y: 387, distance: 55.6
click at [405, 387] on td "New Activation Rennilson Luiz Oliveira Silva Employee Number: 30041547 roliveir…" at bounding box center [392, 423] width 162 height 92
copy td "Luiz Oliveira Silva"
click at [404, 166] on td "WO1094356" at bounding box center [515, 169] width 274 height 27
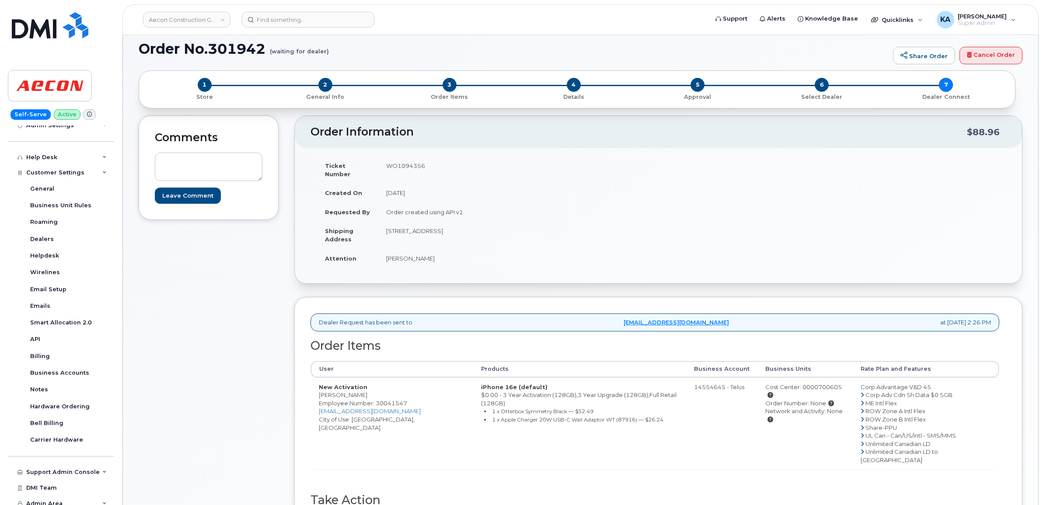
copy td "WO1094356"
drag, startPoint x: 392, startPoint y: 252, endPoint x: 428, endPoint y: 258, distance: 36.5
click at [428, 258] on td "Rennilson Luiz Oliveira Silva" at bounding box center [515, 258] width 274 height 19
copy td "Rennilson Luiz"
drag, startPoint x: 429, startPoint y: 250, endPoint x: 471, endPoint y: 253, distance: 41.2
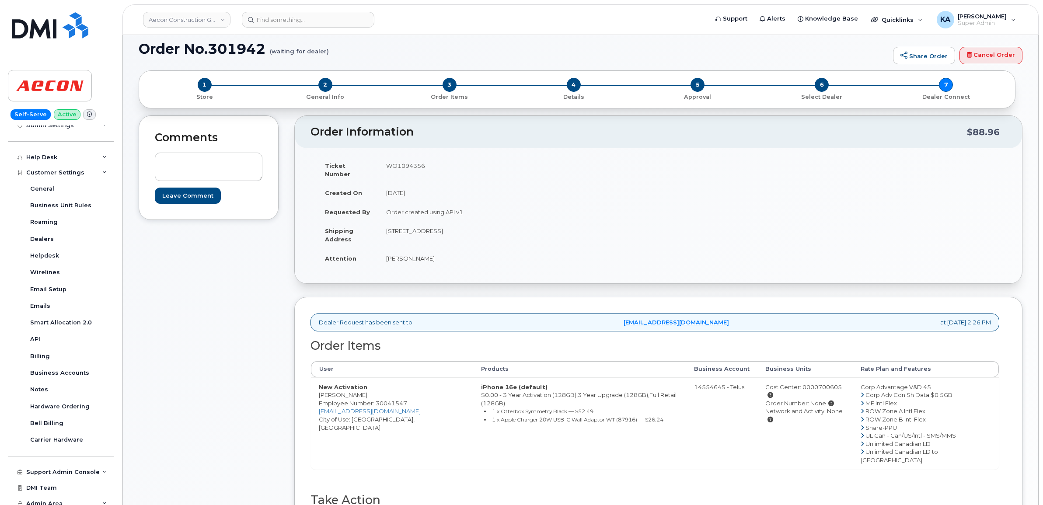
click at [471, 253] on td "Rennilson Luiz Oliveira Silva" at bounding box center [515, 258] width 274 height 19
copy td "Oliveira Silva"
drag, startPoint x: 381, startPoint y: 224, endPoint x: 478, endPoint y: 227, distance: 96.7
click at [478, 227] on td "[STREET_ADDRESS]" at bounding box center [515, 234] width 274 height 27
copy td "81 Navy Wharf Court, Unit 1715"
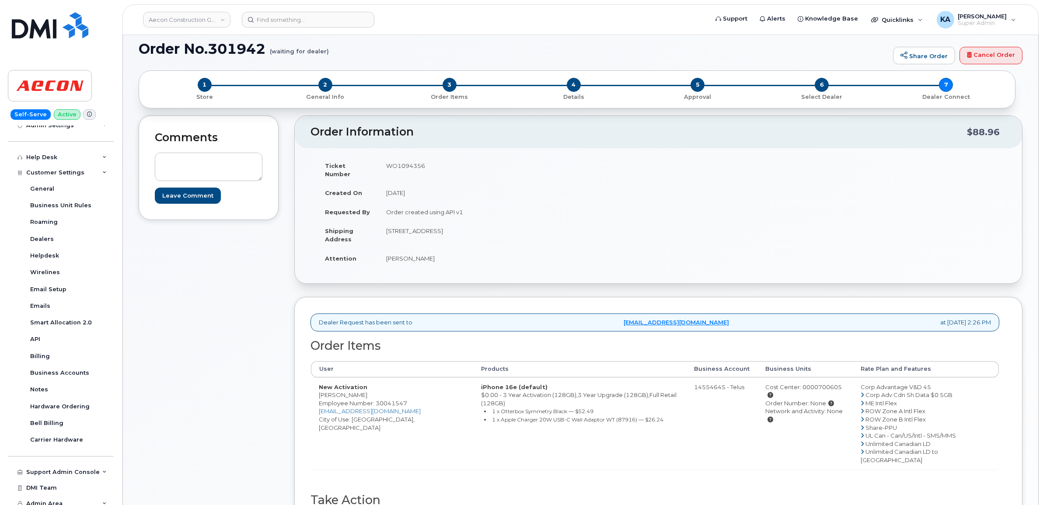
click at [490, 221] on td "[STREET_ADDRESS]" at bounding box center [515, 234] width 274 height 27
copy td "Toronto"
drag, startPoint x: 564, startPoint y: 222, endPoint x: 595, endPoint y: 221, distance: 30.6
click at [595, 221] on td "[STREET_ADDRESS]" at bounding box center [515, 234] width 274 height 27
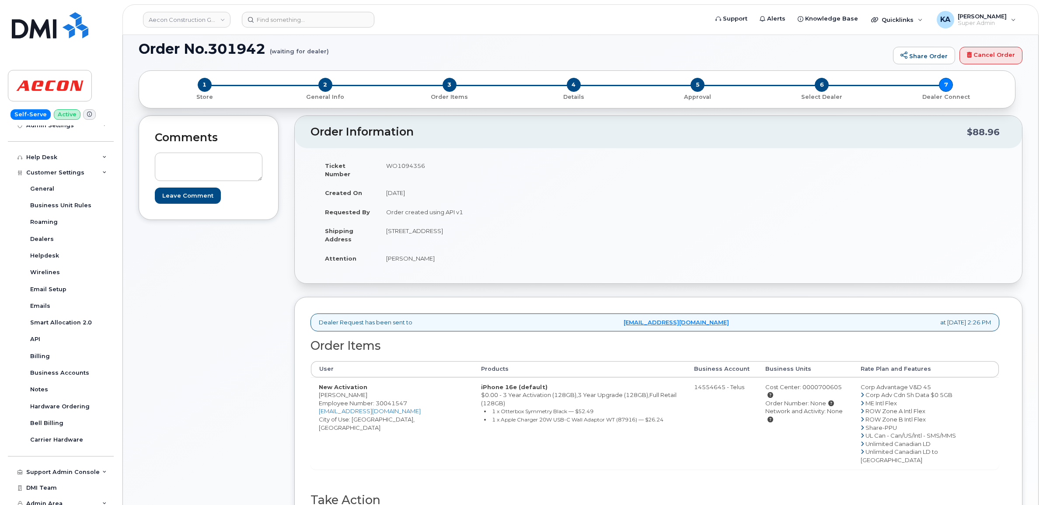
copy td "M5V 3S2"
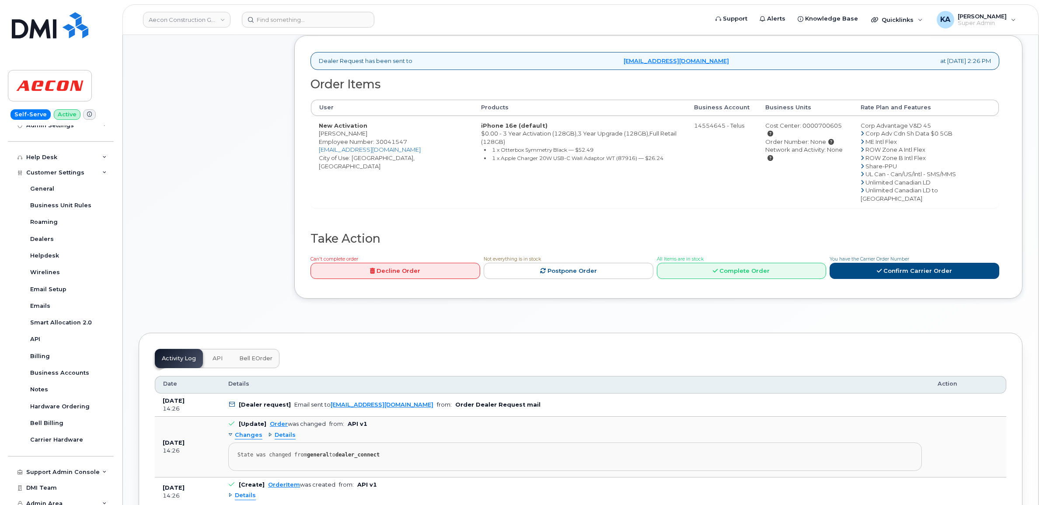
scroll to position [328, 0]
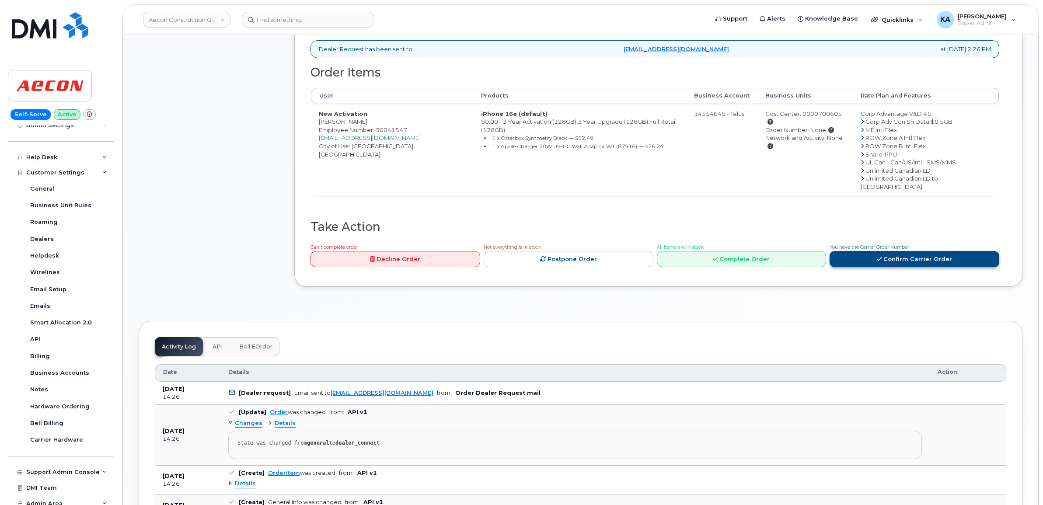
click at [878, 256] on icon at bounding box center [879, 259] width 5 height 6
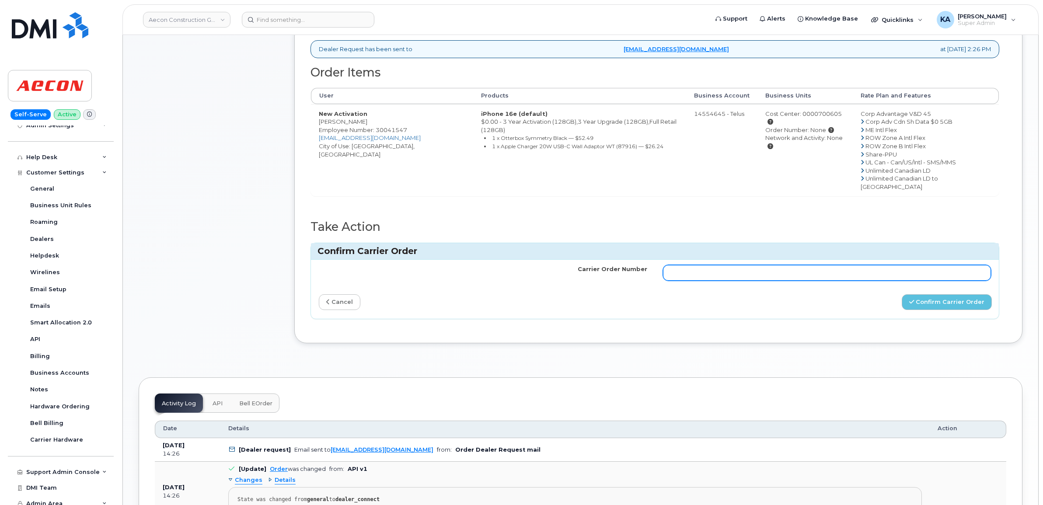
click at [766, 265] on input "Carrier Order Number" at bounding box center [827, 273] width 328 height 16
paste input "TL60033489"
type input "TL60033489"
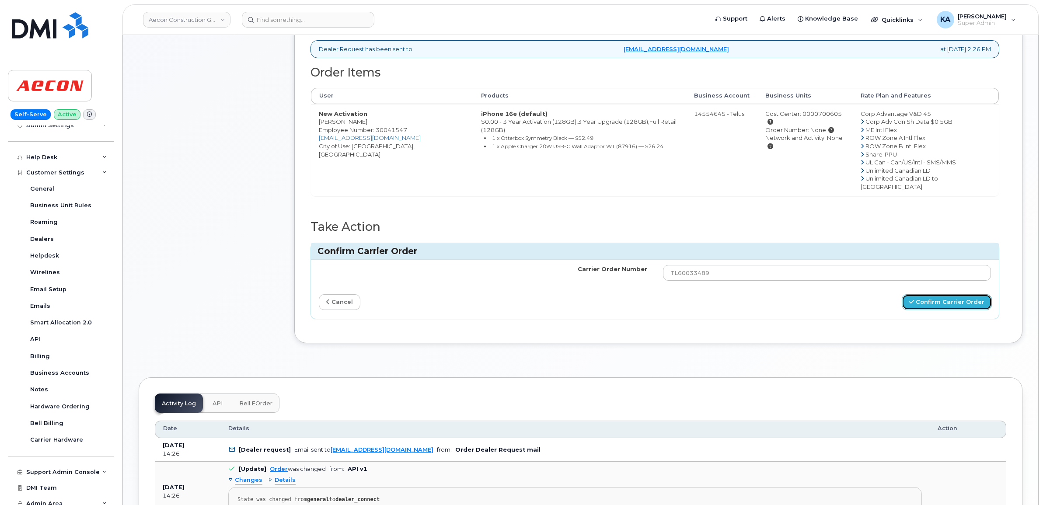
click at [924, 294] on button "Confirm Carrier Order" at bounding box center [947, 302] width 90 height 16
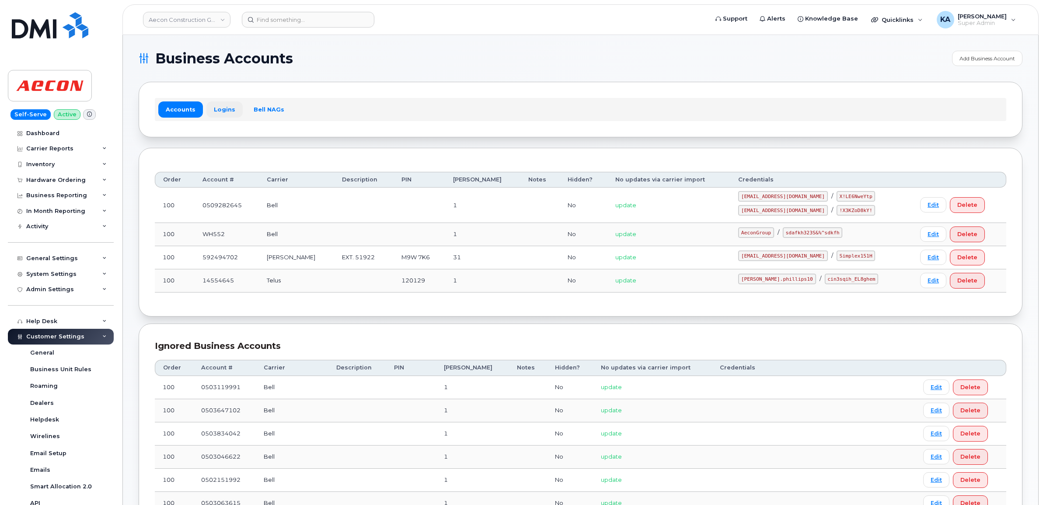
click at [222, 108] on link "Logins" at bounding box center [224, 109] width 36 height 16
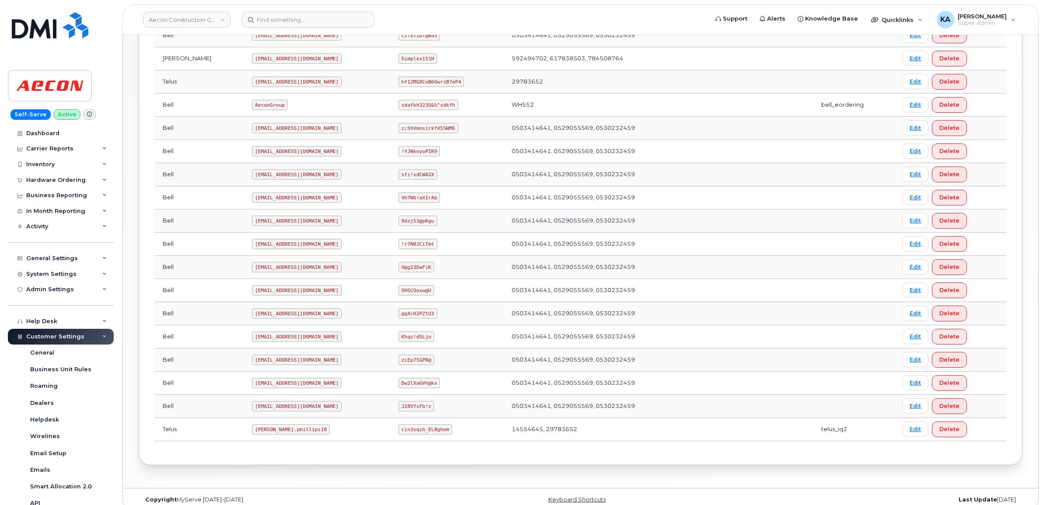
scroll to position [307, 0]
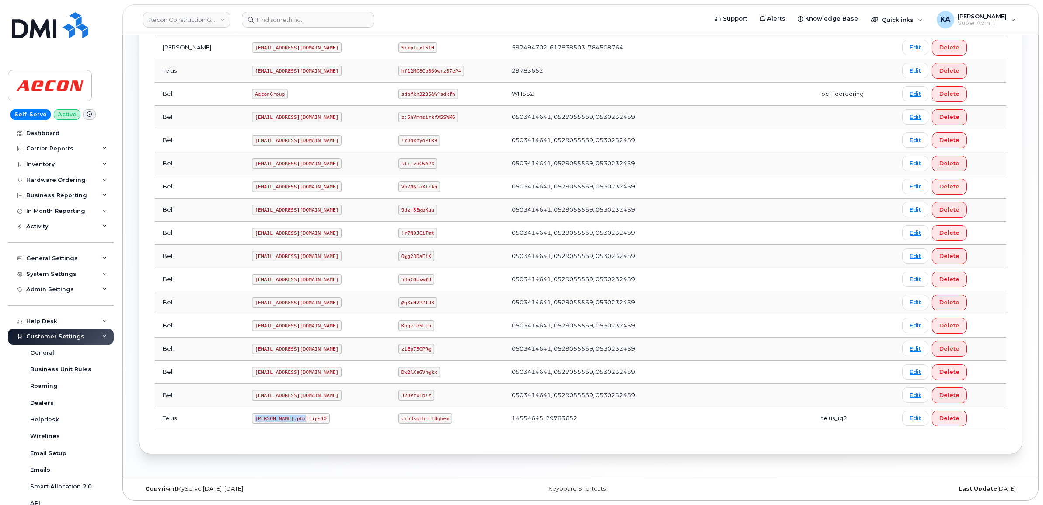
drag, startPoint x: 216, startPoint y: 419, endPoint x: 260, endPoint y: 428, distance: 44.7
click at [260, 428] on td "[PERSON_NAME].phillips10" at bounding box center [317, 418] width 147 height 23
copy code "[PERSON_NAME].phillips10"
drag, startPoint x: 386, startPoint y: 419, endPoint x: 439, endPoint y: 426, distance: 53.5
click at [439, 426] on td "cin3sqih_EL8ghem" at bounding box center [447, 418] width 113 height 23
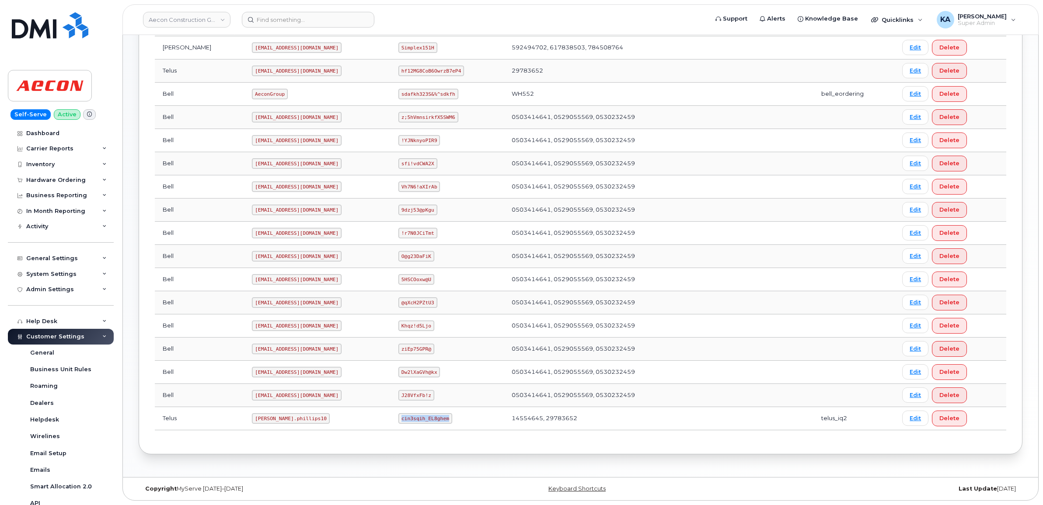
copy code "cin3sqih_EL8ghem"
